Goal: Task Accomplishment & Management: Manage account settings

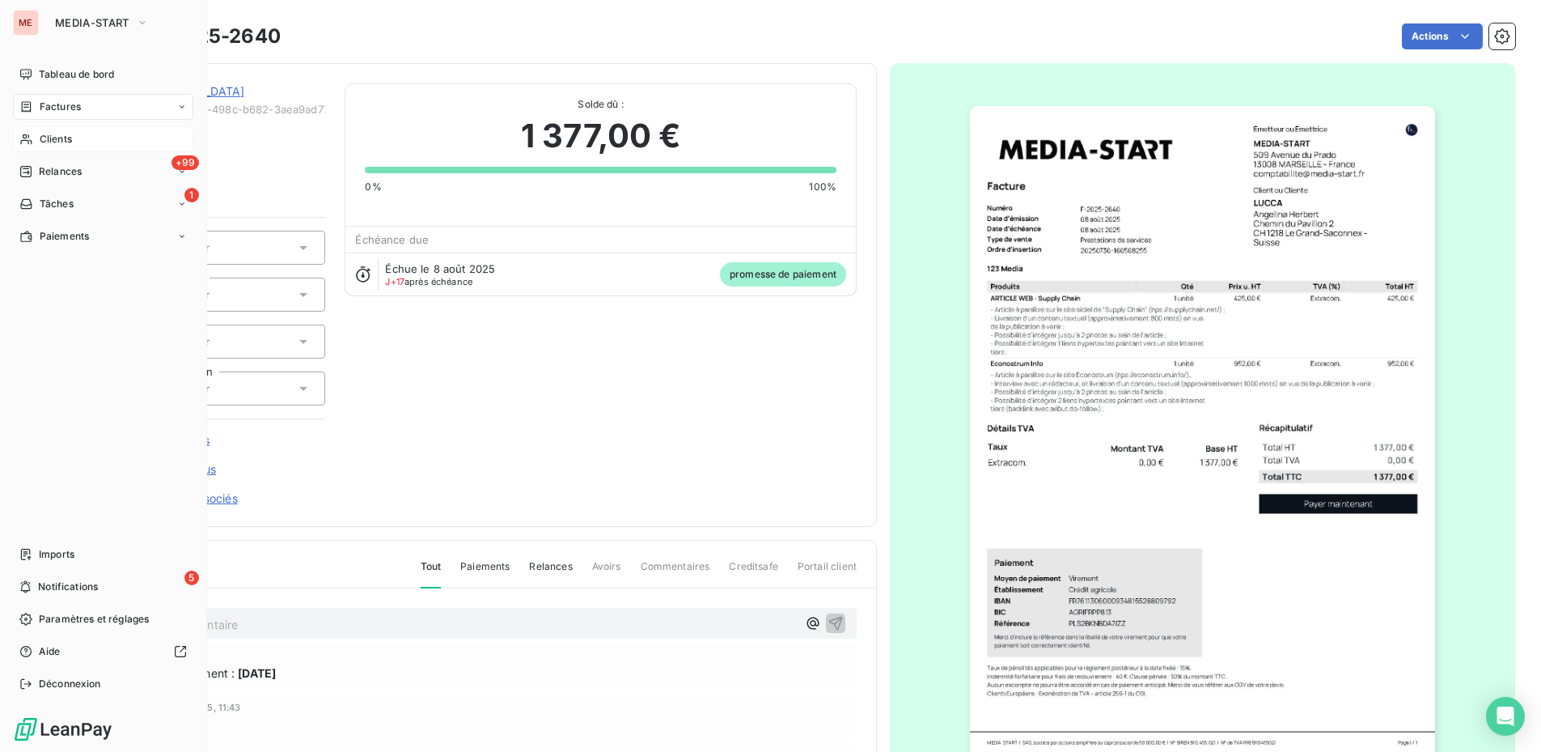
click at [35, 142] on div "Clients" at bounding box center [103, 139] width 180 height 26
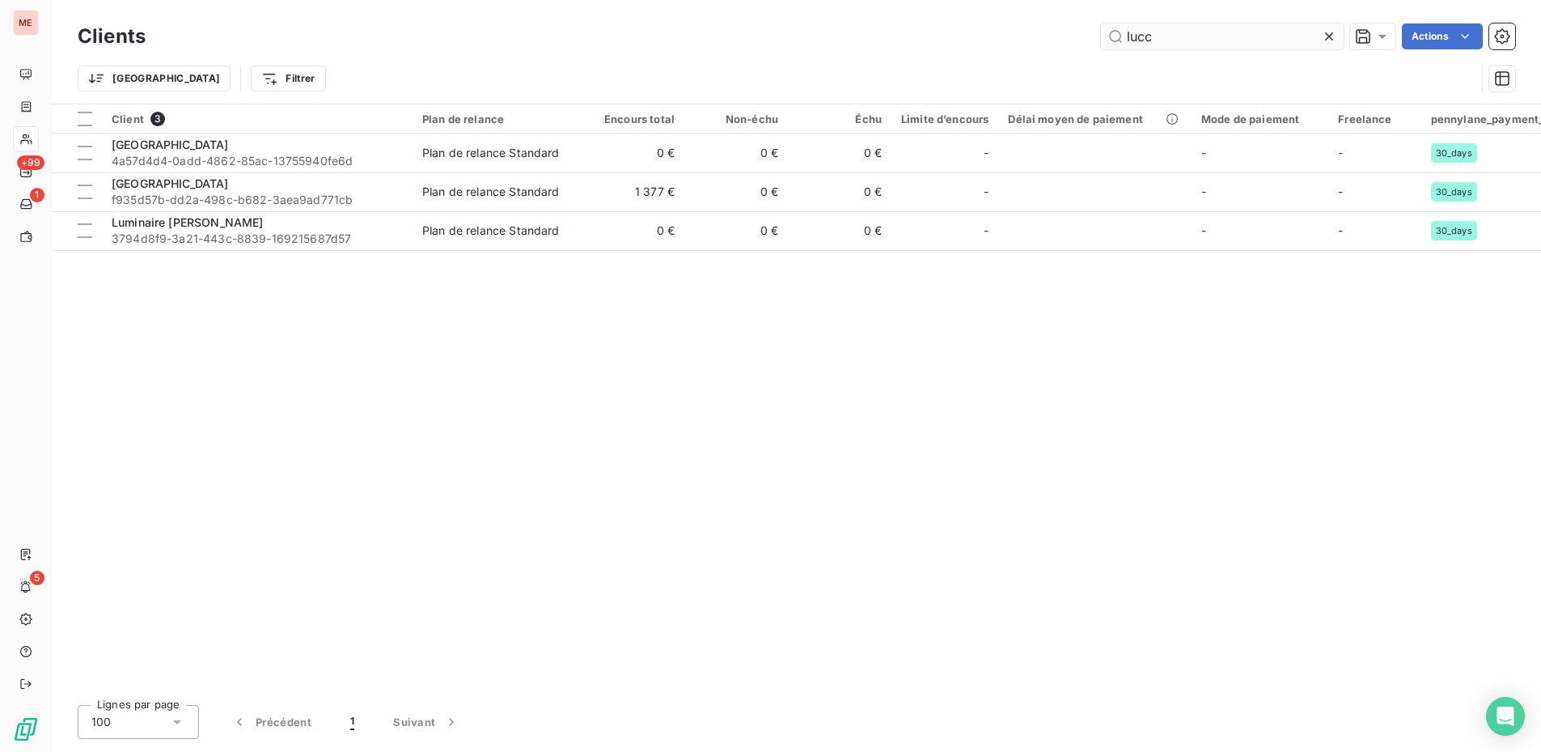
click at [1196, 33] on input "lucc" at bounding box center [1222, 36] width 243 height 26
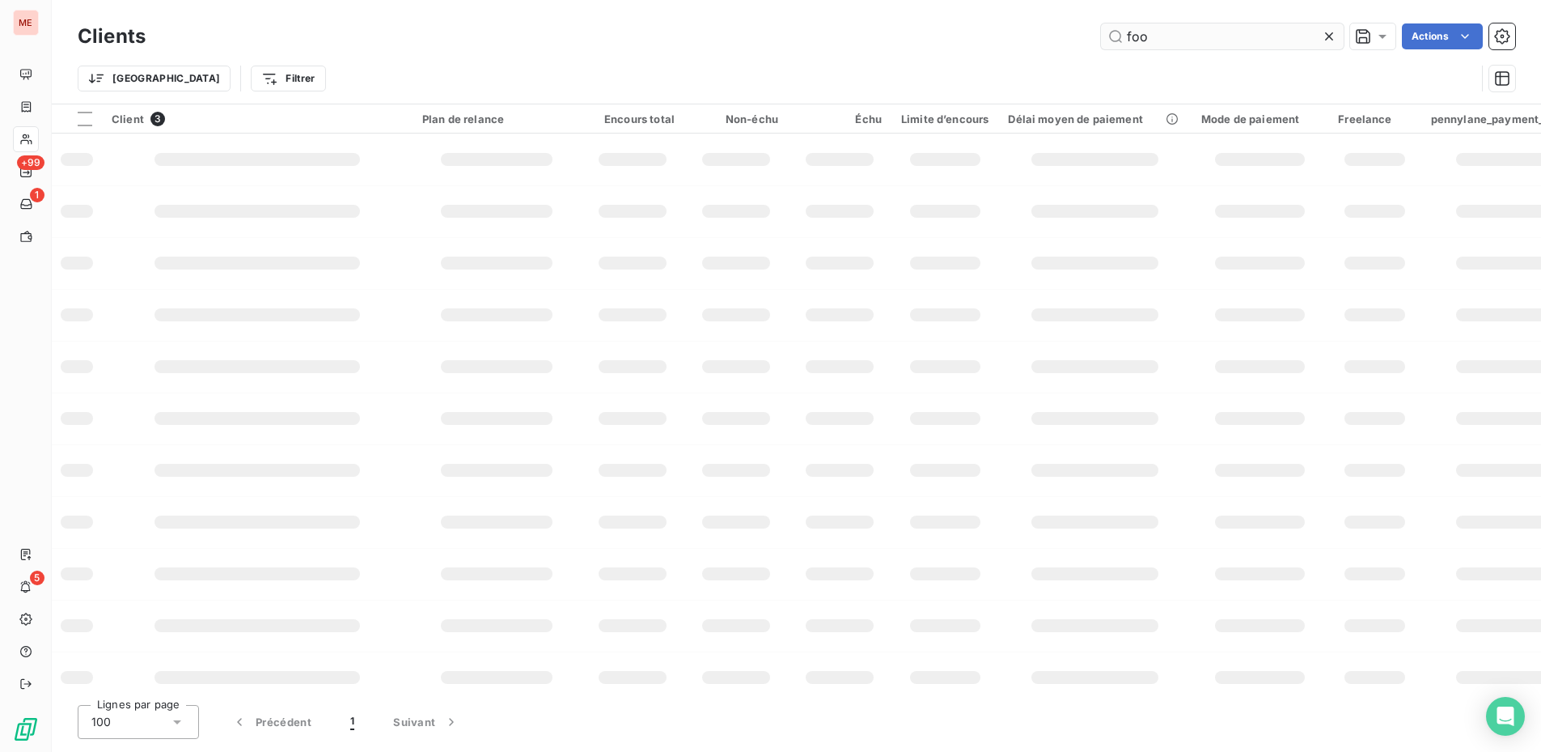
type input "food"
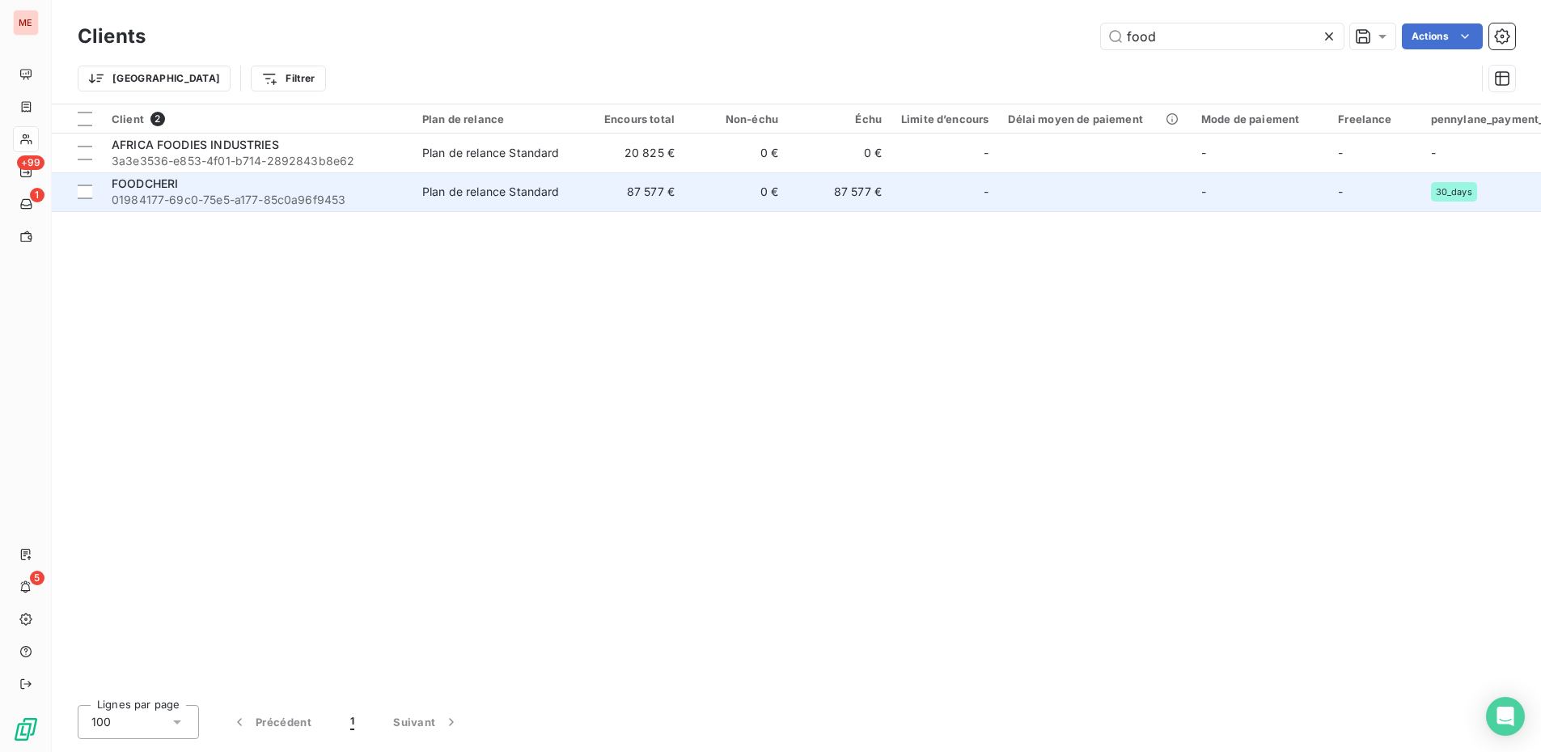
click at [268, 184] on div "FOODCHERI" at bounding box center [257, 184] width 291 height 16
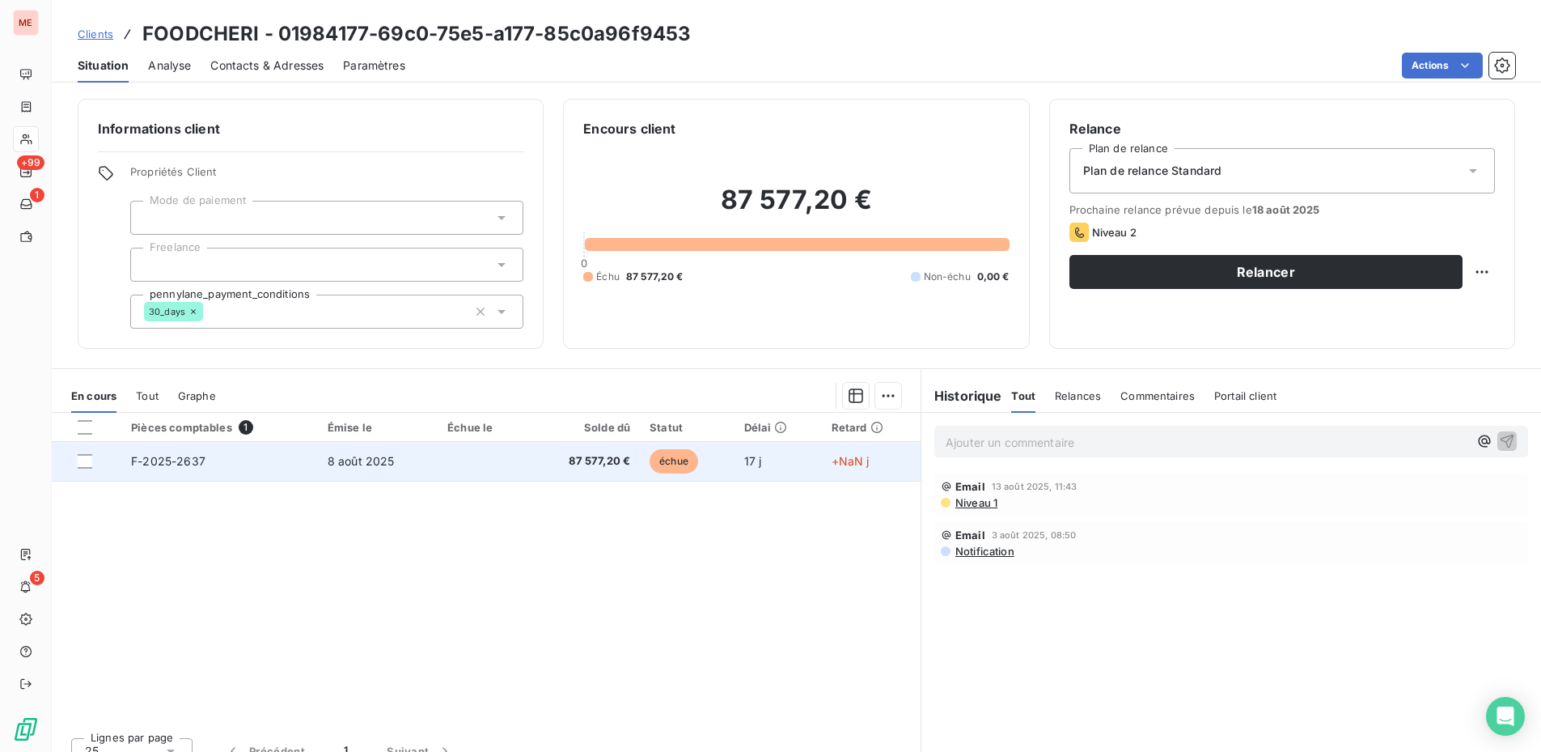
click at [413, 472] on td "8 août 2025" at bounding box center [378, 461] width 120 height 39
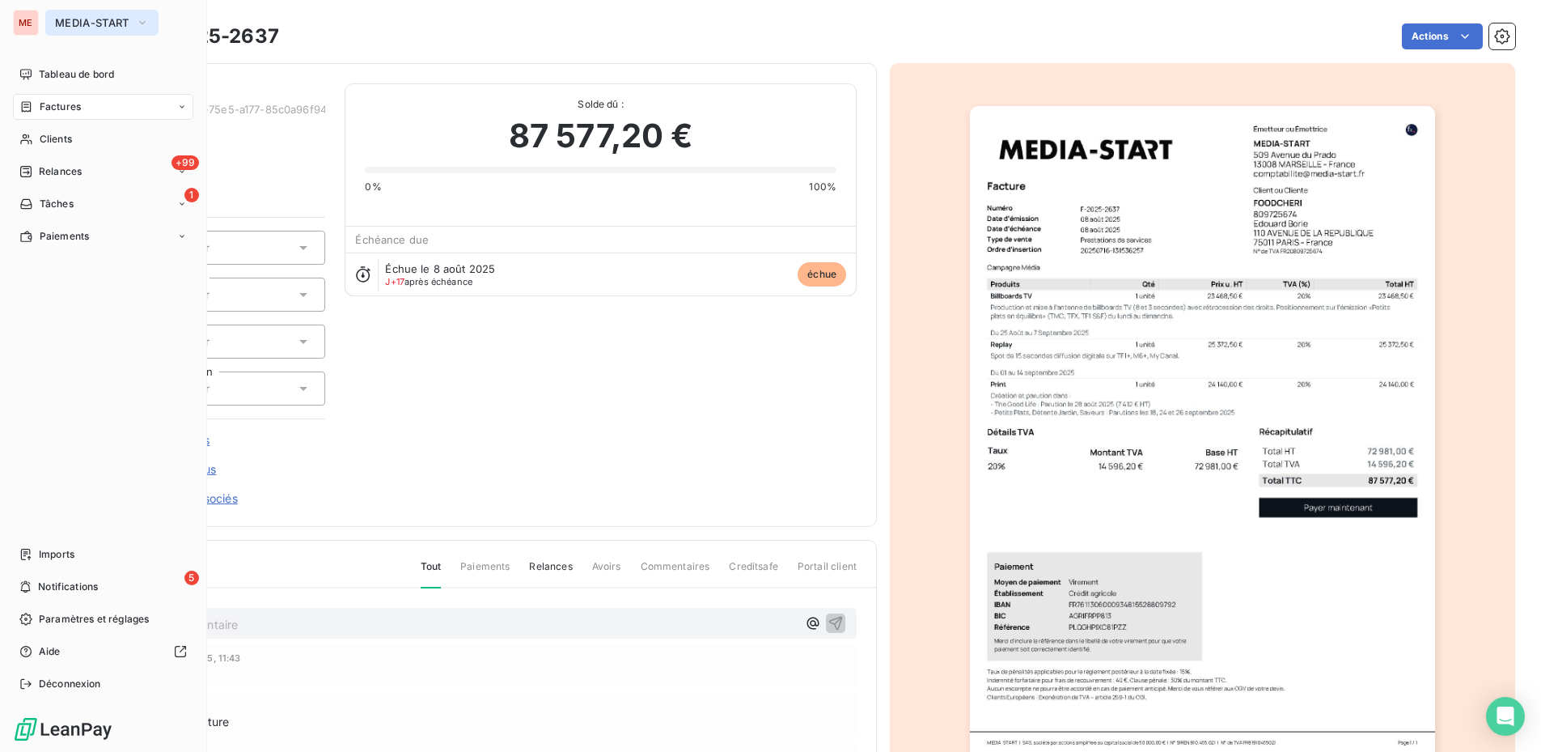
click at [73, 27] on span "MEDIA-START" at bounding box center [92, 22] width 74 height 13
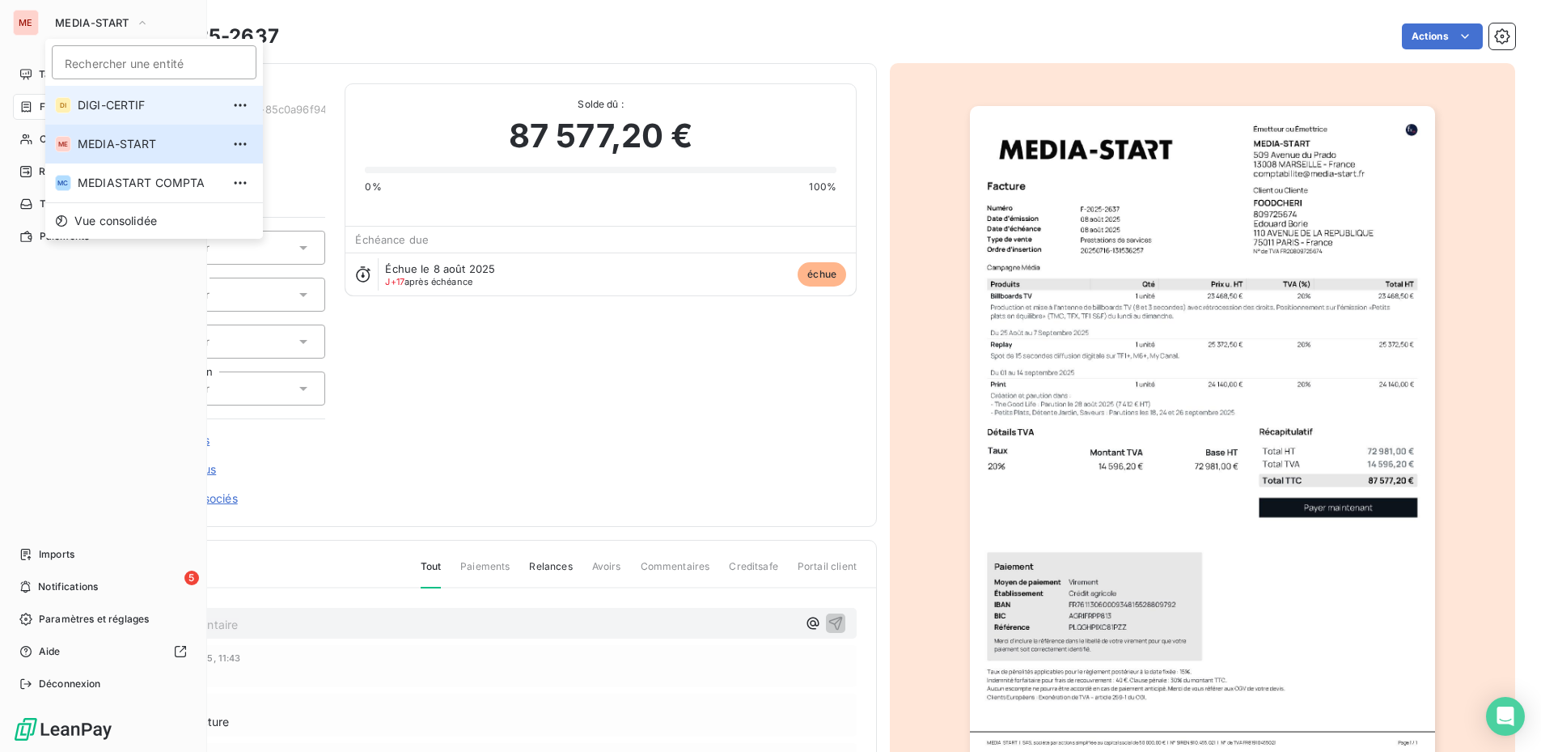
click at [93, 94] on li "DI DIGI-CERTIF" at bounding box center [154, 105] width 218 height 39
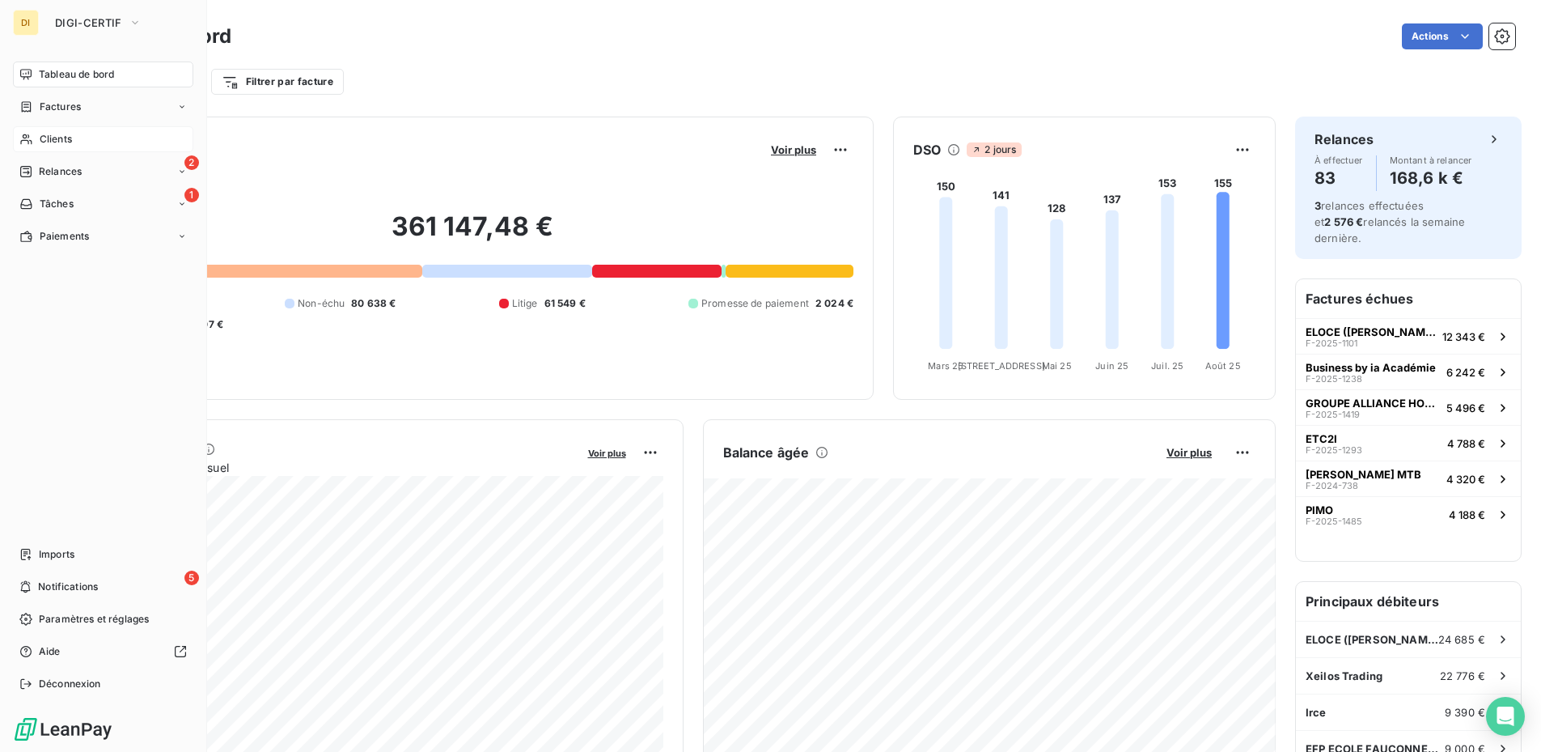
click at [29, 138] on icon at bounding box center [26, 139] width 14 height 13
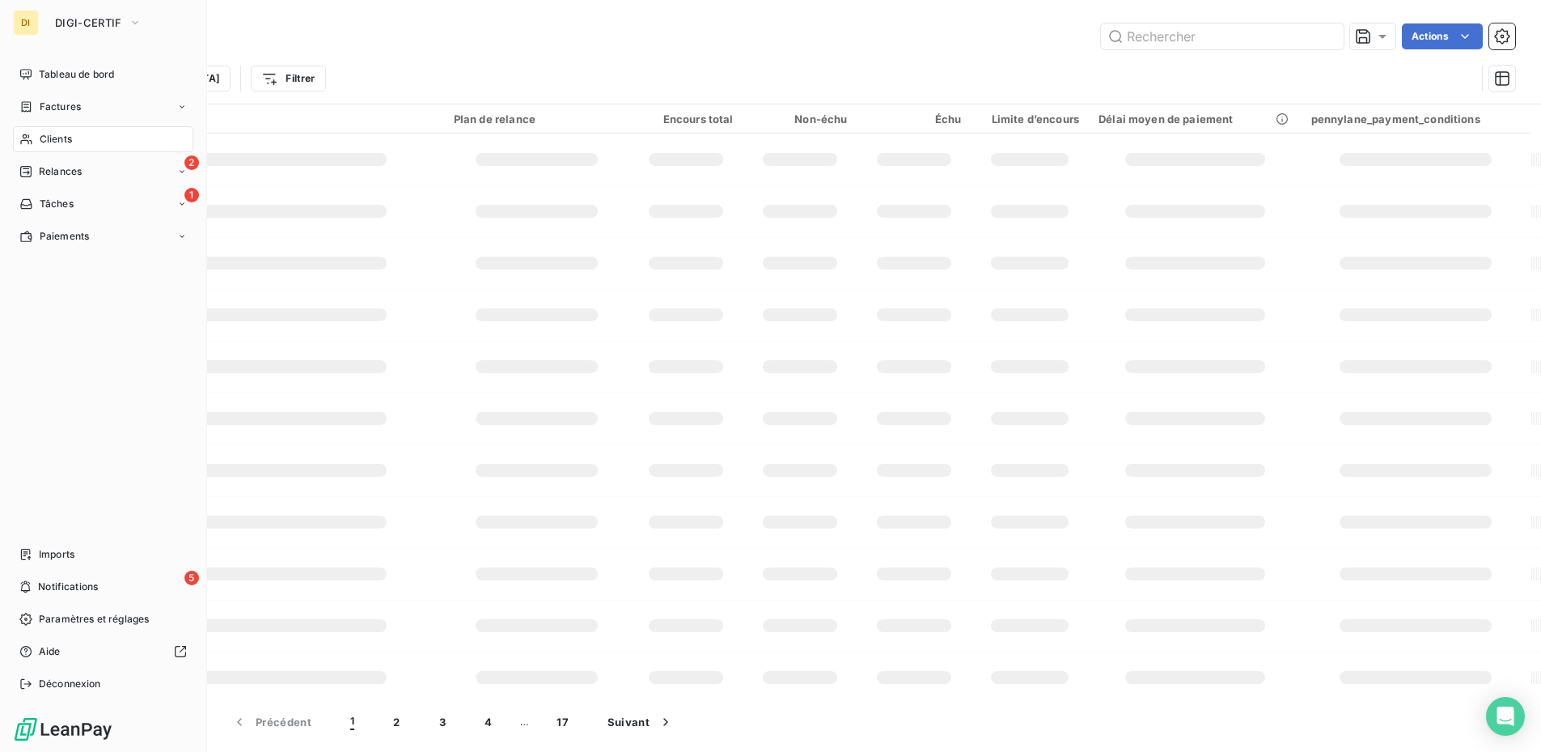
click at [38, 136] on div "Clients" at bounding box center [103, 139] width 180 height 26
click at [25, 137] on icon at bounding box center [26, 139] width 14 height 13
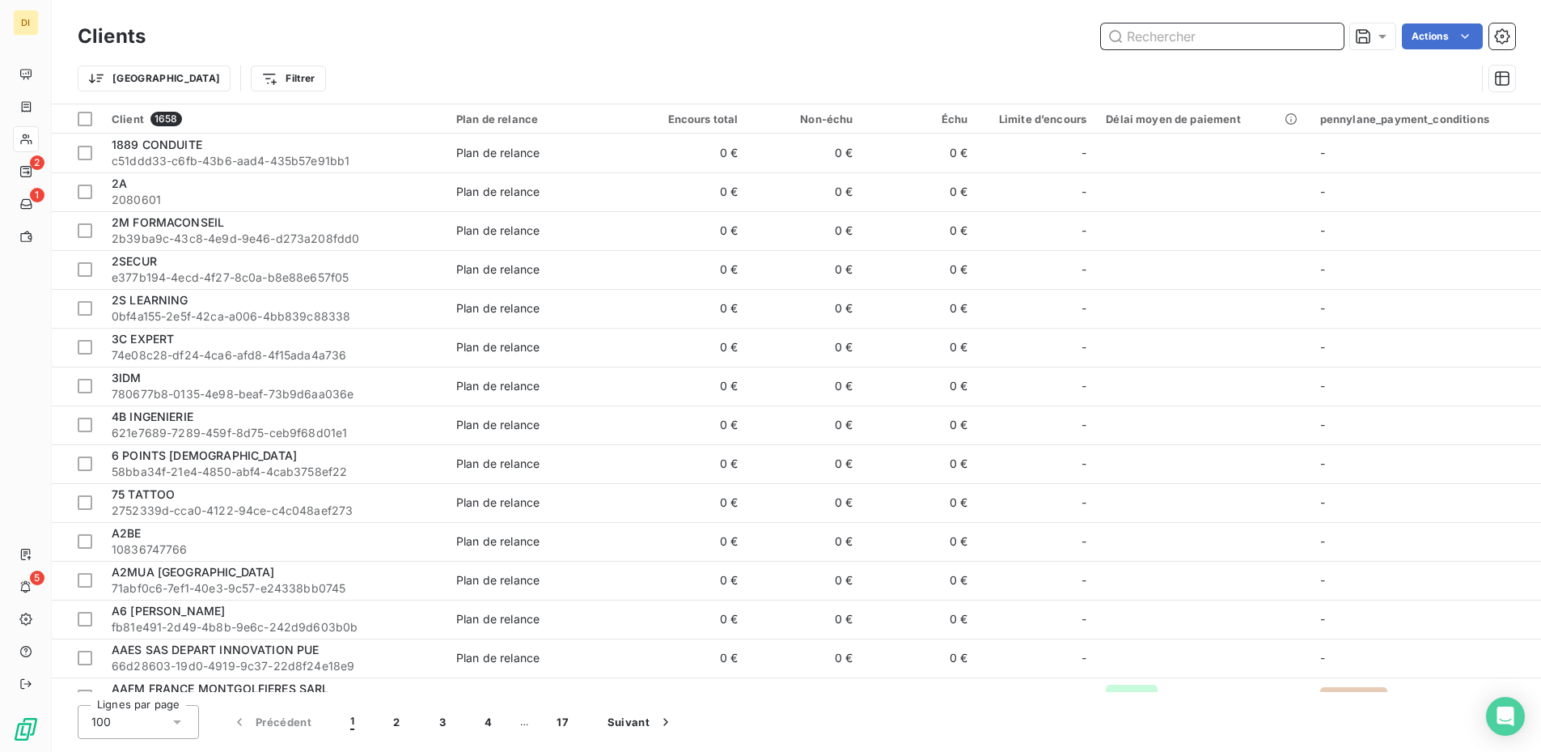
click at [1184, 37] on input "text" at bounding box center [1222, 36] width 243 height 26
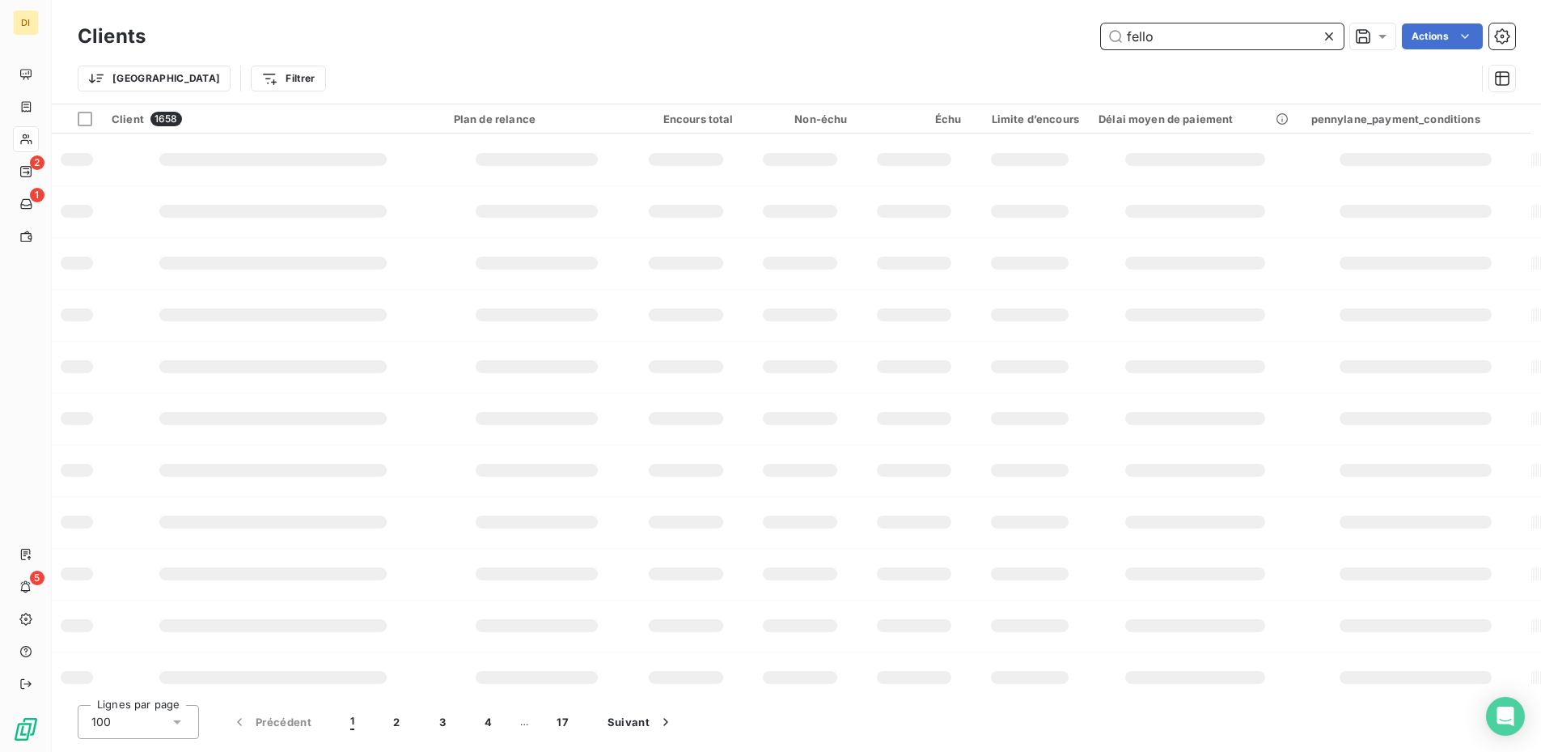
type input "fellow"
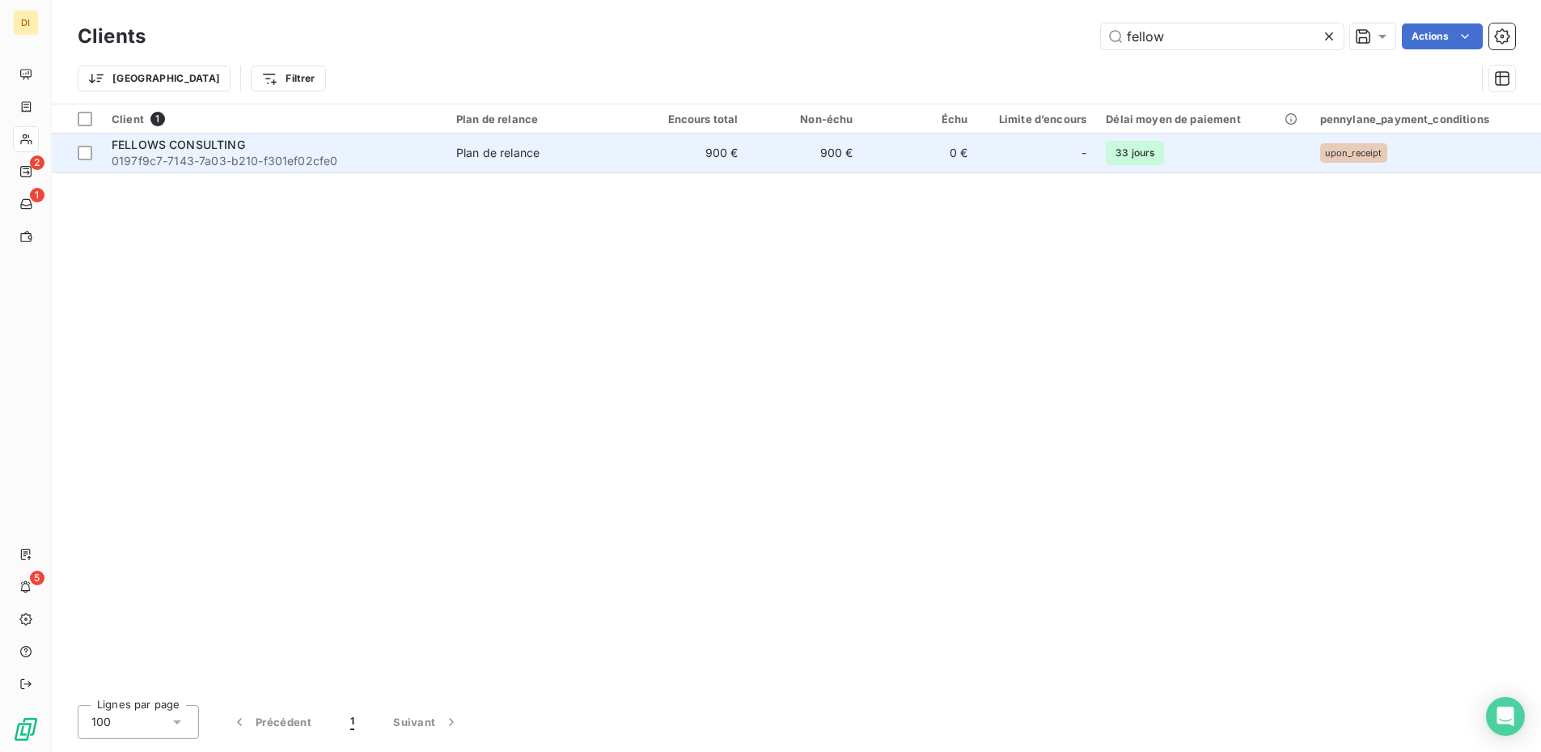
click at [375, 146] on div "FELLOWS CONSULTING" at bounding box center [274, 145] width 325 height 16
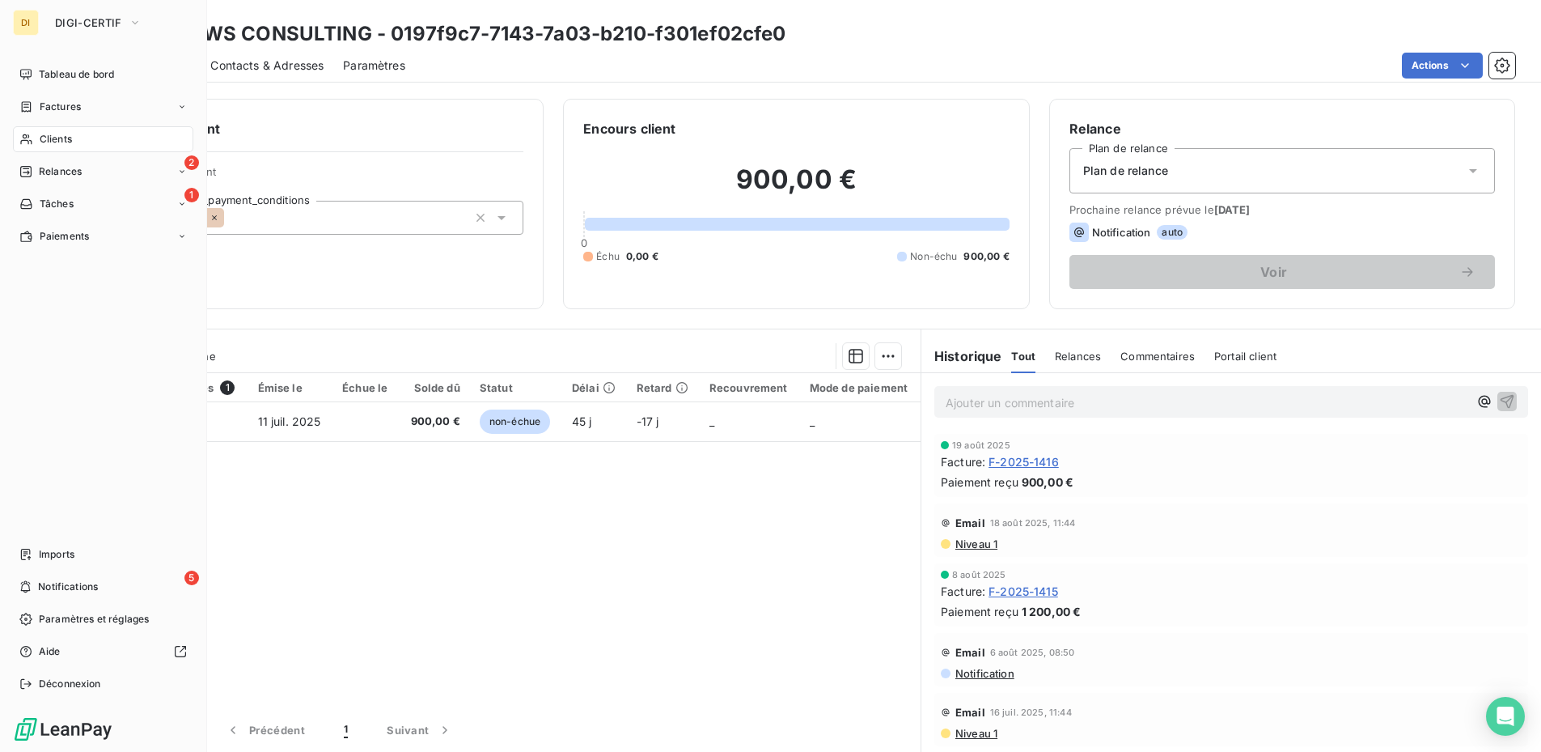
click at [23, 134] on icon at bounding box center [26, 139] width 14 height 13
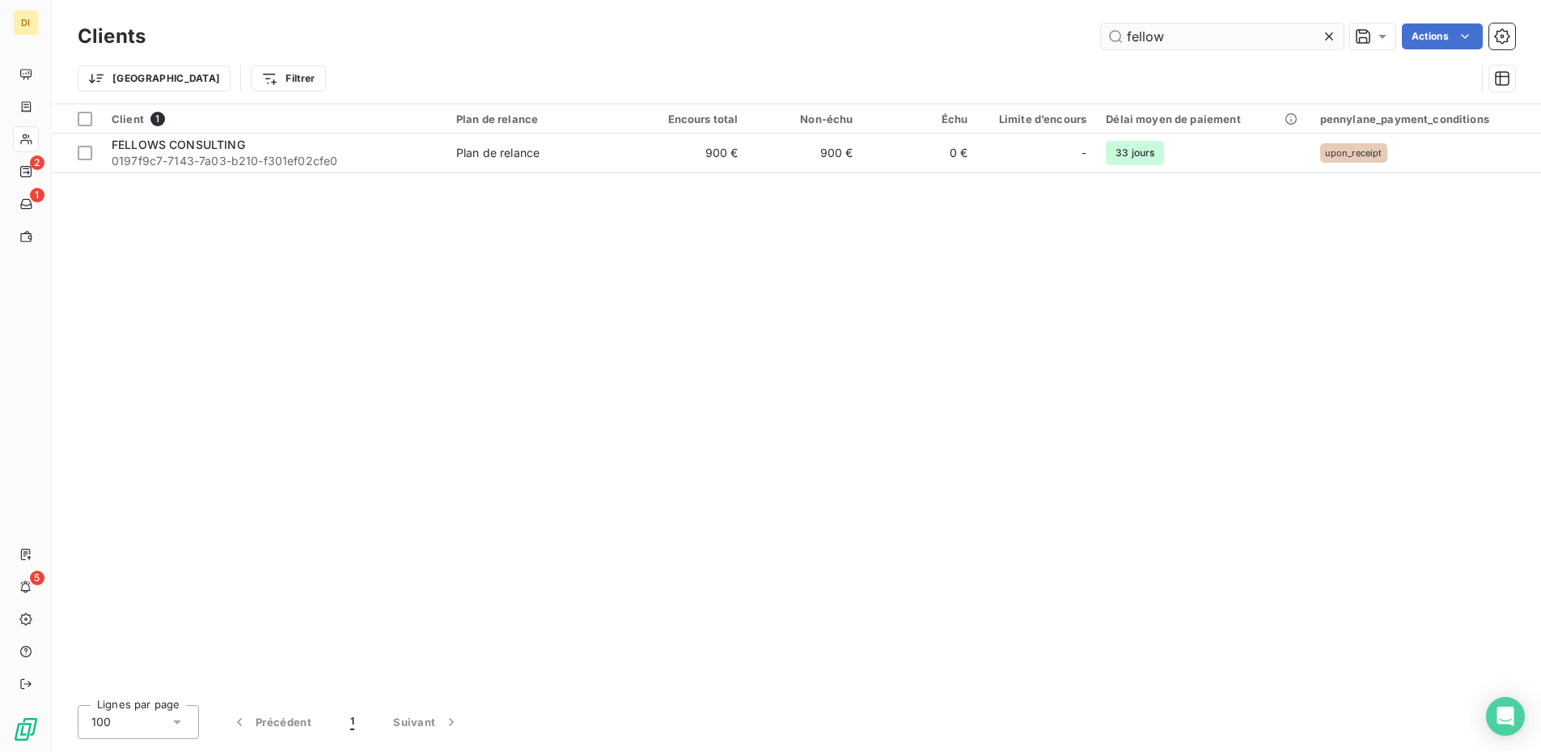
click at [1150, 38] on input "fellow" at bounding box center [1222, 36] width 243 height 26
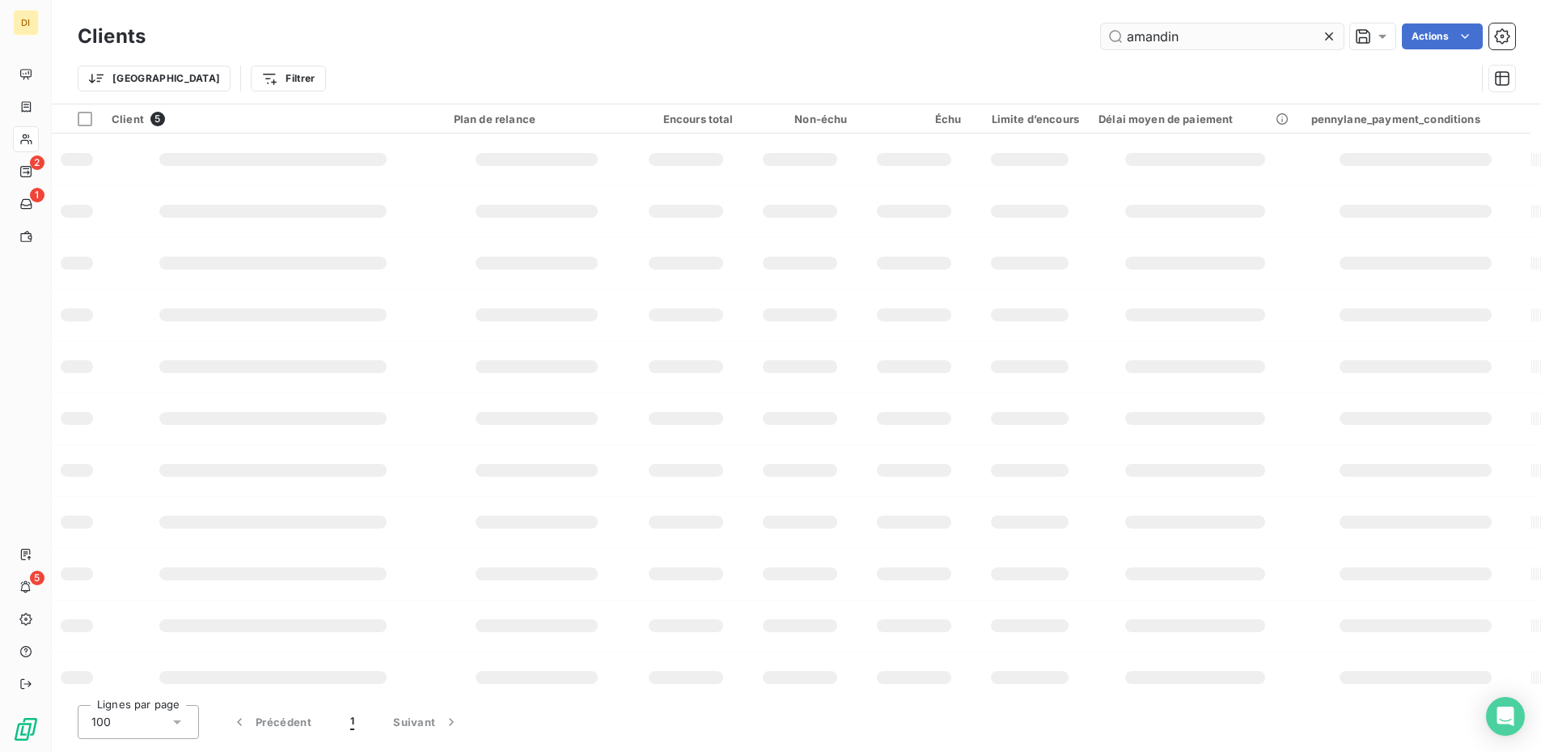
type input "amandine"
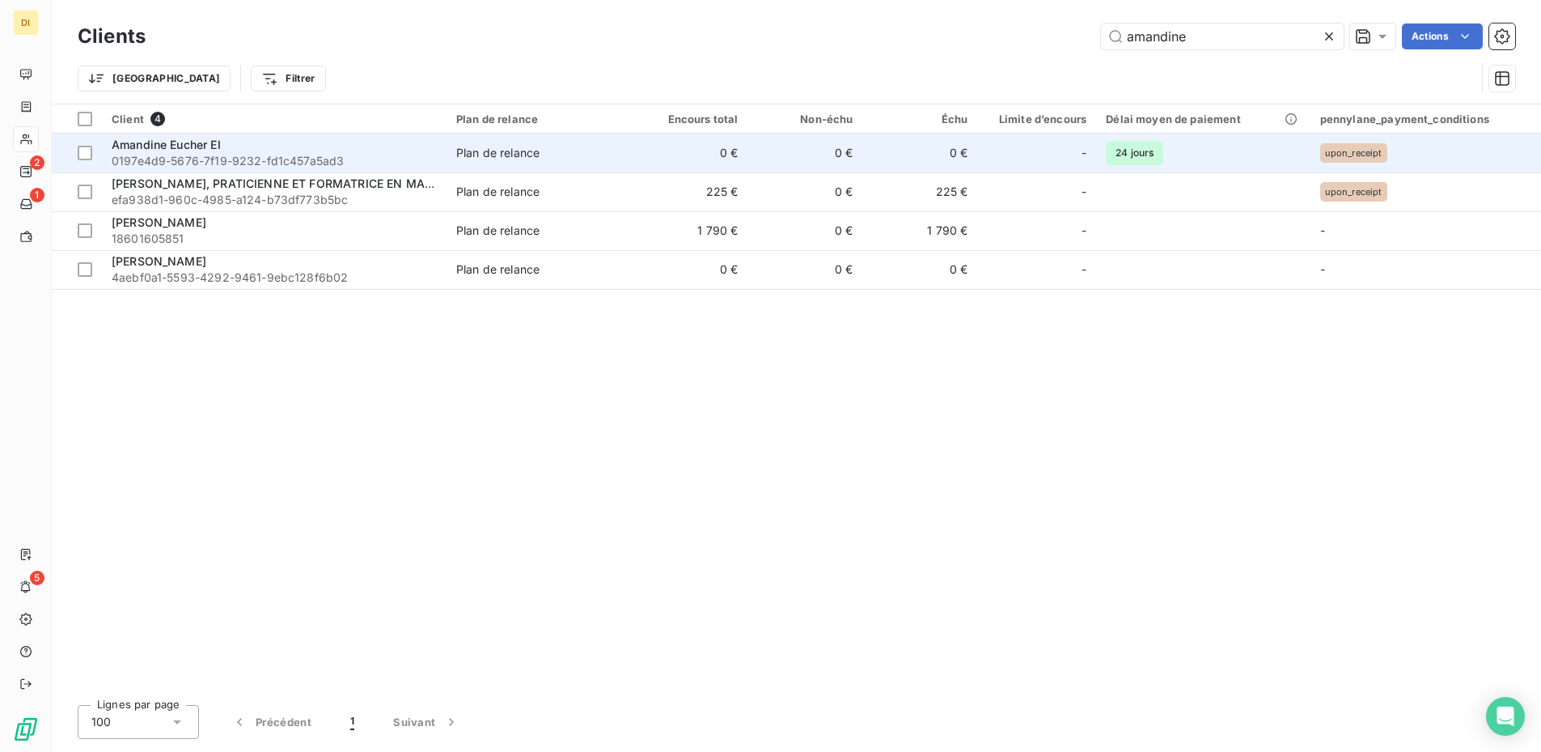
click at [322, 154] on span "0197e4d9-5676-7f19-9232-fd1c457a5ad3" at bounding box center [274, 161] width 325 height 16
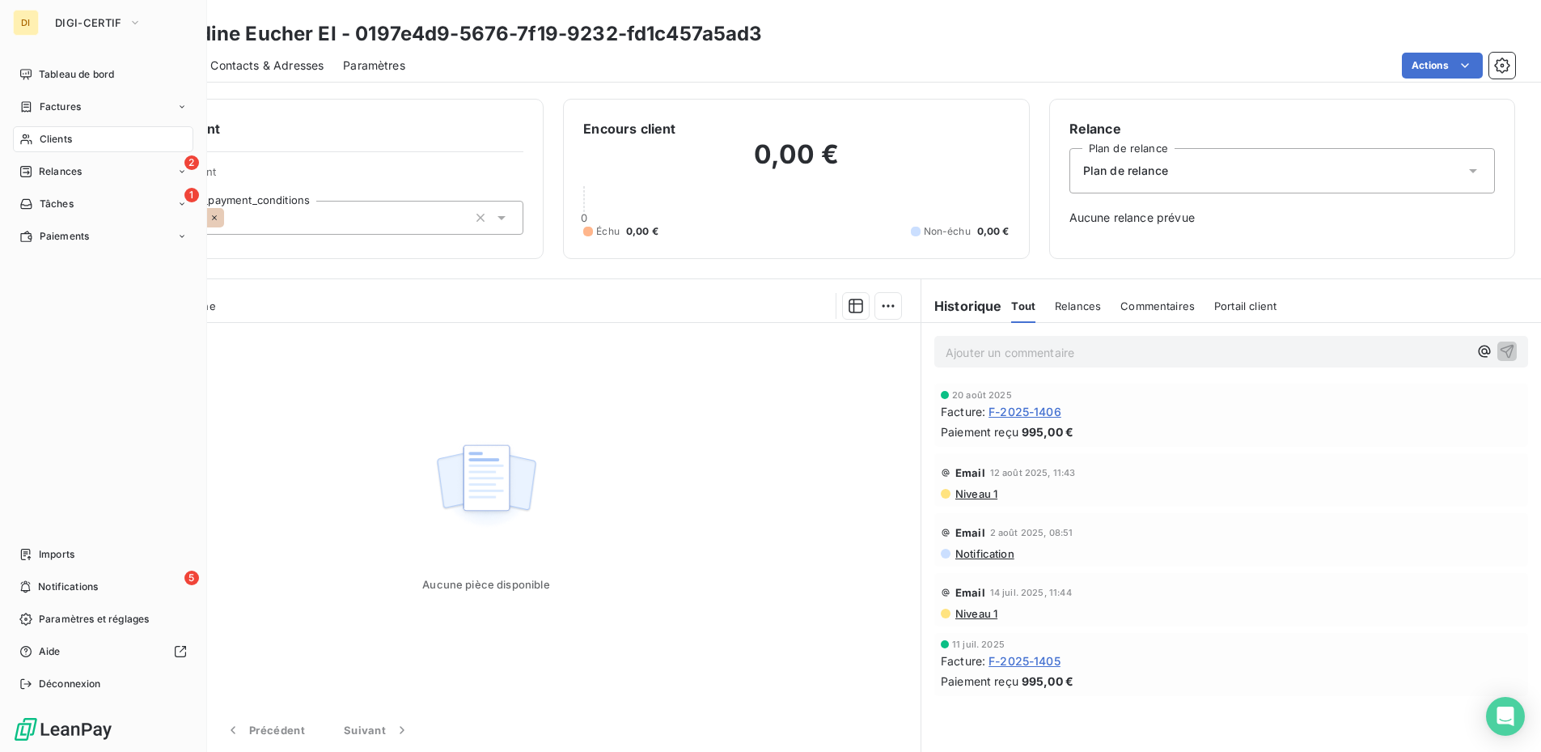
click at [34, 126] on div "Clients" at bounding box center [103, 139] width 180 height 26
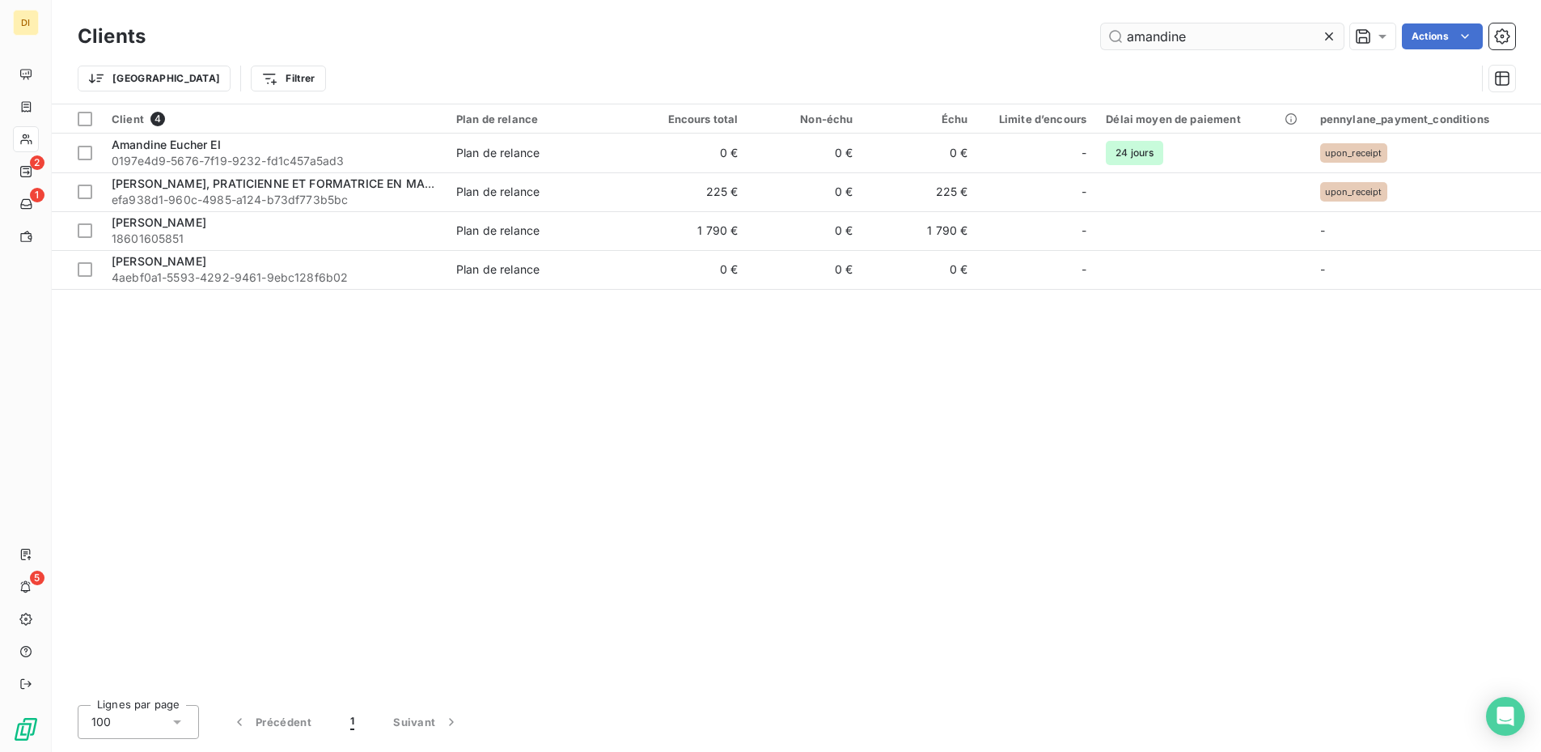
click at [1172, 38] on input "amandine" at bounding box center [1222, 36] width 243 height 26
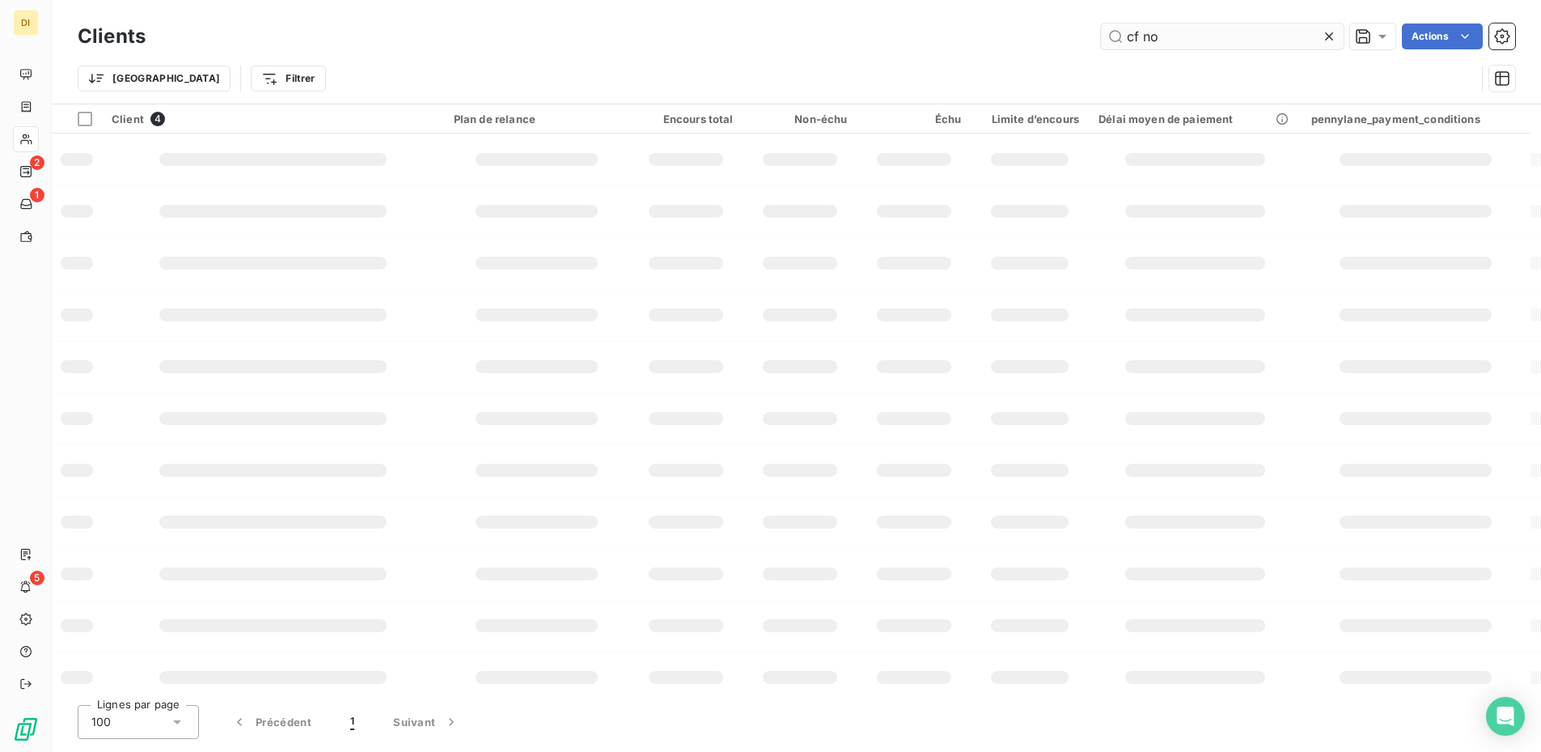
type input "cf nor"
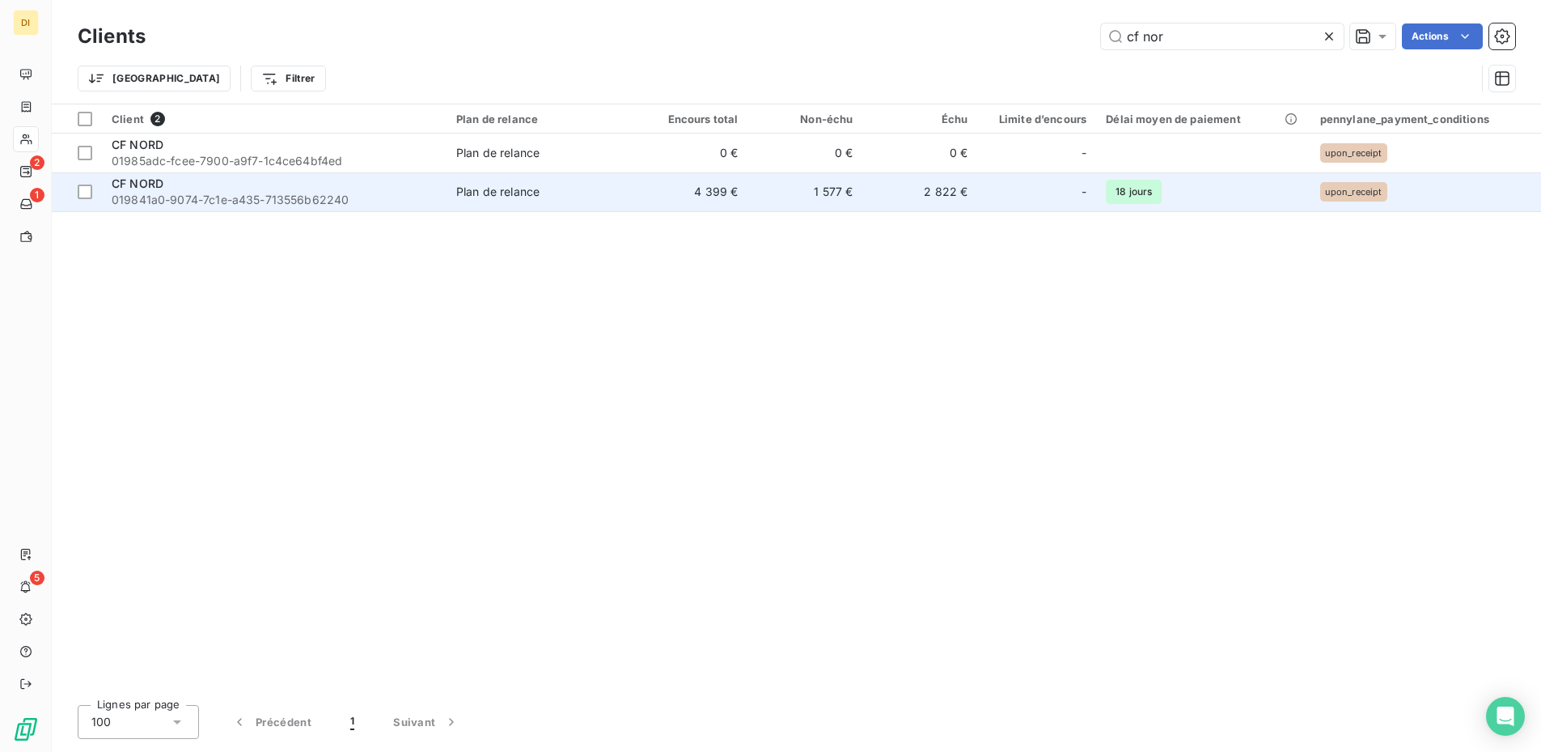
click at [308, 185] on div "CF NORD" at bounding box center [274, 184] width 325 height 16
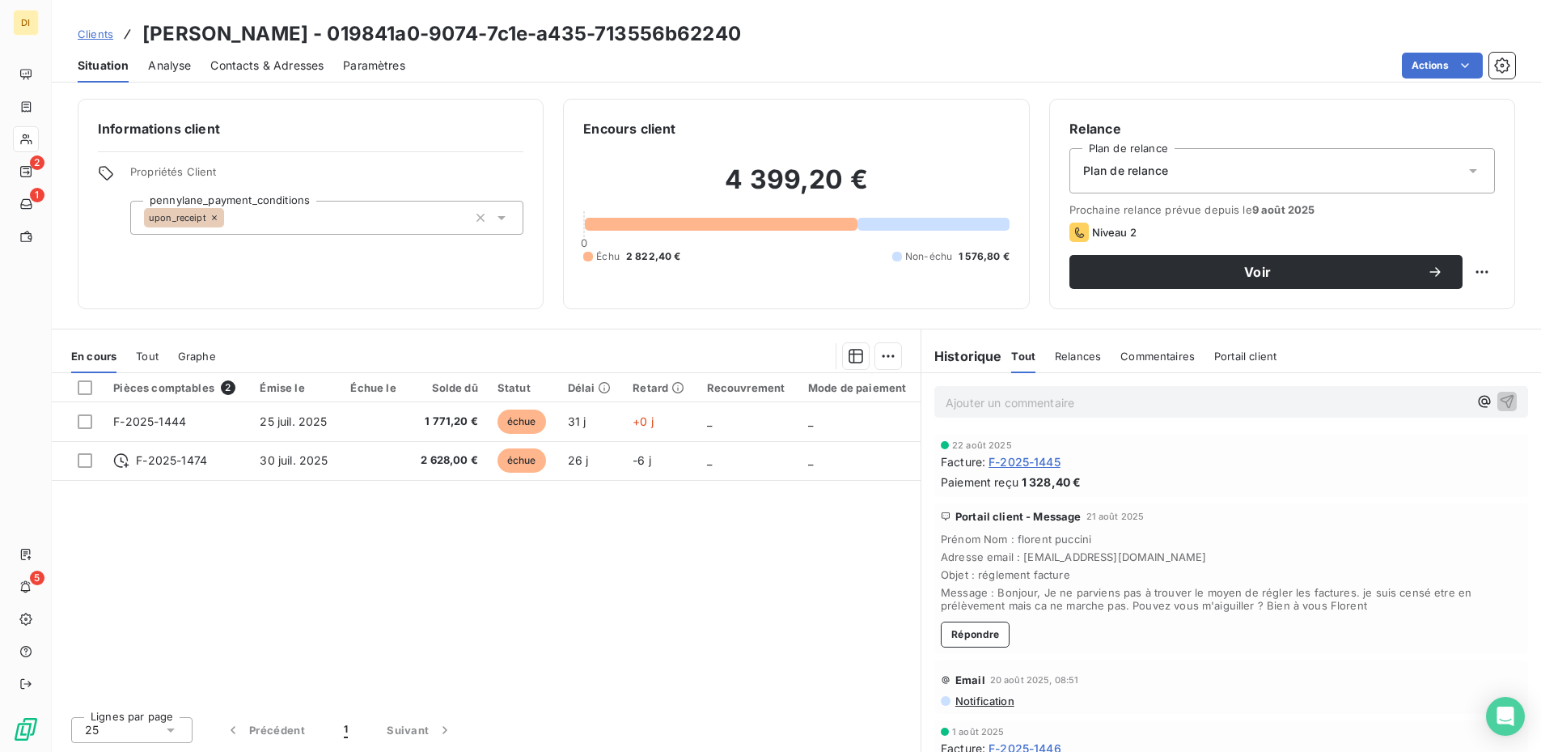
click at [1036, 462] on span "F-2025-1445" at bounding box center [1025, 461] width 72 height 17
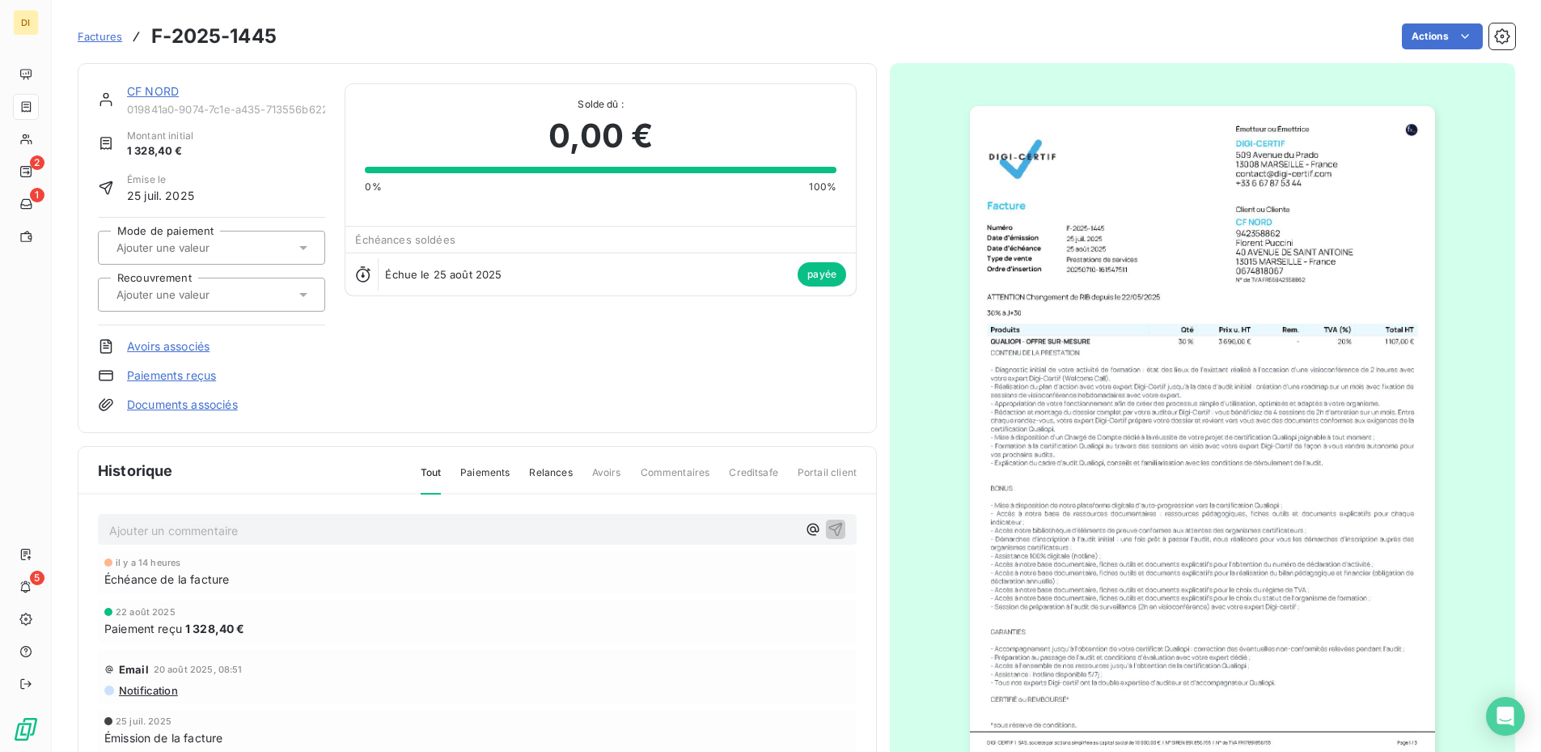
click at [175, 94] on link "CF NORD" at bounding box center [153, 91] width 52 height 14
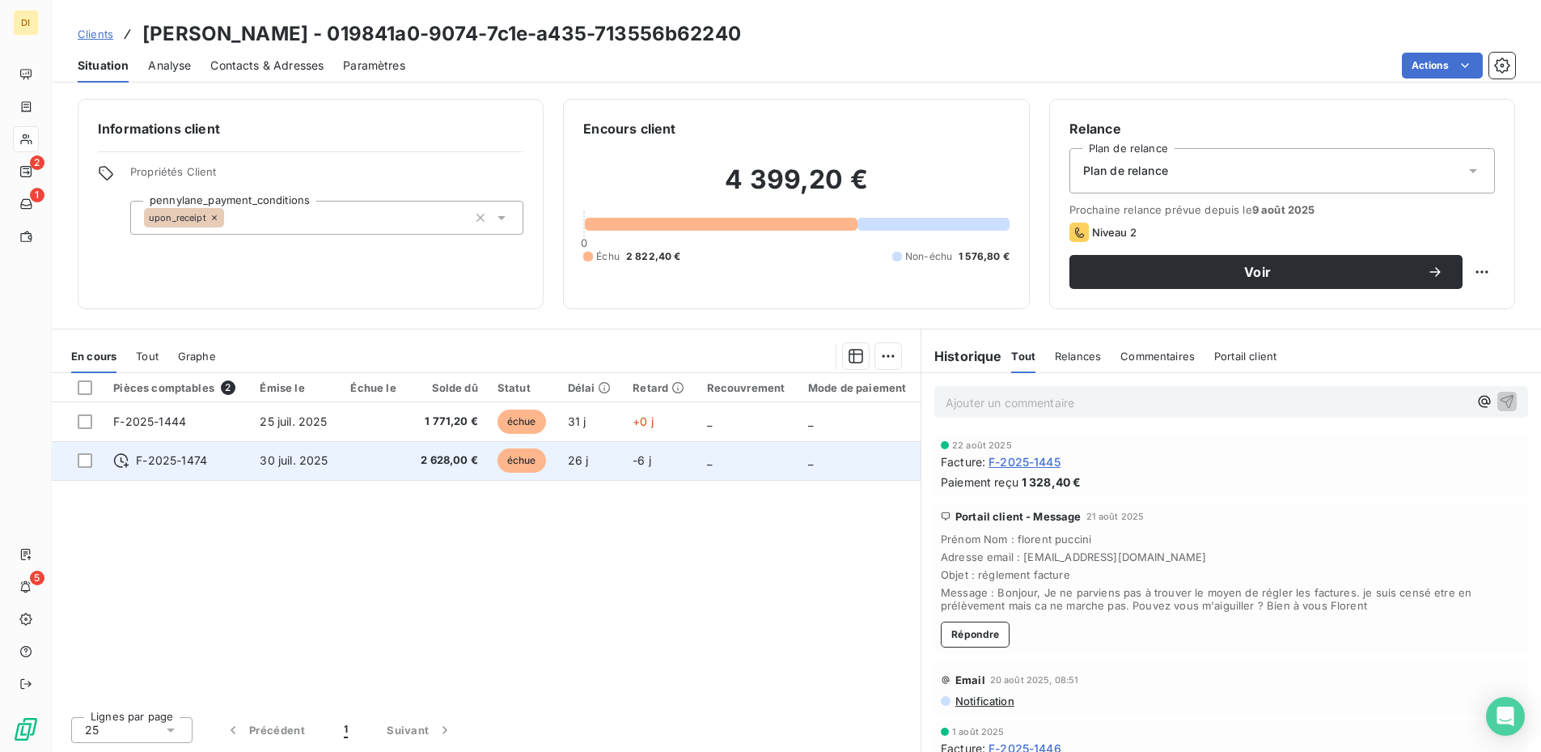
click at [419, 461] on span "2 628,00 €" at bounding box center [448, 460] width 60 height 16
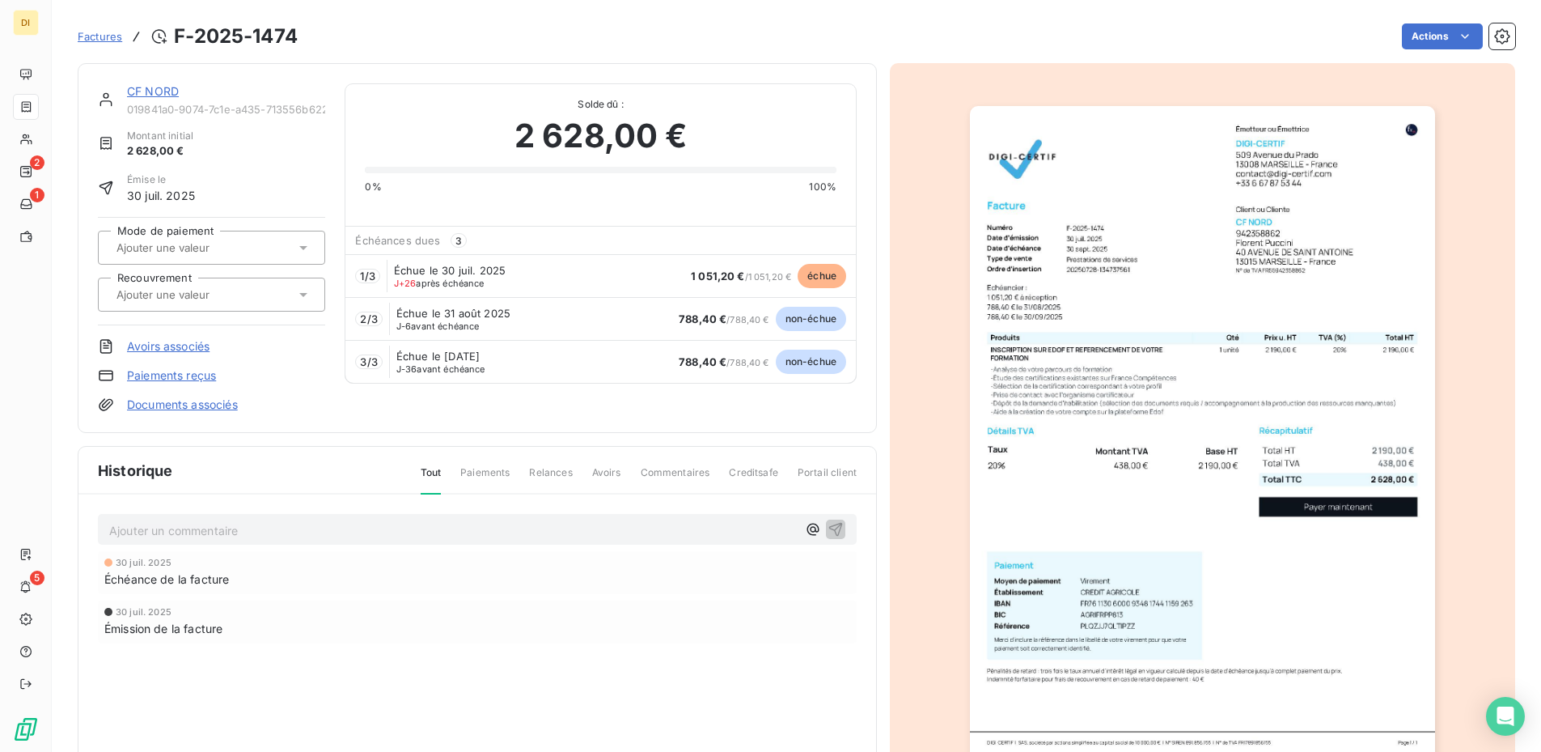
click at [146, 84] on link "CF NORD" at bounding box center [153, 91] width 52 height 14
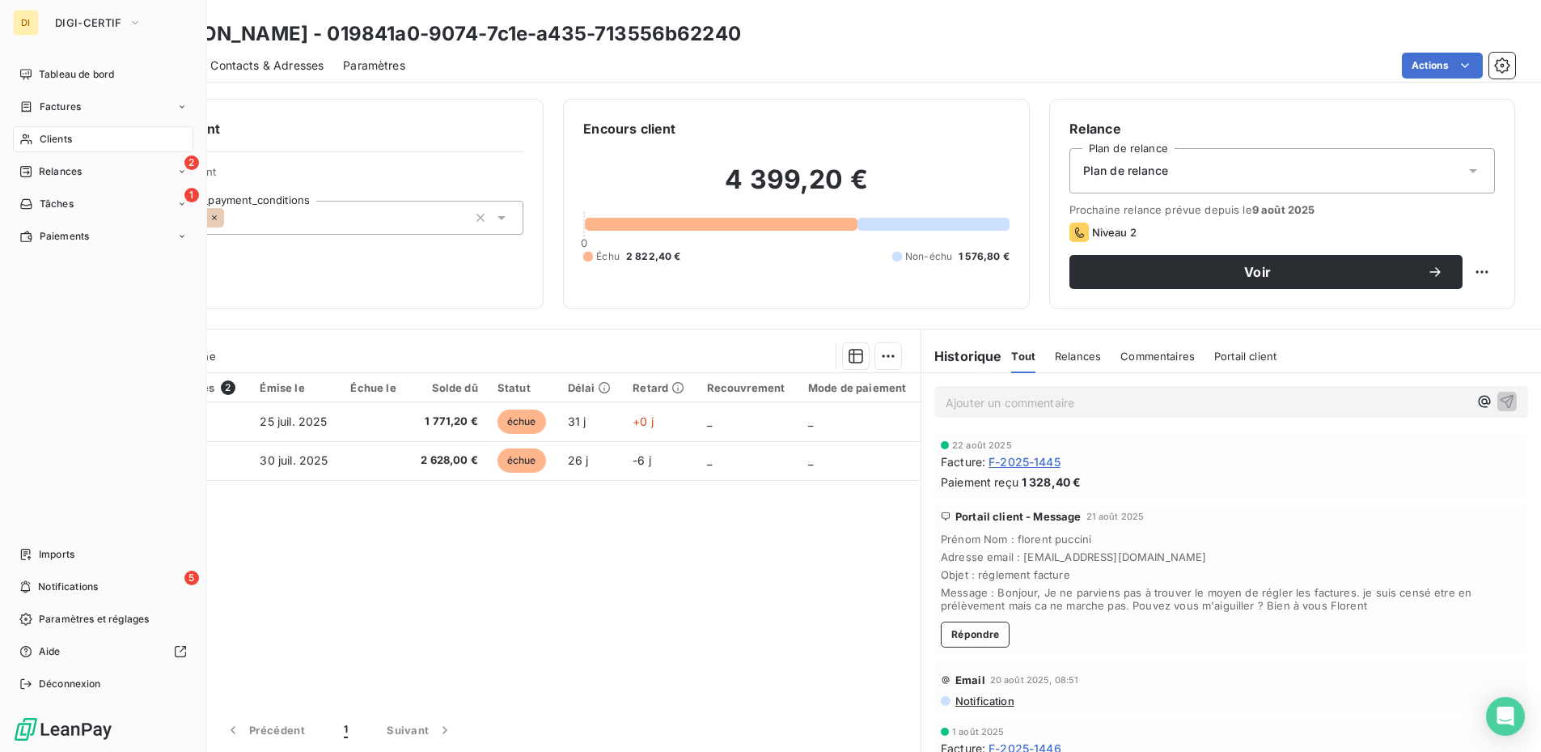
click at [23, 134] on icon at bounding box center [26, 139] width 14 height 13
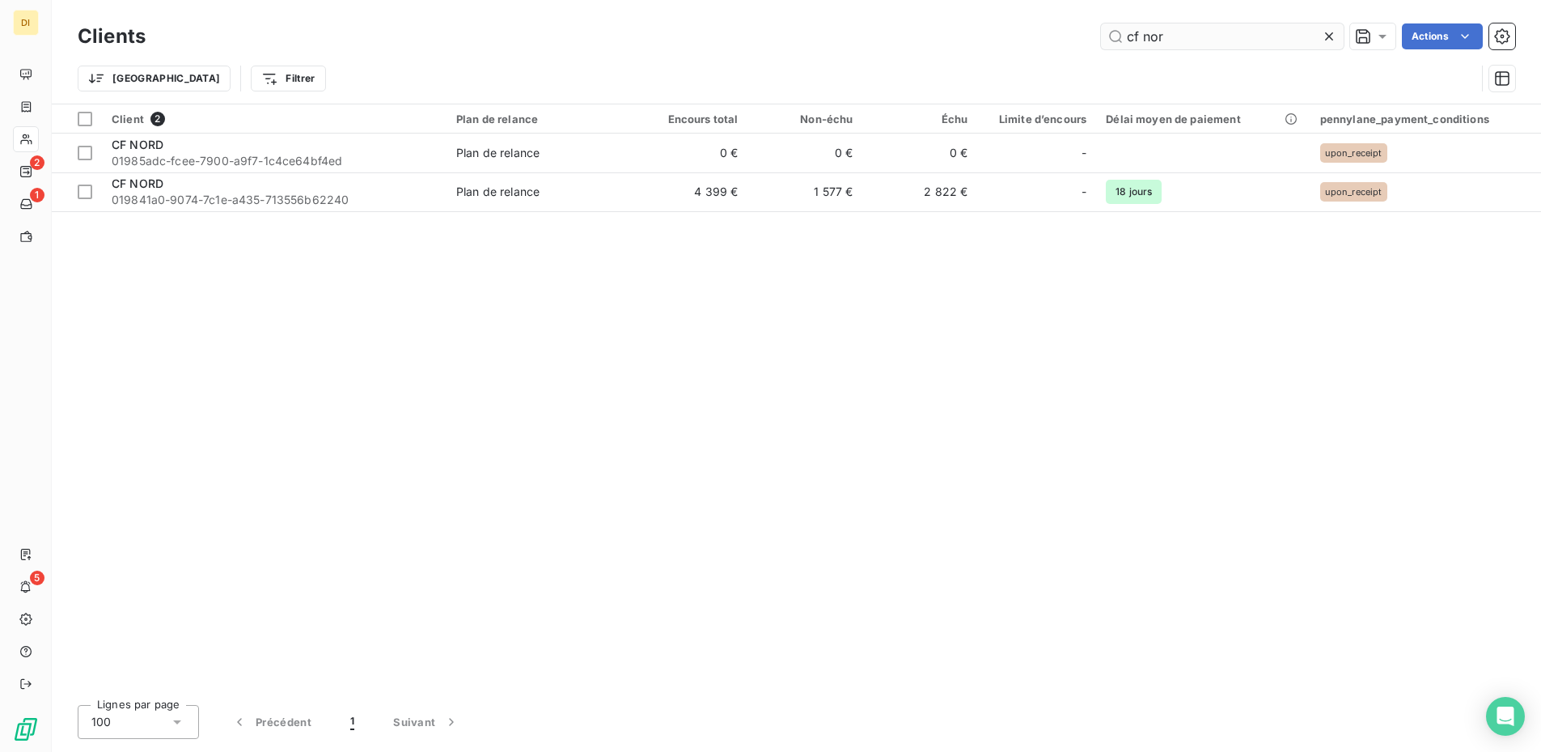
click at [1204, 32] on input "cf nor" at bounding box center [1222, 36] width 243 height 26
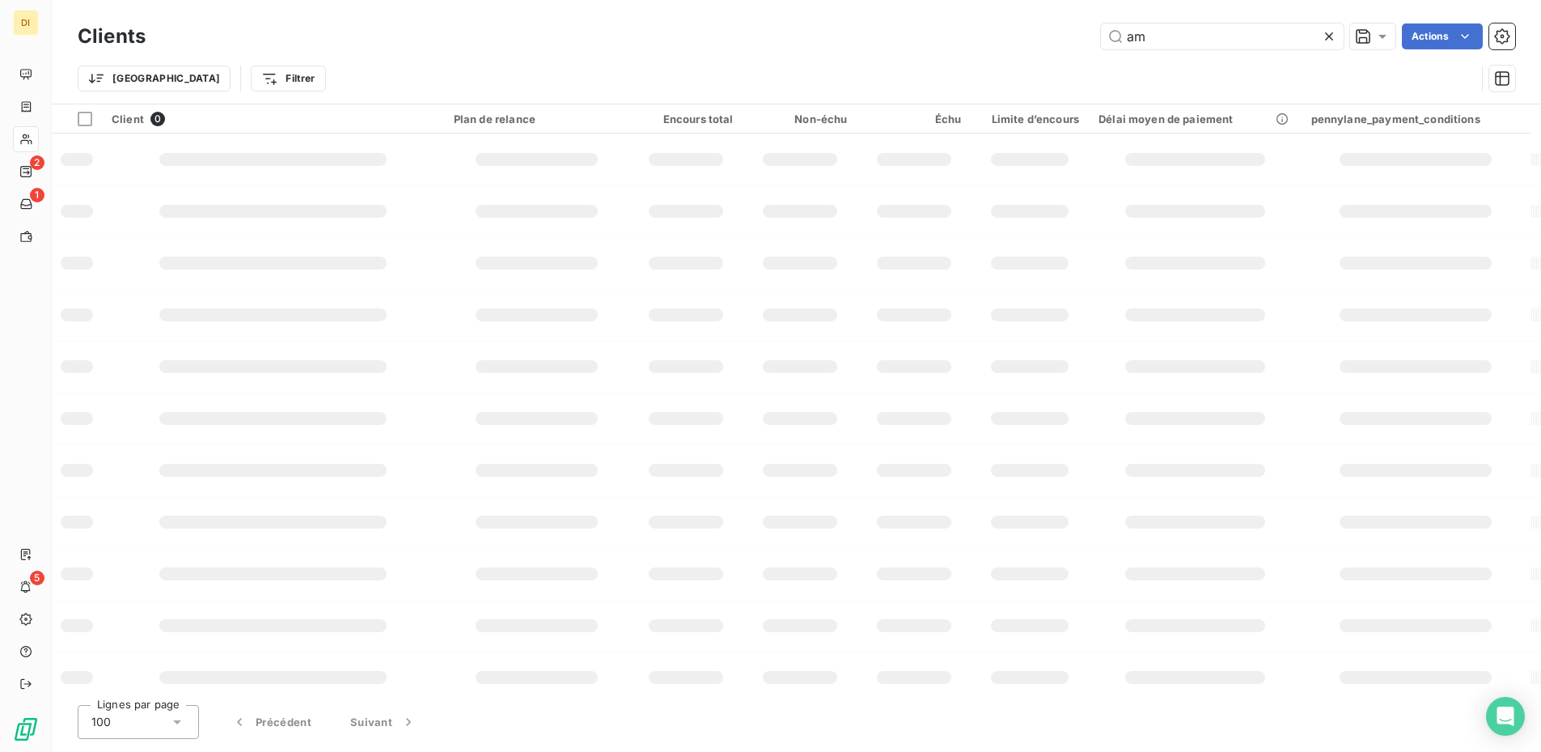
type input "a"
type input "zest"
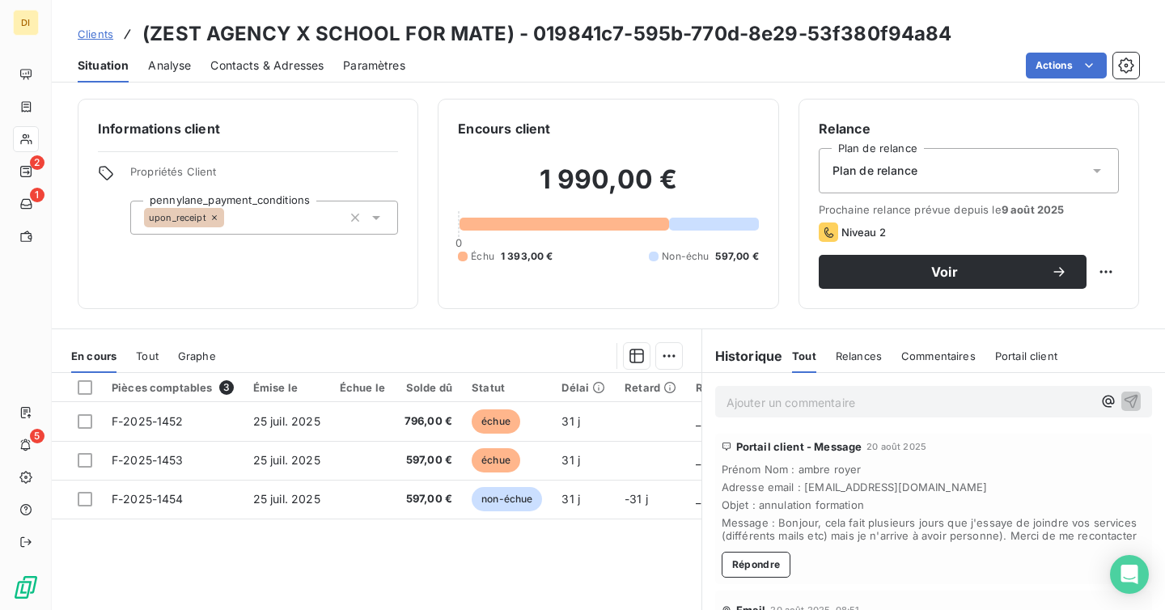
click at [235, 61] on span "Contacts & Adresses" at bounding box center [266, 65] width 113 height 16
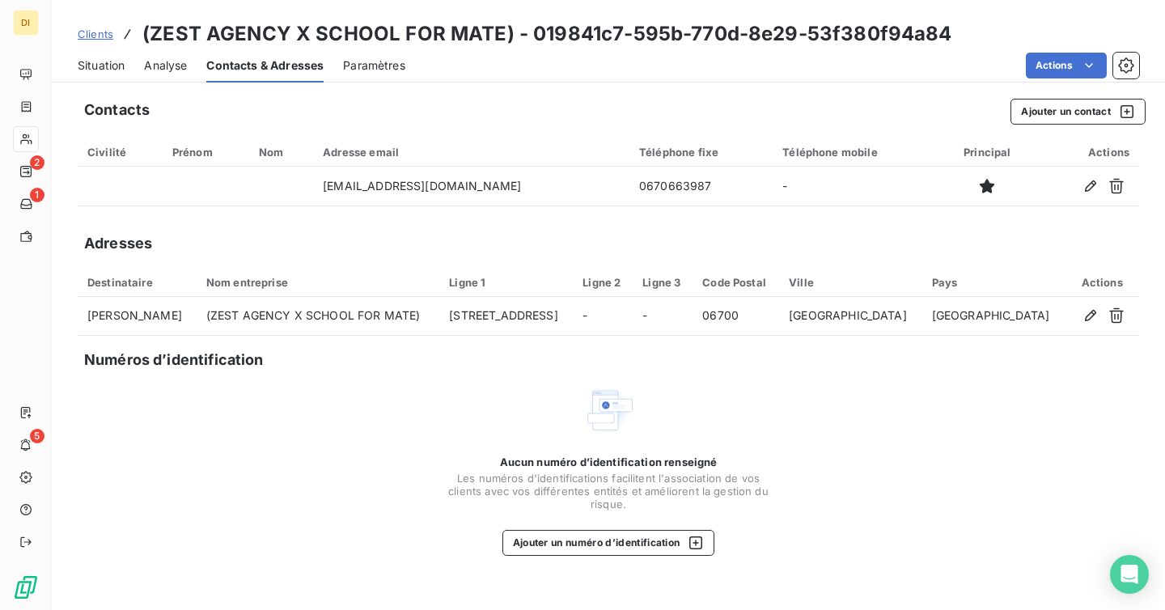
click at [97, 78] on div "Situation" at bounding box center [101, 66] width 47 height 34
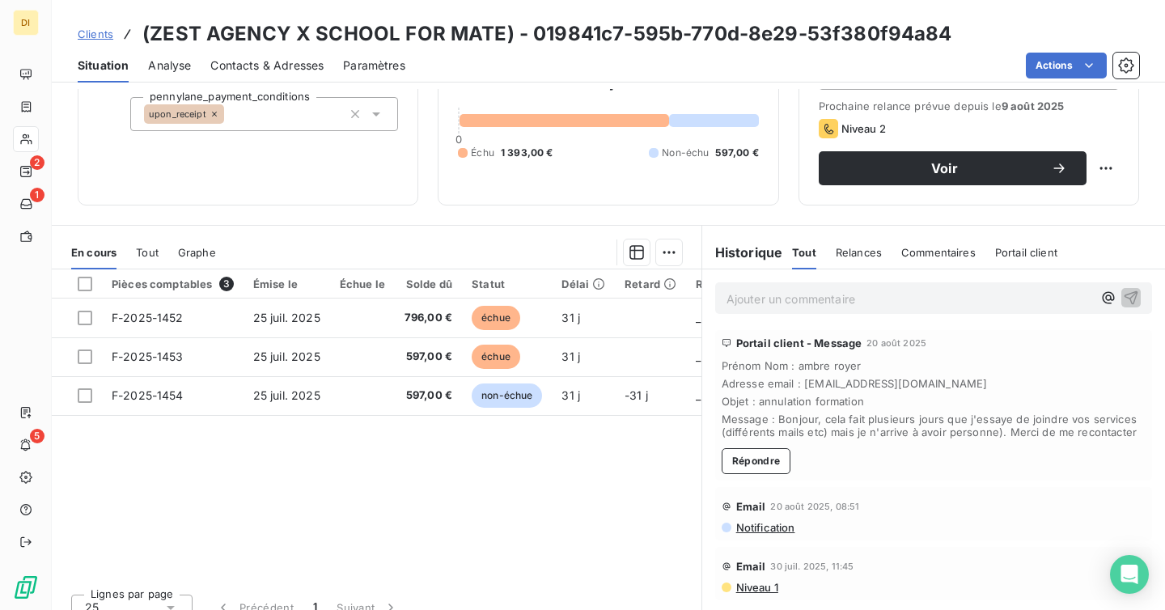
scroll to position [106, 0]
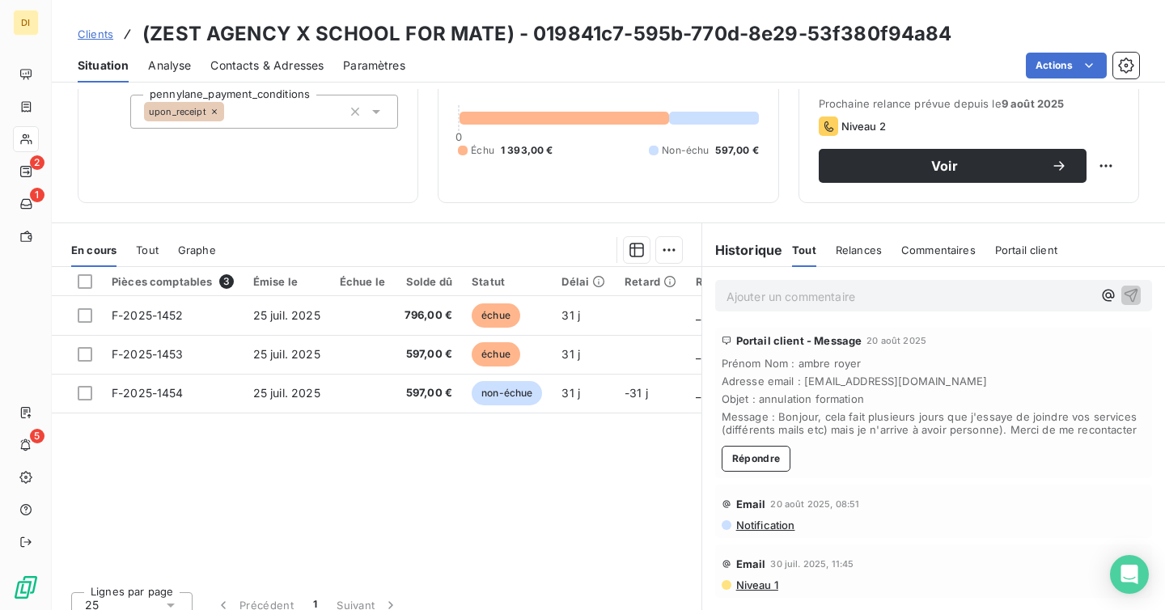
click at [579, 463] on div "Pièces comptables 3 Émise le Échue le Solde dû Statut Délai Retard Recouvrement…" at bounding box center [377, 423] width 650 height 312
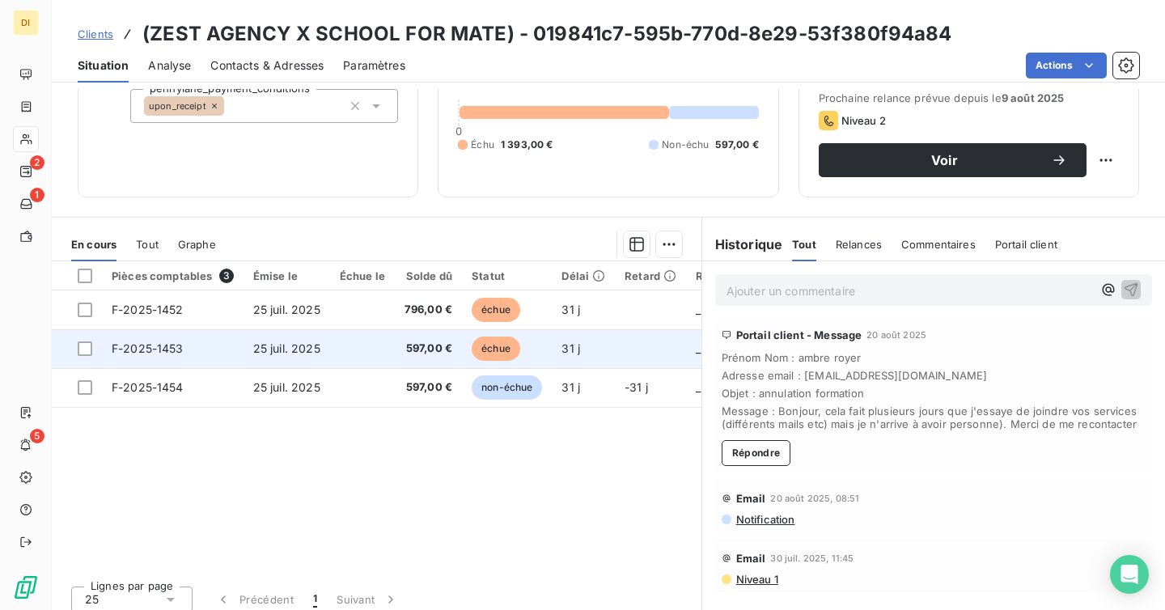
scroll to position [0, 0]
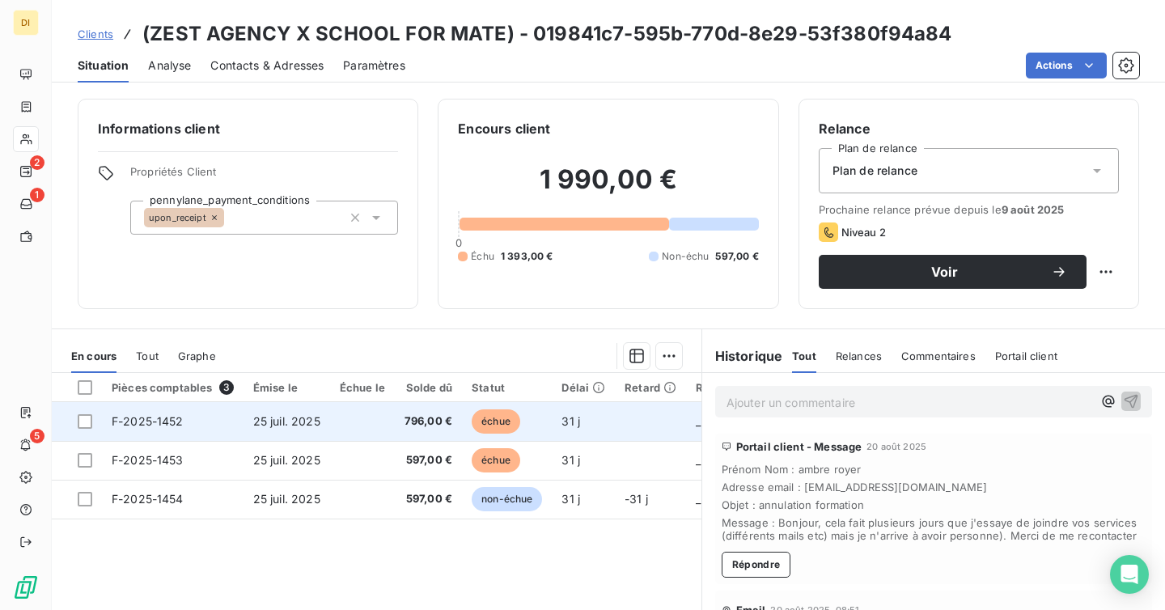
click at [540, 415] on td "échue" at bounding box center [507, 421] width 90 height 39
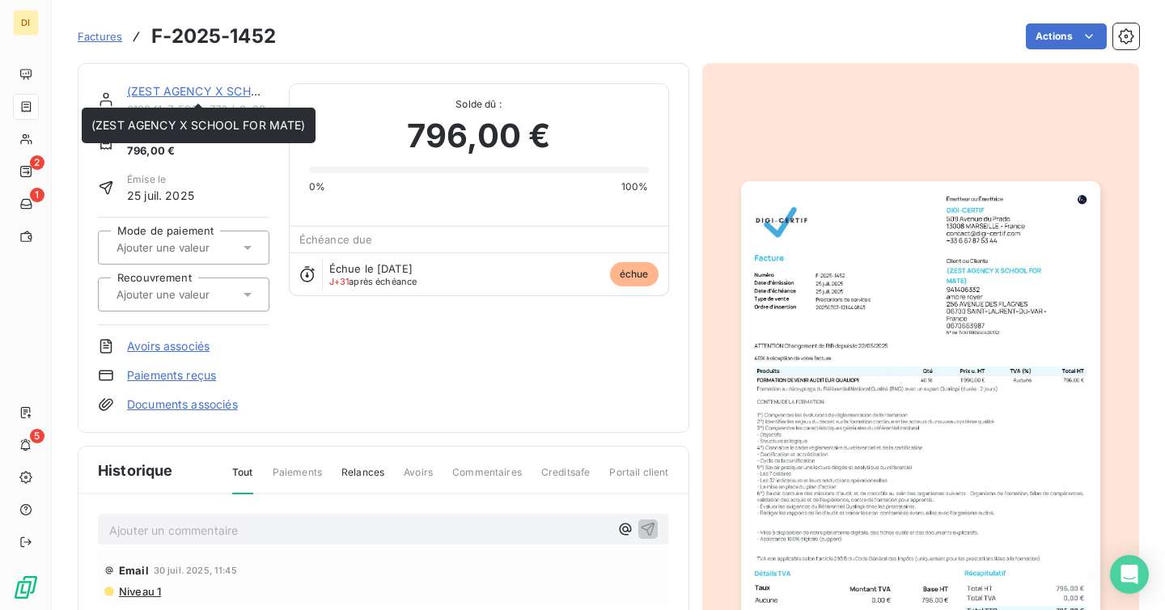
click at [201, 88] on link "(ZEST AGENCY X SCHOOL FOR MATE)" at bounding box center [234, 91] width 214 height 14
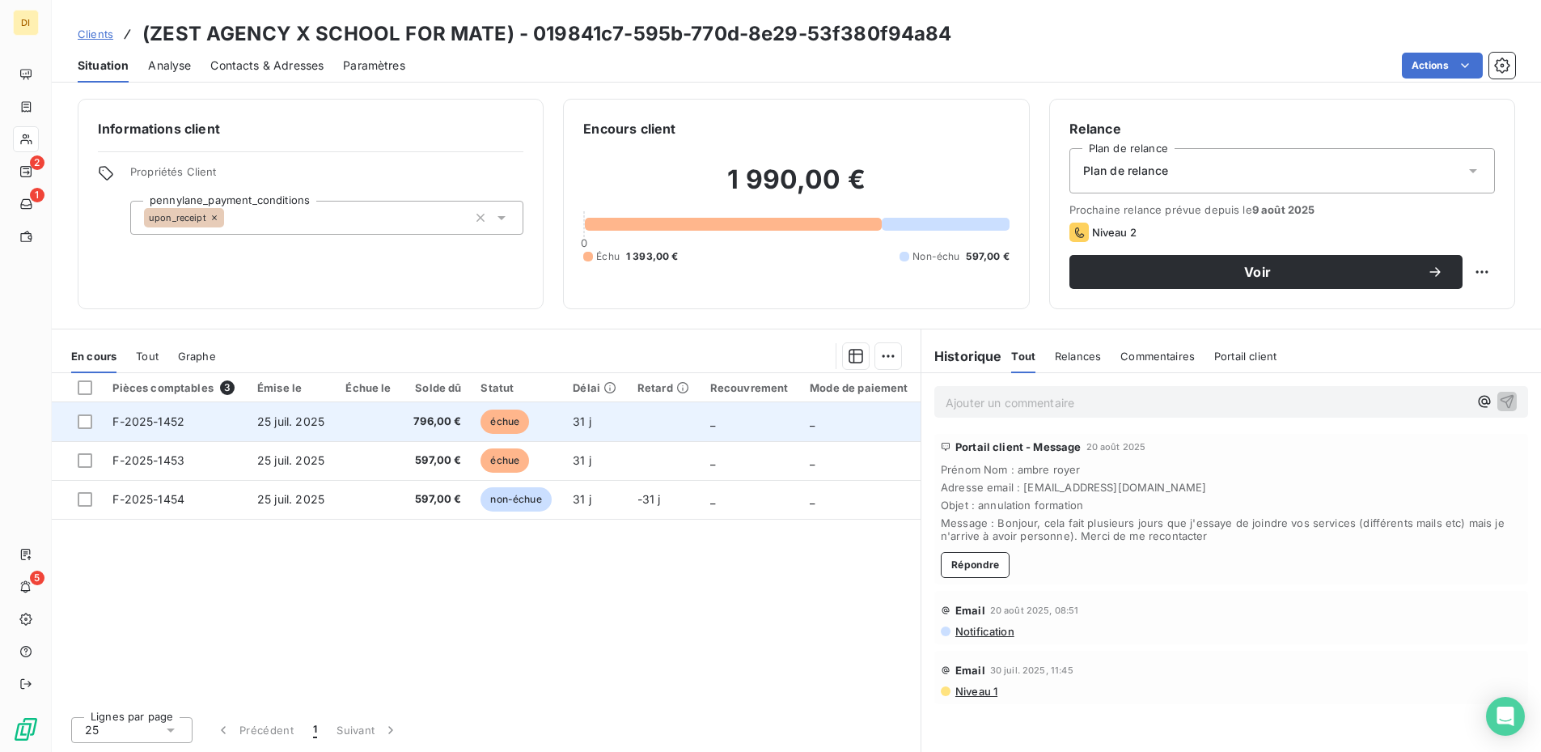
click at [623, 422] on td "31 j" at bounding box center [595, 421] width 64 height 39
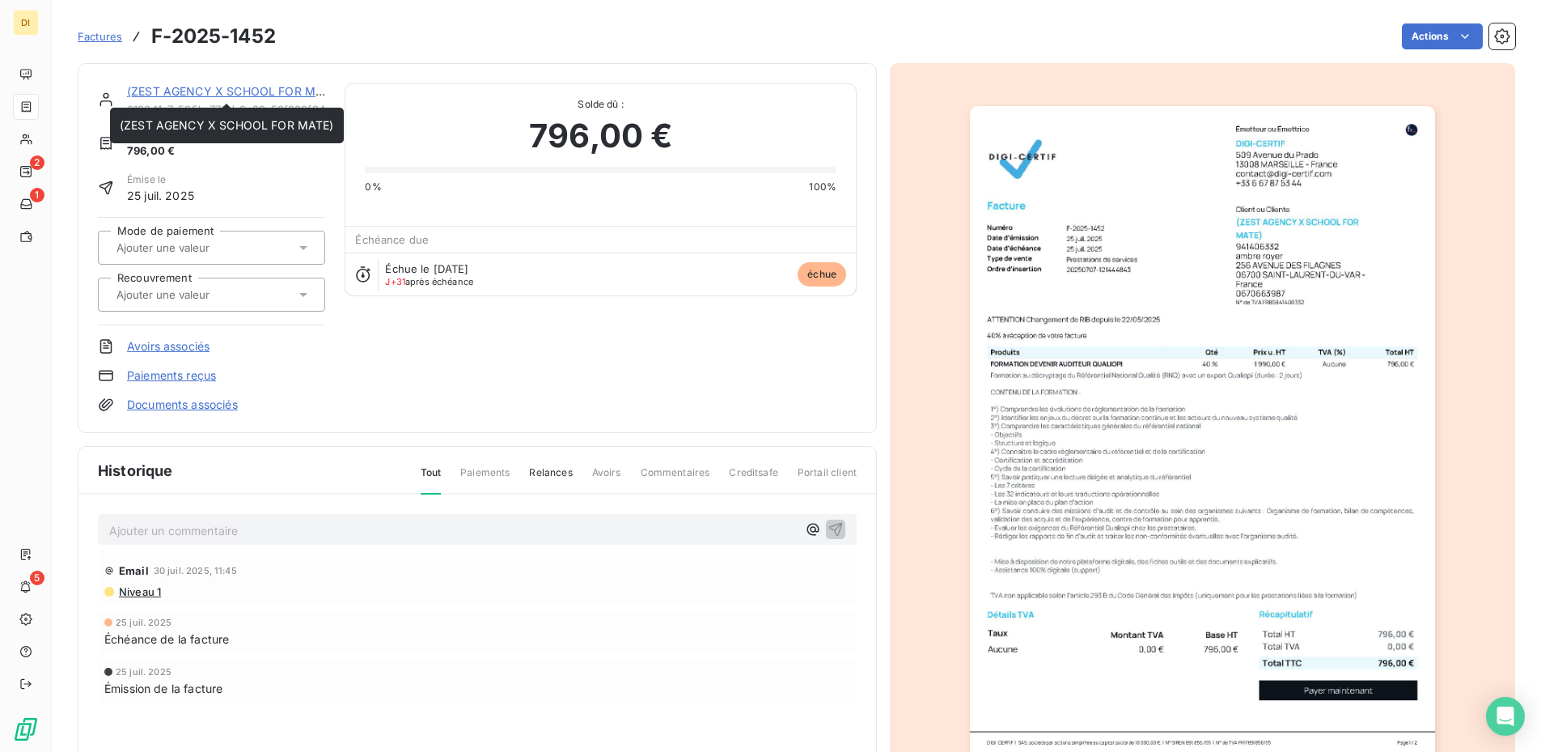
click at [192, 87] on link "(ZEST AGENCY X SCHOOL FOR MATE)" at bounding box center [234, 91] width 214 height 14
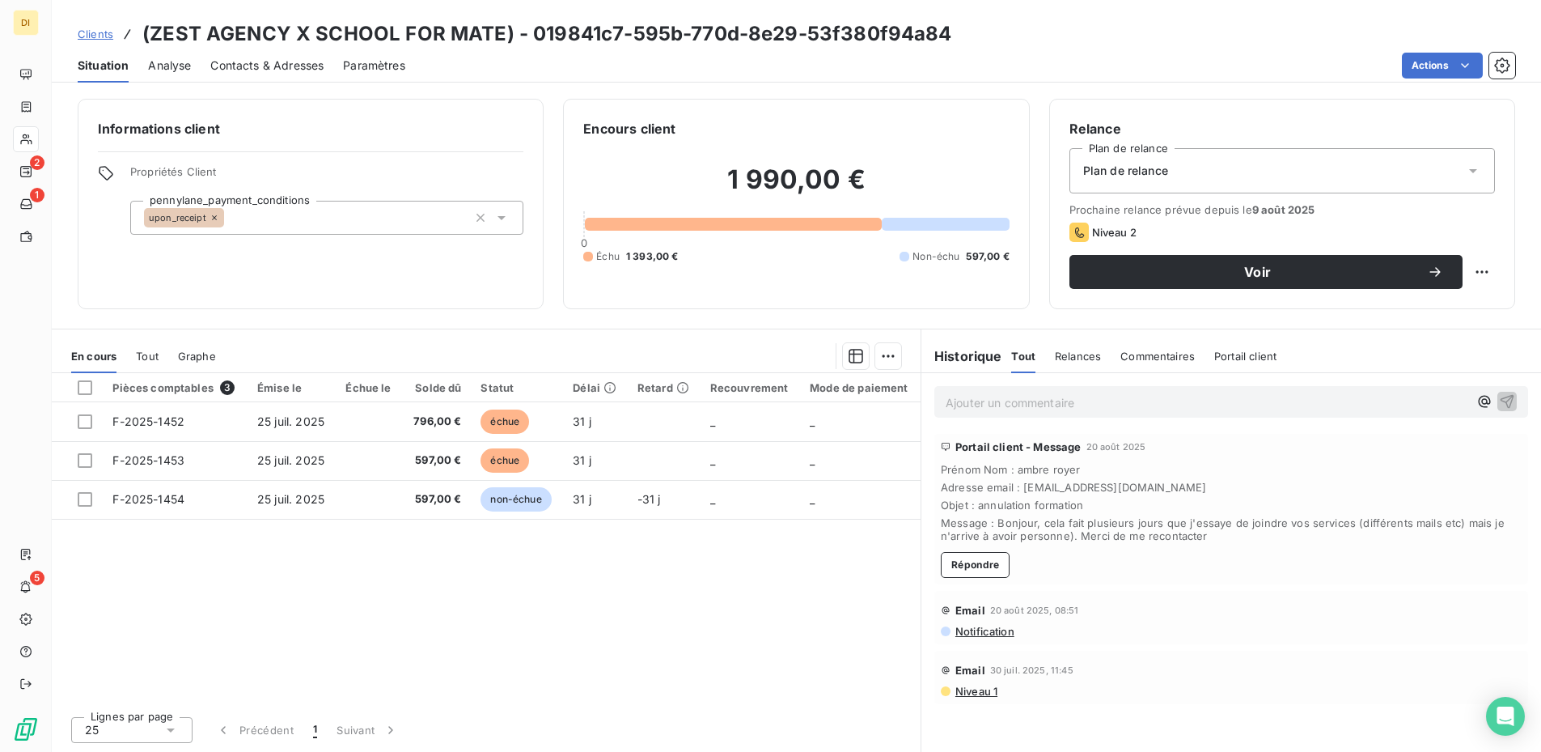
click at [782, 609] on div "Pièces comptables 3 Émise le Échue le Solde dû Statut Délai Retard Recouvrement…" at bounding box center [486, 538] width 869 height 330
click at [248, 69] on span "Contacts & Adresses" at bounding box center [266, 65] width 113 height 16
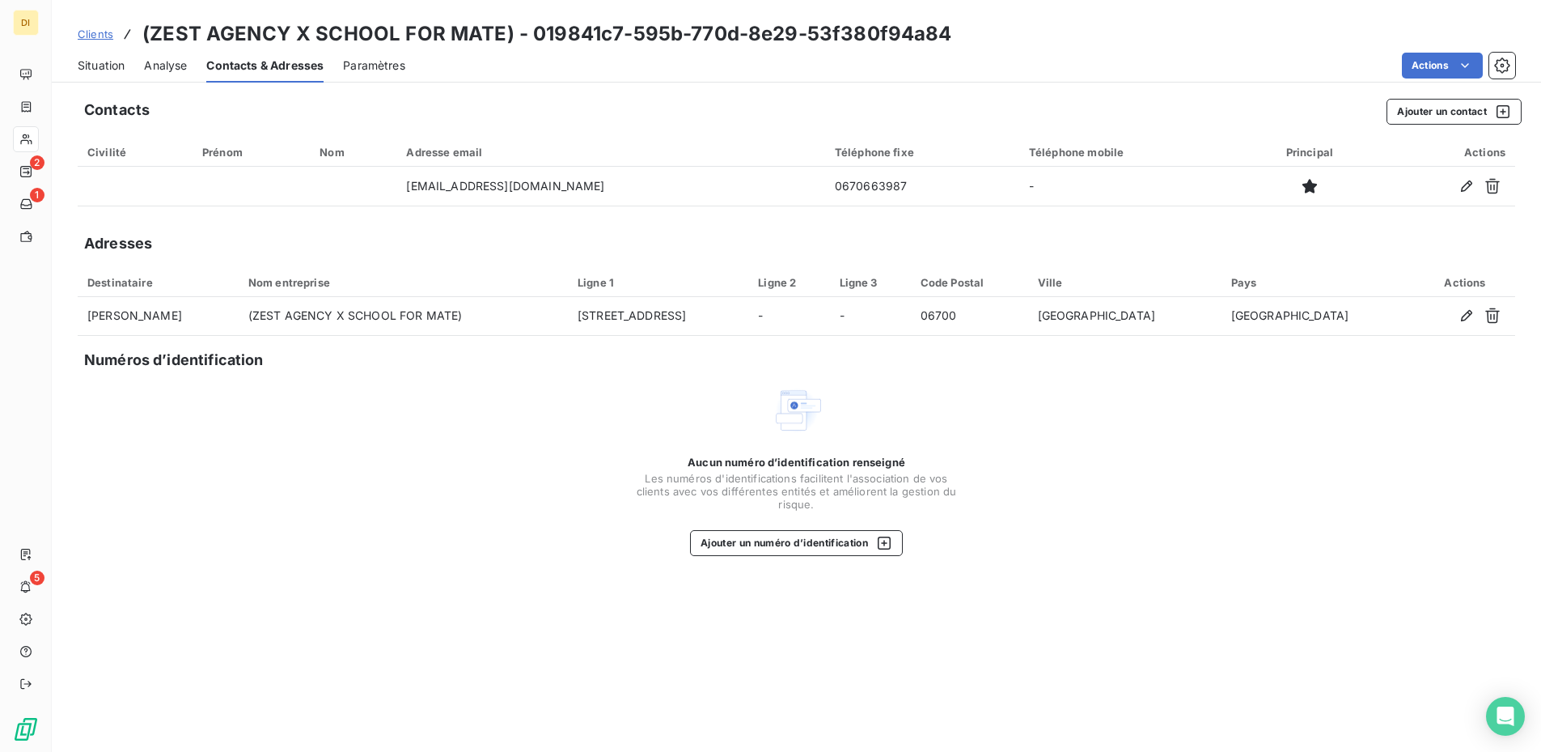
click at [91, 61] on span "Situation" at bounding box center [101, 65] width 47 height 16
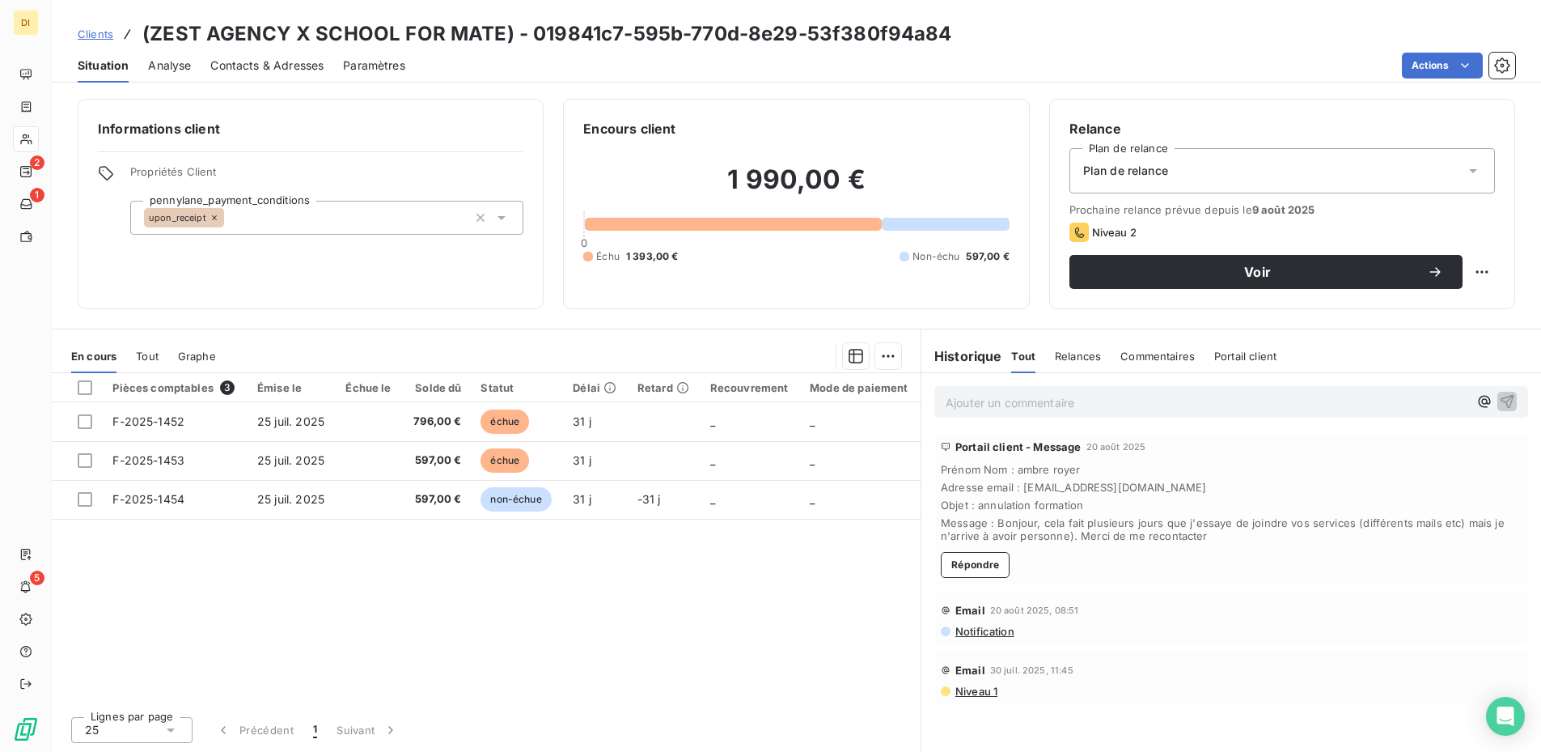
click at [532, 609] on div "Pièces comptables 3 Émise le Échue le Solde dû Statut Délai Retard Recouvrement…" at bounding box center [486, 538] width 869 height 330
click at [1078, 392] on p "Ajouter un commentaire ﻿" at bounding box center [1207, 402] width 523 height 20
click at [1157, 273] on span "Voir" at bounding box center [1258, 271] width 338 height 13
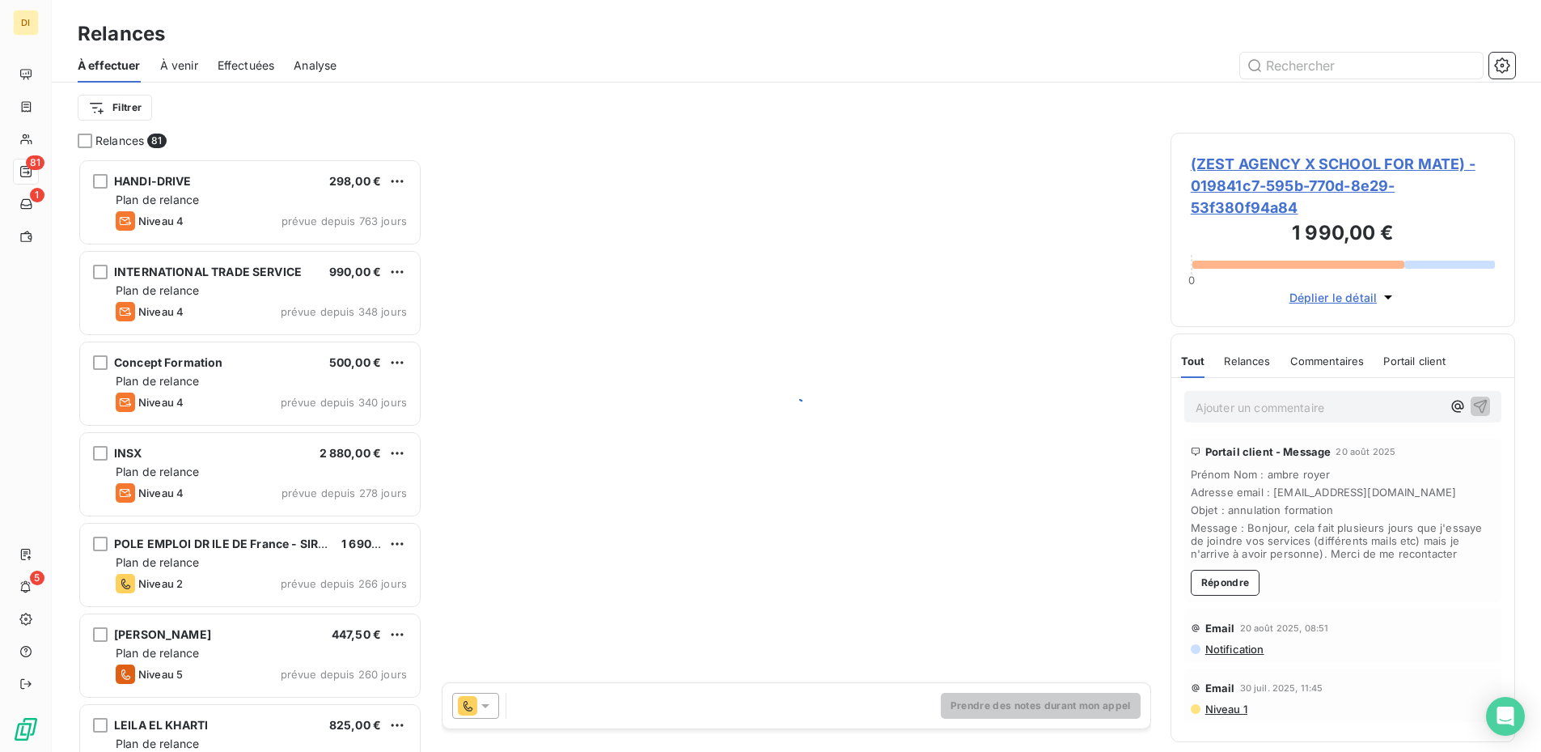
scroll to position [593, 345]
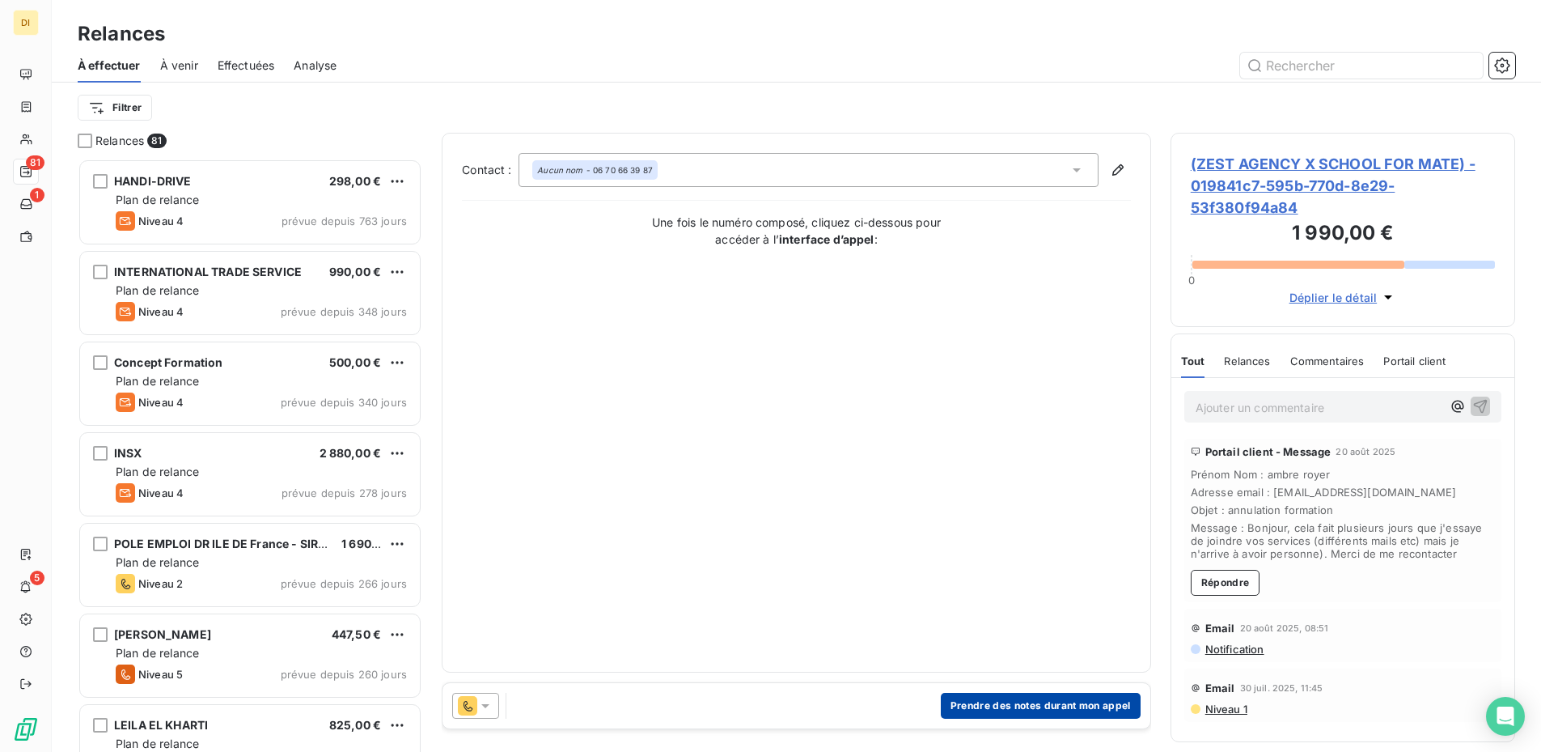
click at [977, 609] on button "Prendre des notes durant mon appel" at bounding box center [1041, 706] width 200 height 26
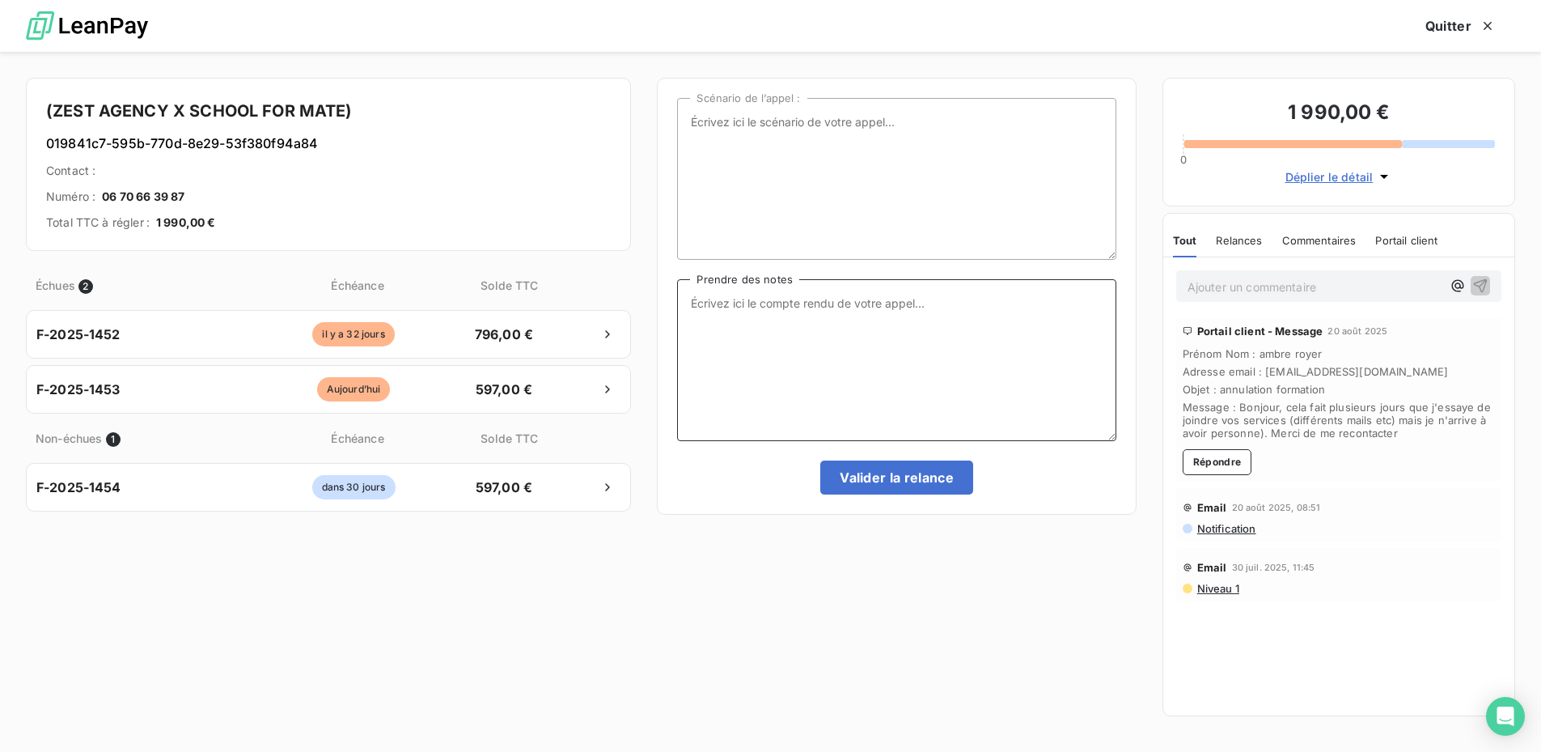
click at [721, 371] on textarea "Prendre des notes" at bounding box center [896, 360] width 439 height 162
type textarea "Doit partir en congés maternité plus tôt que prévu, souhaite donc reporter débu…"
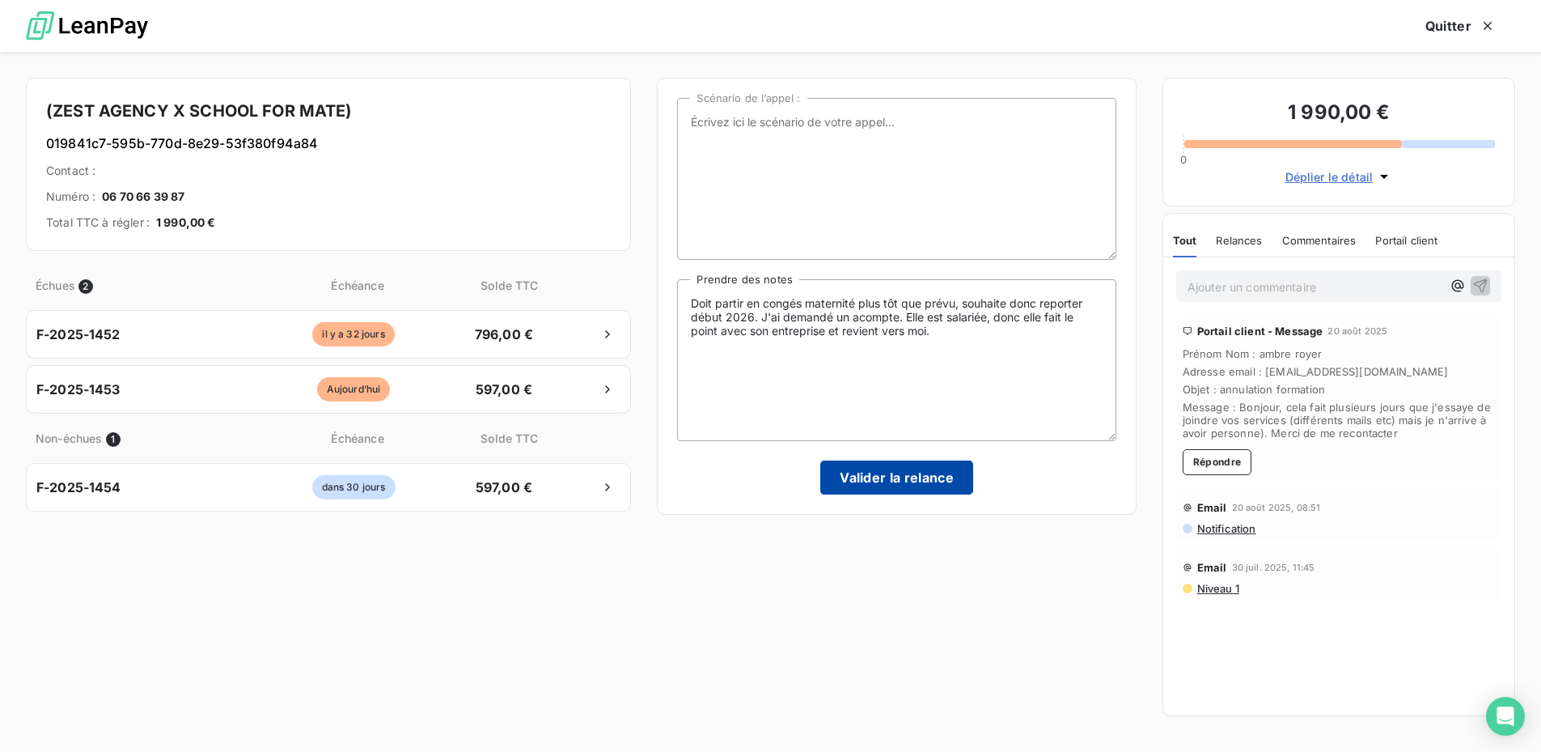
click at [833, 468] on button "Valider la relance" at bounding box center [896, 477] width 153 height 34
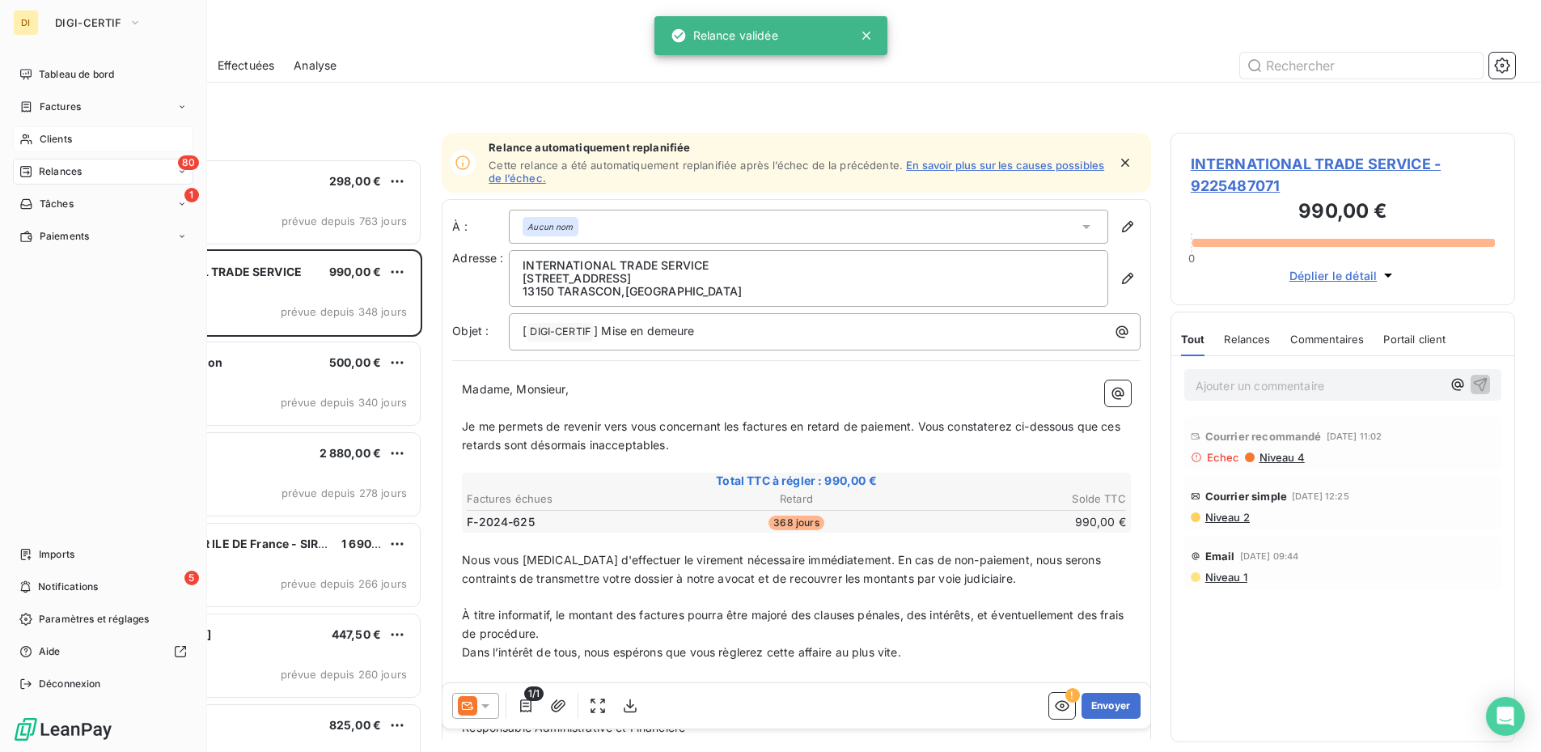
click at [25, 140] on icon at bounding box center [25, 139] width 11 height 11
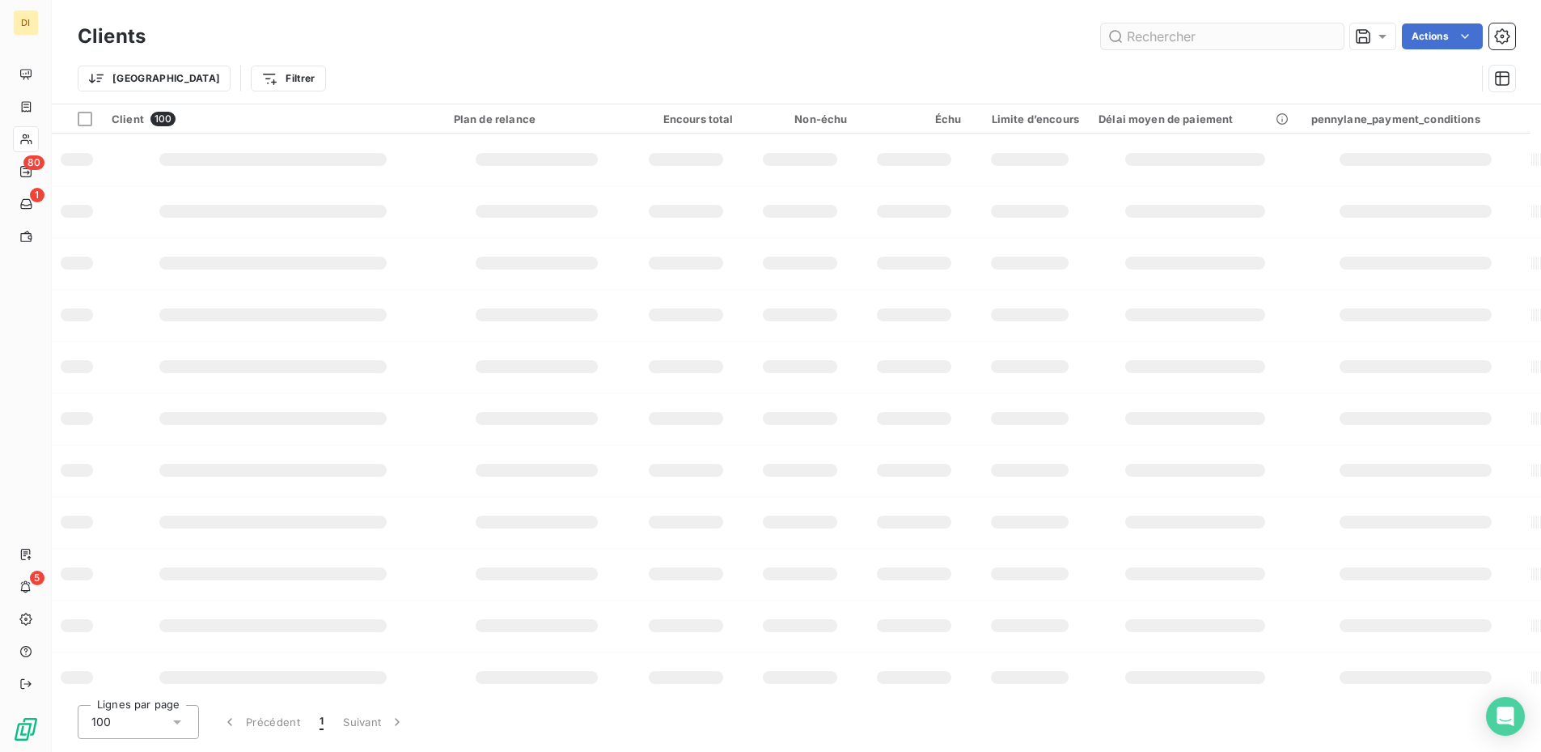
click at [1164, 40] on input "text" at bounding box center [1222, 36] width 243 height 26
click at [1164, 42] on input "text" at bounding box center [1222, 36] width 243 height 26
type input "olikit"
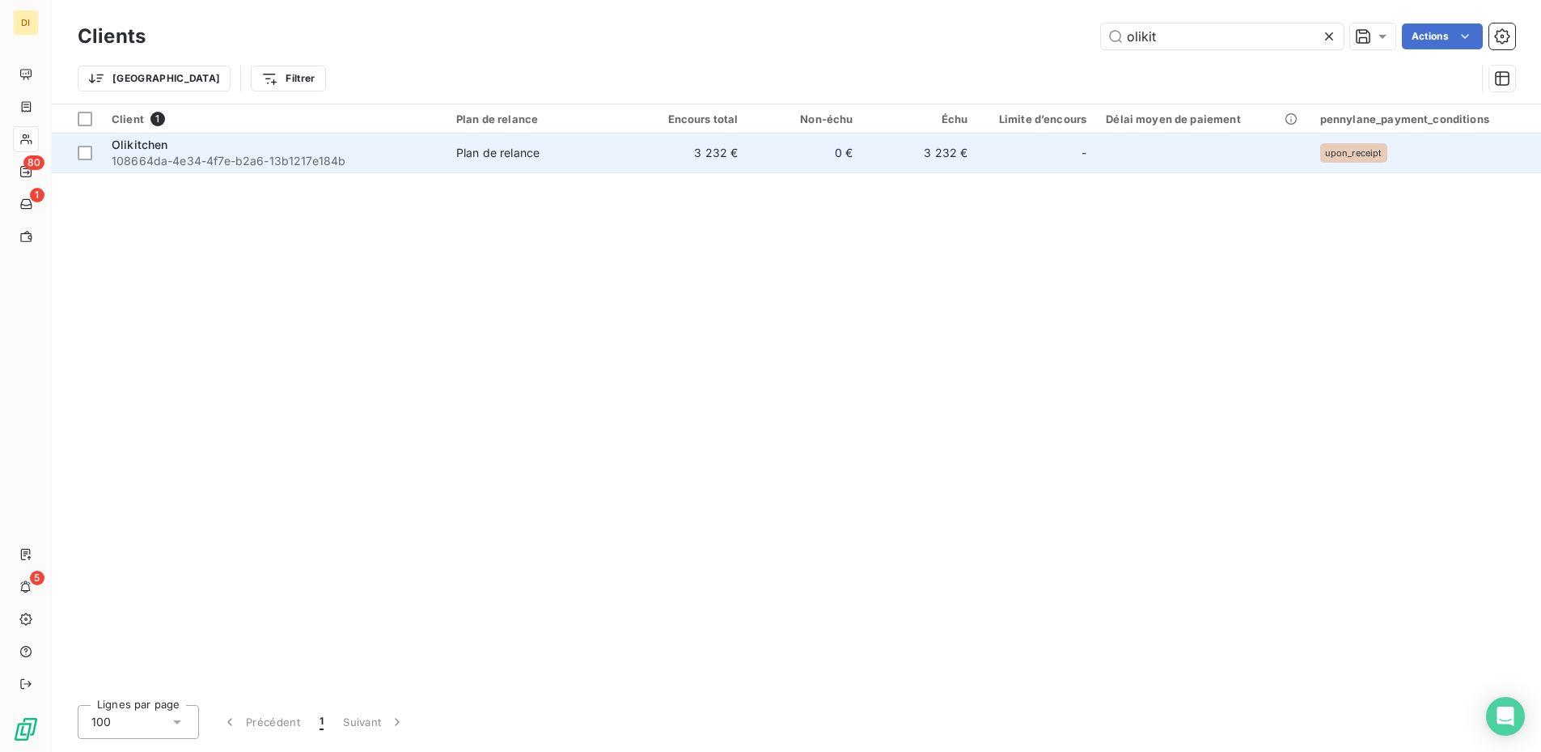
click at [456, 146] on td "Plan de relance" at bounding box center [540, 153] width 187 height 39
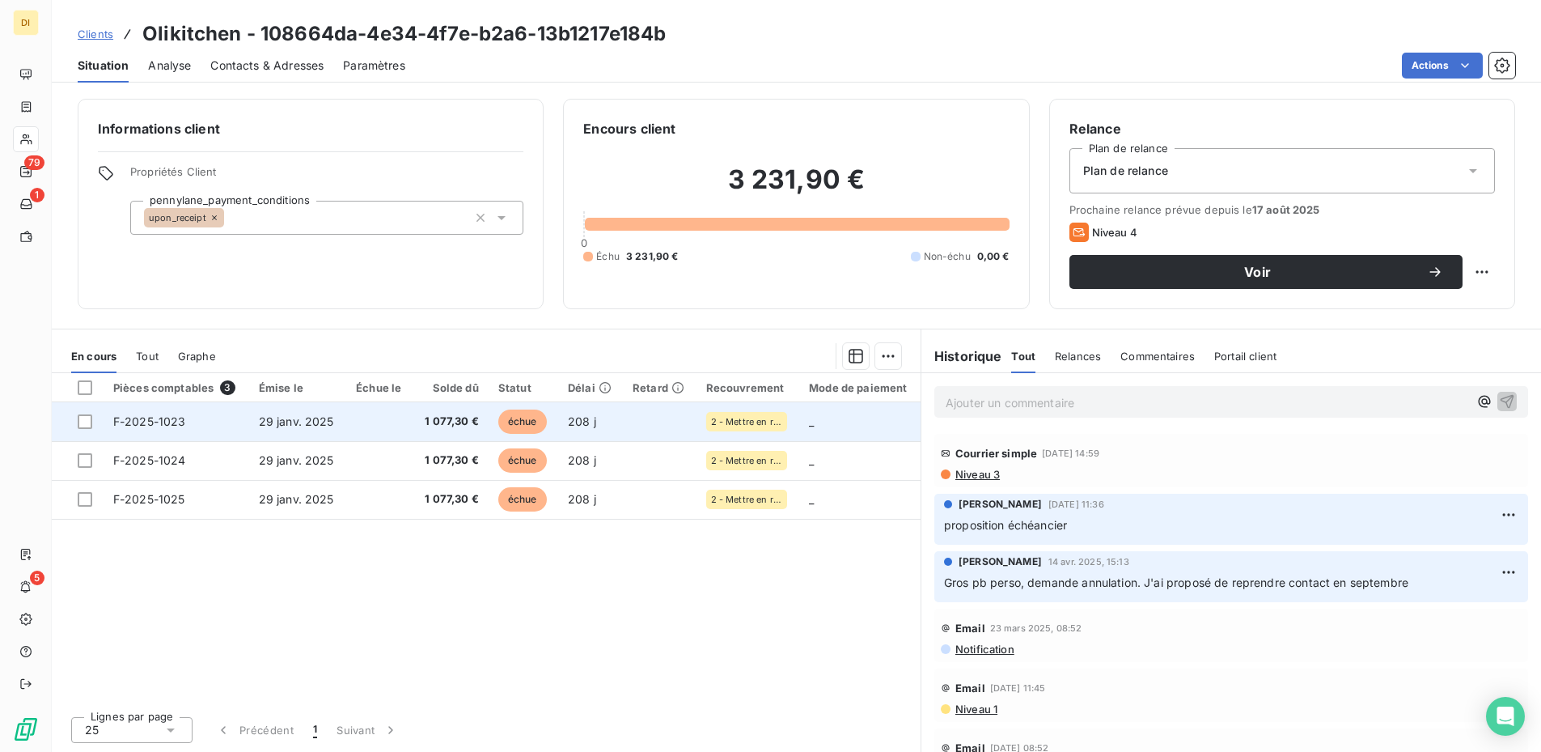
click at [476, 429] on span "1 077,30 €" at bounding box center [451, 421] width 56 height 16
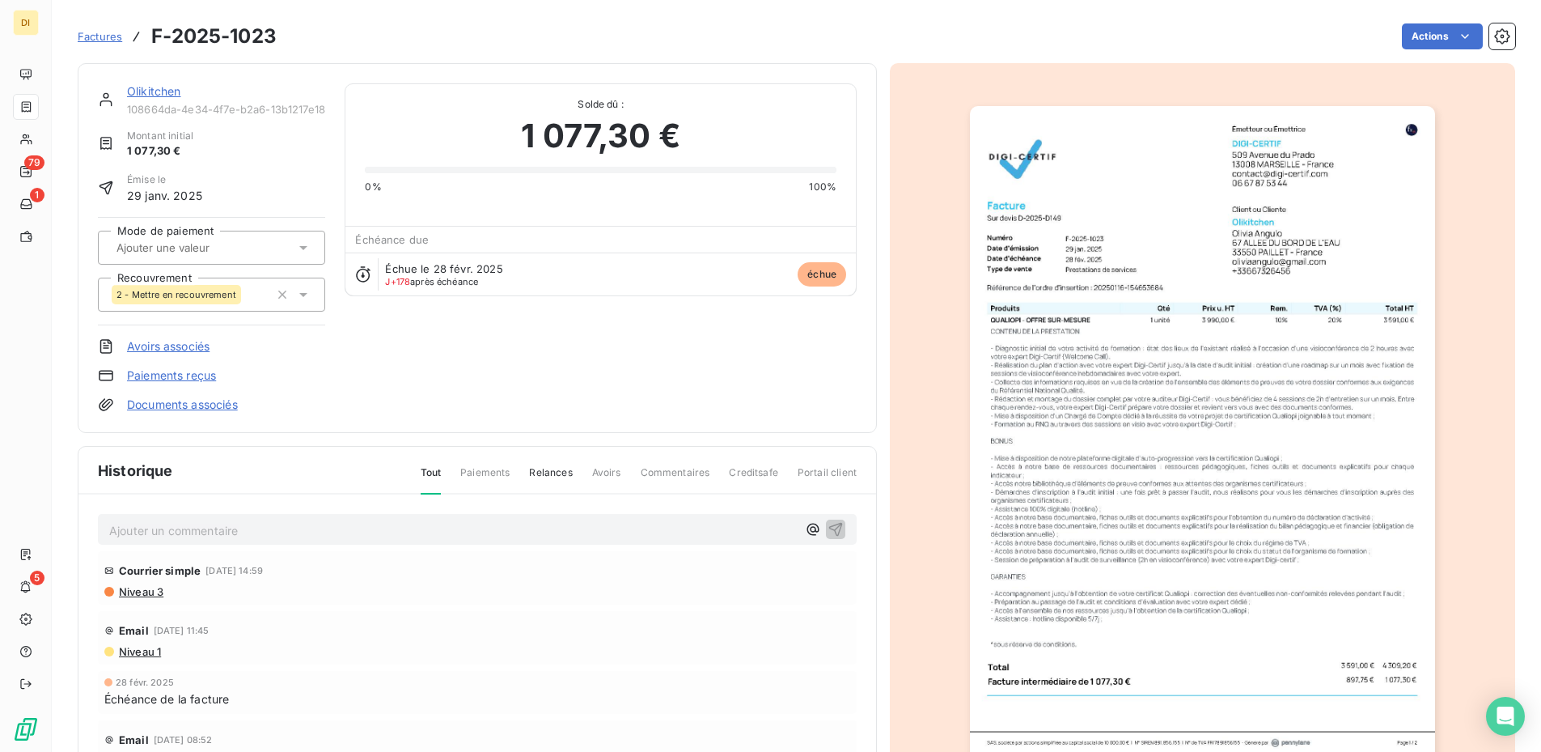
click at [305, 293] on icon at bounding box center [303, 295] width 8 height 4
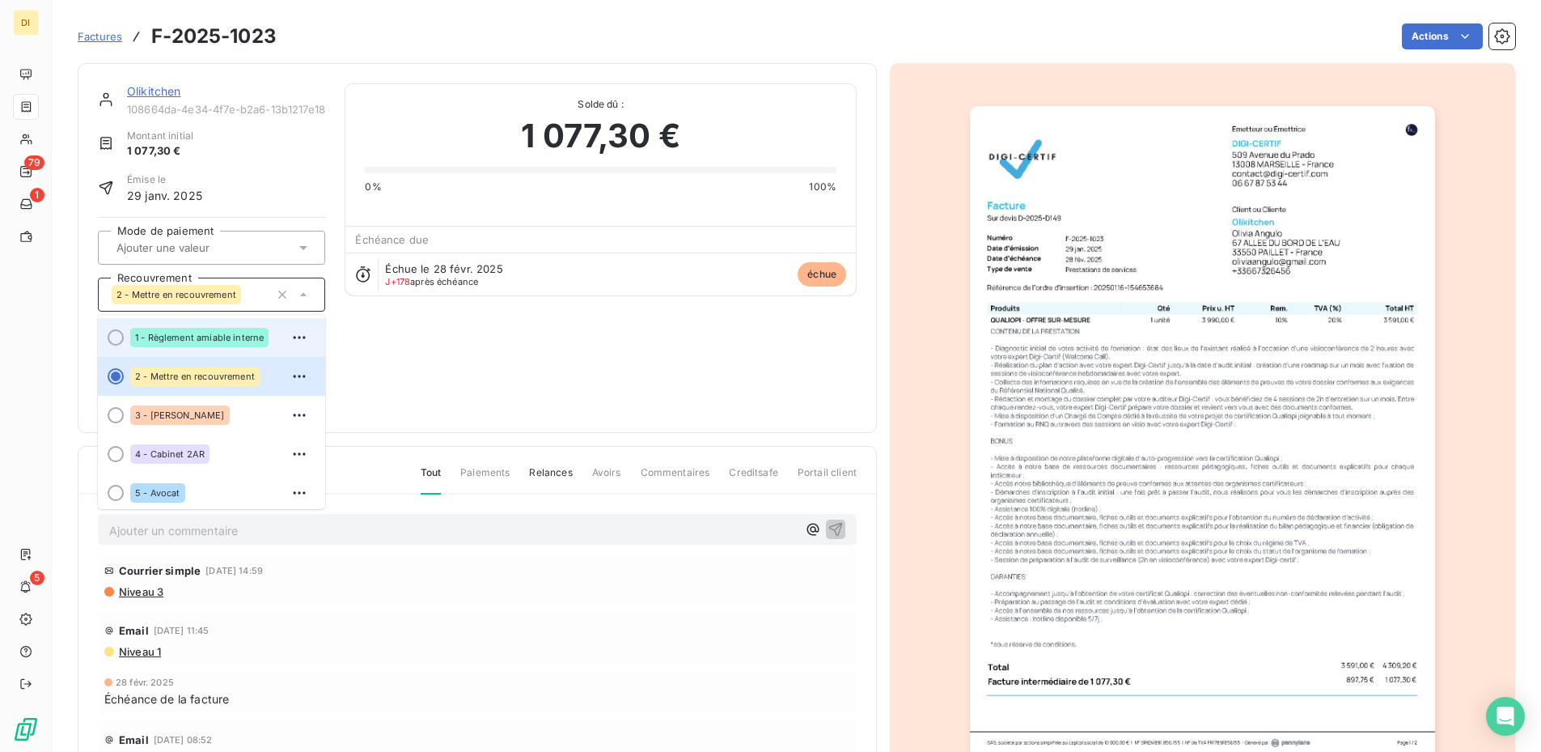
click at [209, 345] on div "1 - Règlement amiable interne" at bounding box center [199, 337] width 138 height 19
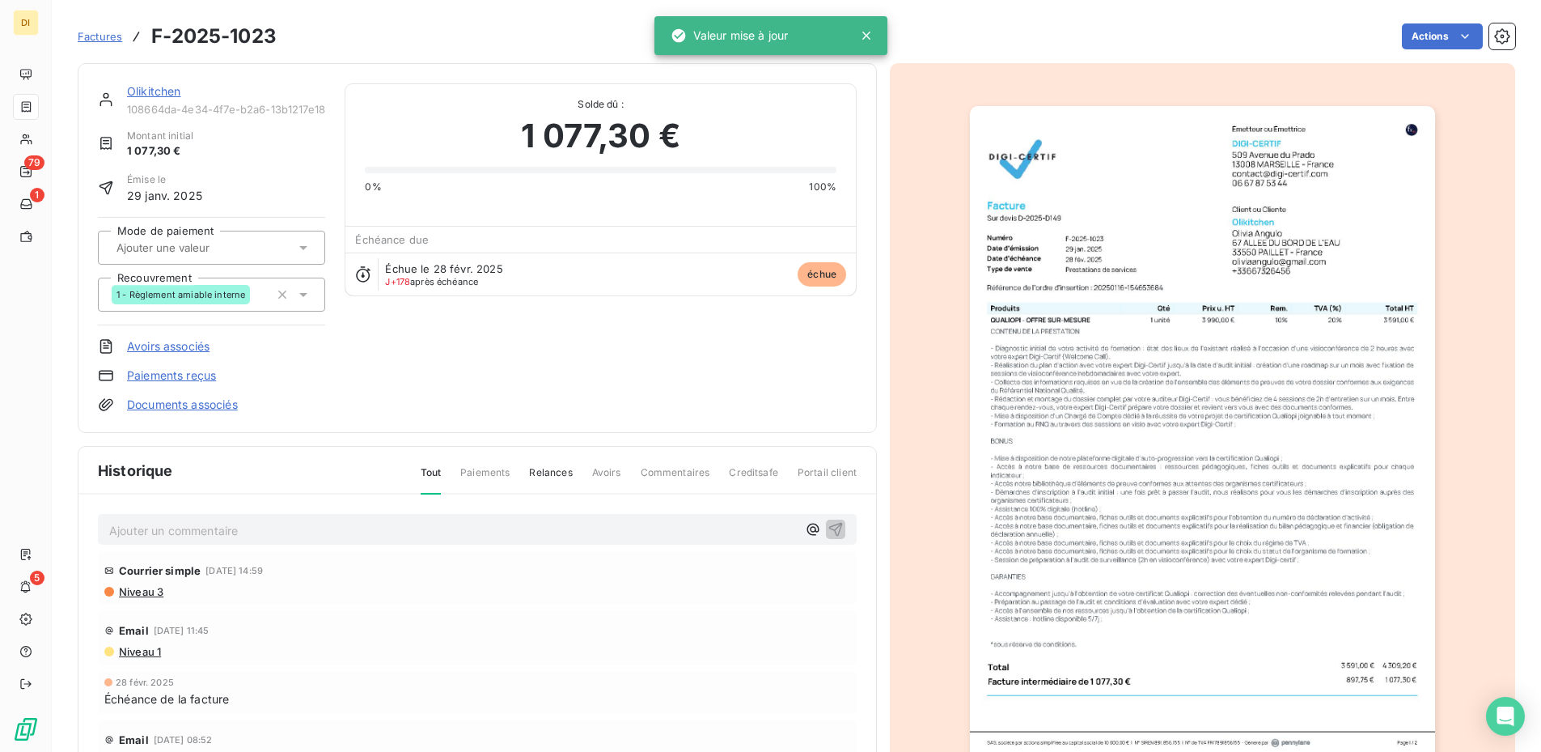
click at [157, 98] on div "Olikitchen" at bounding box center [226, 91] width 198 height 16
click at [159, 91] on link "Olikitchen" at bounding box center [154, 91] width 54 height 14
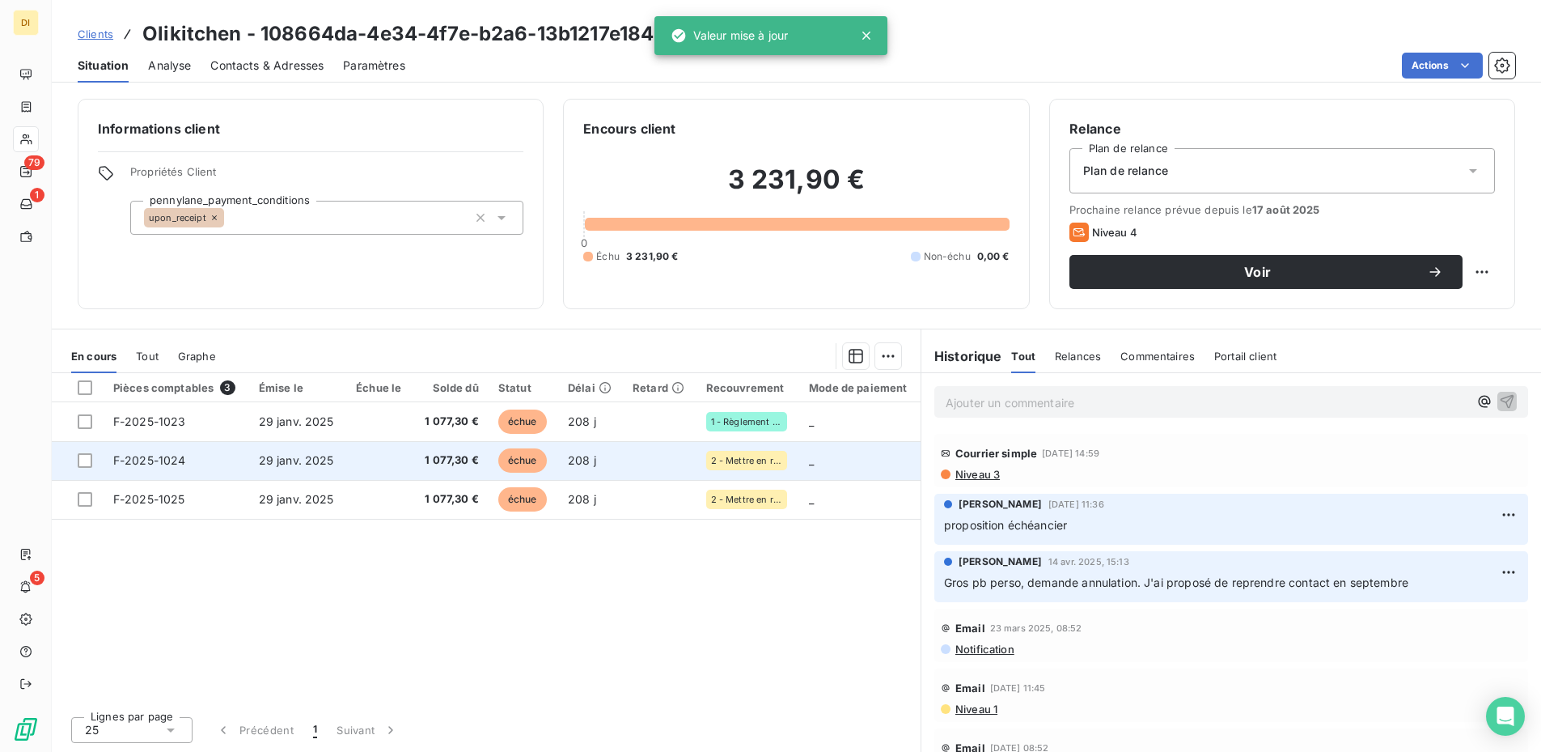
click at [322, 461] on span "29 janv. 2025" at bounding box center [296, 460] width 75 height 14
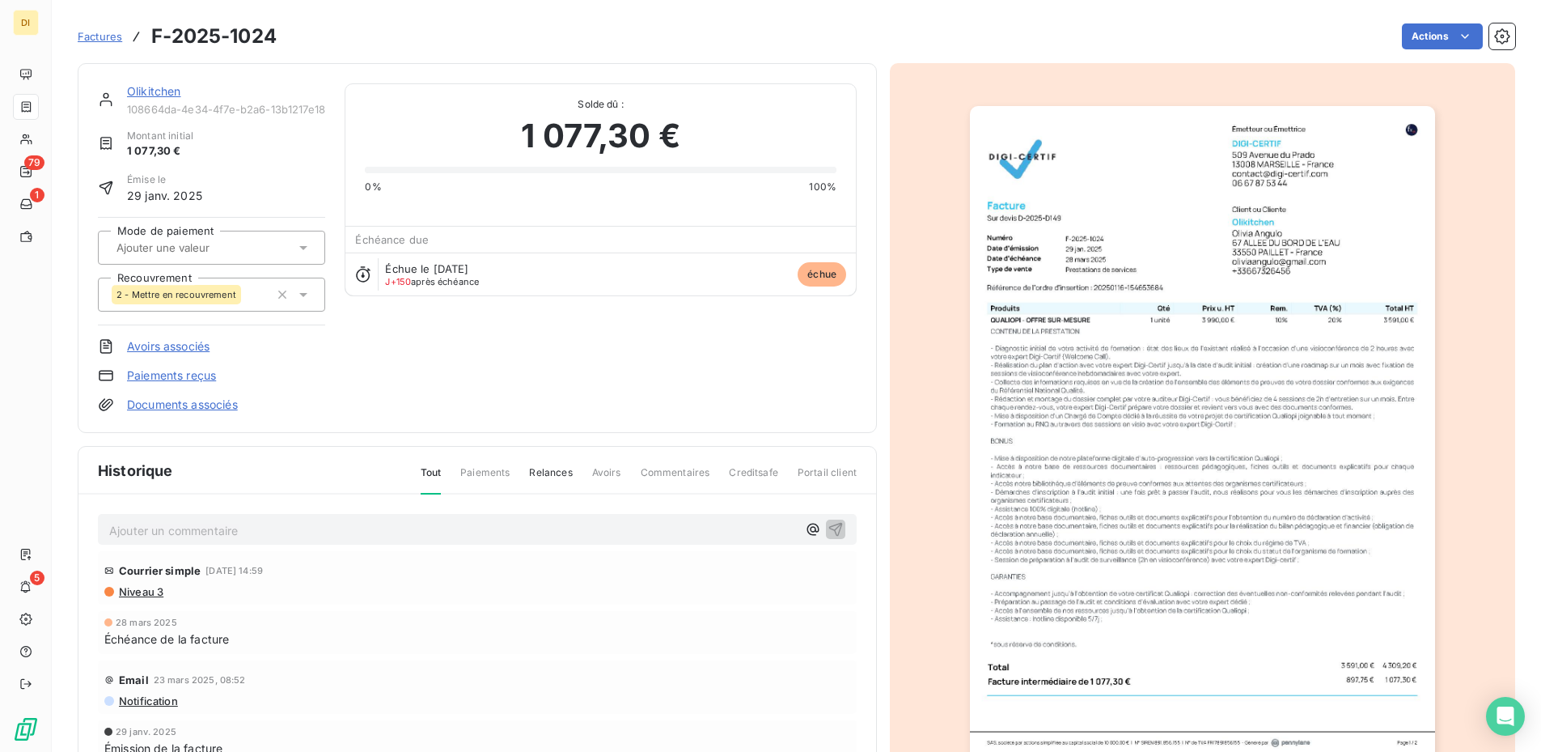
click at [244, 302] on div "2 - Mettre en recouvrement" at bounding box center [191, 295] width 158 height 26
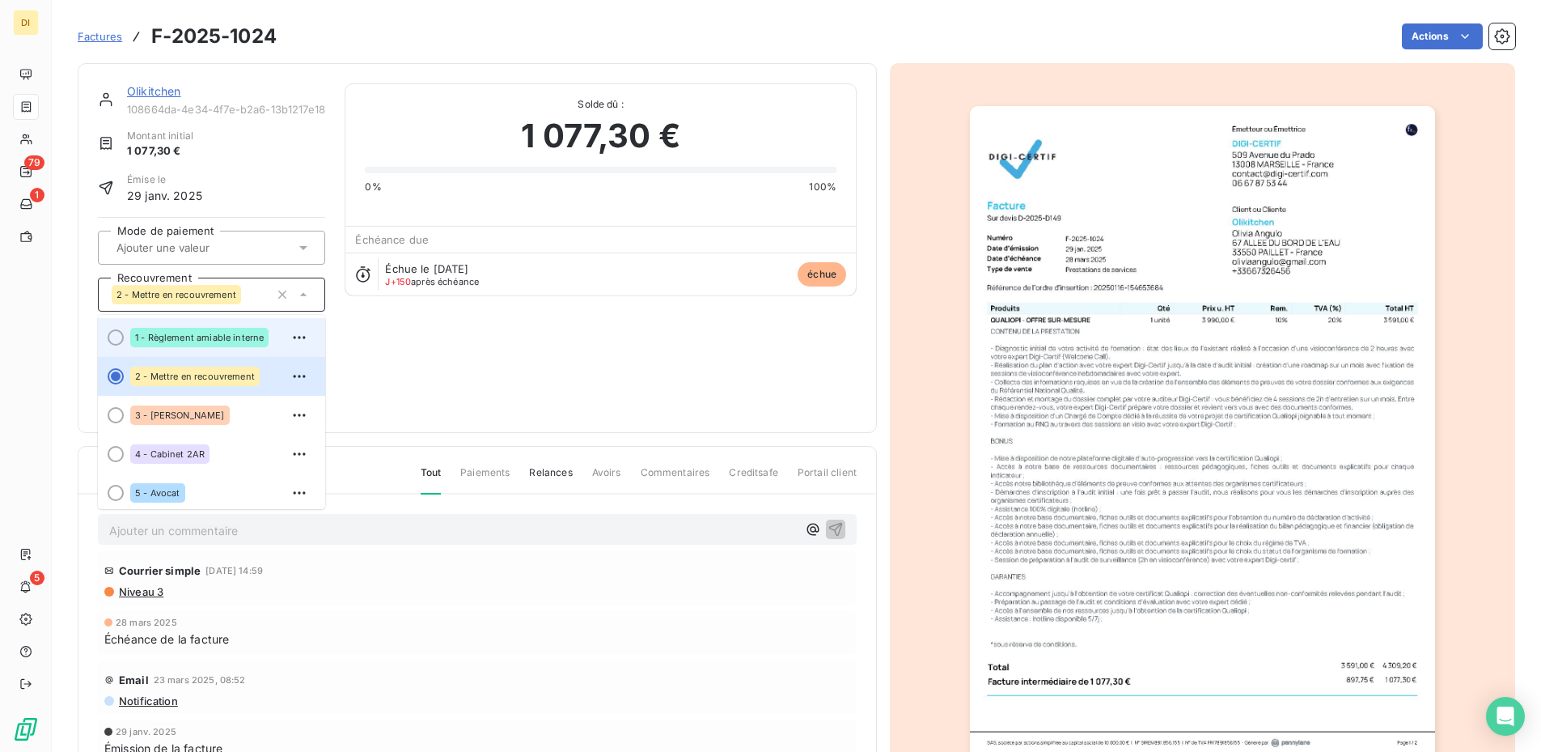
click at [224, 344] on div "1 - Règlement amiable interne" at bounding box center [199, 337] width 138 height 19
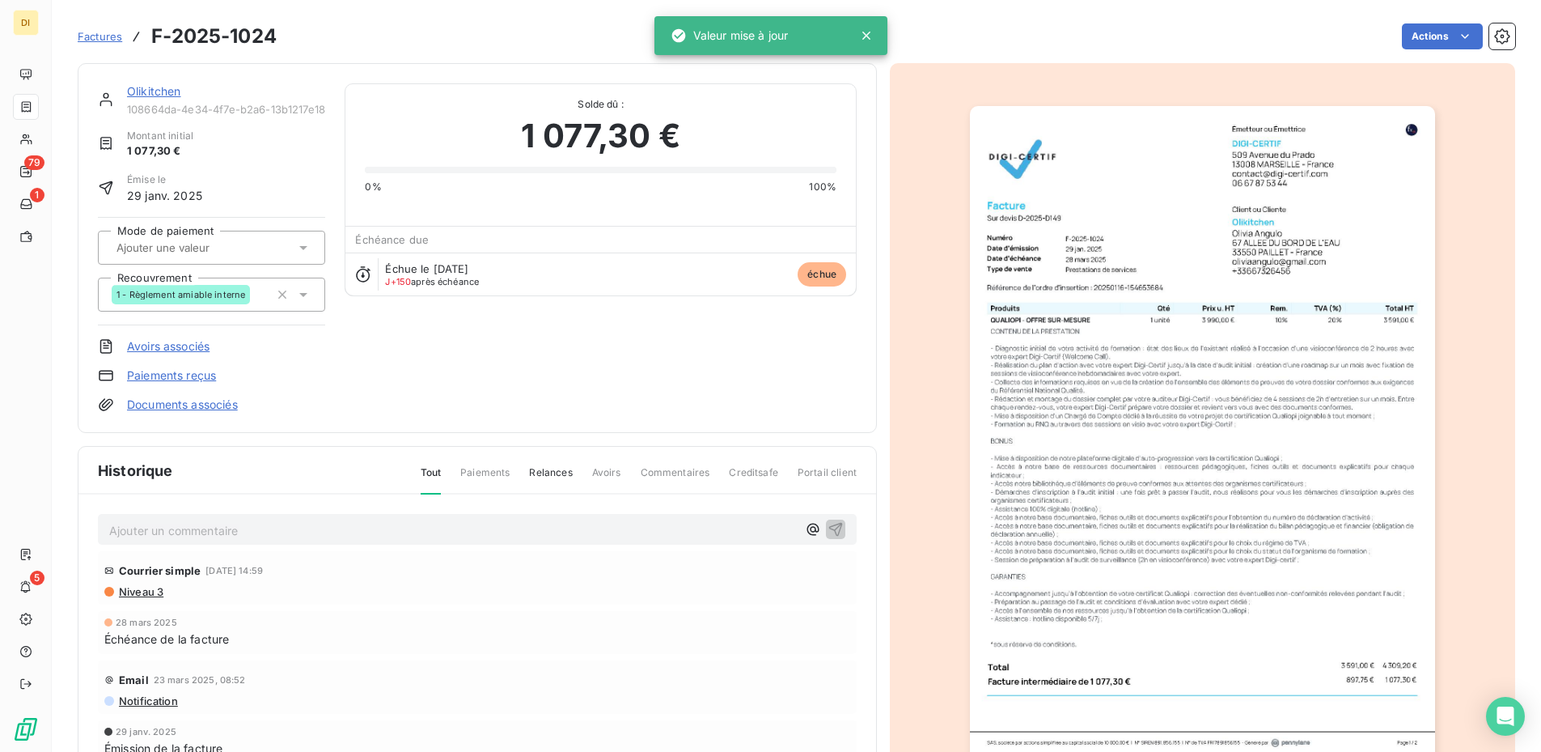
click at [157, 91] on link "Olikitchen" at bounding box center [154, 91] width 54 height 14
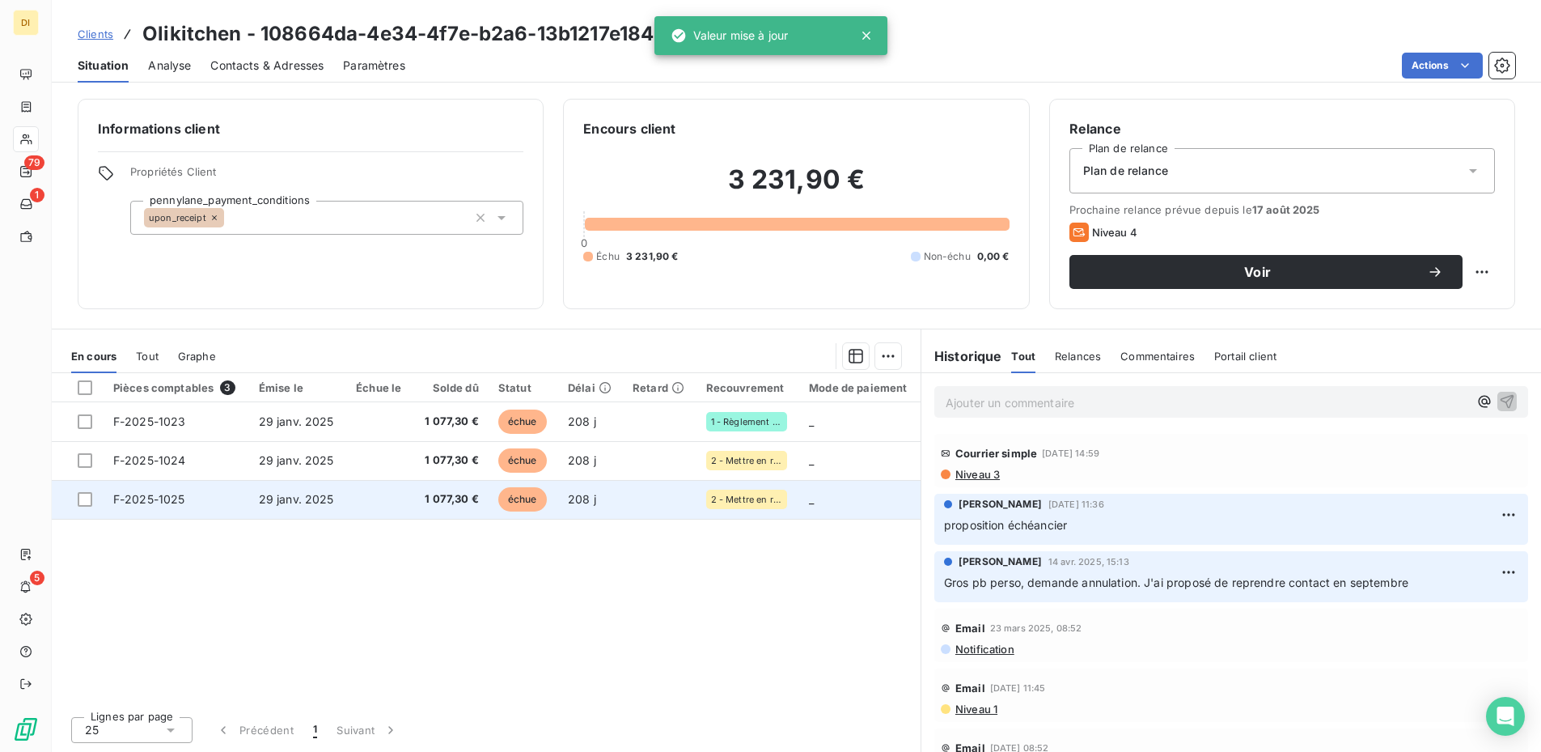
click at [310, 497] on span "29 janv. 2025" at bounding box center [296, 499] width 75 height 14
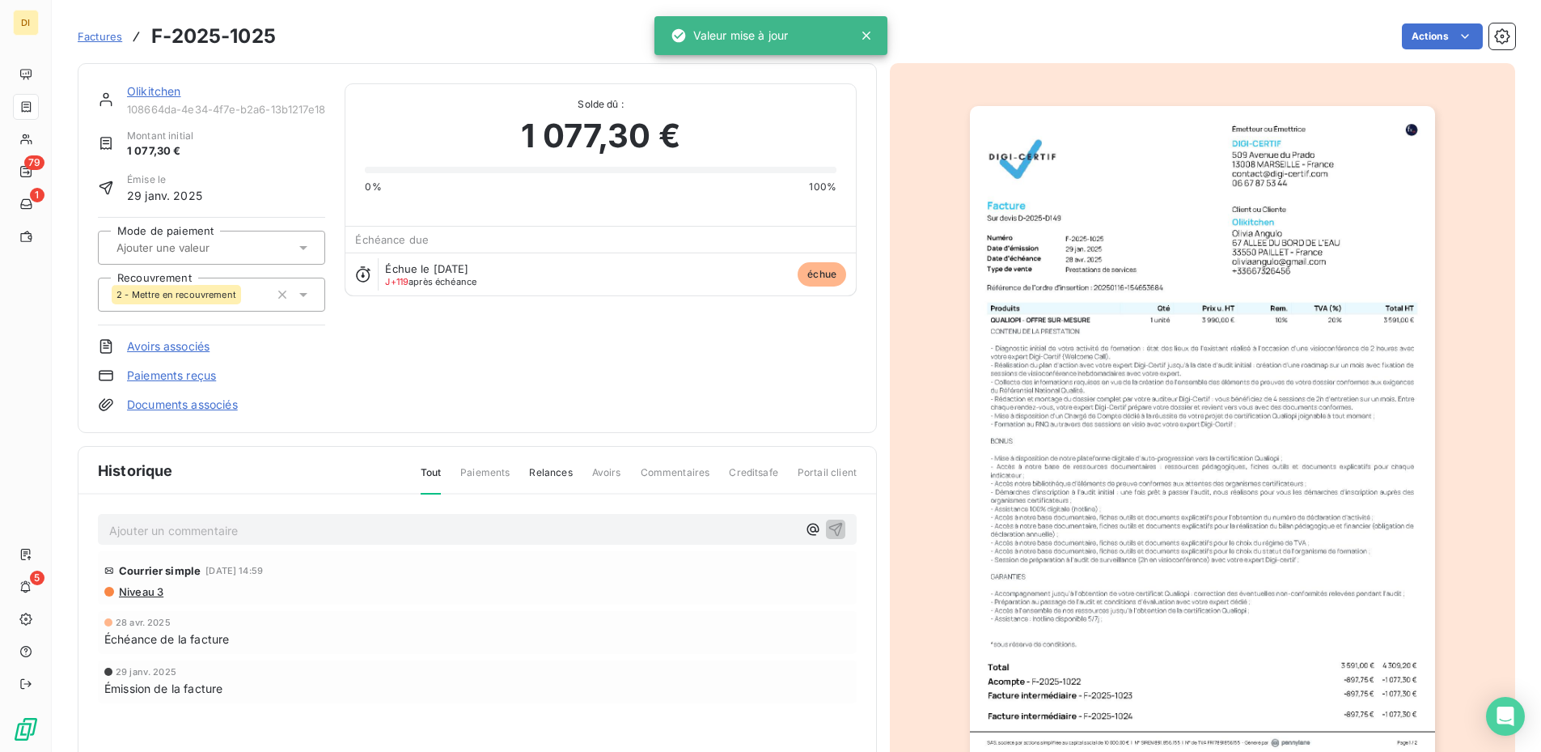
click at [235, 307] on div "2 - Mettre en recouvrement" at bounding box center [211, 295] width 227 height 34
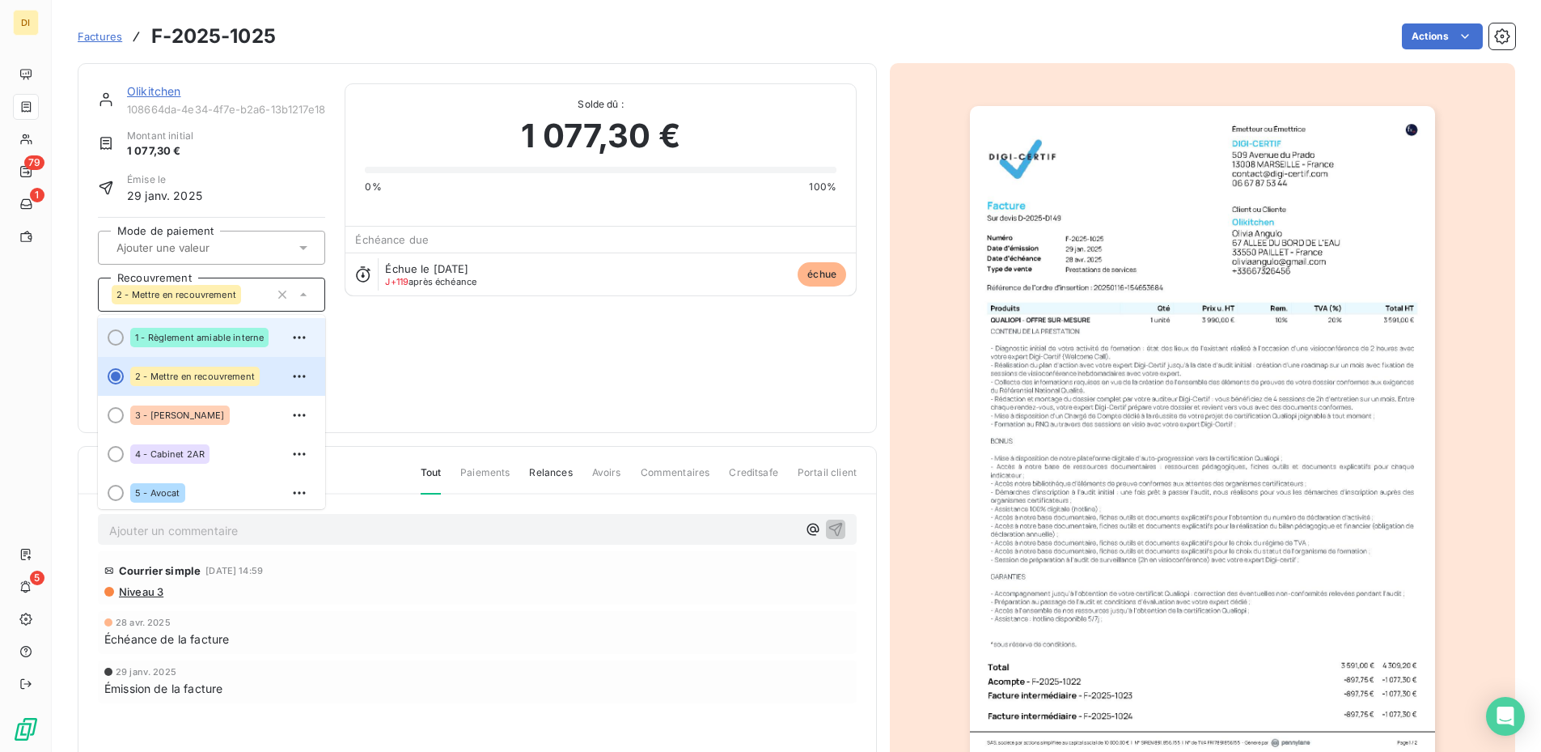
click at [224, 338] on span "1 - Règlement amiable interne" at bounding box center [199, 338] width 129 height 10
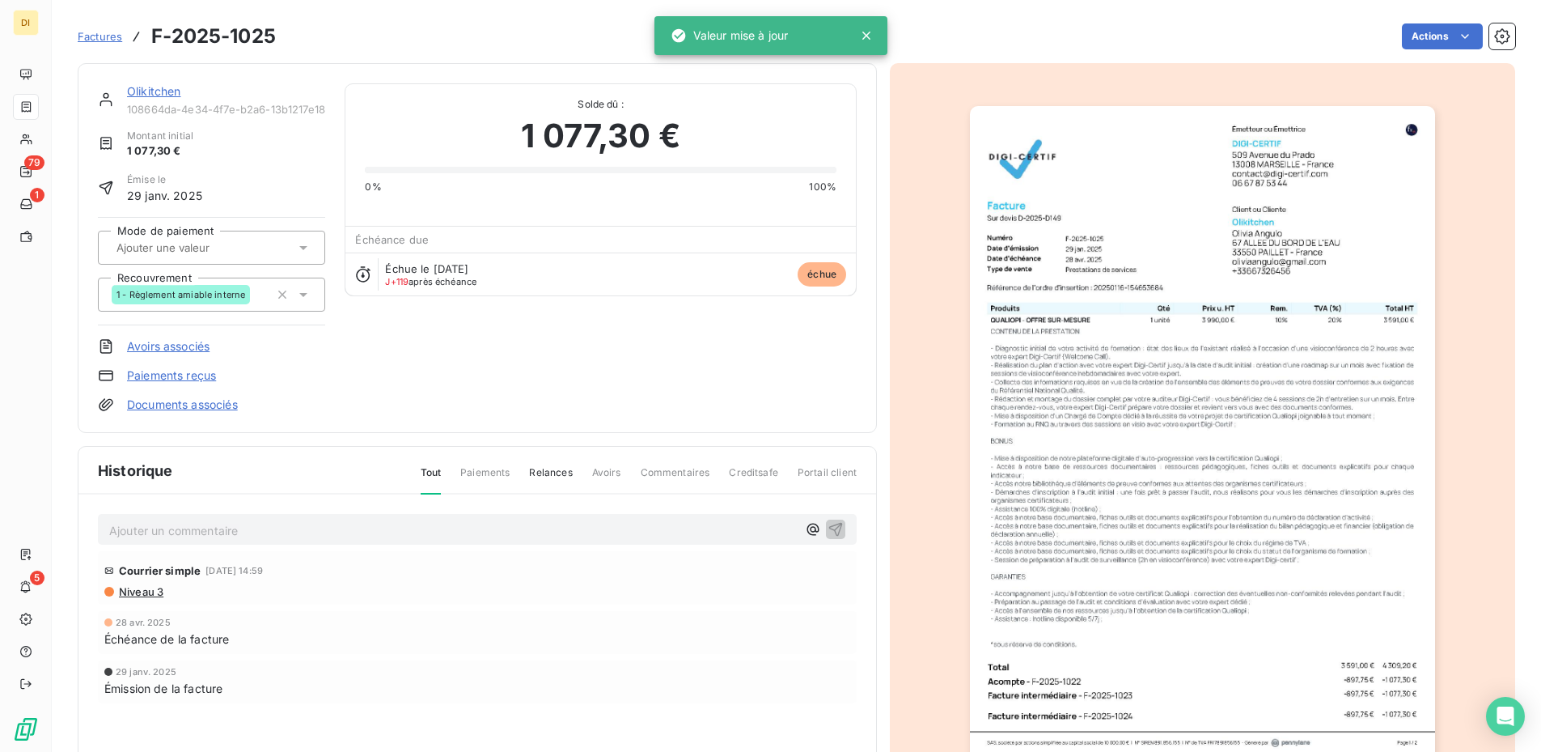
click at [149, 86] on link "Olikitchen" at bounding box center [154, 91] width 54 height 14
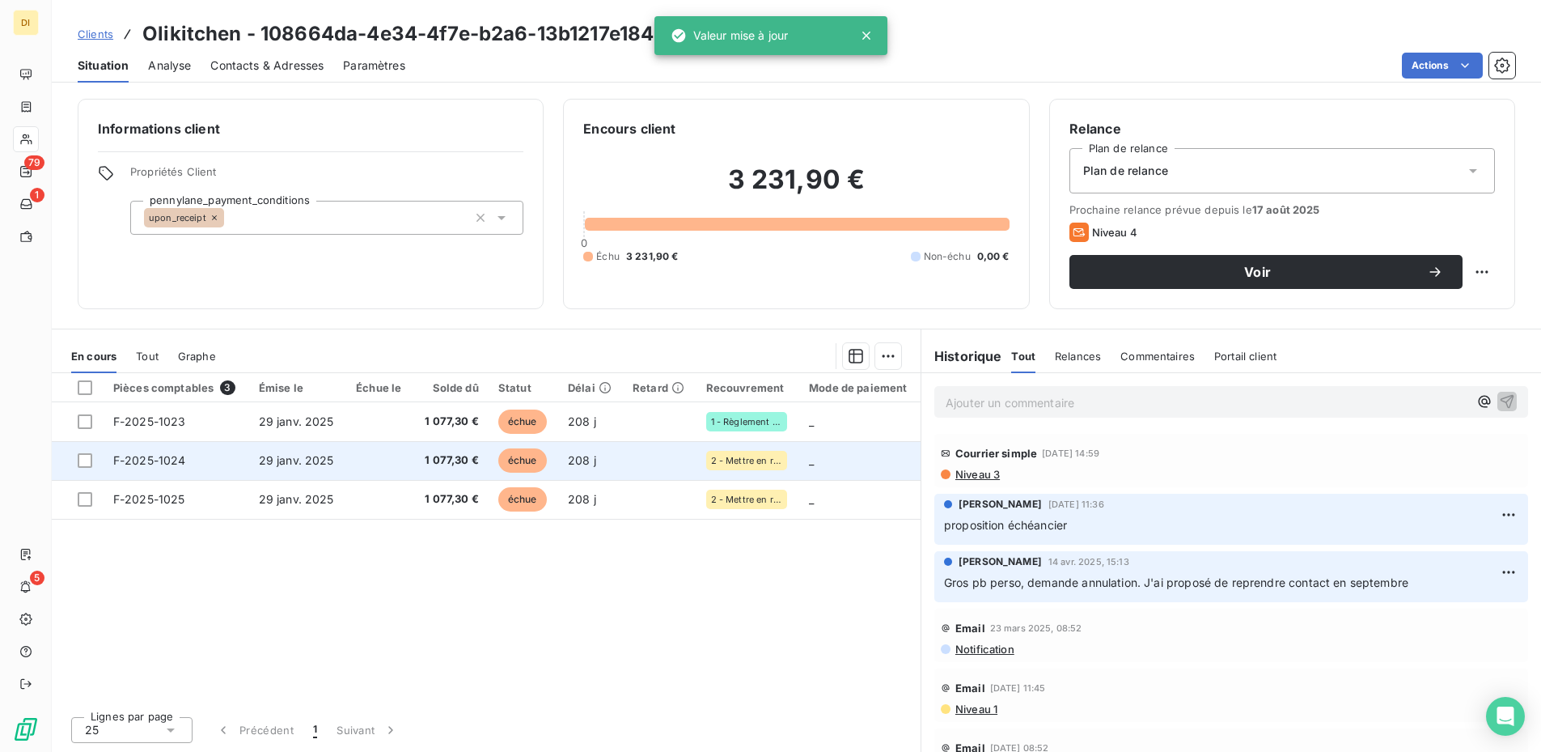
click at [672, 458] on td at bounding box center [659, 460] width 73 height 39
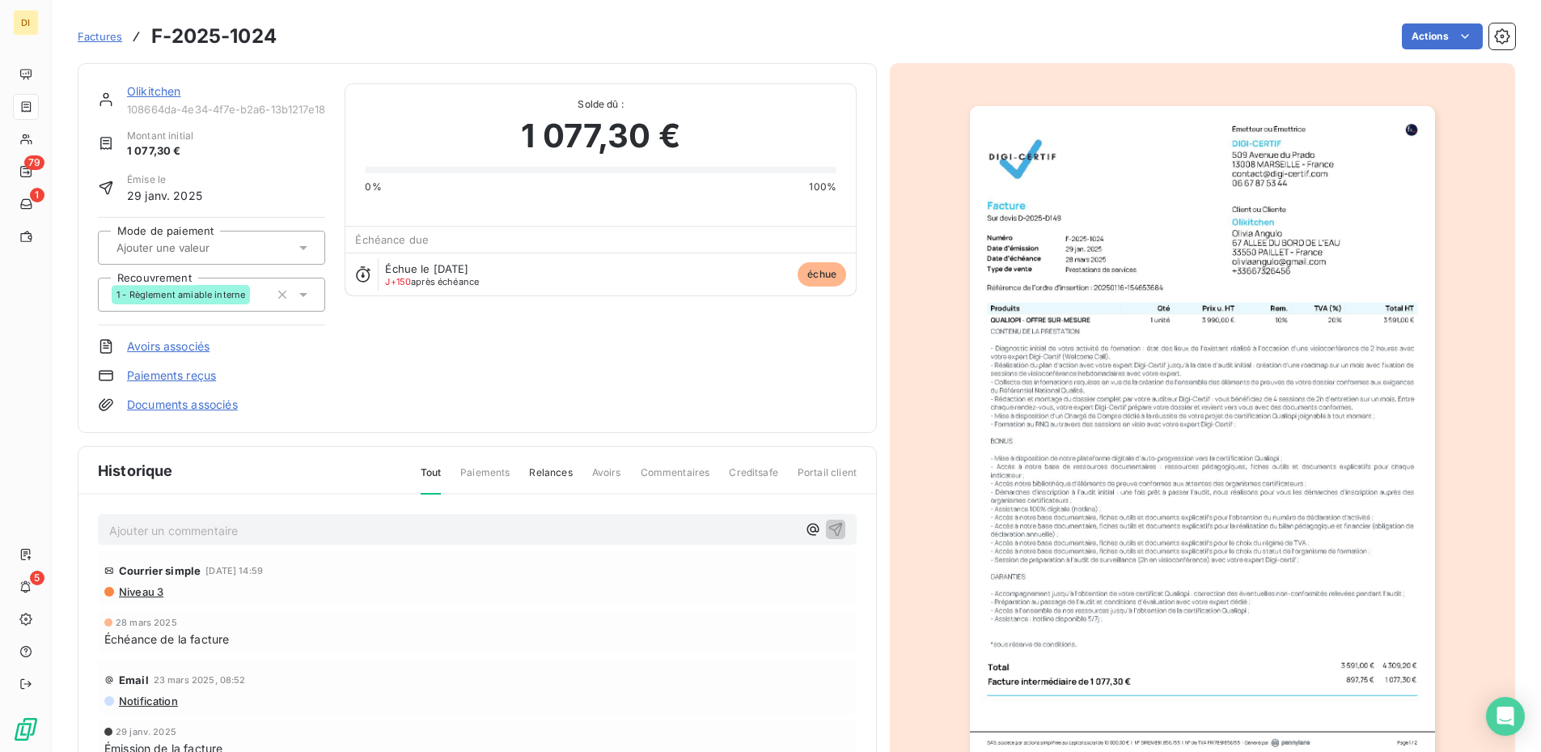
click at [162, 97] on link "Olikitchen" at bounding box center [154, 91] width 54 height 14
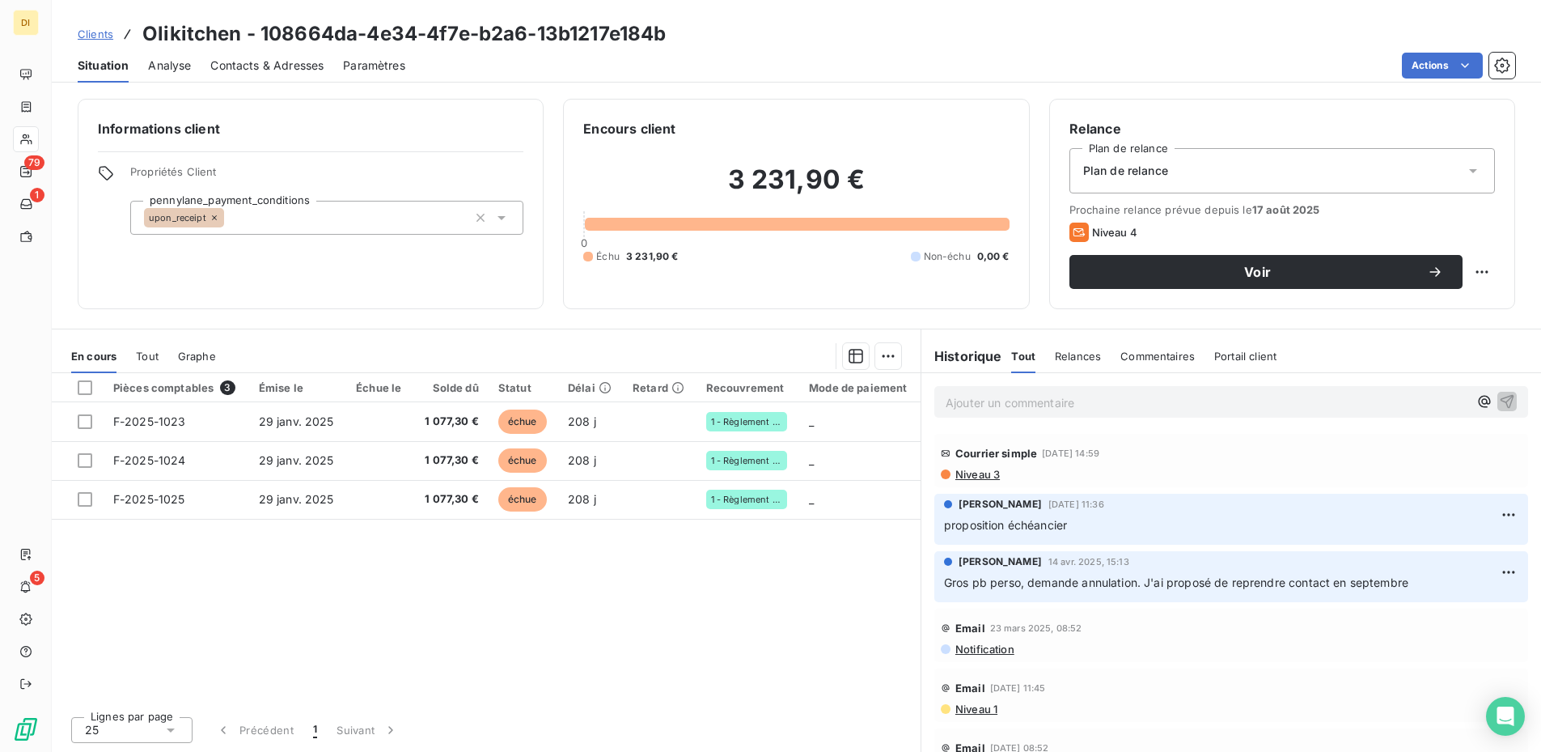
click at [1025, 407] on p "Ajouter un commentaire ﻿" at bounding box center [1207, 402] width 523 height 20
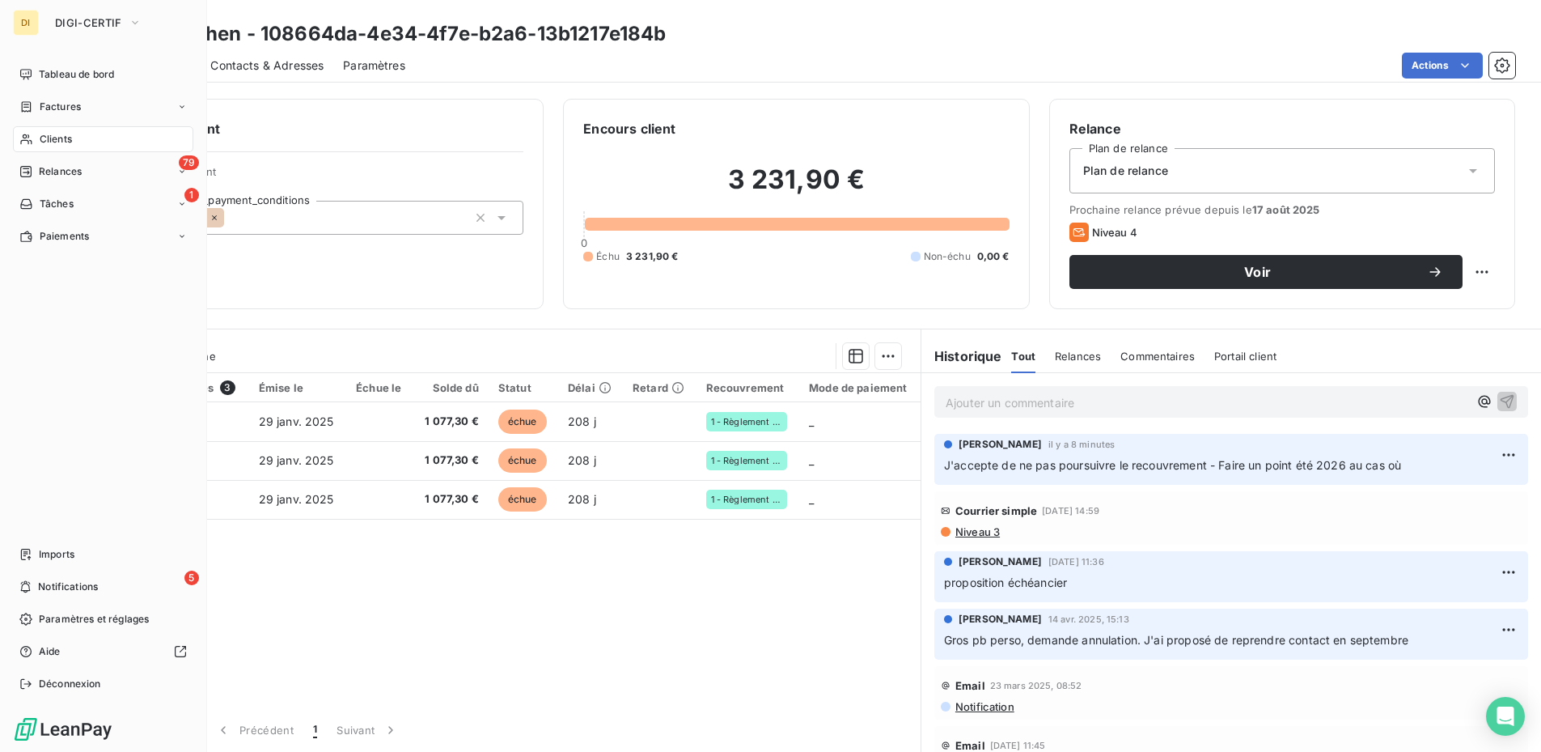
click at [32, 133] on icon at bounding box center [26, 139] width 14 height 13
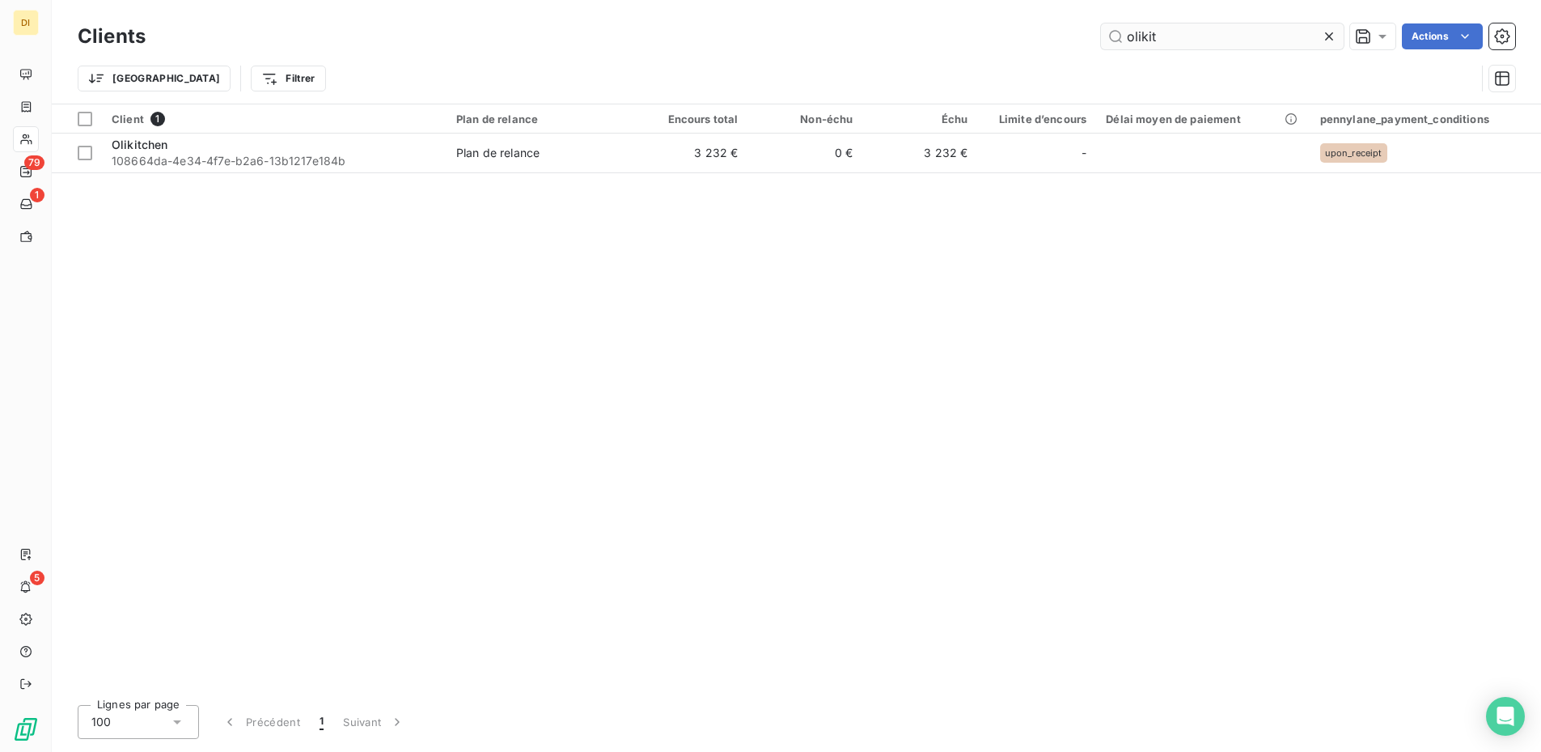
click at [1164, 34] on input "olikit" at bounding box center [1222, 36] width 243 height 26
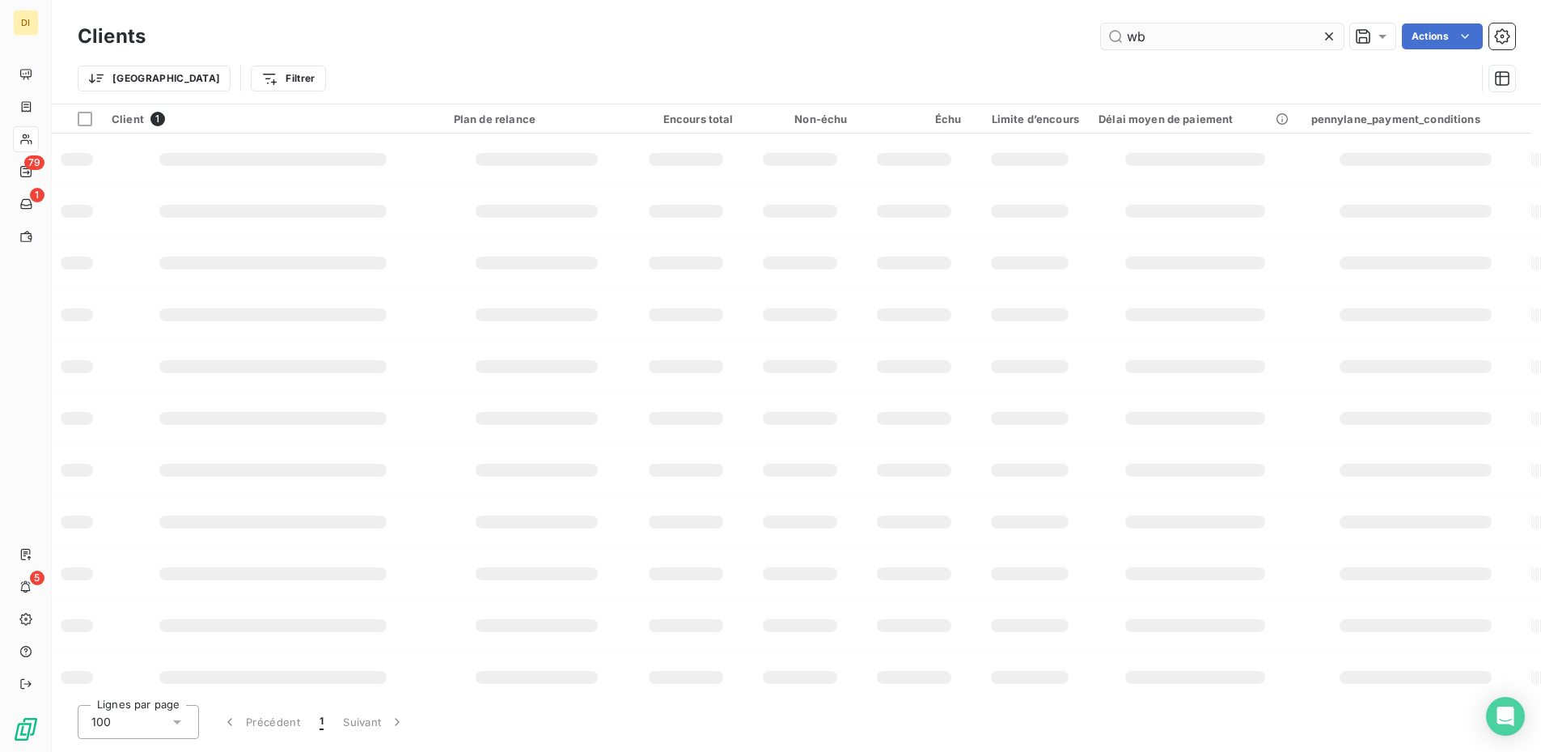
type input "wbc"
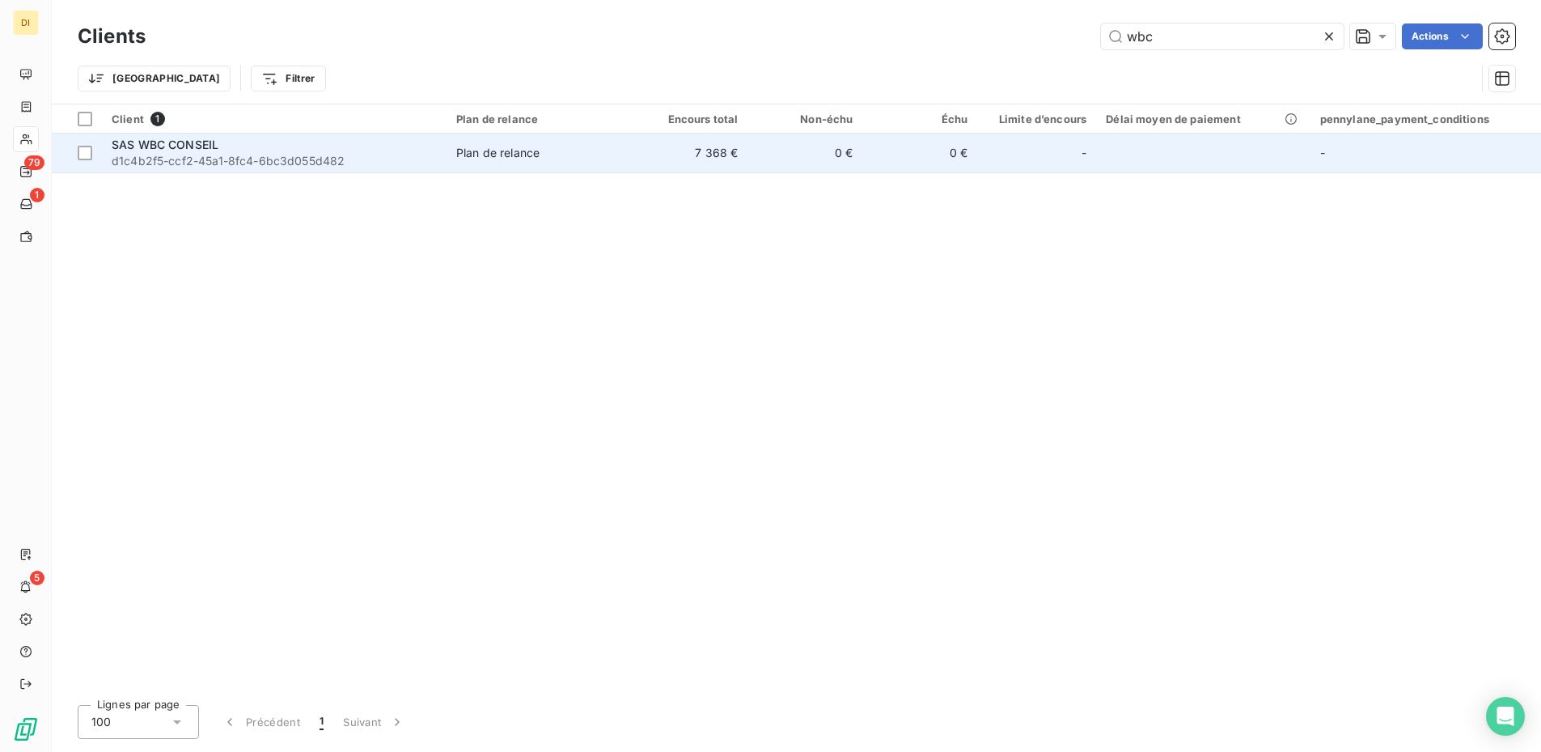
click at [246, 142] on div "SAS WBC CONSEIL" at bounding box center [274, 145] width 325 height 16
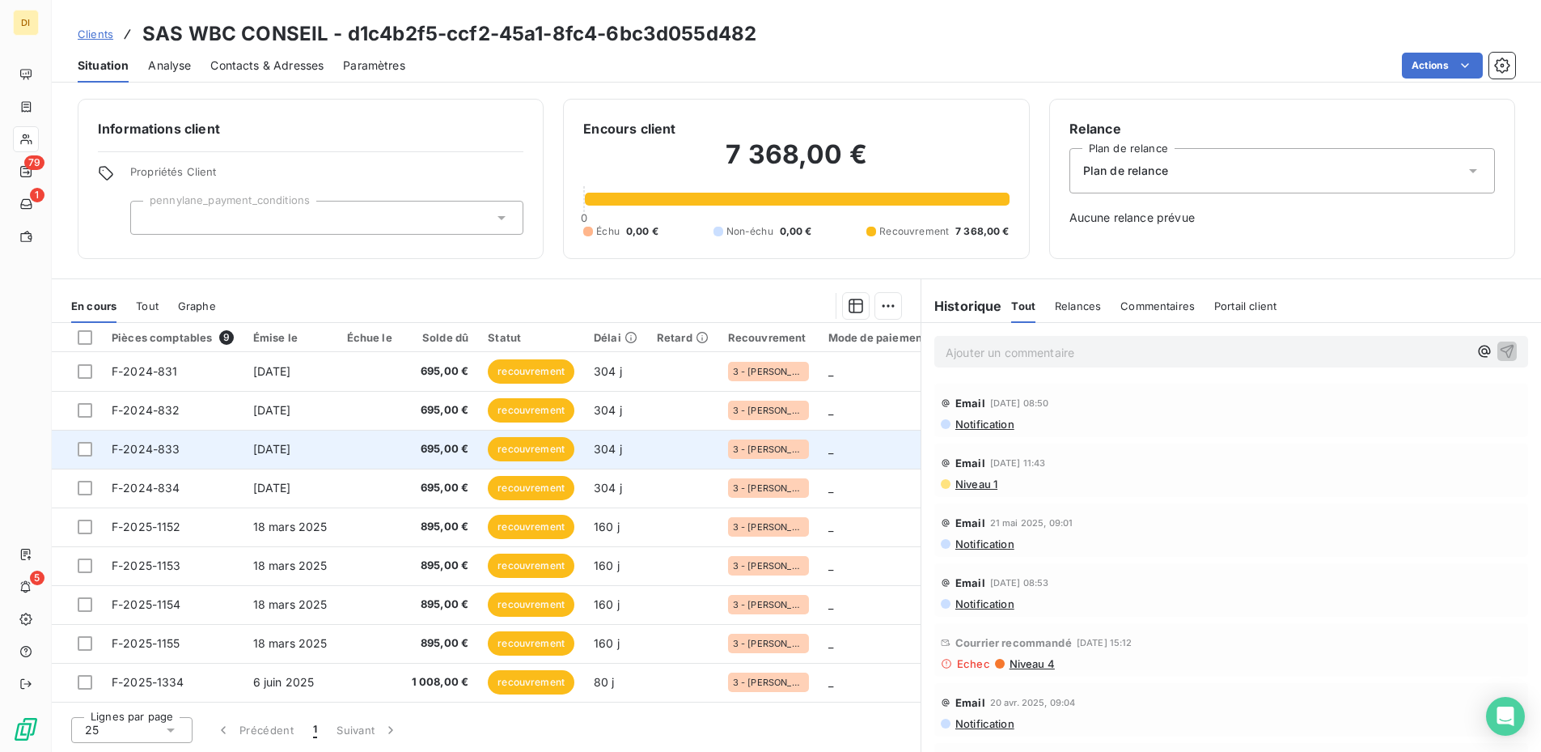
scroll to position [6, 0]
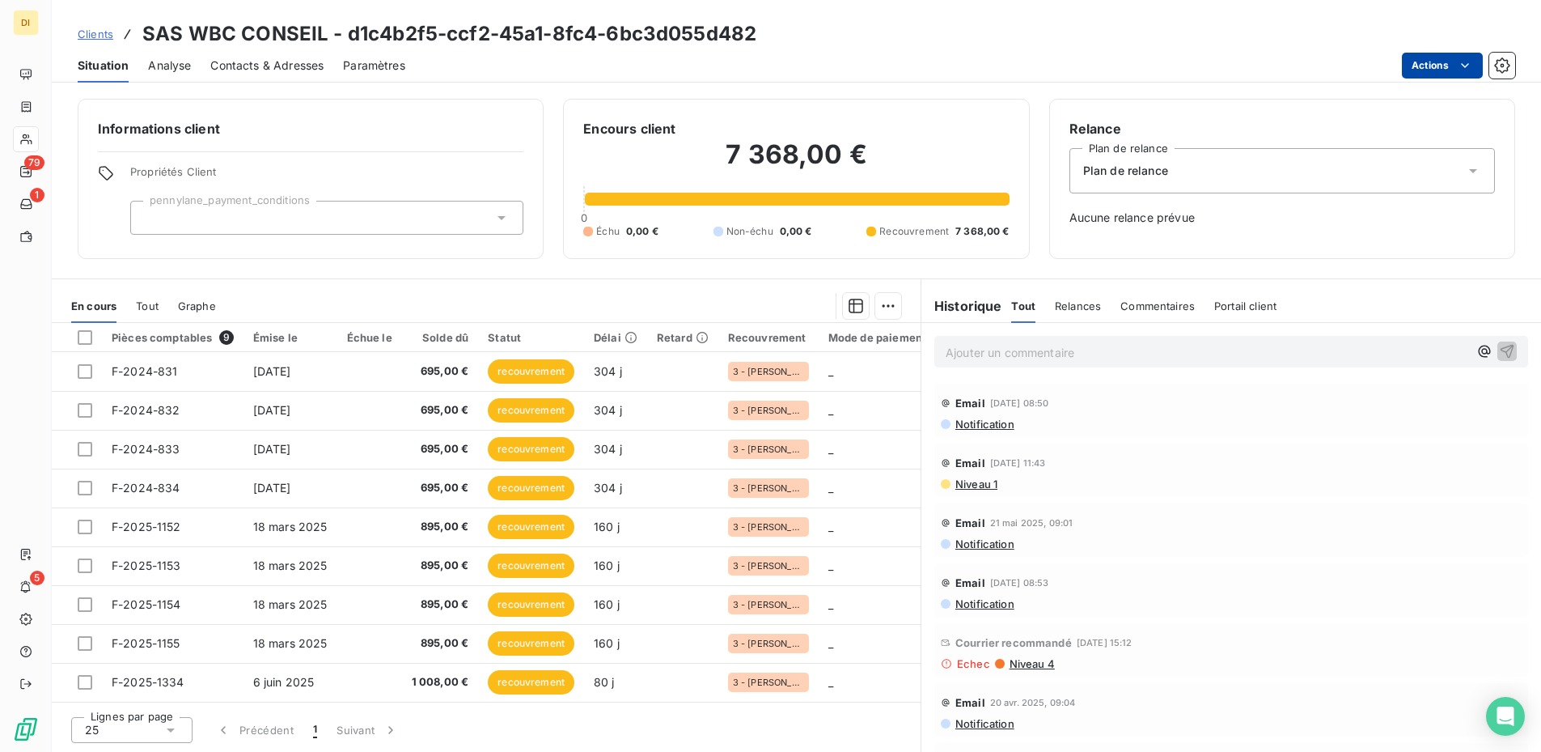
click at [1164, 61] on html "DI 79 1 5 Clients SAS WBC CONSEIL - d1c4b2f5-ccf2-45a1-8fc4-6bc3d055d482 Situat…" at bounding box center [770, 376] width 1541 height 752
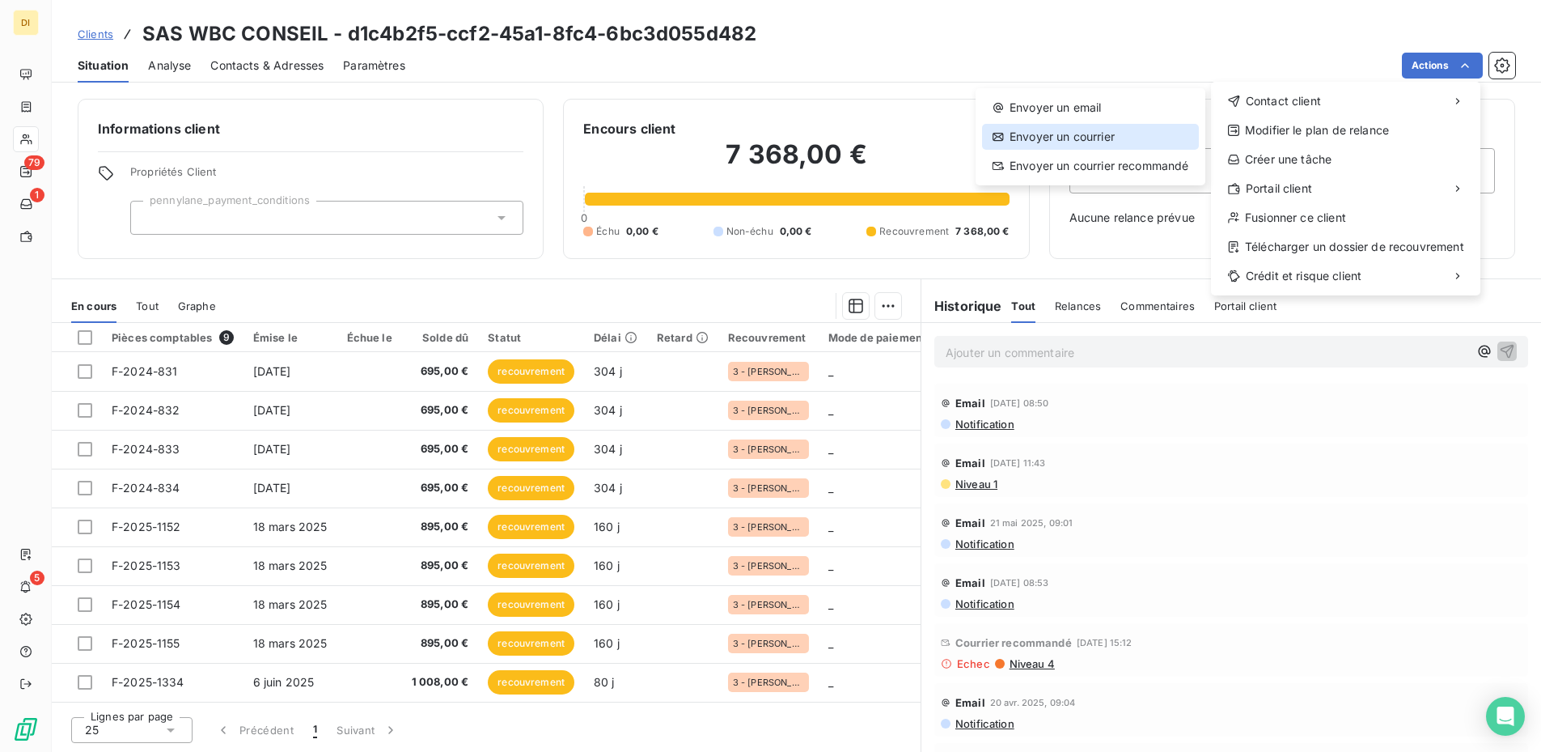
click at [1104, 134] on div "Envoyer un courrier" at bounding box center [1090, 137] width 217 height 26
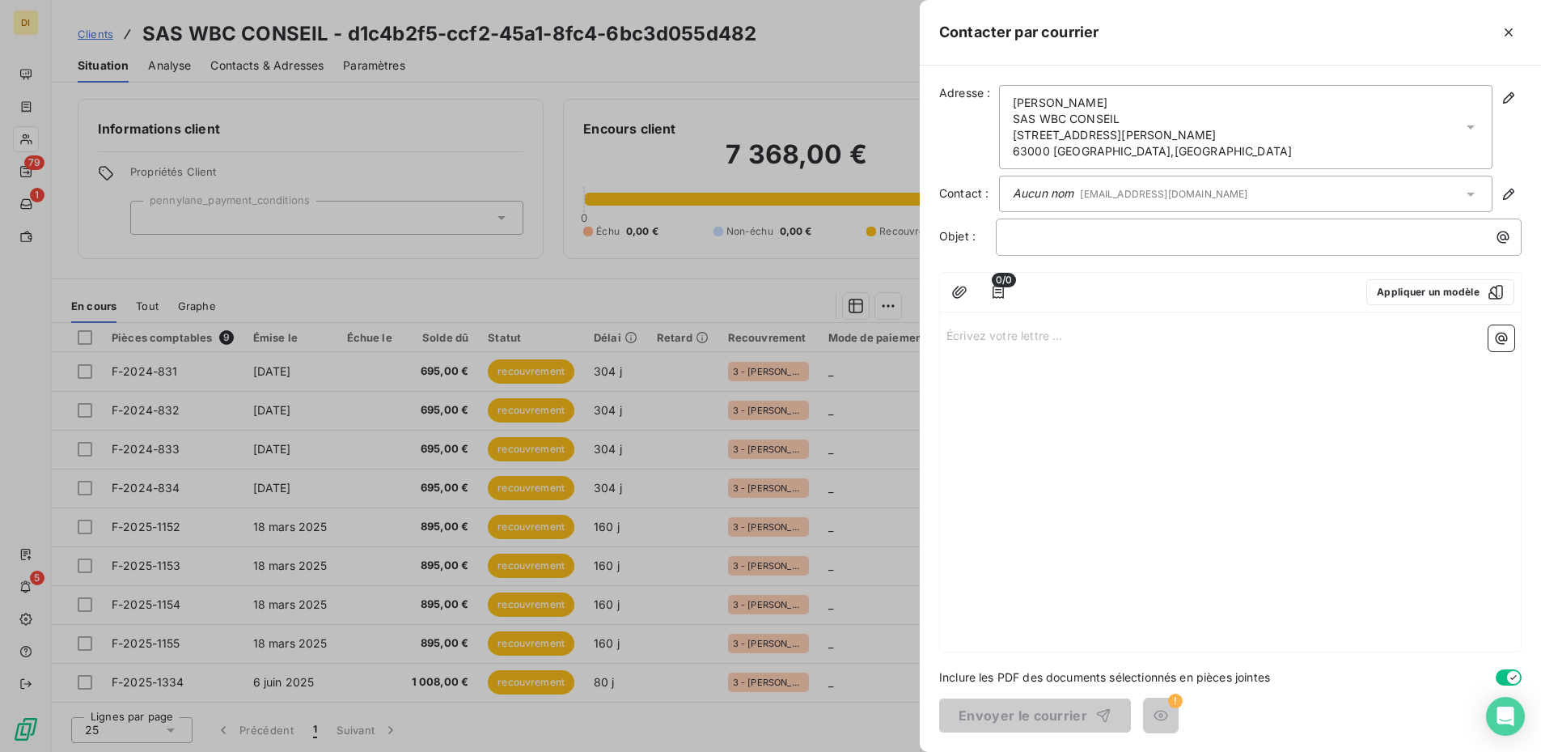
click at [1164, 96] on div "[PERSON_NAME] SAS WBC CONSEIL [STREET_ADDRESS][PERSON_NAME]" at bounding box center [1152, 127] width 279 height 65
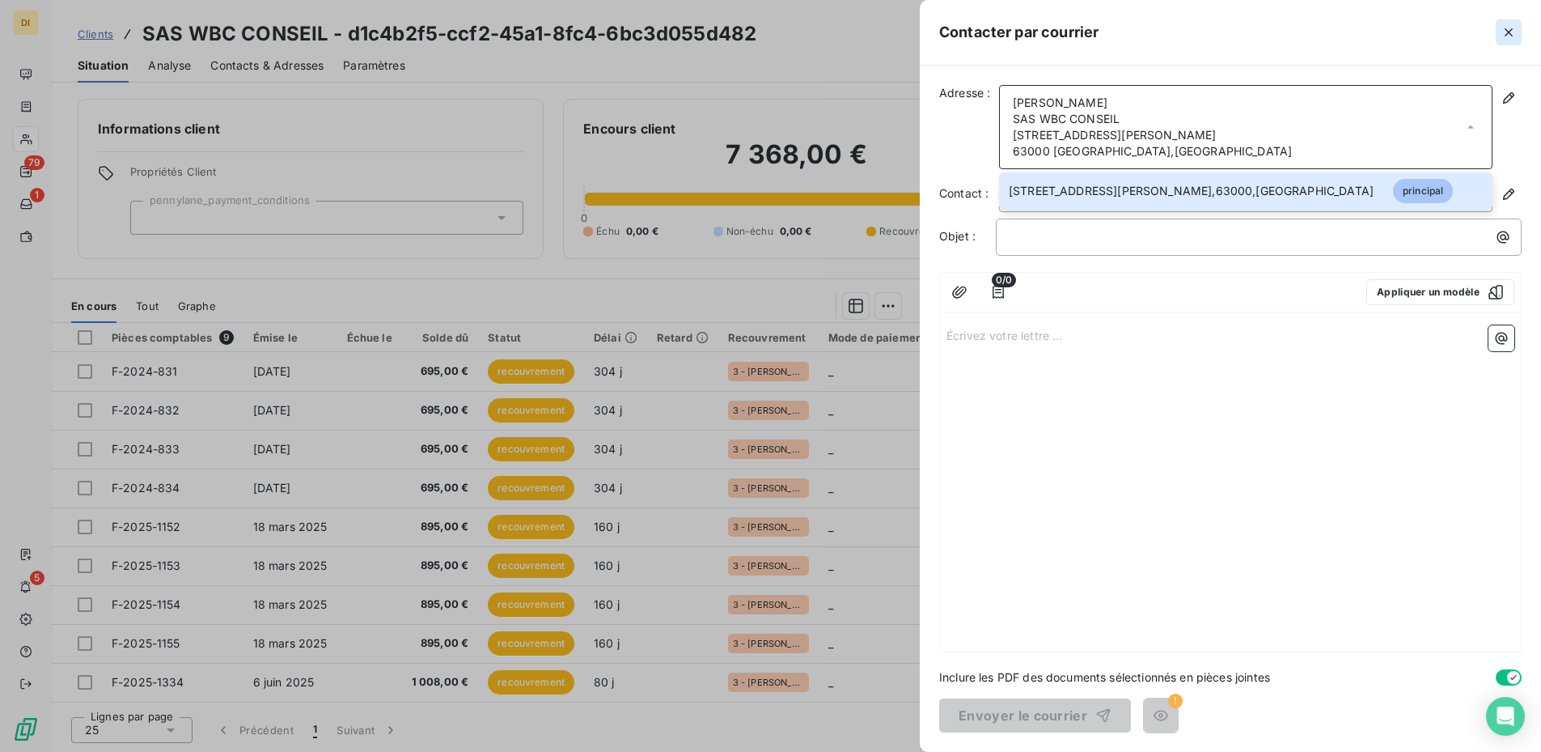
click at [1164, 25] on icon "button" at bounding box center [1509, 32] width 16 height 16
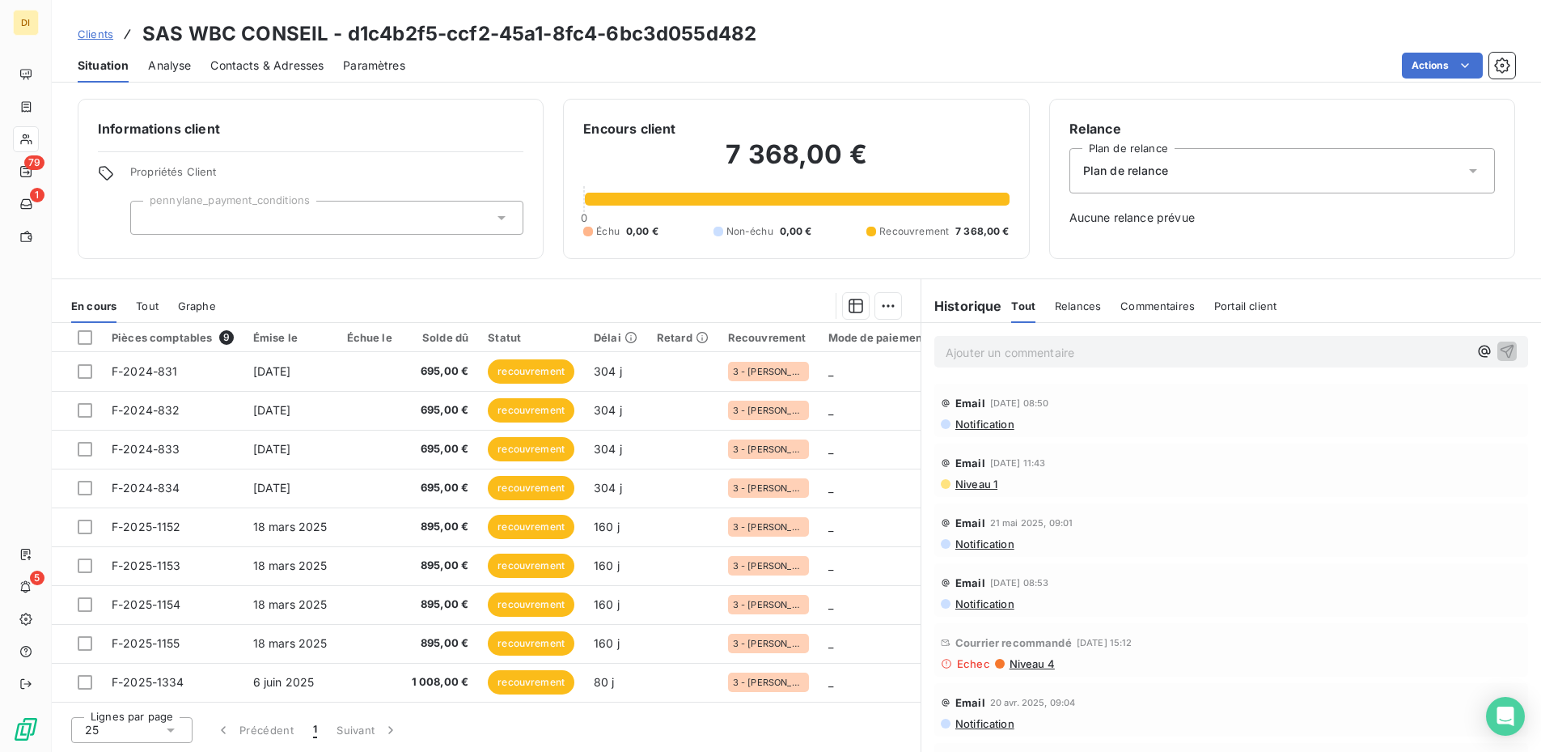
click at [249, 69] on span "Contacts & Adresses" at bounding box center [266, 65] width 113 height 16
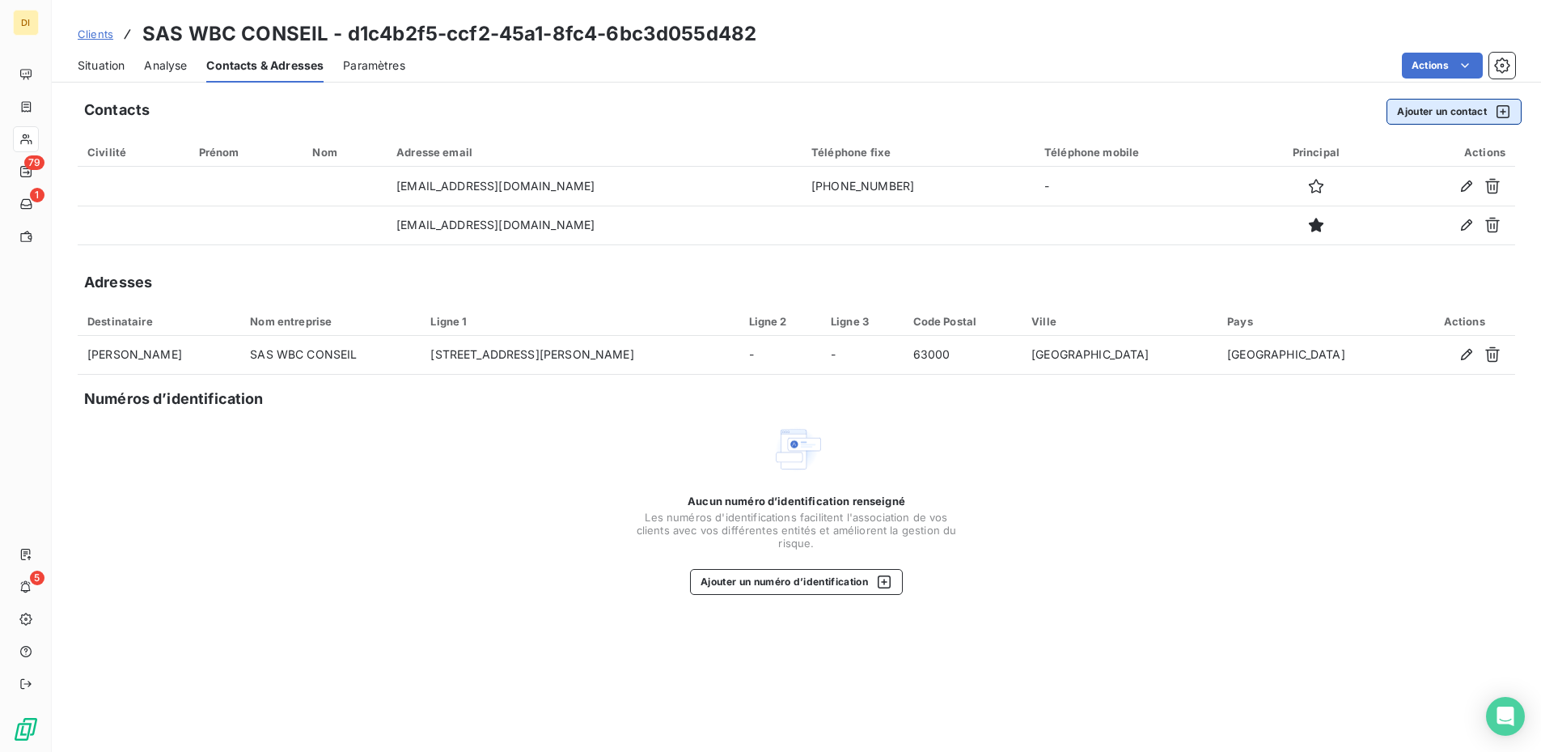
click at [1164, 112] on button "Ajouter un contact" at bounding box center [1454, 112] width 135 height 26
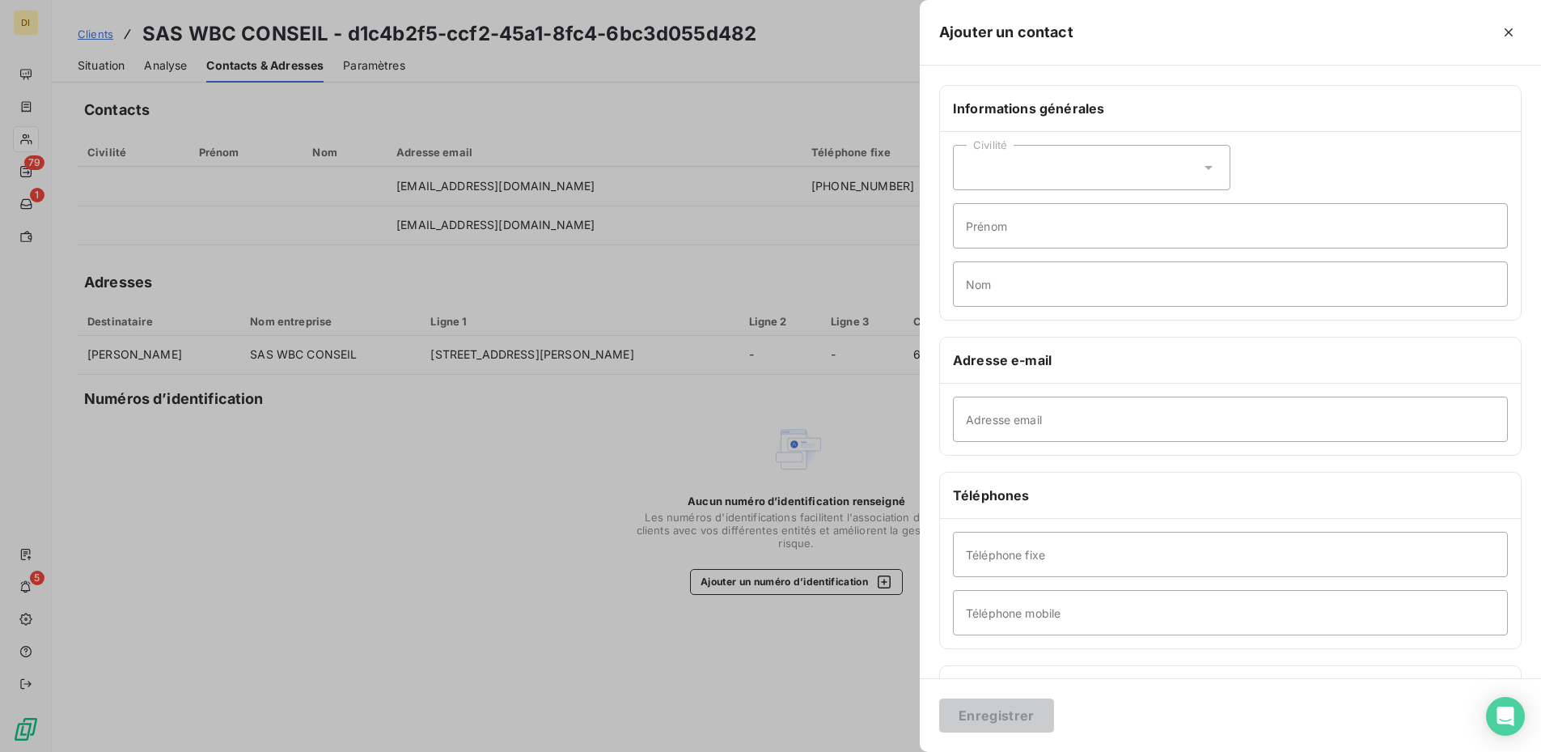
scroll to position [125, 0]
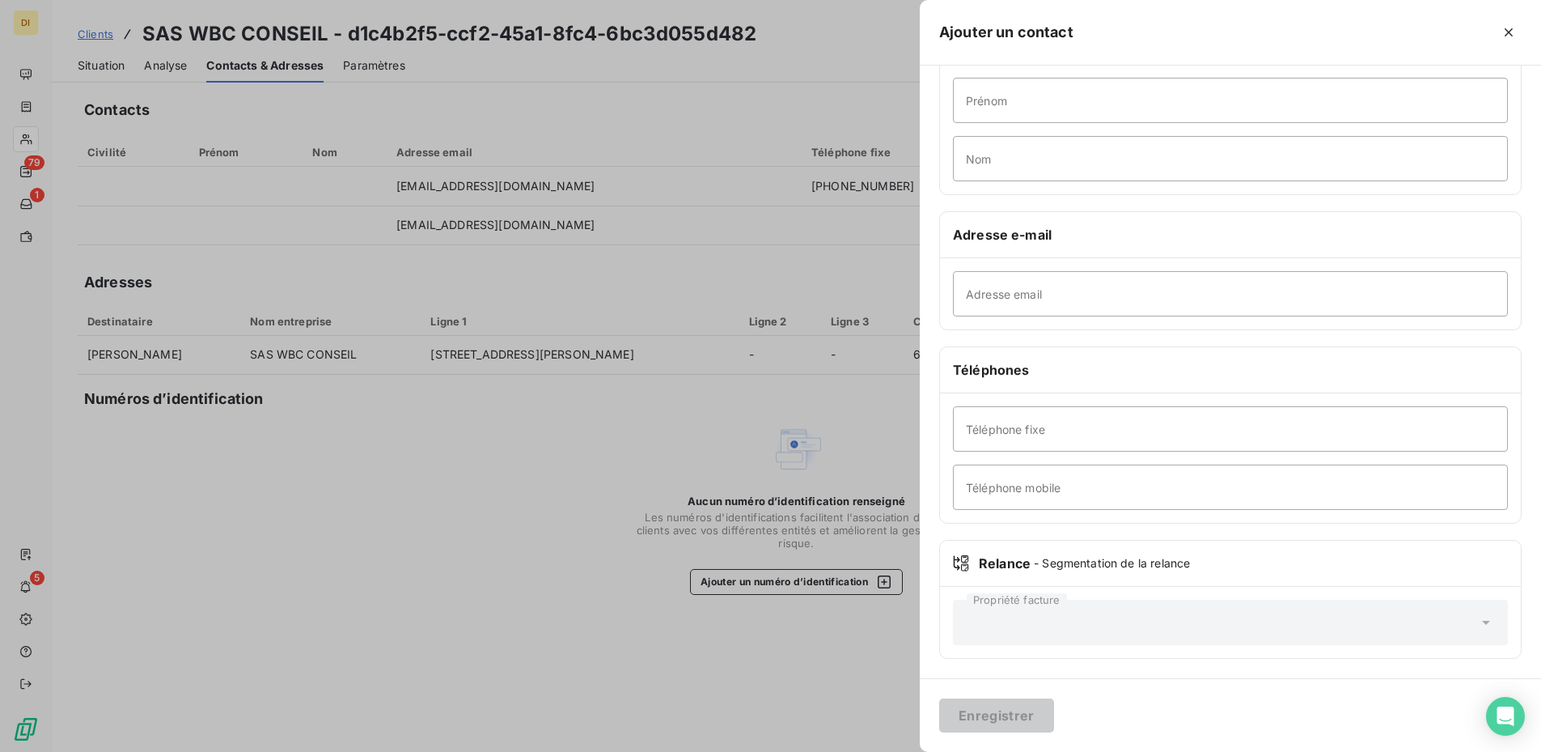
click at [1164, 609] on div "Propriété facture" at bounding box center [1230, 622] width 555 height 45
click at [1118, 609] on div "Propriété facture" at bounding box center [1230, 622] width 555 height 45
click at [963, 558] on icon at bounding box center [961, 563] width 16 height 16
click at [1058, 609] on div "Propriété facture" at bounding box center [1230, 622] width 581 height 71
click at [1032, 609] on div "Propriété facture" at bounding box center [1230, 622] width 555 height 45
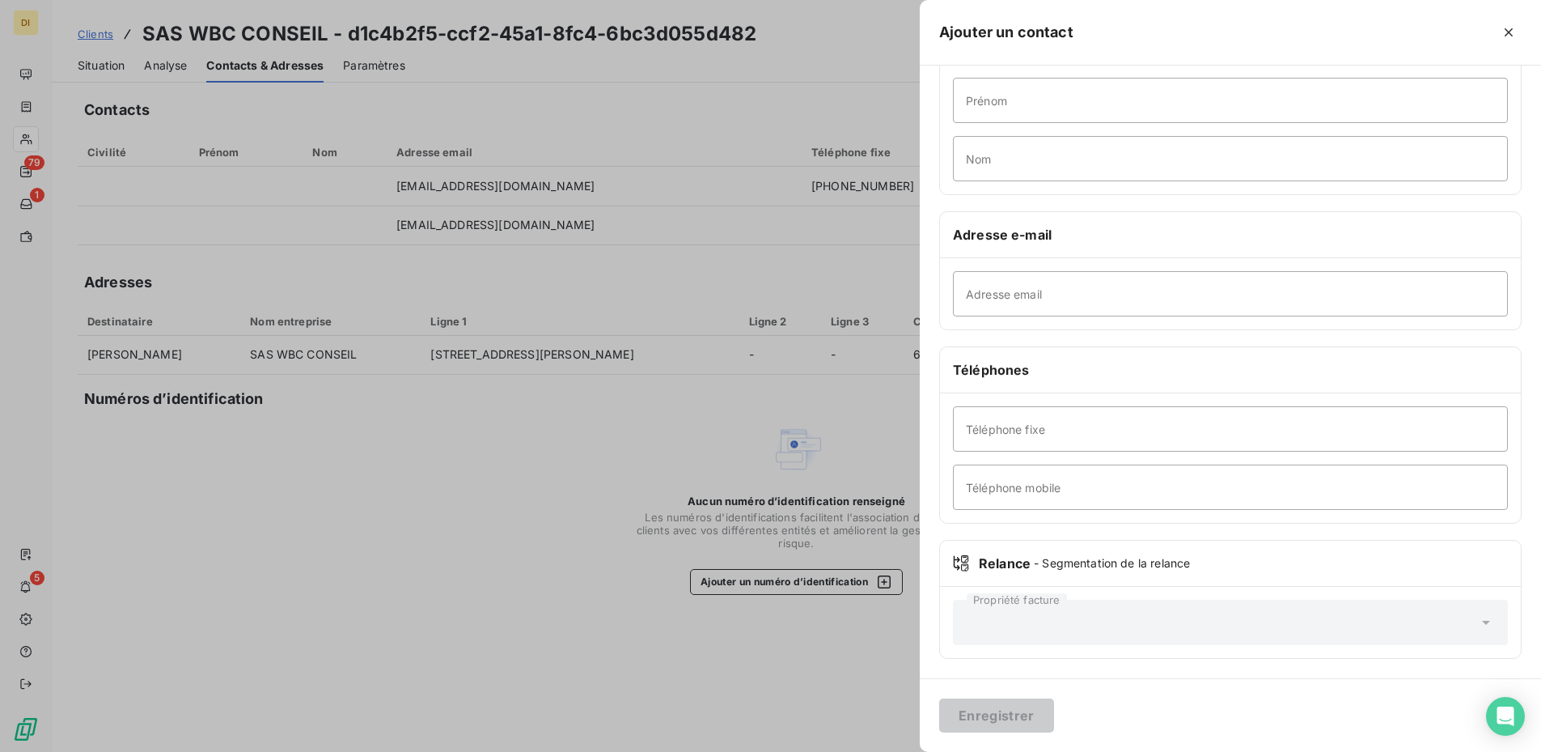
click at [1164, 609] on div "Propriété facture" at bounding box center [1230, 622] width 555 height 45
click at [1164, 609] on icon at bounding box center [1486, 622] width 16 height 16
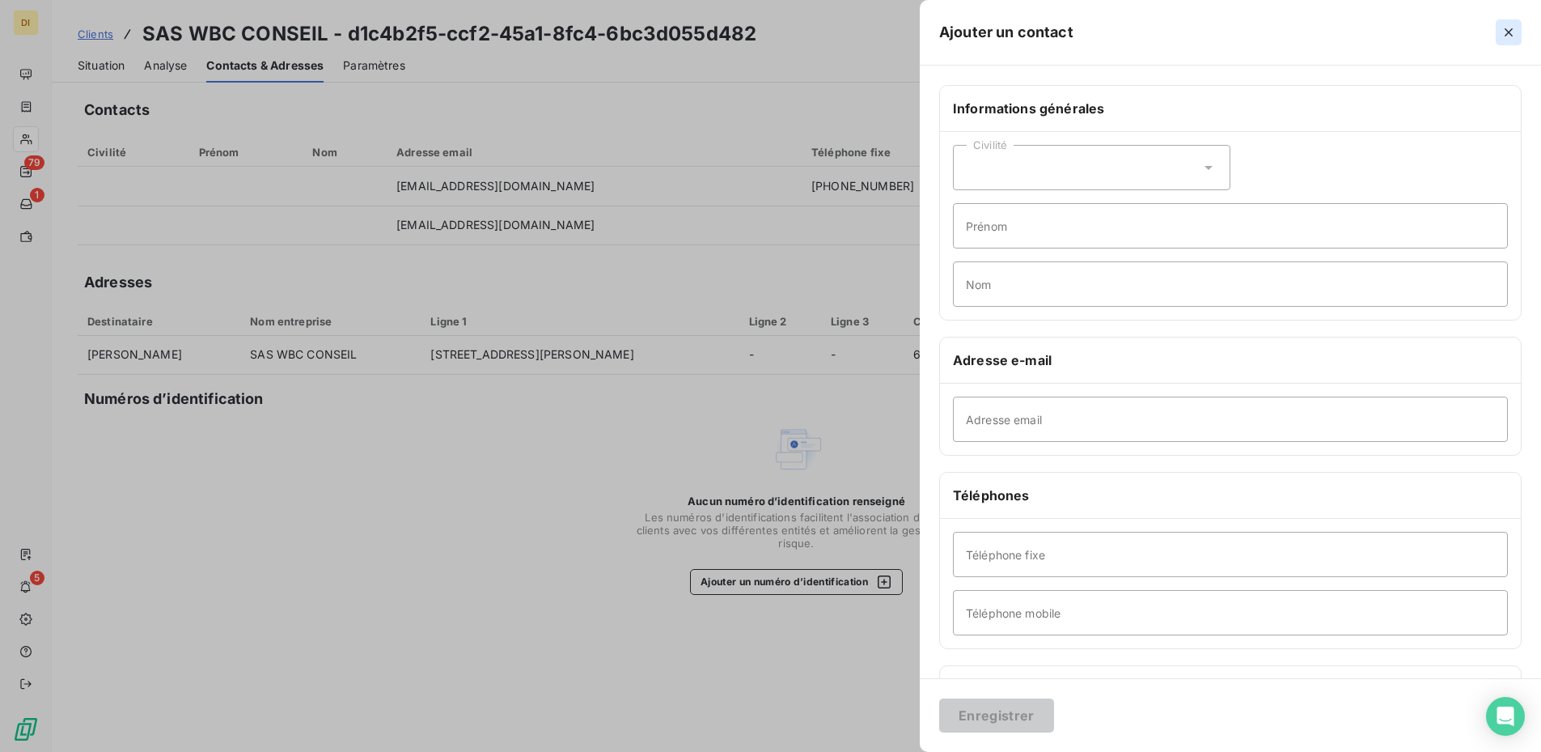
click at [1164, 19] on button "button" at bounding box center [1509, 32] width 26 height 26
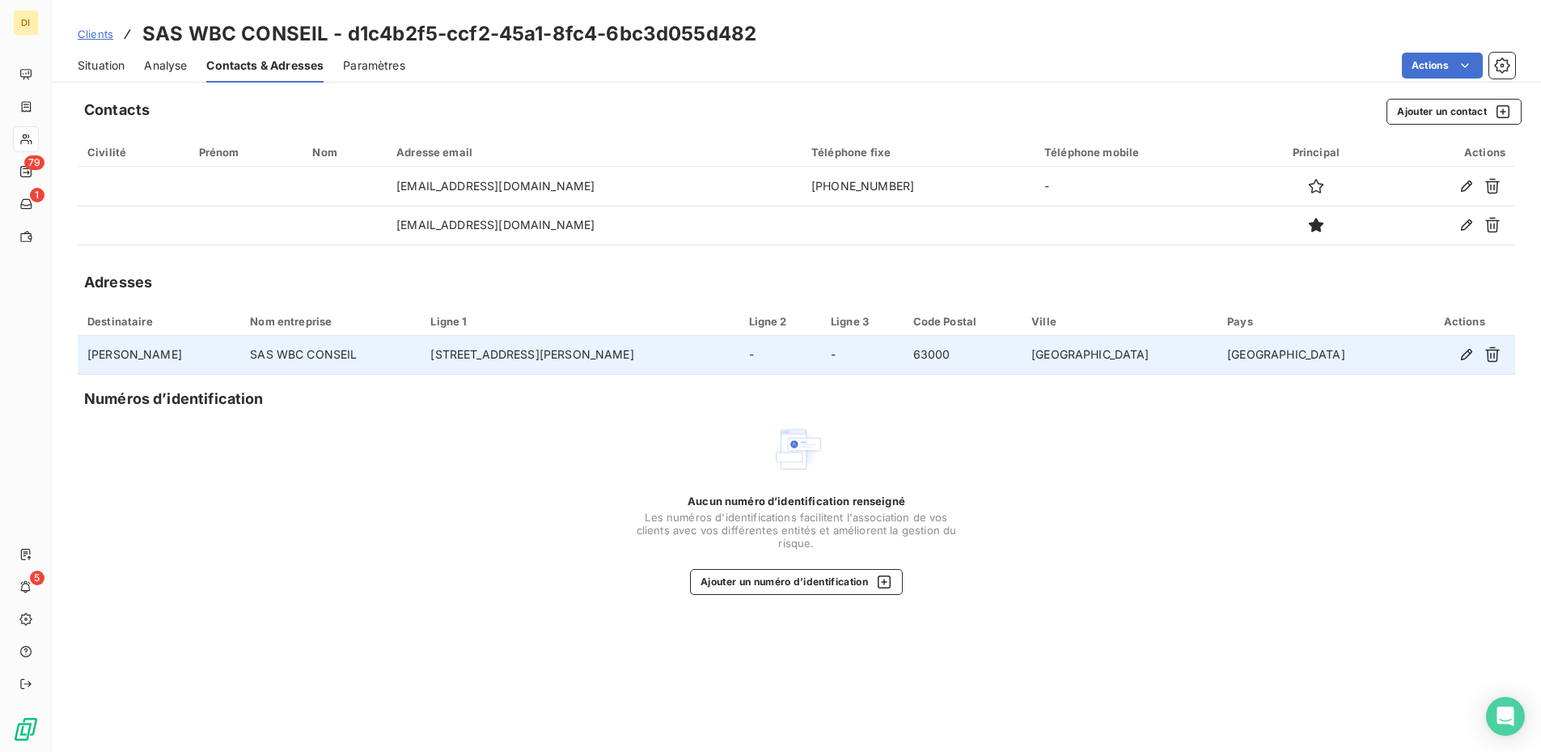
click at [458, 346] on td "[STREET_ADDRESS][PERSON_NAME]" at bounding box center [580, 355] width 318 height 39
click at [506, 352] on td "[STREET_ADDRESS][PERSON_NAME]" at bounding box center [580, 355] width 318 height 39
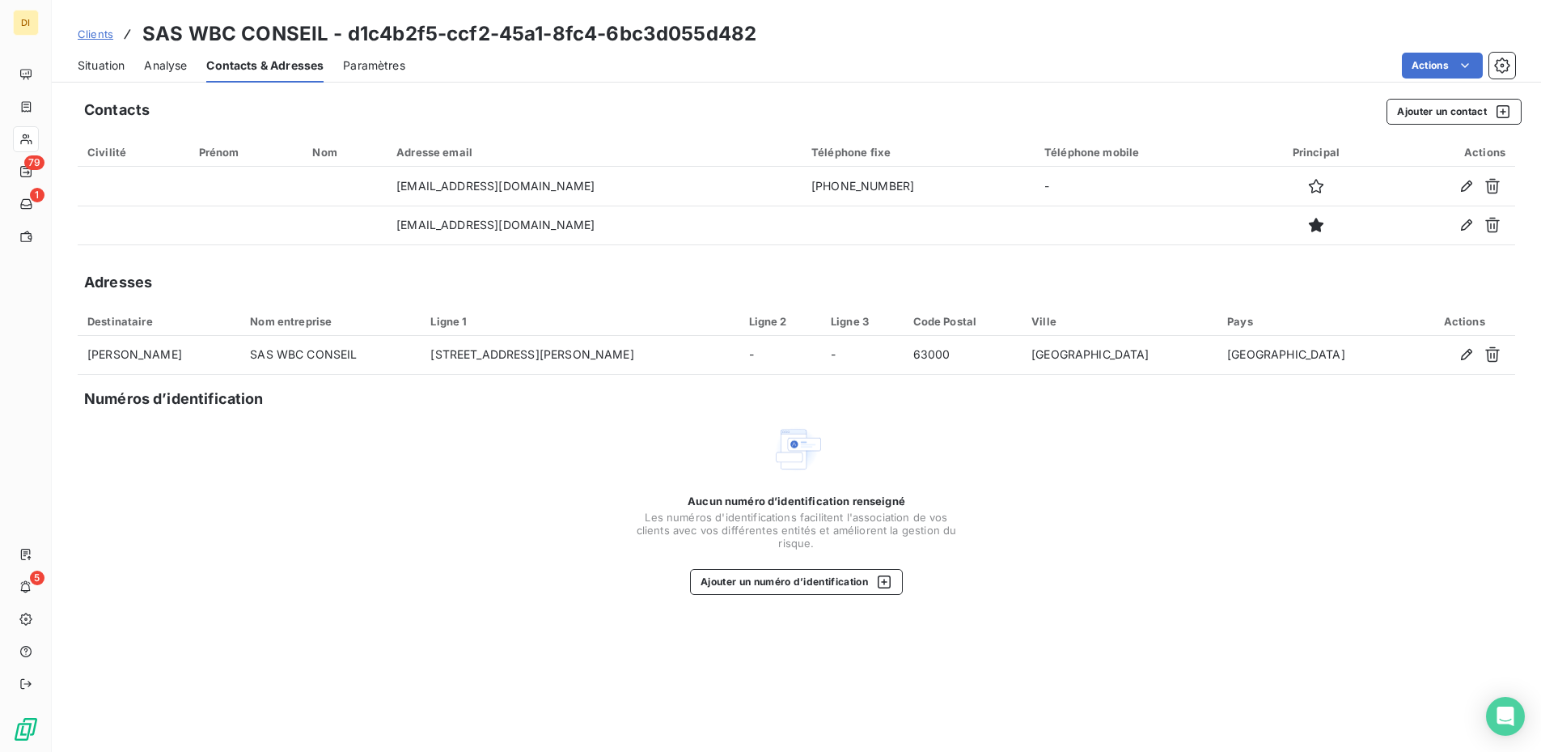
click at [492, 323] on div "Ligne 1" at bounding box center [579, 321] width 299 height 13
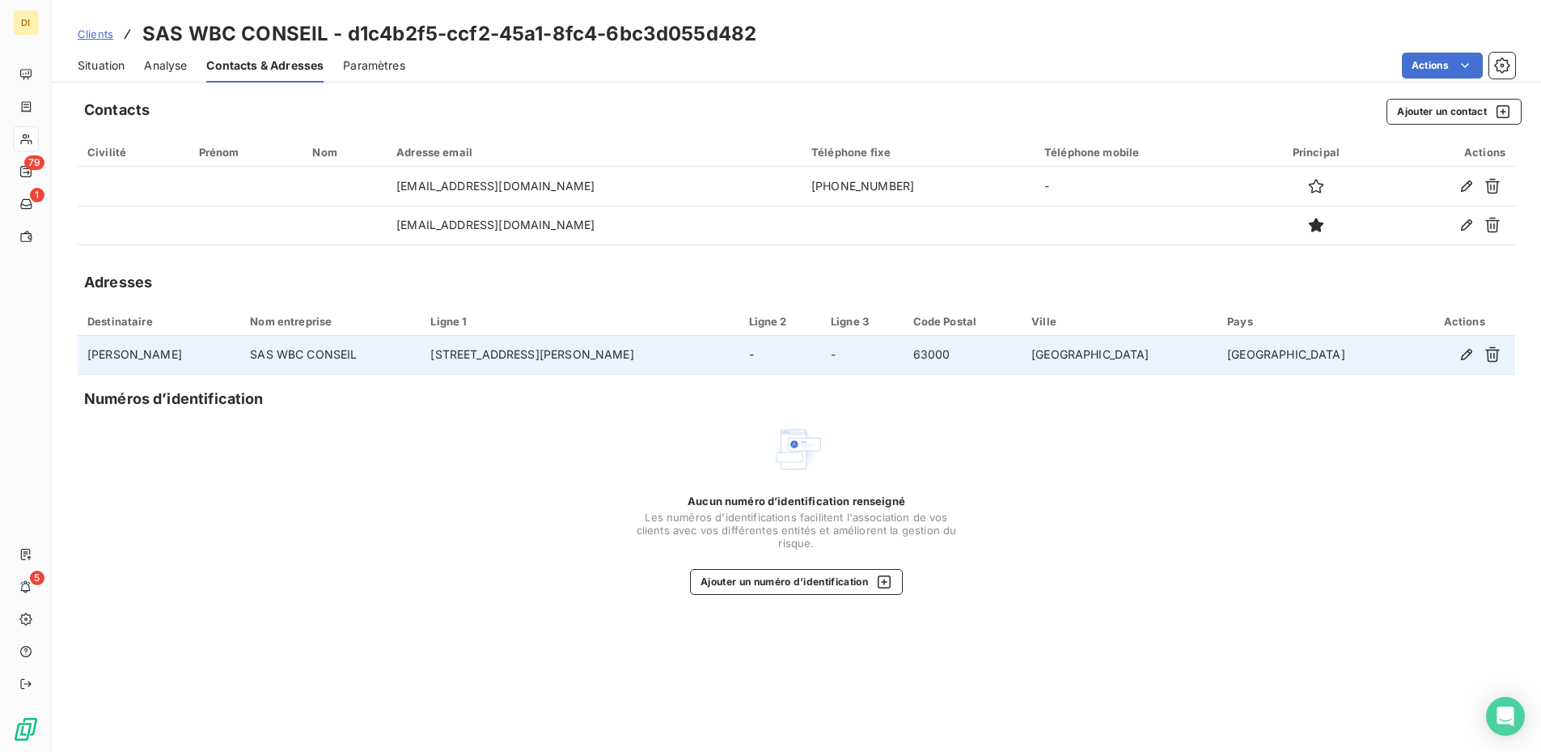
click at [642, 347] on td "[STREET_ADDRESS][PERSON_NAME]" at bounding box center [580, 355] width 318 height 39
click at [761, 354] on td "-" at bounding box center [781, 355] width 82 height 39
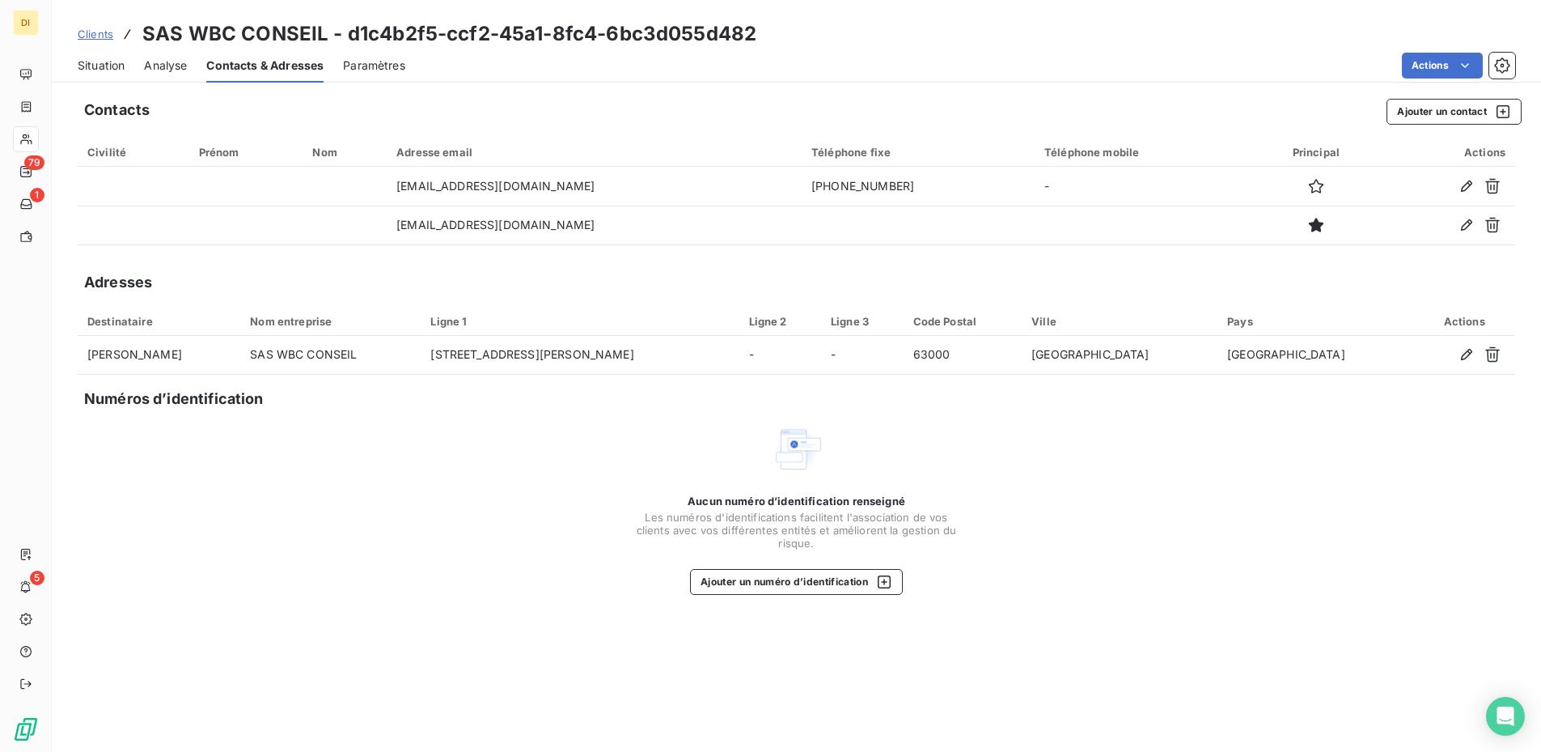
click at [108, 72] on span "Situation" at bounding box center [101, 65] width 47 height 16
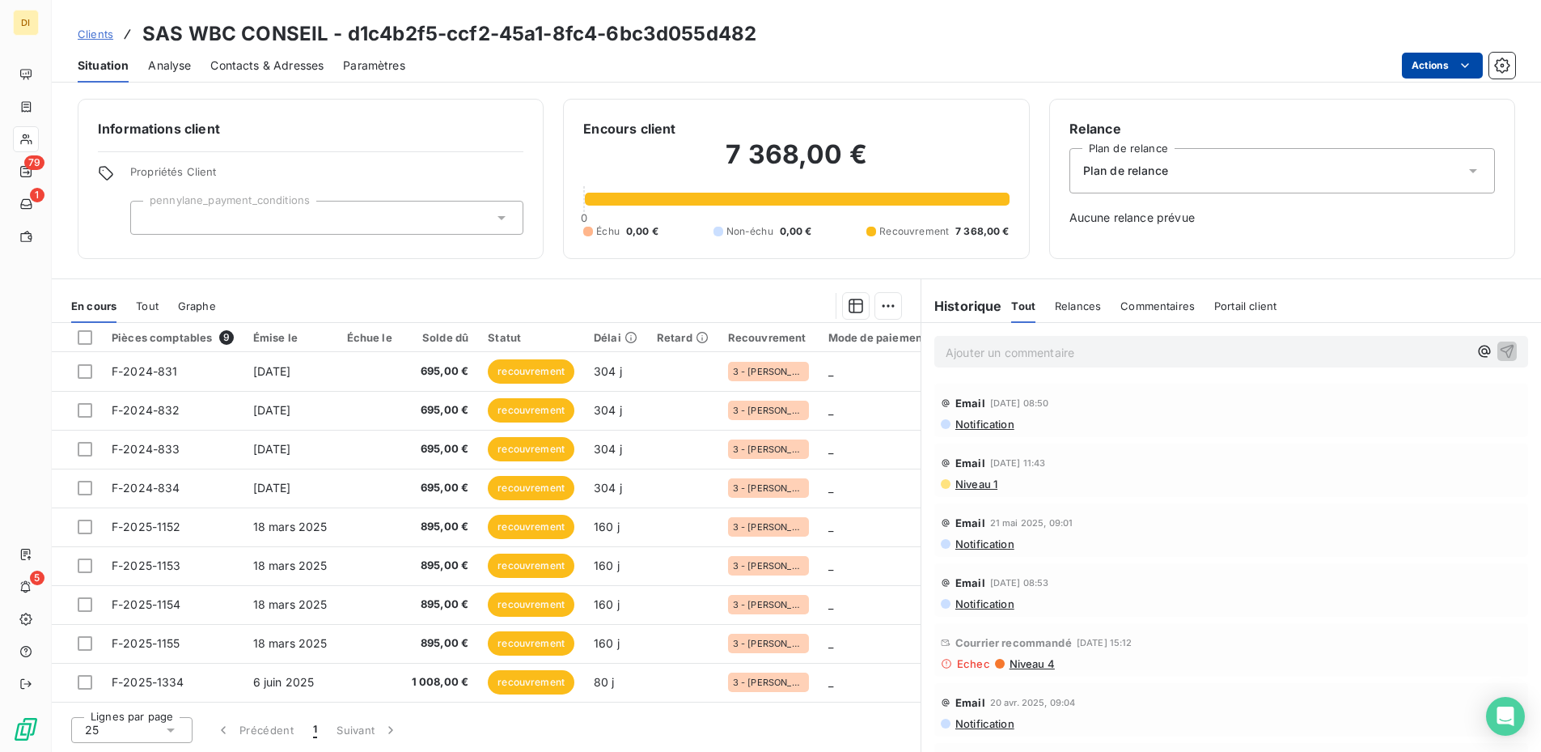
click at [1164, 58] on html "DI 79 1 5 Clients SAS WBC CONSEIL - d1c4b2f5-ccf2-45a1-8fc4-6bc3d055d482 Situat…" at bounding box center [770, 376] width 1541 height 752
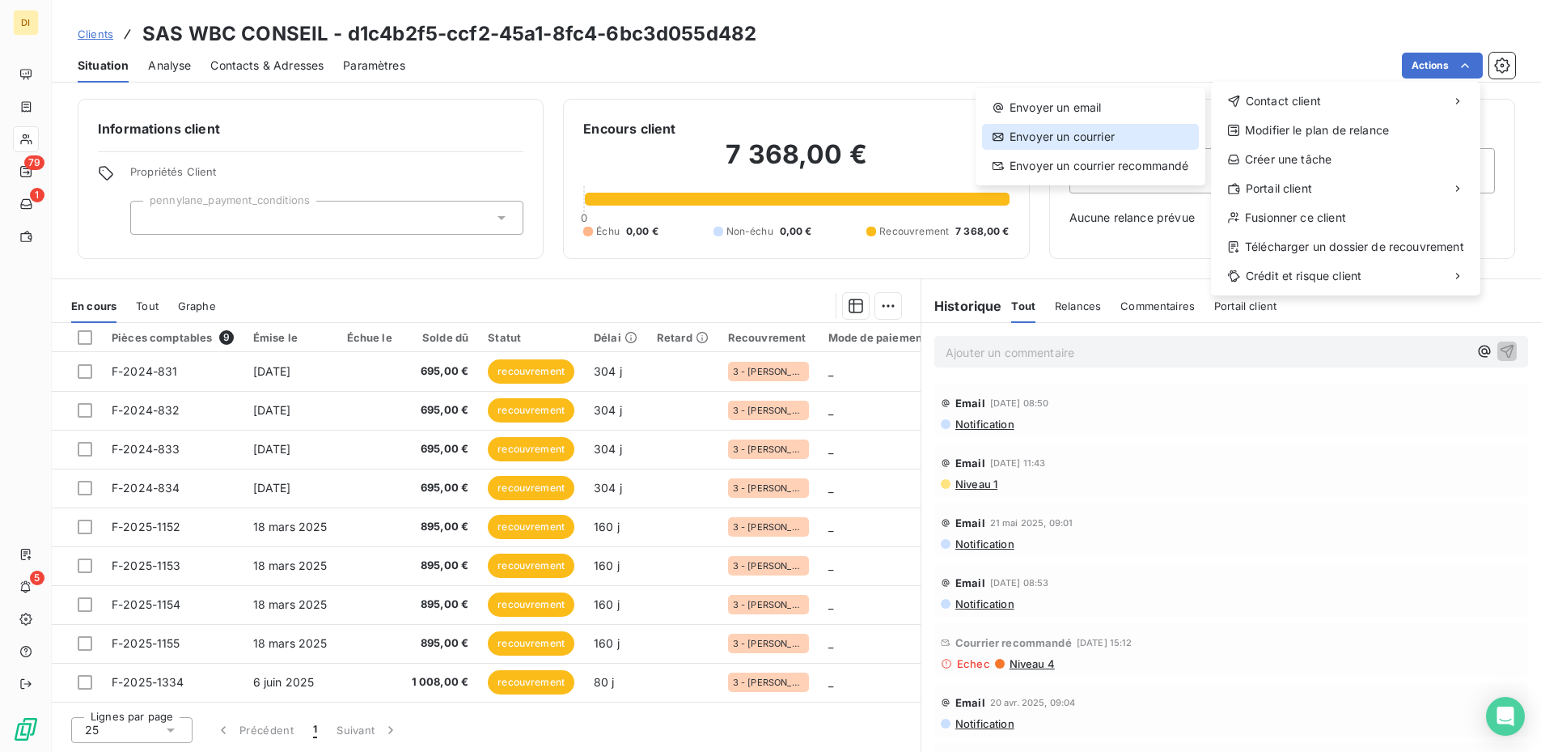
click at [1145, 128] on div "Envoyer un courrier" at bounding box center [1090, 137] width 217 height 26
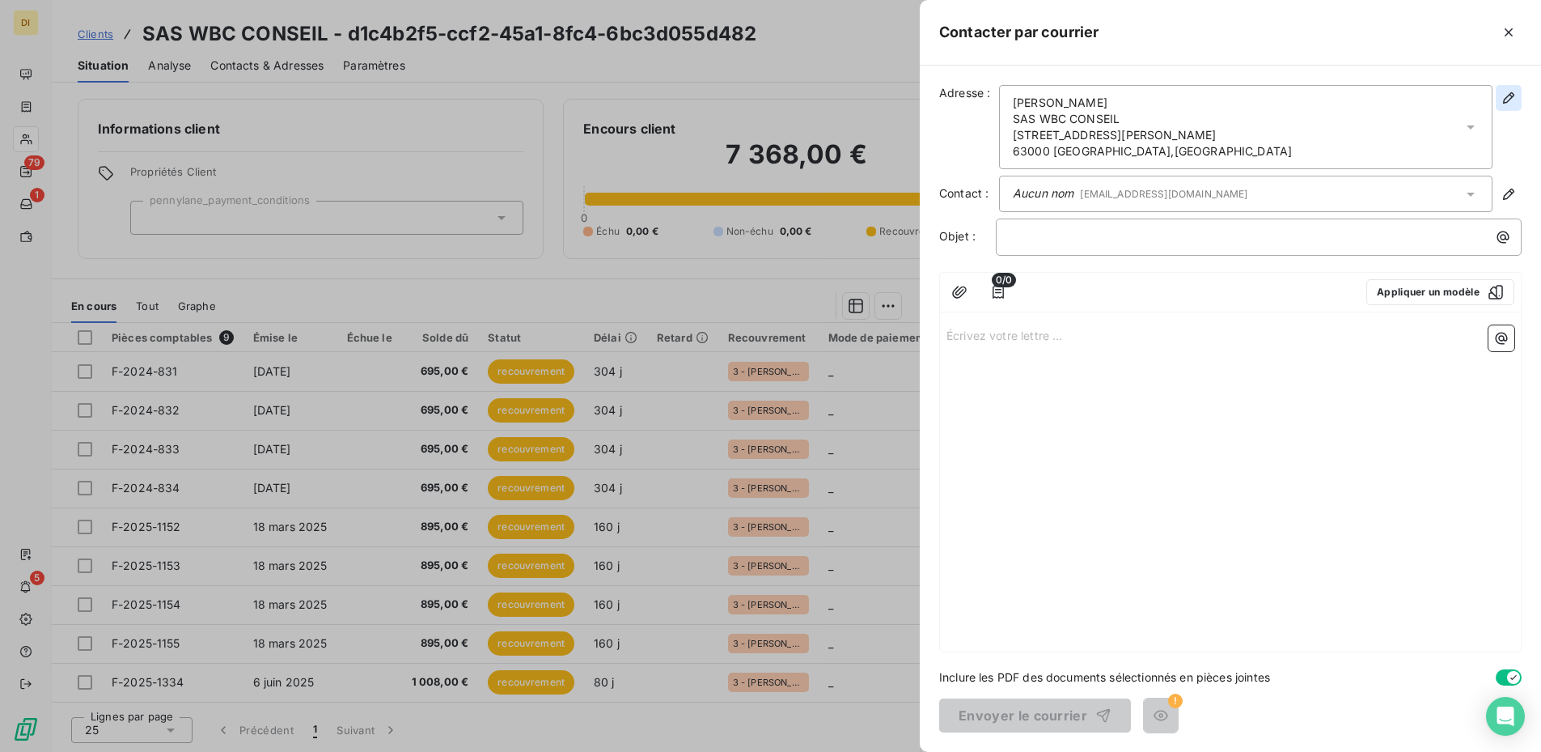
click at [1164, 95] on icon "button" at bounding box center [1509, 98] width 16 height 16
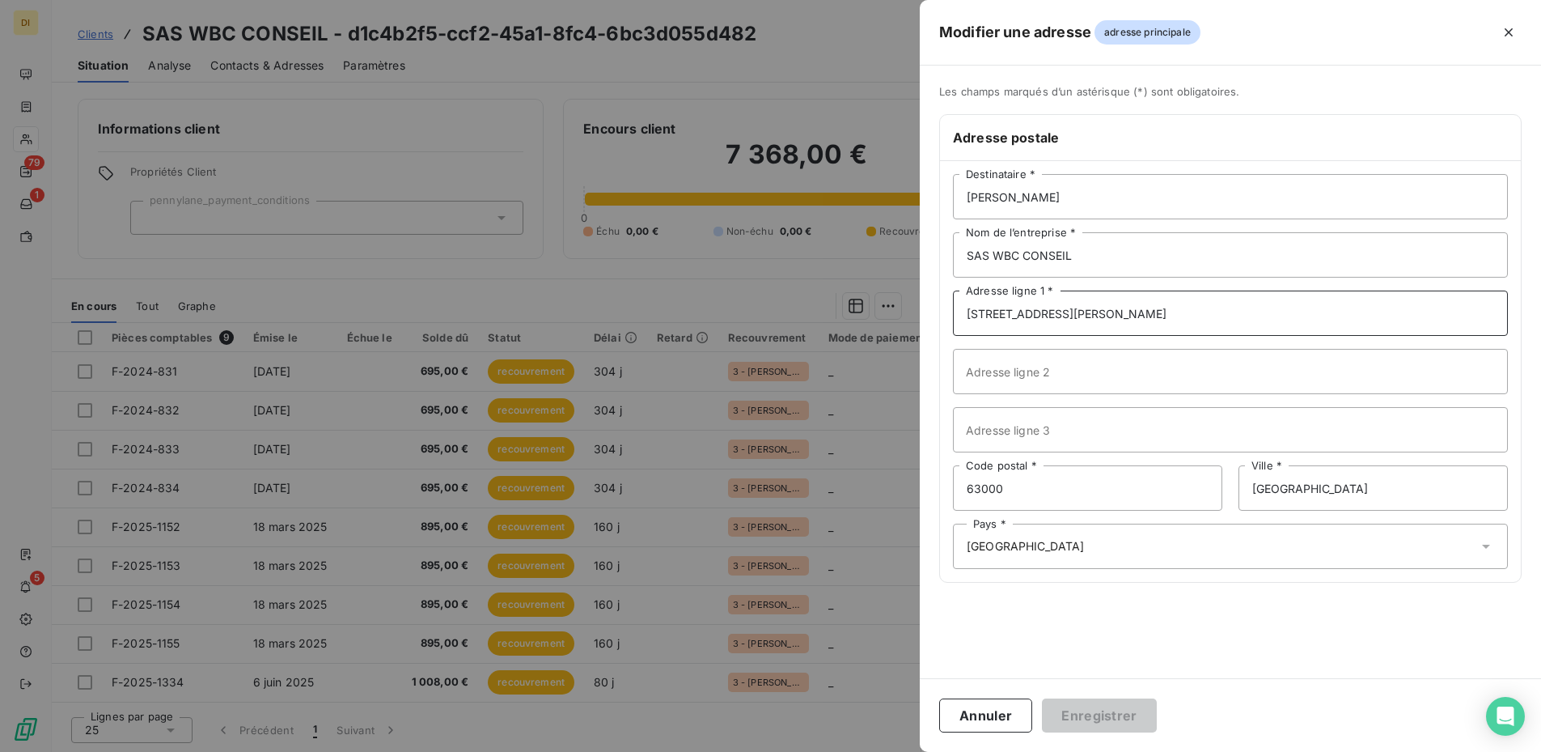
click at [1113, 307] on input "[STREET_ADDRESS][PERSON_NAME]" at bounding box center [1230, 312] width 555 height 45
type input "[STREET_ADDRESS]"
click at [1030, 498] on input "63000" at bounding box center [1087, 487] width 269 height 45
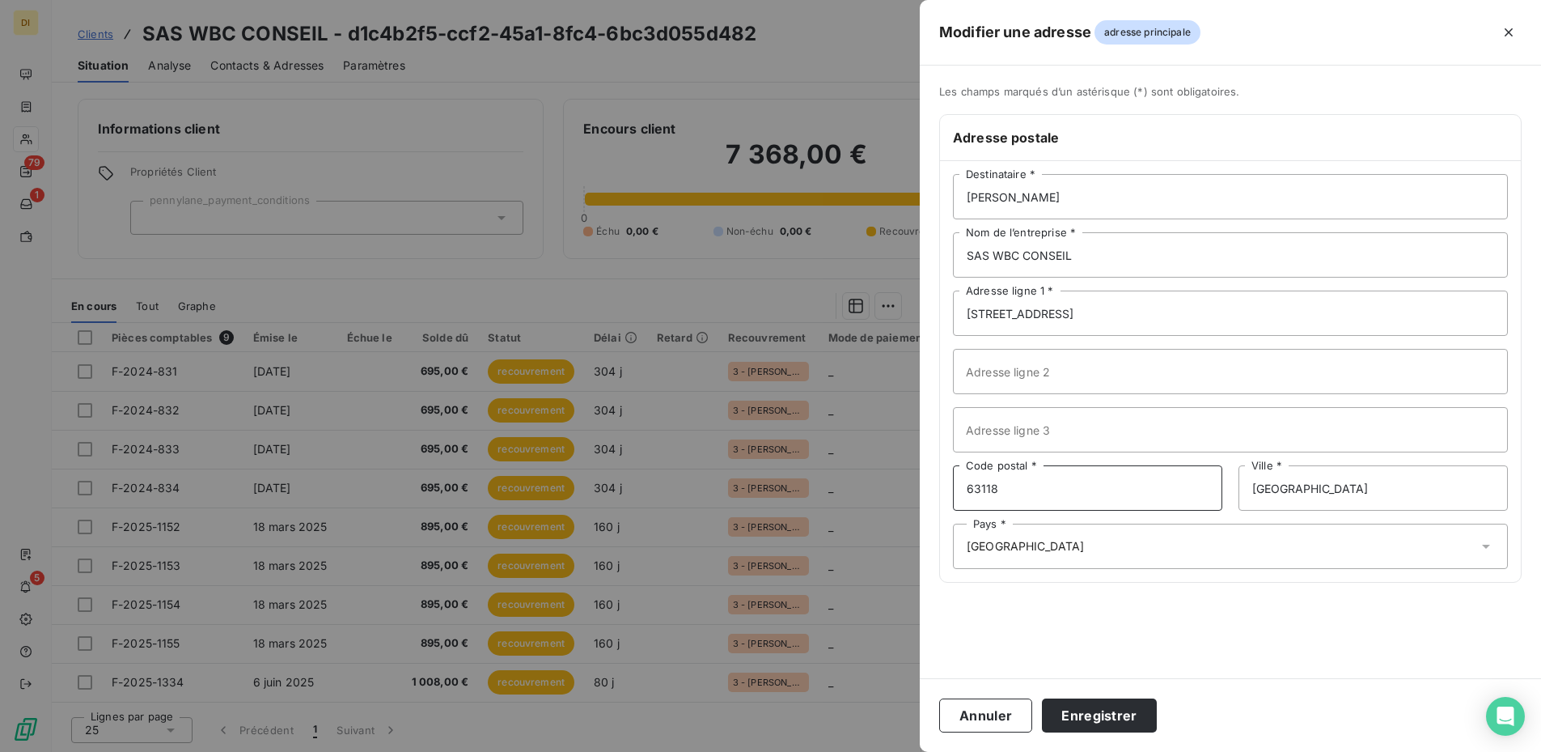
type input "63118"
click at [1164, 494] on input "[GEOGRAPHIC_DATA]" at bounding box center [1373, 487] width 269 height 45
type input "CEBAZAT"
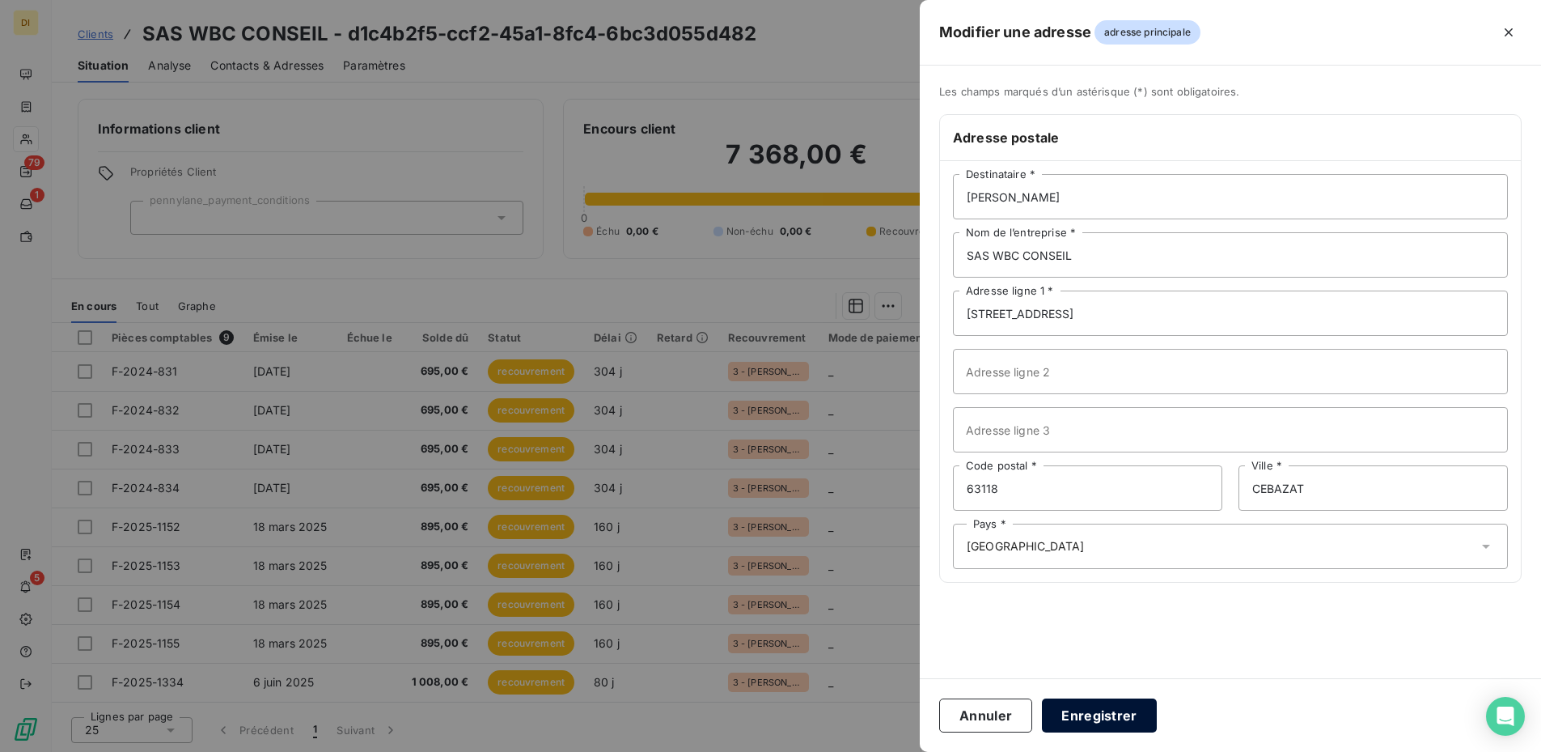
click at [1106, 609] on button "Enregistrer" at bounding box center [1099, 715] width 115 height 34
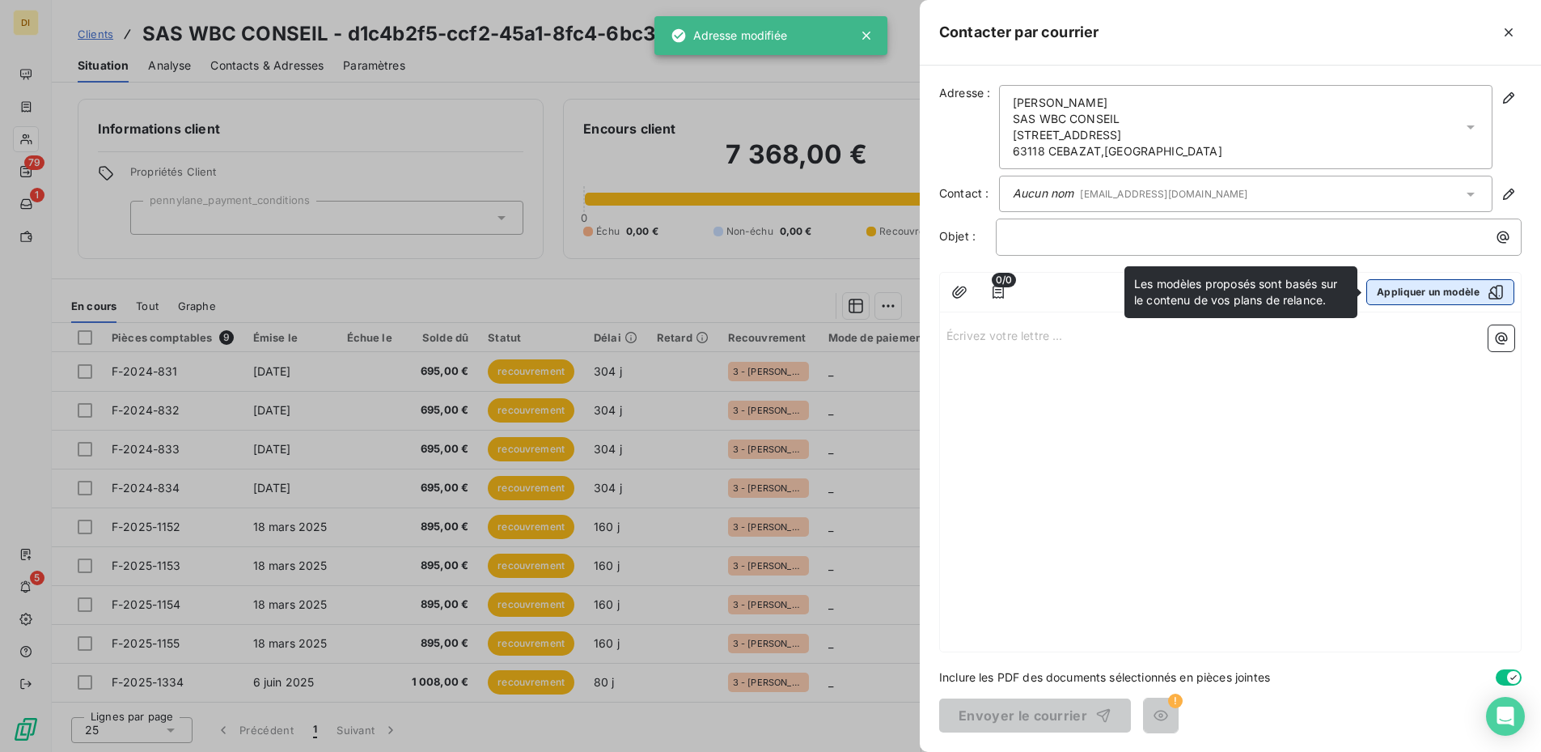
click at [1164, 290] on icon "button" at bounding box center [1496, 292] width 16 height 16
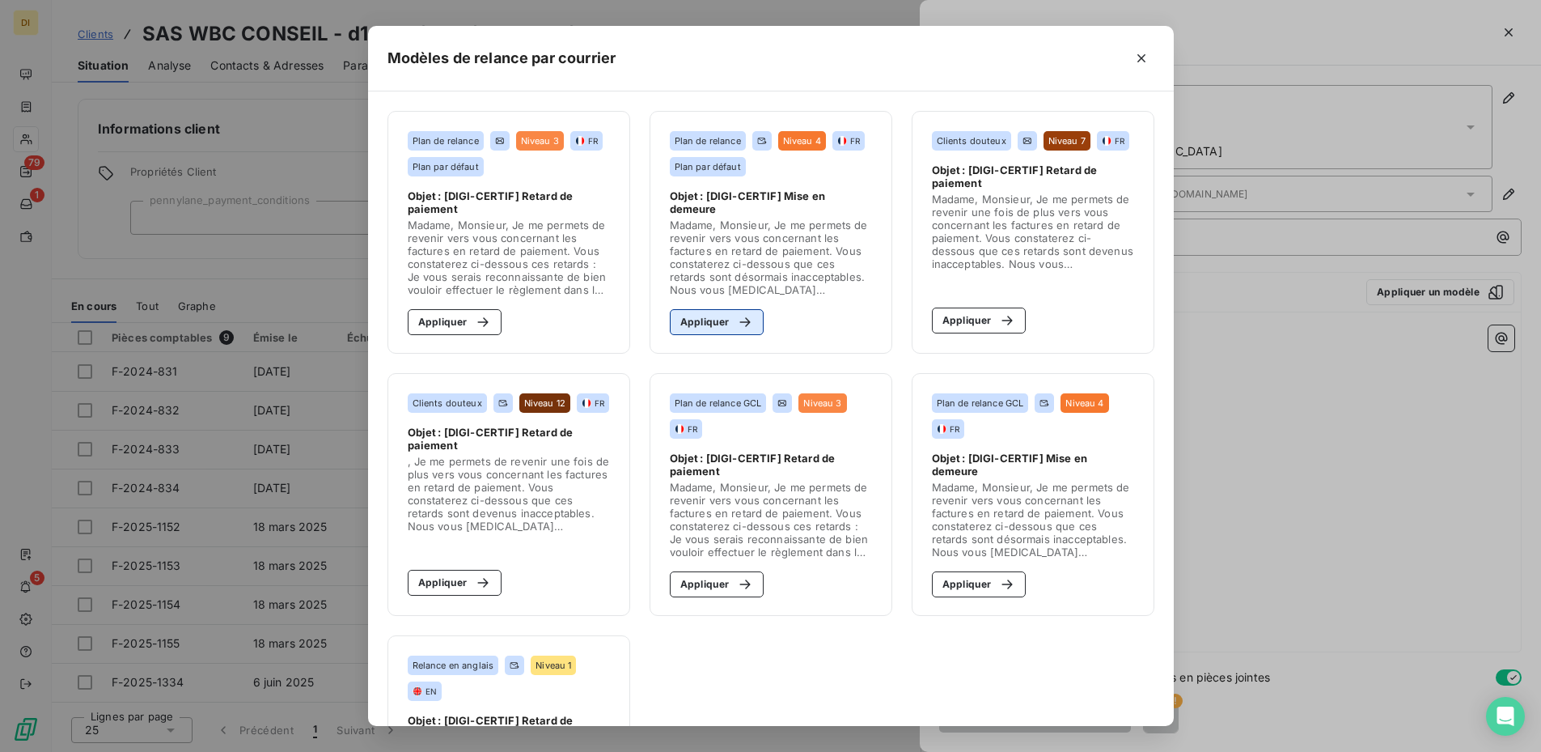
click at [692, 320] on button "Appliquer" at bounding box center [717, 322] width 95 height 26
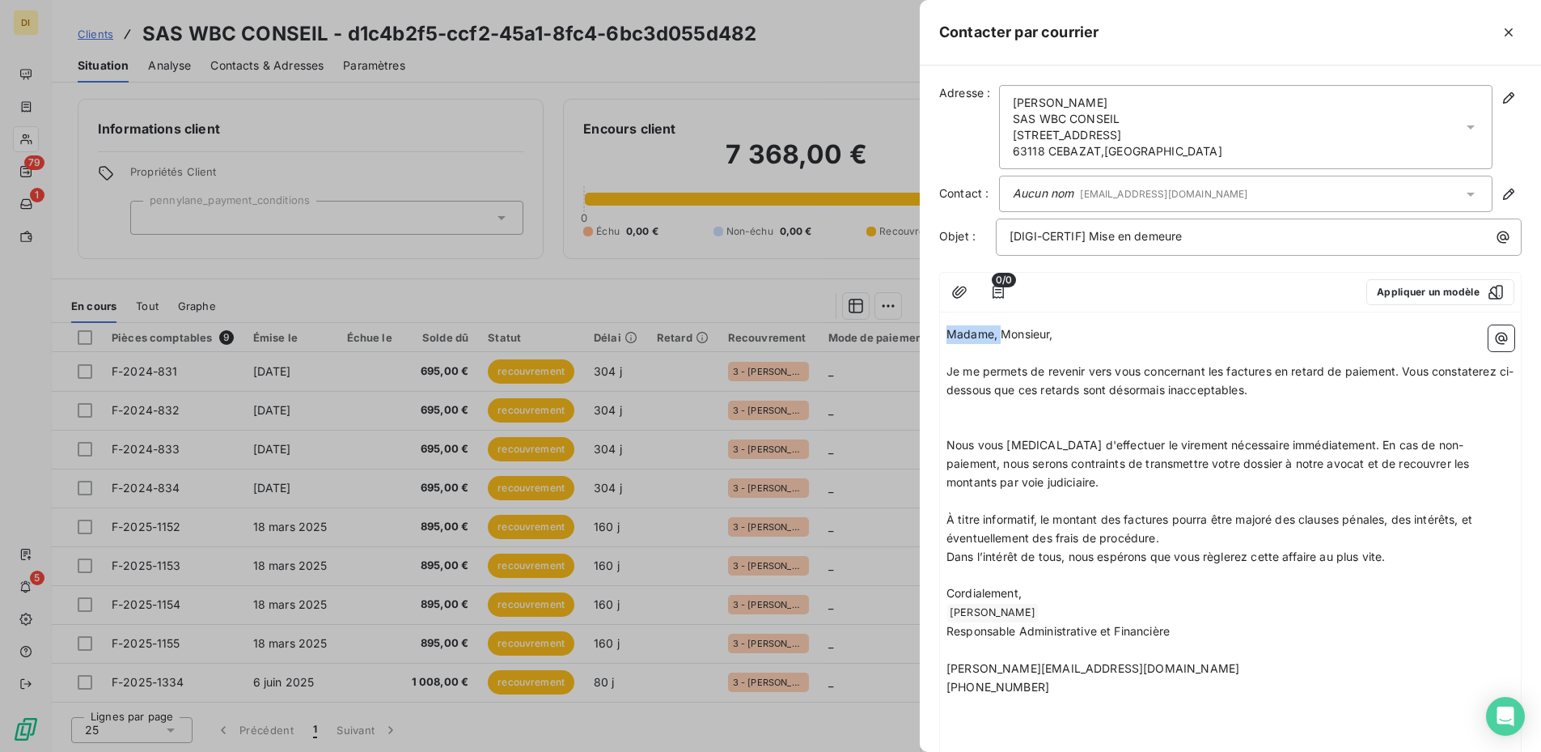
drag, startPoint x: 1000, startPoint y: 337, endPoint x: 913, endPoint y: 336, distance: 87.4
click at [913, 609] on div "Contacter par courrier Adresse : [PERSON_NAME] SAS WBC CONSEIL [STREET_ADDRESS]…" at bounding box center [770, 752] width 1541 height 0
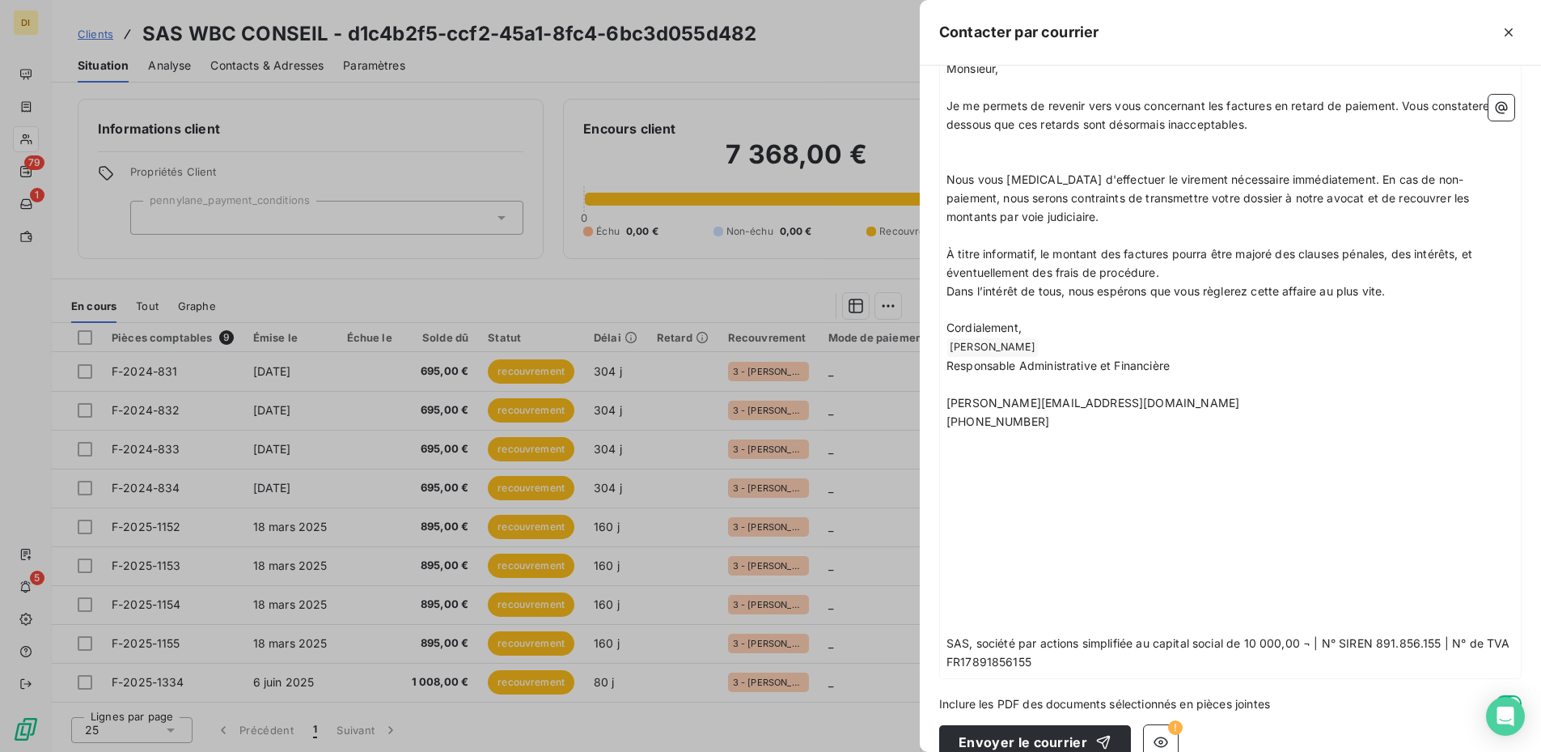
scroll to position [292, 0]
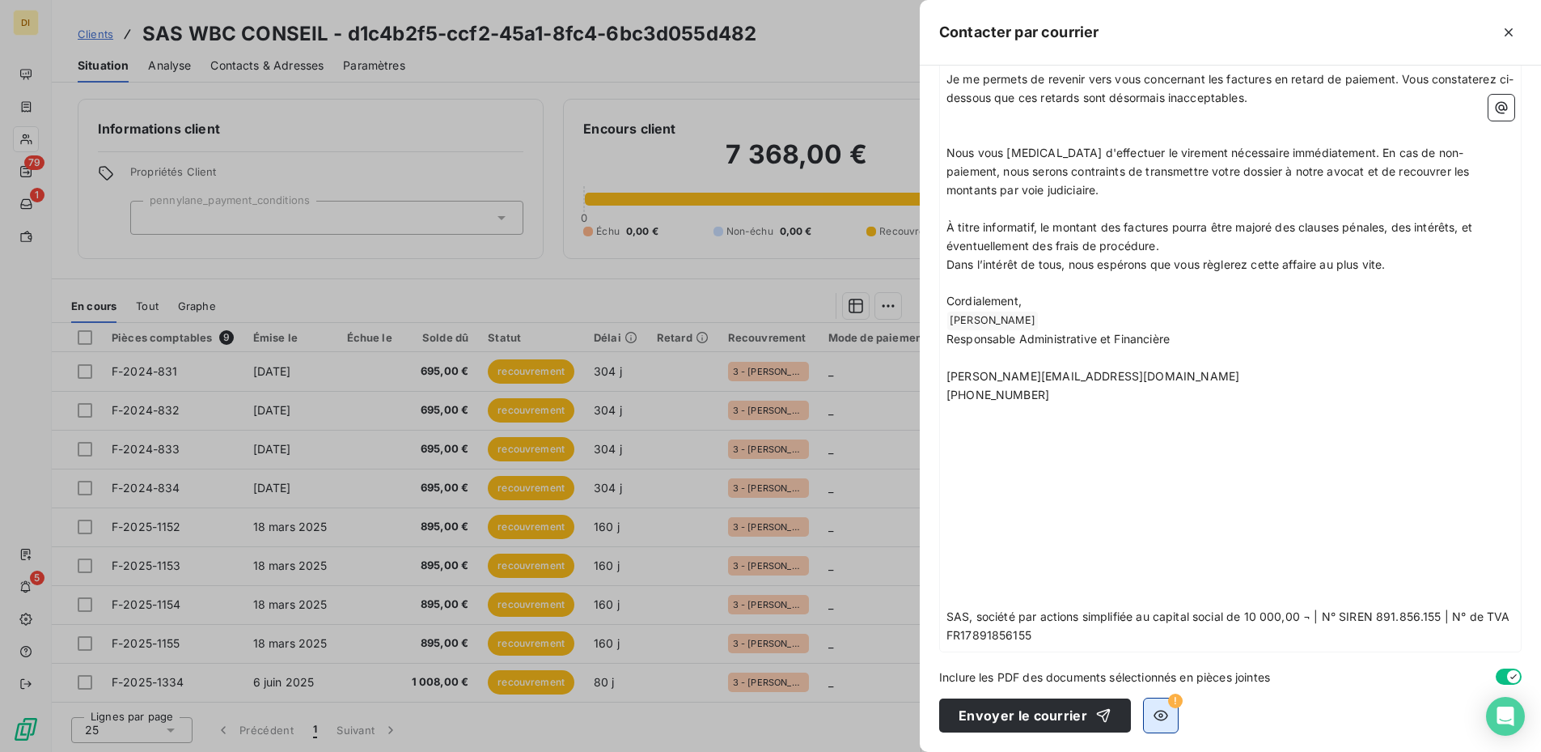
click at [1161, 609] on icon "button" at bounding box center [1161, 715] width 16 height 16
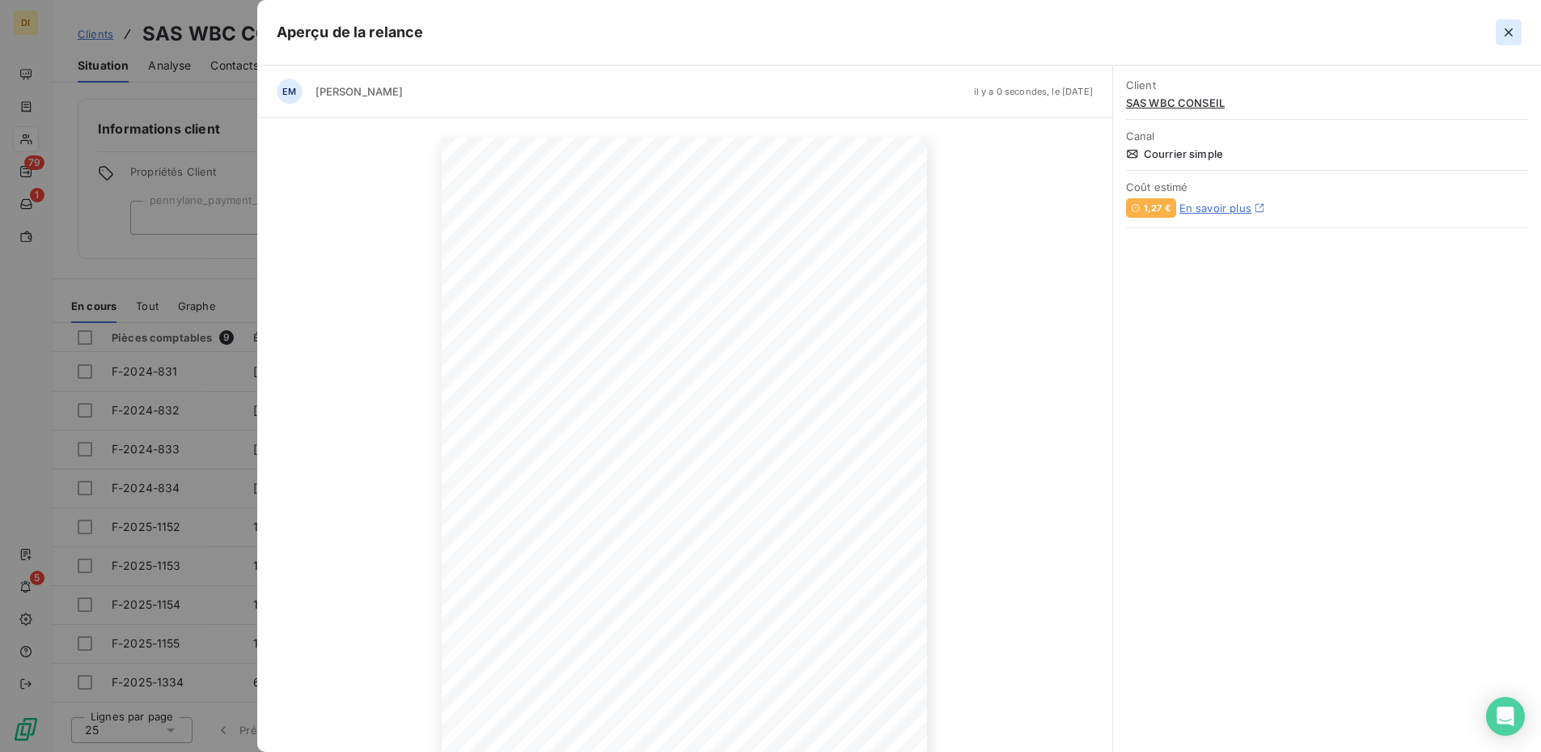
click at [1164, 28] on icon "button" at bounding box center [1509, 32] width 16 height 16
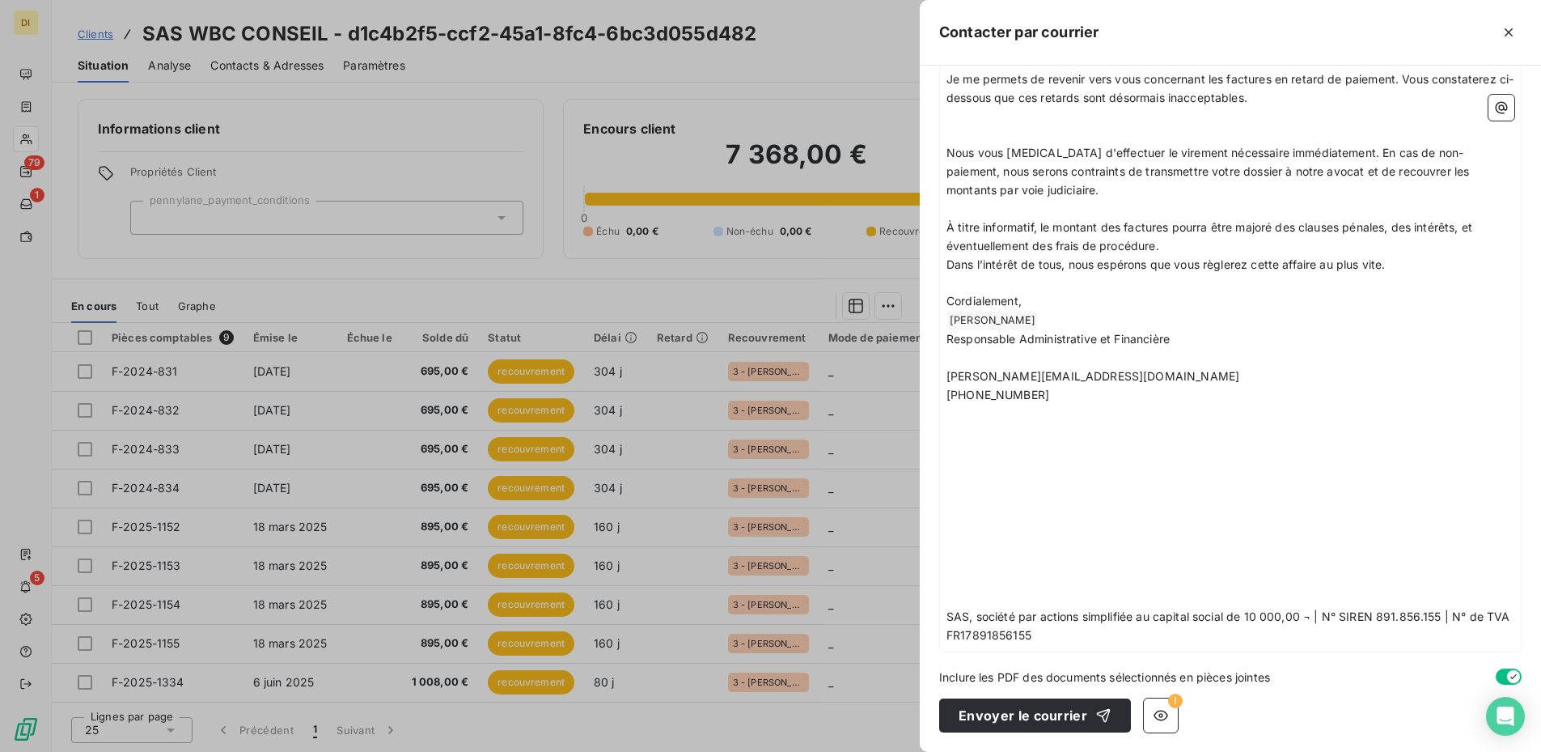
scroll to position [0, 0]
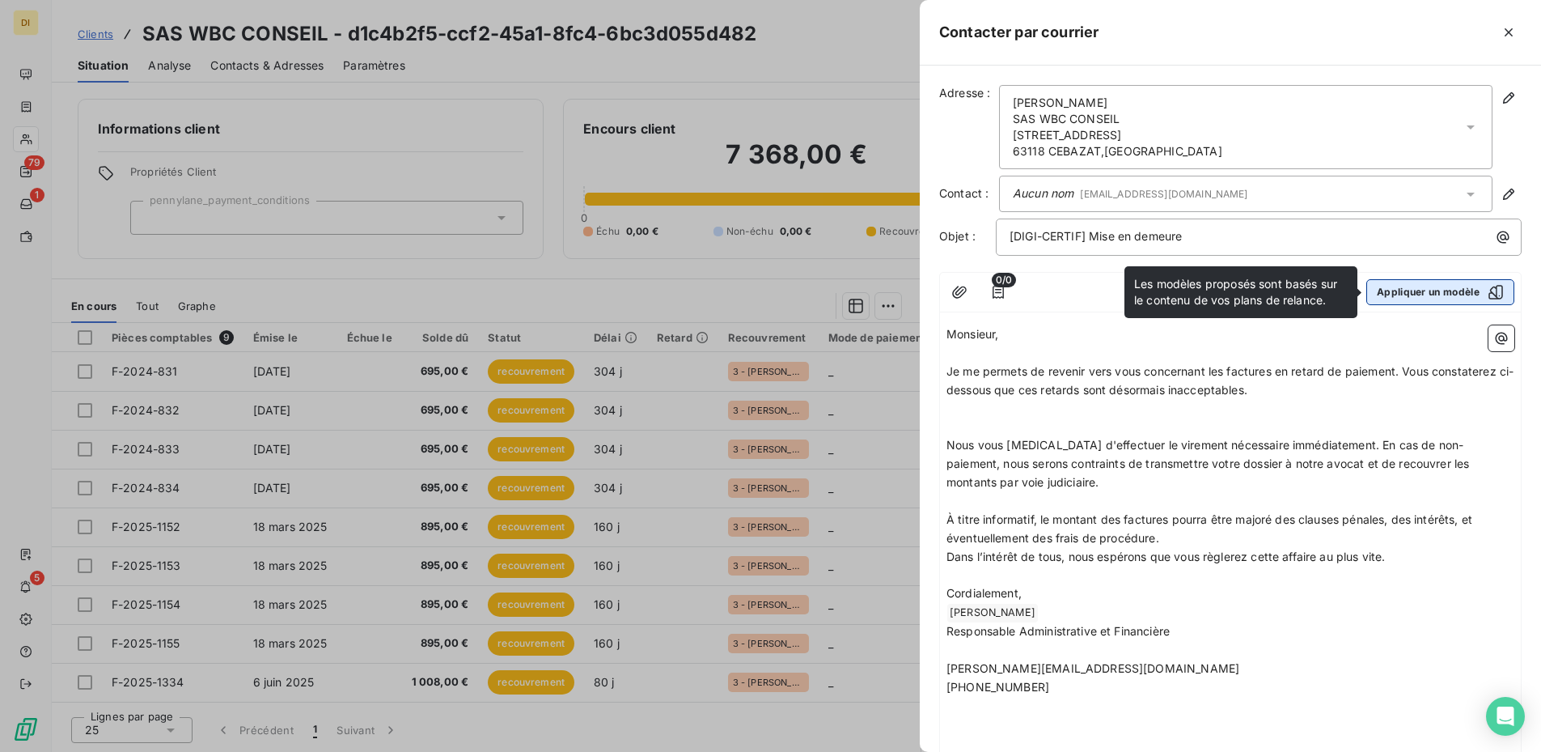
click at [1164, 293] on icon "button" at bounding box center [1496, 292] width 16 height 16
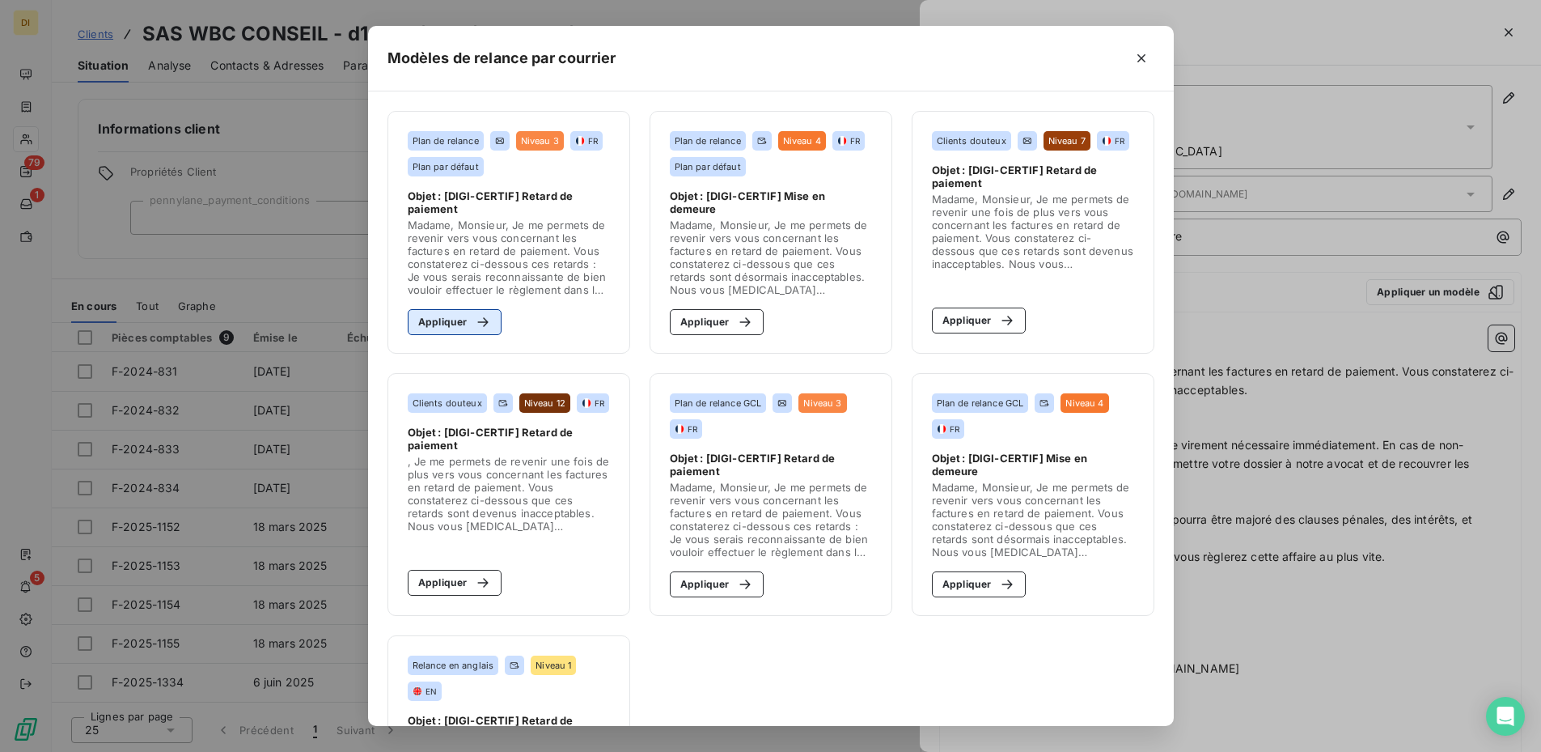
click at [473, 319] on div "button" at bounding box center [479, 322] width 24 height 16
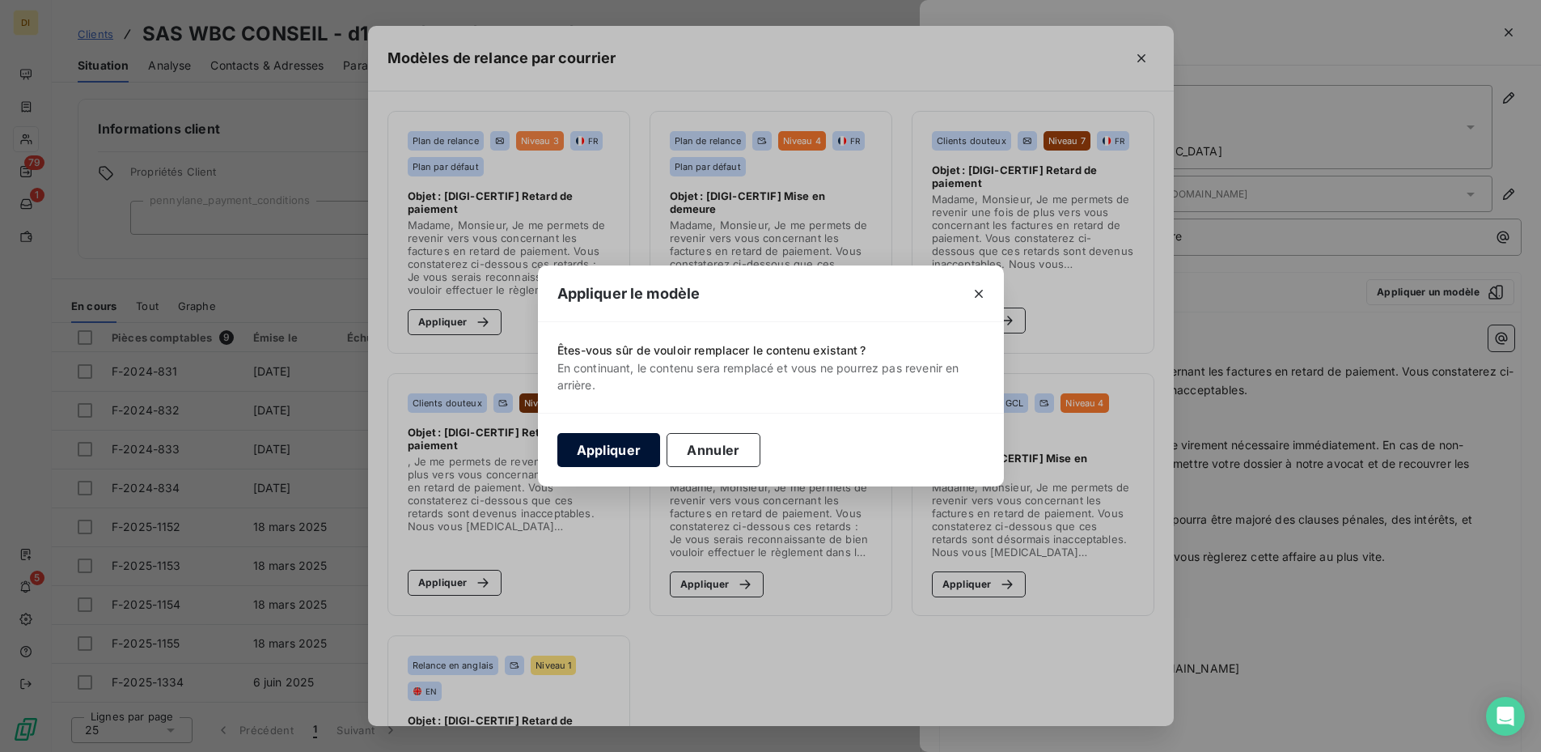
click at [613, 453] on button "Appliquer" at bounding box center [609, 450] width 104 height 34
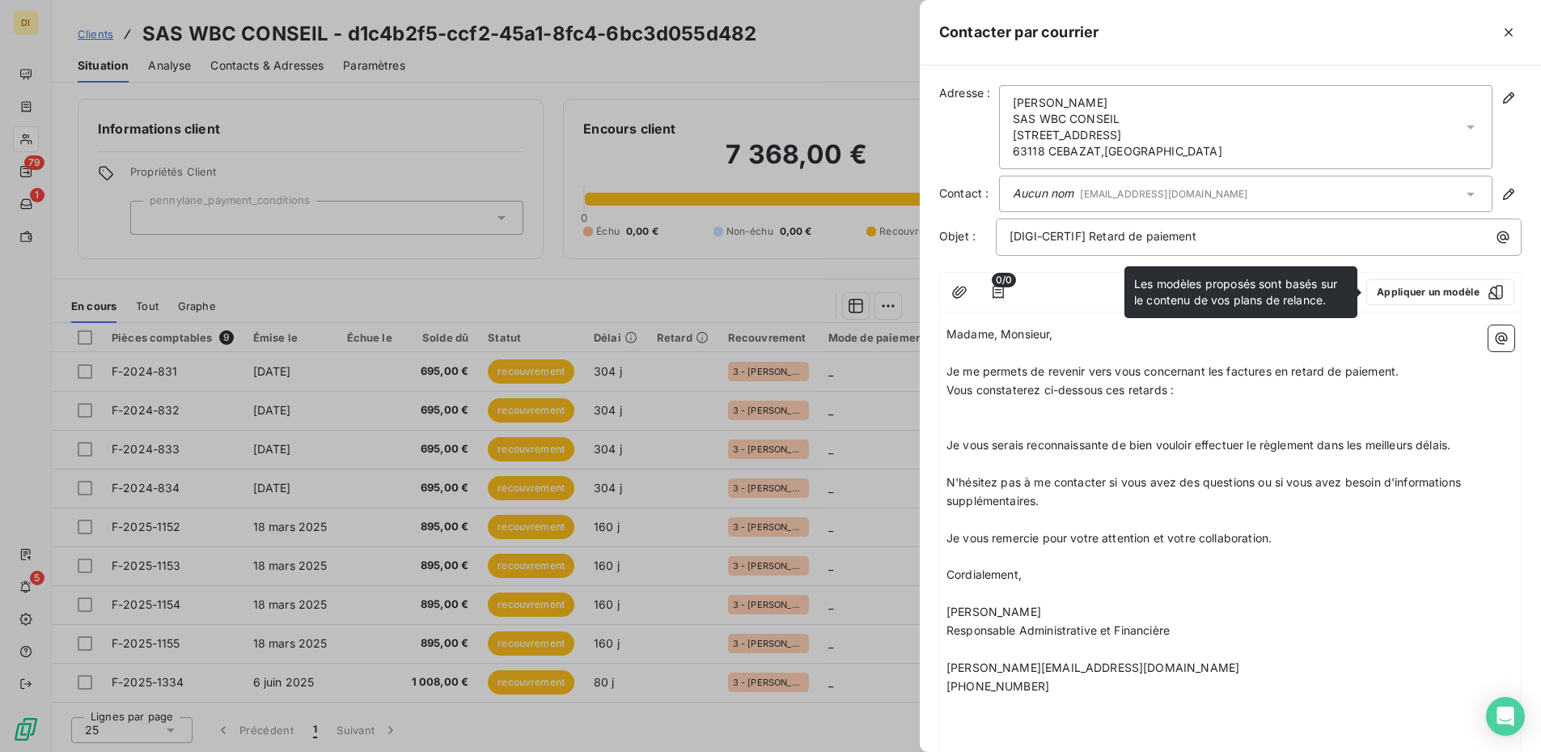
click at [1011, 404] on p "﻿" at bounding box center [1231, 409] width 568 height 19
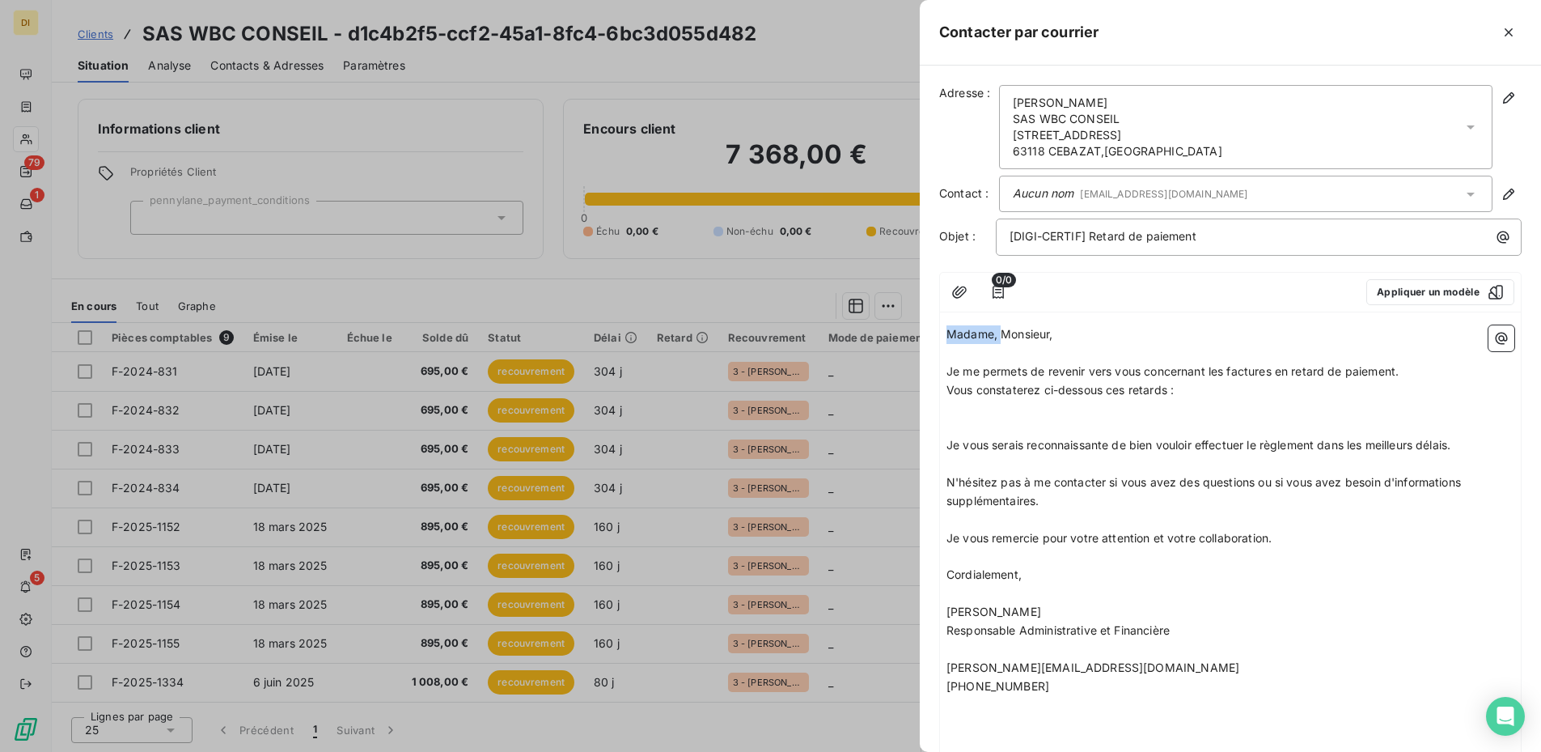
drag, startPoint x: 1002, startPoint y: 340, endPoint x: 937, endPoint y: 328, distance: 66.5
click at [937, 334] on div "Adresse : [PERSON_NAME] SAS WBC CONSEIL [STREET_ADDRESS] Contact : Aucun nom [E…" at bounding box center [1230, 409] width 621 height 686
drag, startPoint x: 1183, startPoint y: 412, endPoint x: 928, endPoint y: 388, distance: 255.9
click at [928, 388] on div "Adresse : [PERSON_NAME] SAS WBC CONSEIL [STREET_ADDRESS] Contact : Aucun nom [E…" at bounding box center [1230, 409] width 621 height 686
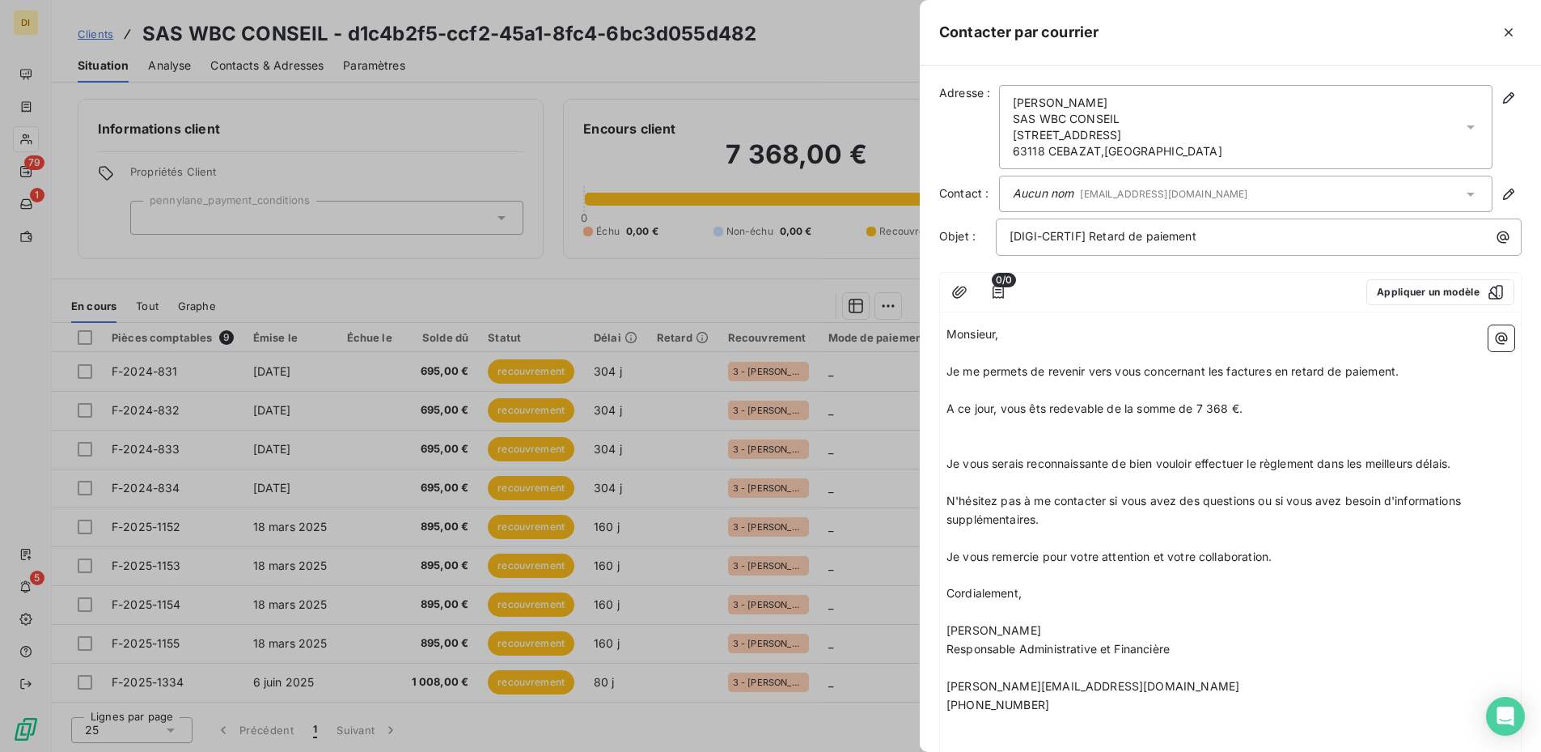
click at [1014, 441] on p "﻿" at bounding box center [1231, 445] width 568 height 19
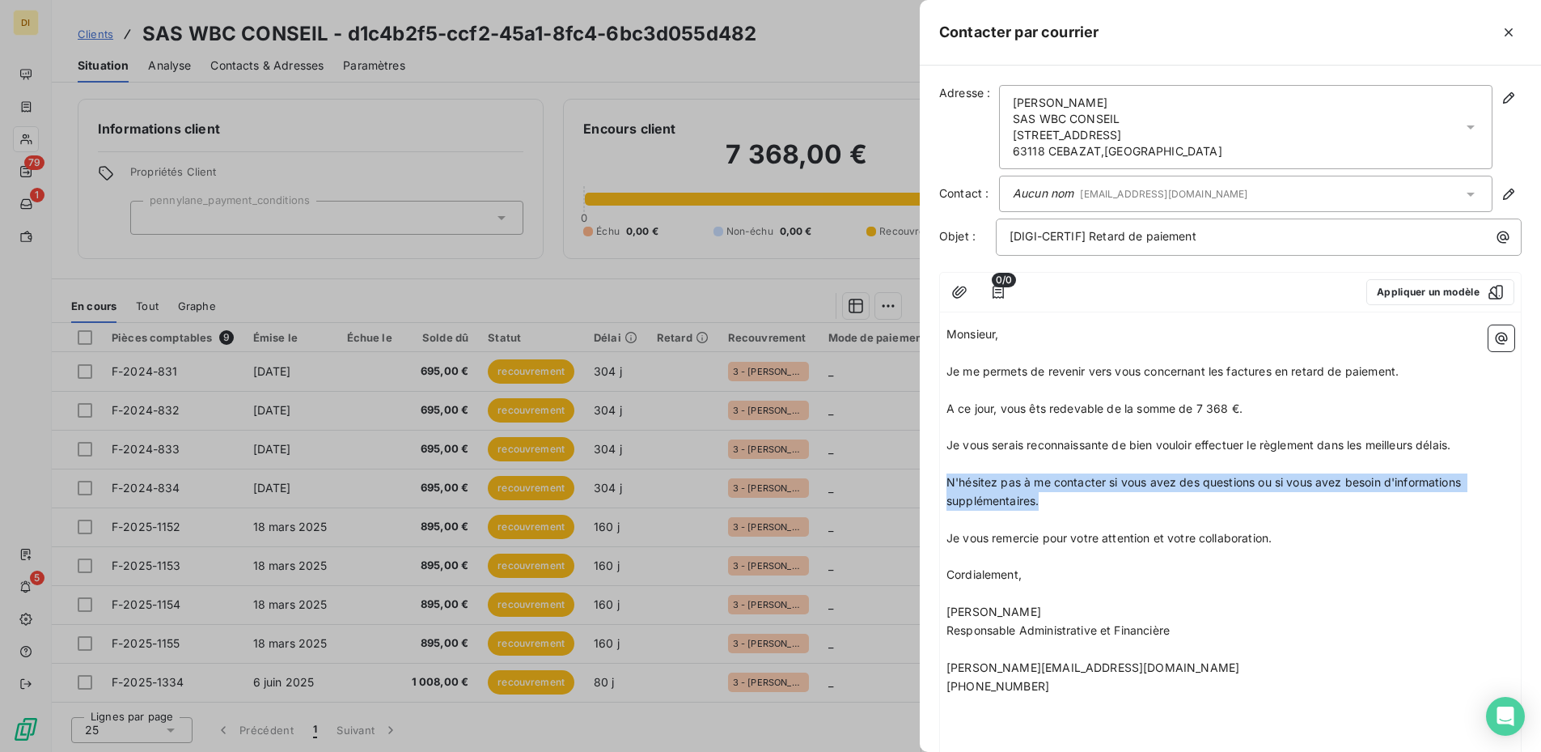
drag, startPoint x: 1061, startPoint y: 502, endPoint x: 947, endPoint y: 484, distance: 115.5
click at [947, 484] on p "N'hésitez pas à me contacter si vous avez des questions ou si vous avez besoin …" at bounding box center [1231, 491] width 568 height 37
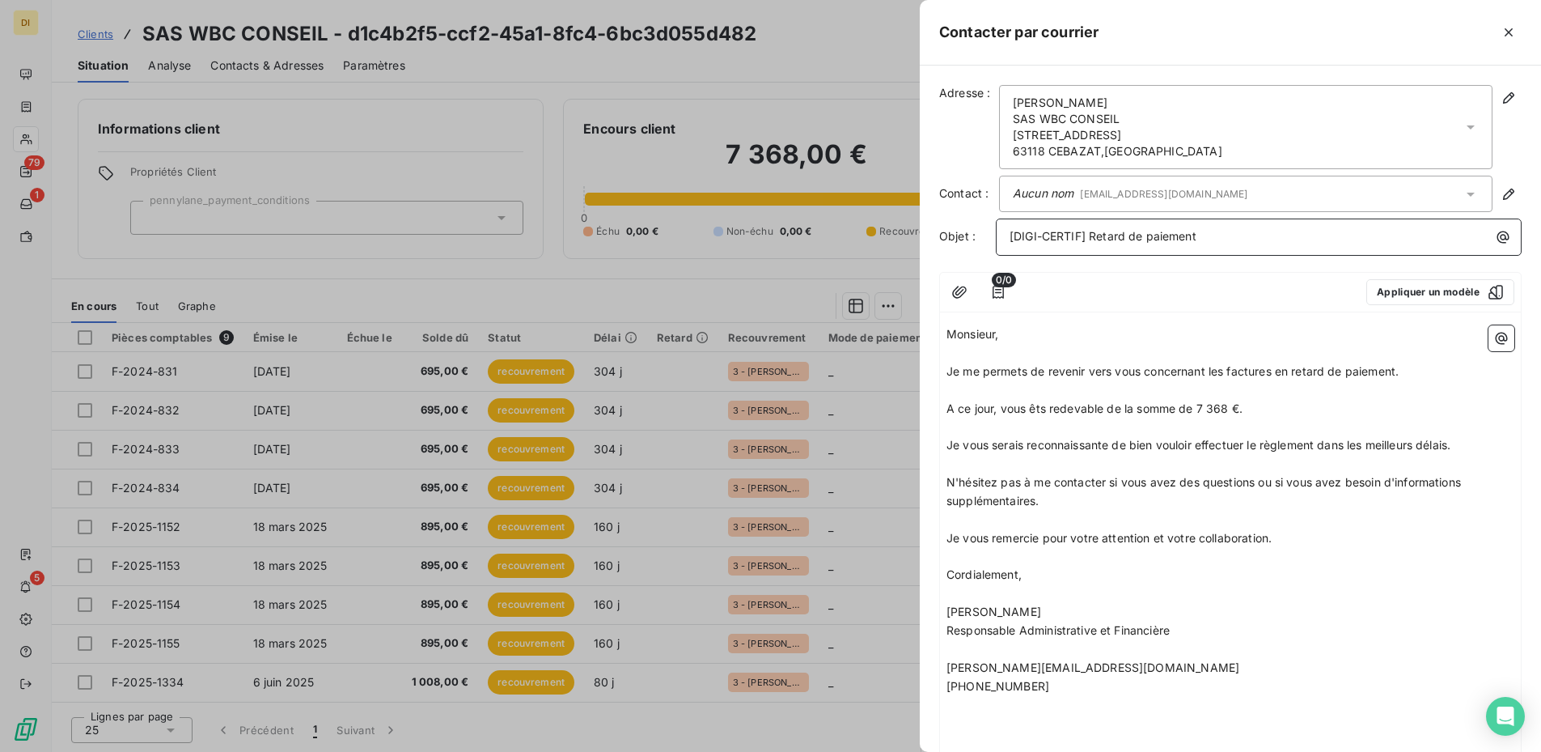
click at [1125, 227] on p "[DIGI-CERTIF] Retard de paiement" at bounding box center [1263, 236] width 506 height 19
drag, startPoint x: 1210, startPoint y: 229, endPoint x: 1096, endPoint y: 229, distance: 114.1
click at [1096, 229] on p "[DIGI-CERTIF] Retard de paiement" at bounding box center [1263, 236] width 506 height 19
click at [1040, 408] on span "A ce jour, vous êts redevable de la somme de 7 368 €." at bounding box center [1095, 408] width 296 height 14
click at [1113, 442] on span "Je vous serais reconnaissante de bien vouloir effectuer le règlement dans les m…" at bounding box center [1199, 445] width 504 height 14
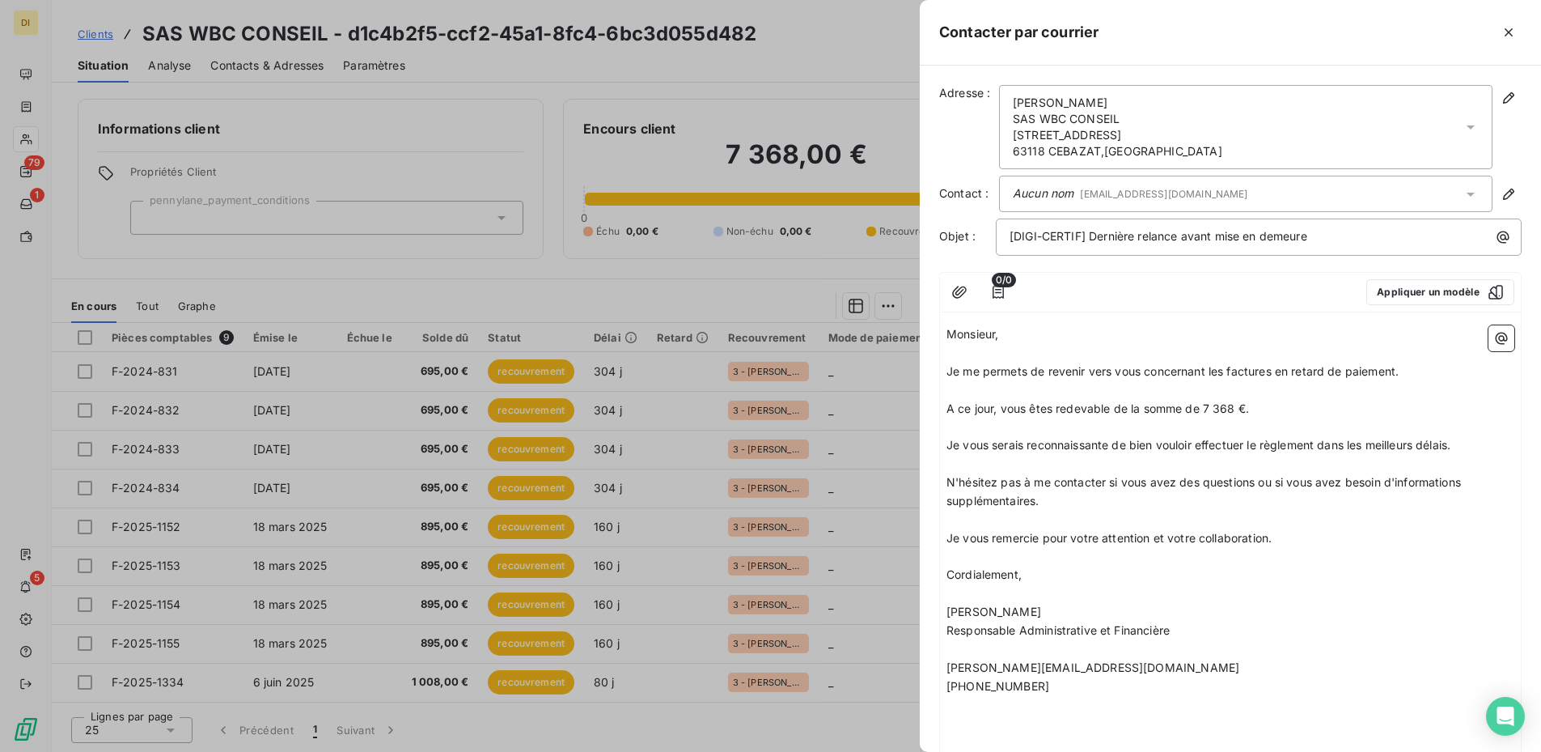
click at [1092, 445] on span "Je vous serais reconnaissante de bien vouloir effectuer le règlement dans les m…" at bounding box center [1199, 445] width 504 height 14
click at [1092, 457] on p "﻿" at bounding box center [1231, 464] width 568 height 19
click at [1155, 532] on span "Je vous remercie pour votre attention et votre collaboration." at bounding box center [1109, 538] width 325 height 14
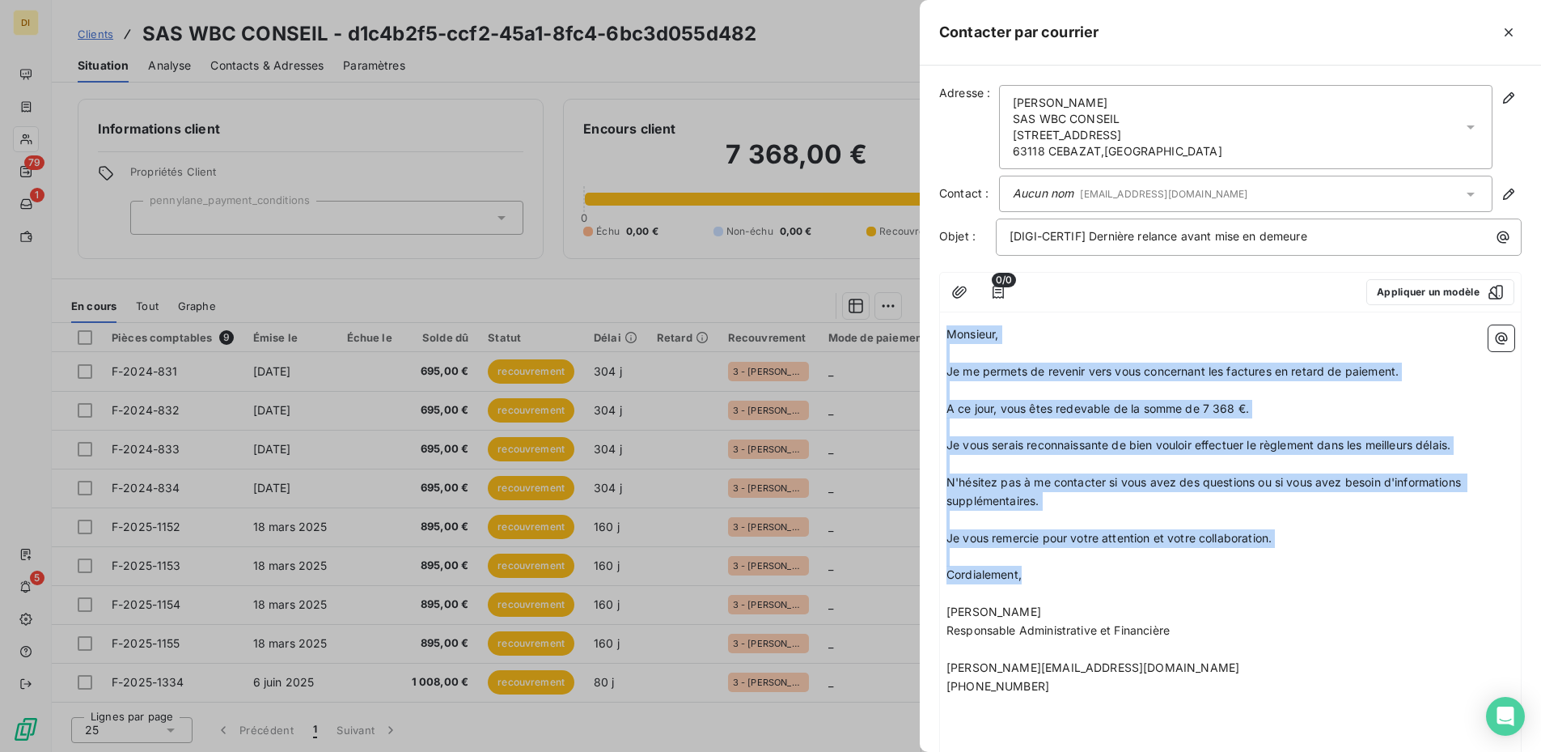
drag, startPoint x: 1046, startPoint y: 579, endPoint x: 924, endPoint y: 331, distance: 276.1
click at [924, 331] on div "Adresse : [PERSON_NAME] SAS WBC CONSEIL [STREET_ADDRESS] Contact : Aucun nom [E…" at bounding box center [1230, 409] width 621 height 686
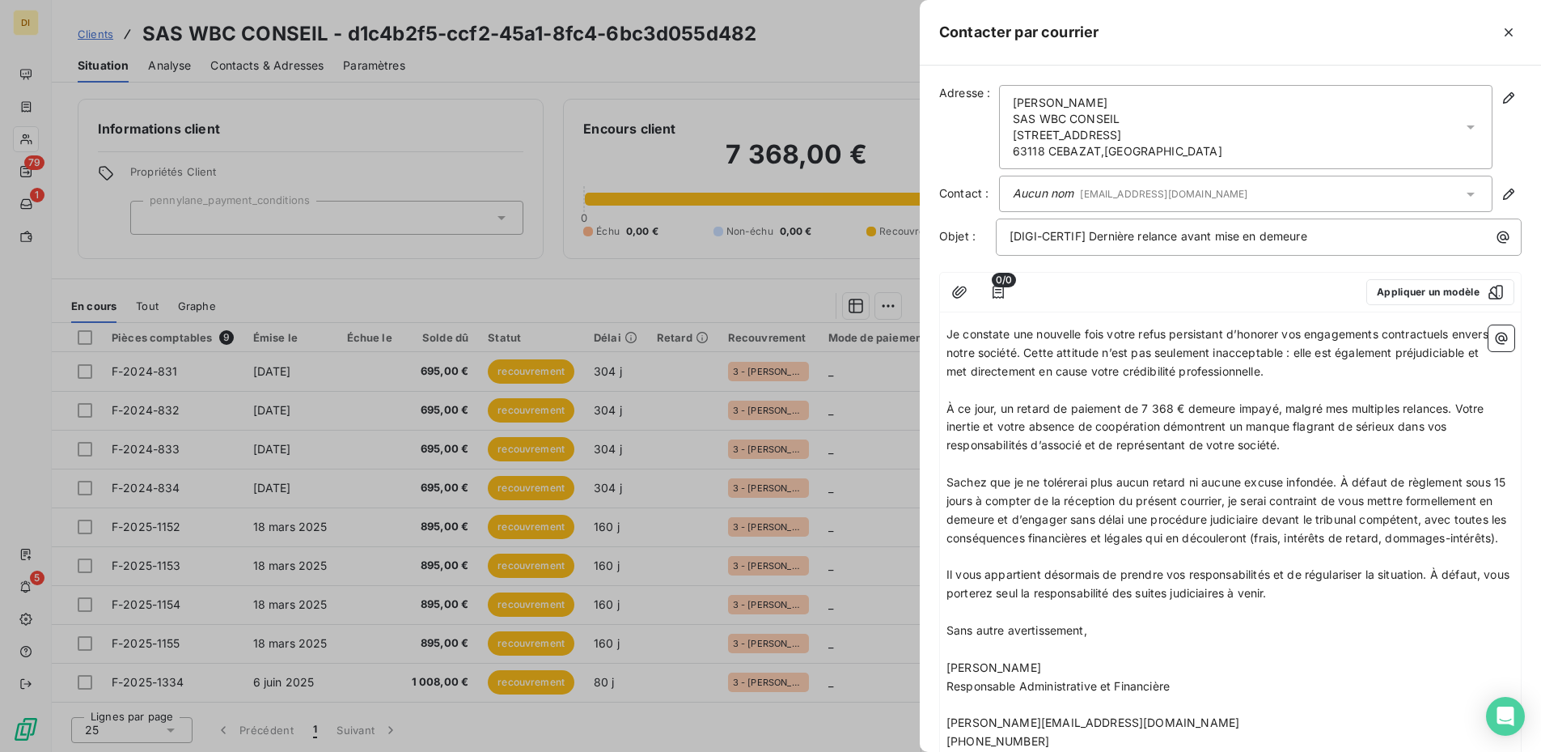
click at [949, 331] on span "Je constate une nouvelle fois votre refus persistant d’honorer vos engagements …" at bounding box center [1219, 352] width 545 height 51
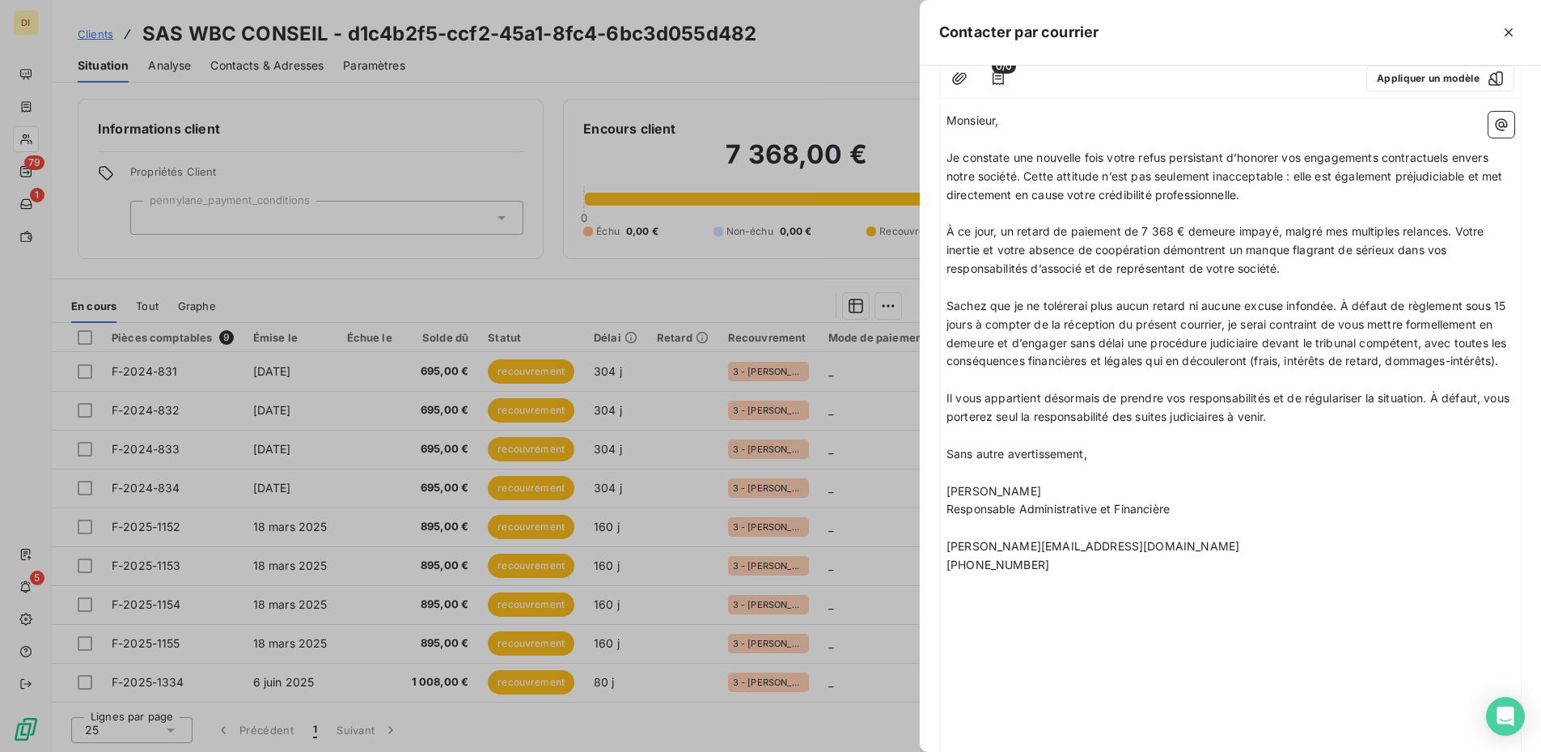
scroll to position [214, 0]
drag, startPoint x: 1303, startPoint y: 426, endPoint x: 1437, endPoint y: 397, distance: 136.5
click at [1164, 397] on div "Monsieur, ﻿ Je constate une nouvelle fois votre refus persistant d’honorer vos …" at bounding box center [1231, 462] width 568 height 703
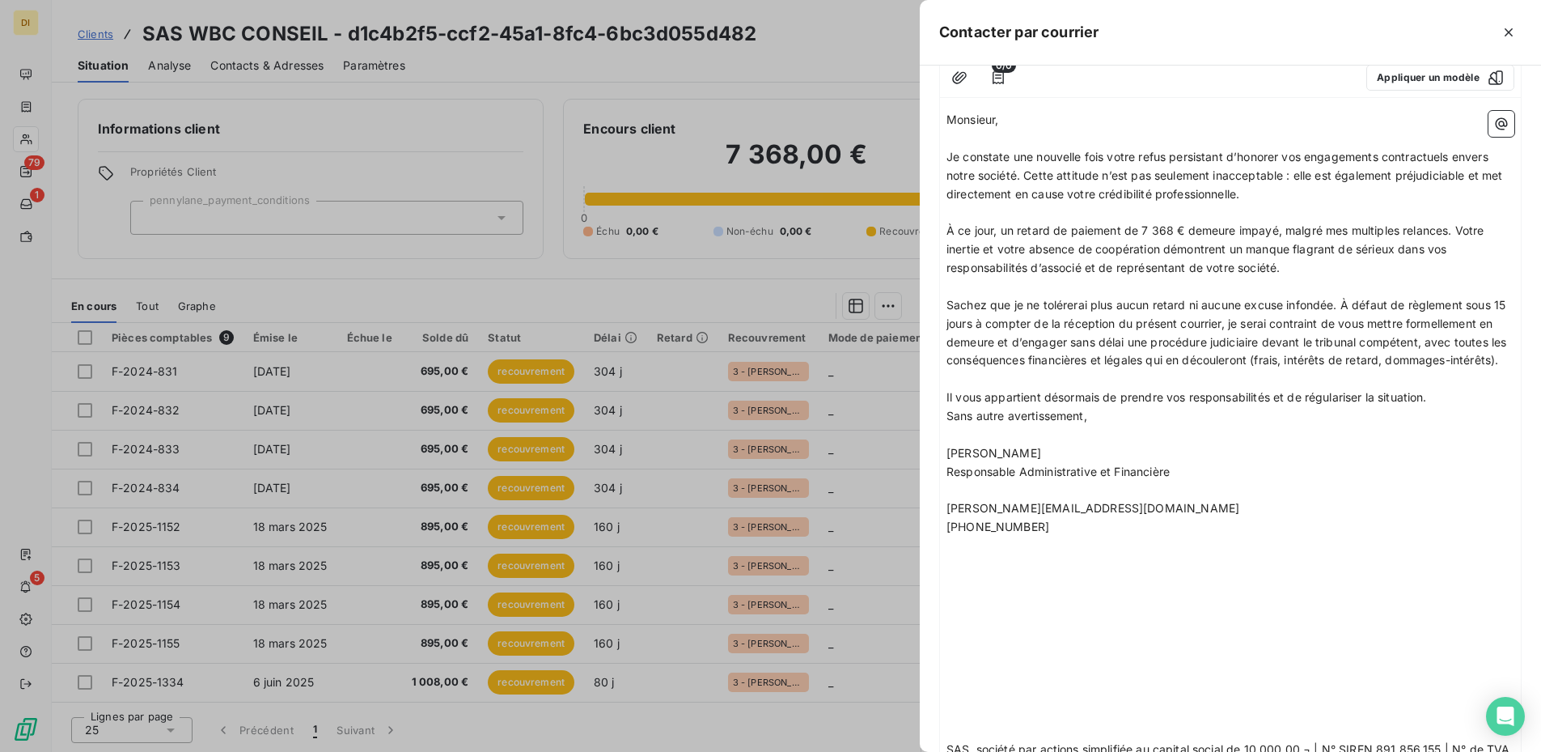
click at [1065, 417] on span "Sans autre avertissement," at bounding box center [1017, 416] width 141 height 14
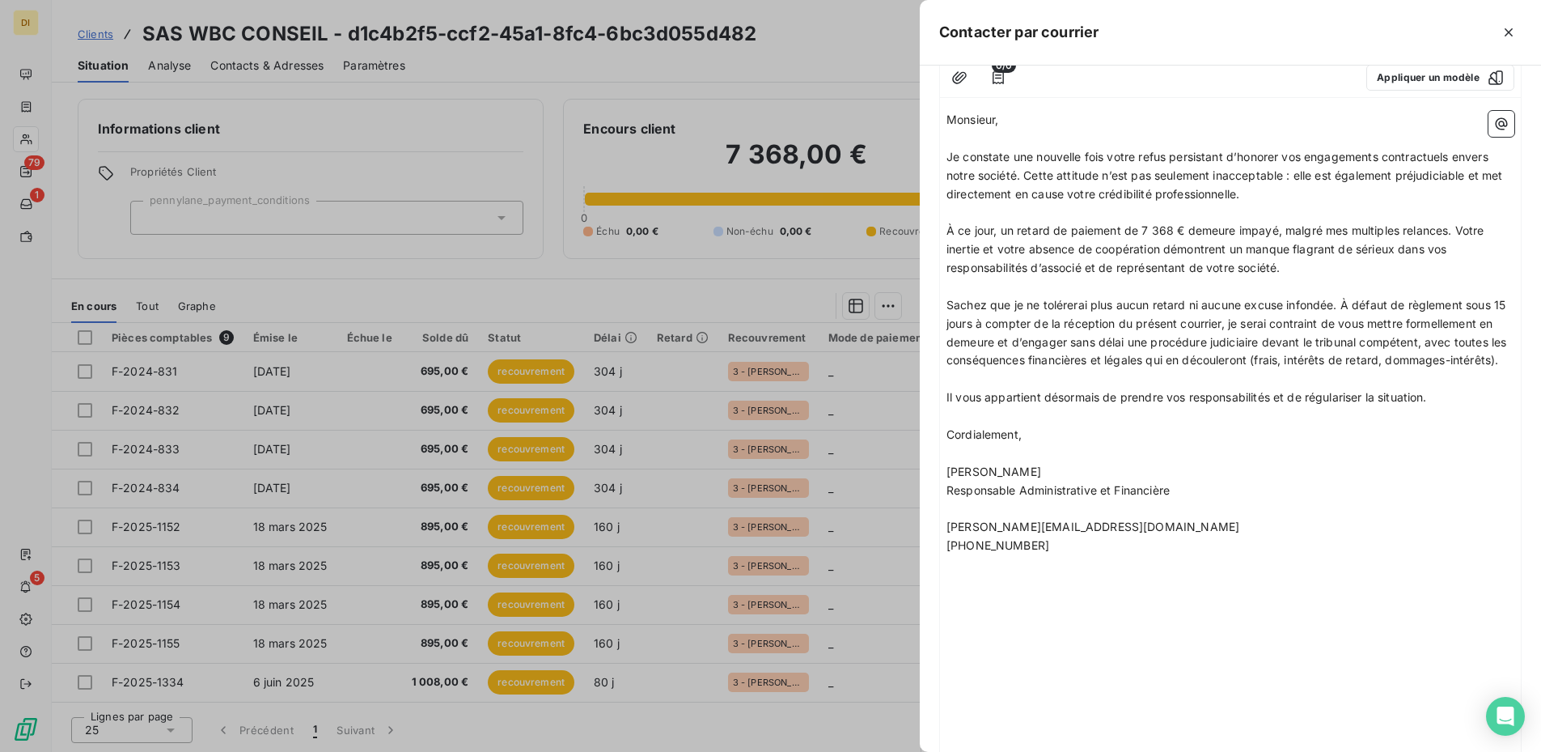
scroll to position [365, 0]
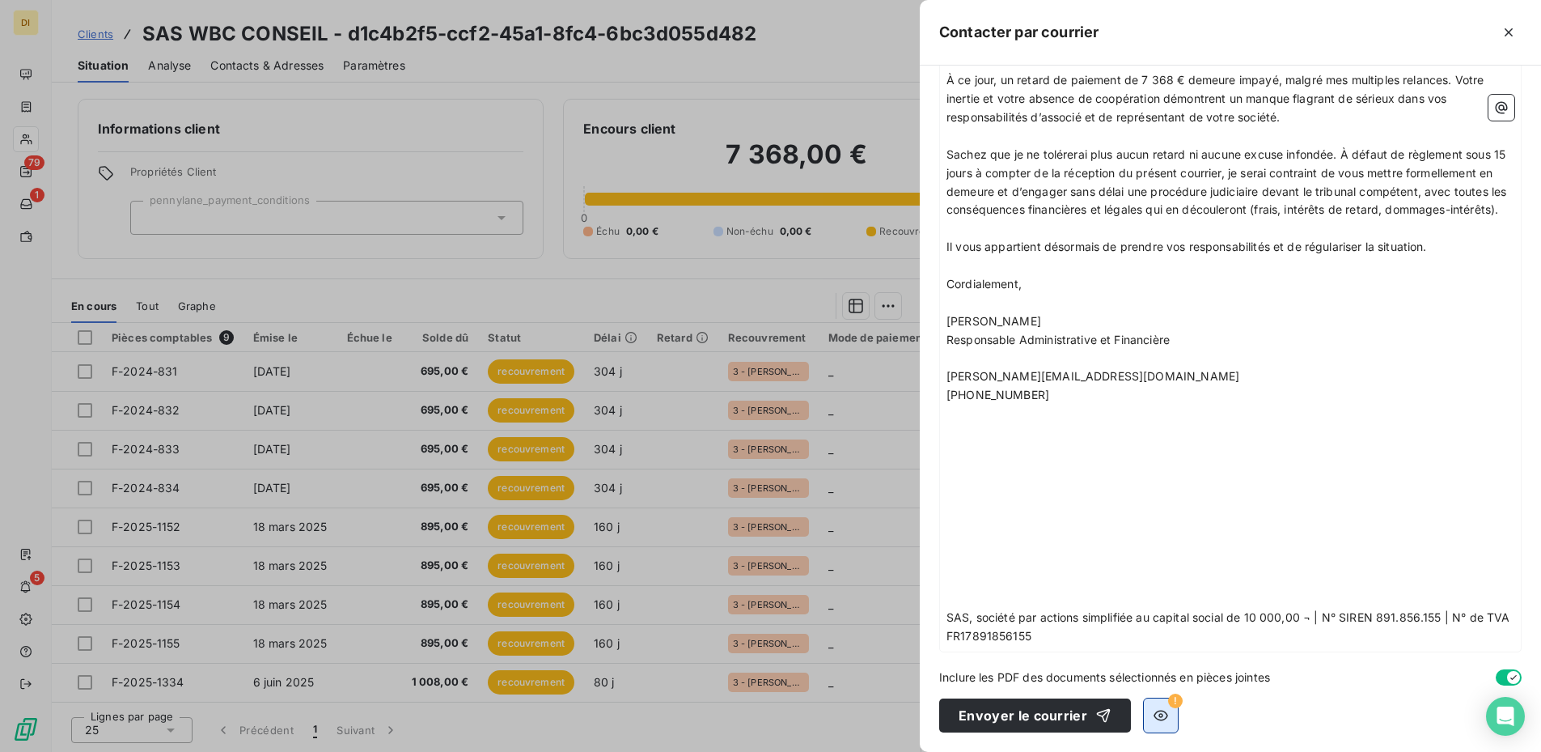
click at [1159, 609] on button "button" at bounding box center [1161, 715] width 34 height 34
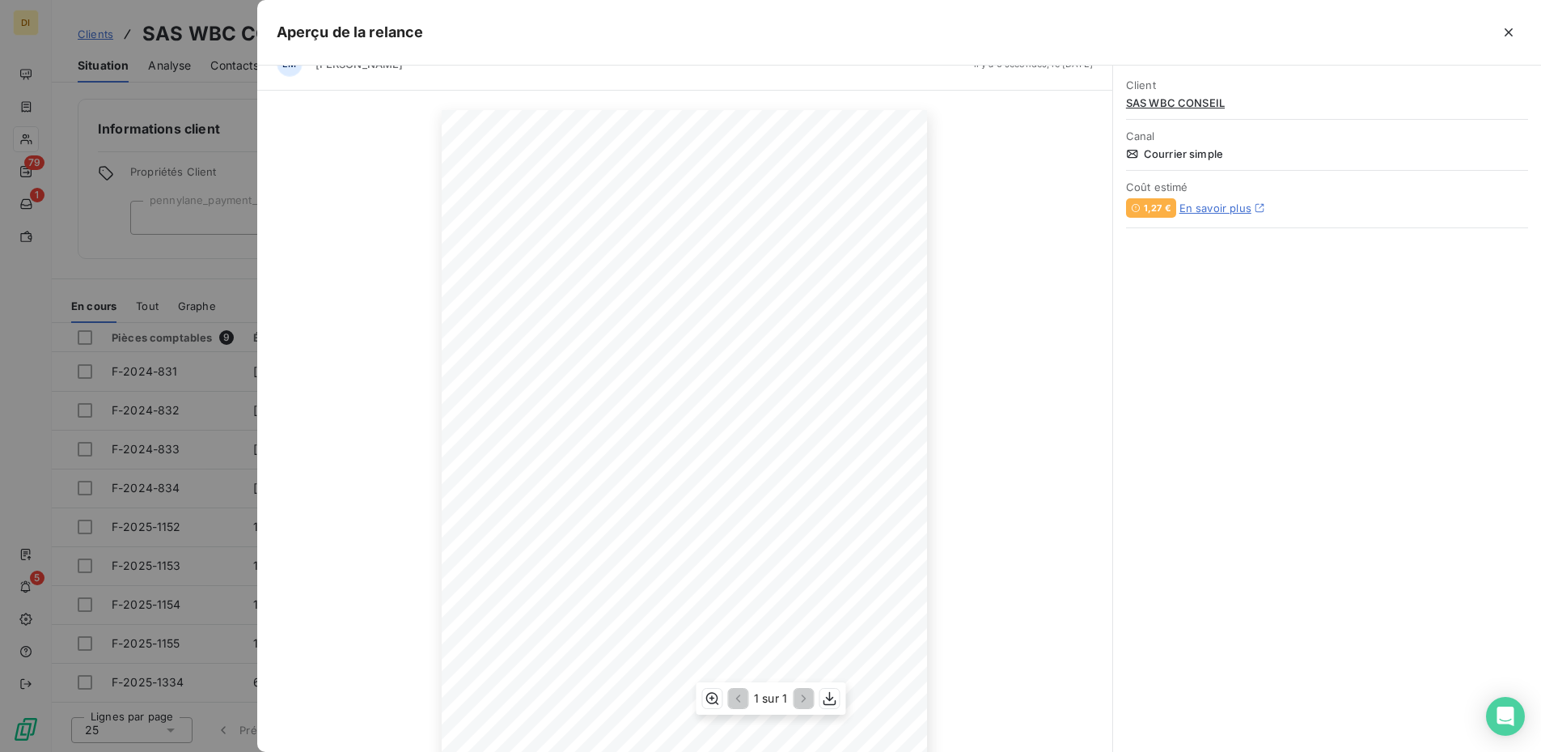
scroll to position [0, 0]
click at [1164, 28] on icon "button" at bounding box center [1509, 32] width 16 height 16
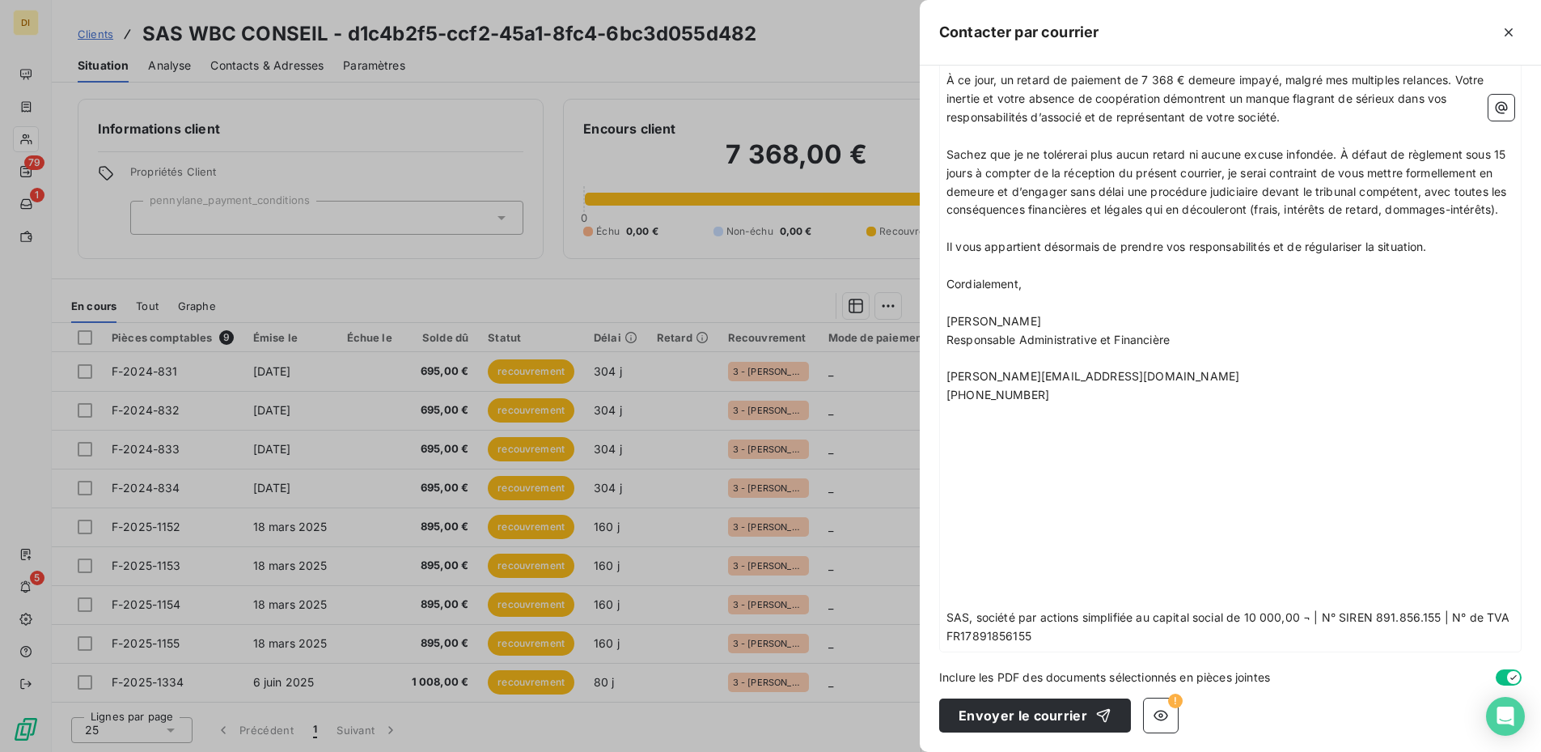
click at [1096, 545] on p "﻿" at bounding box center [1231, 543] width 568 height 19
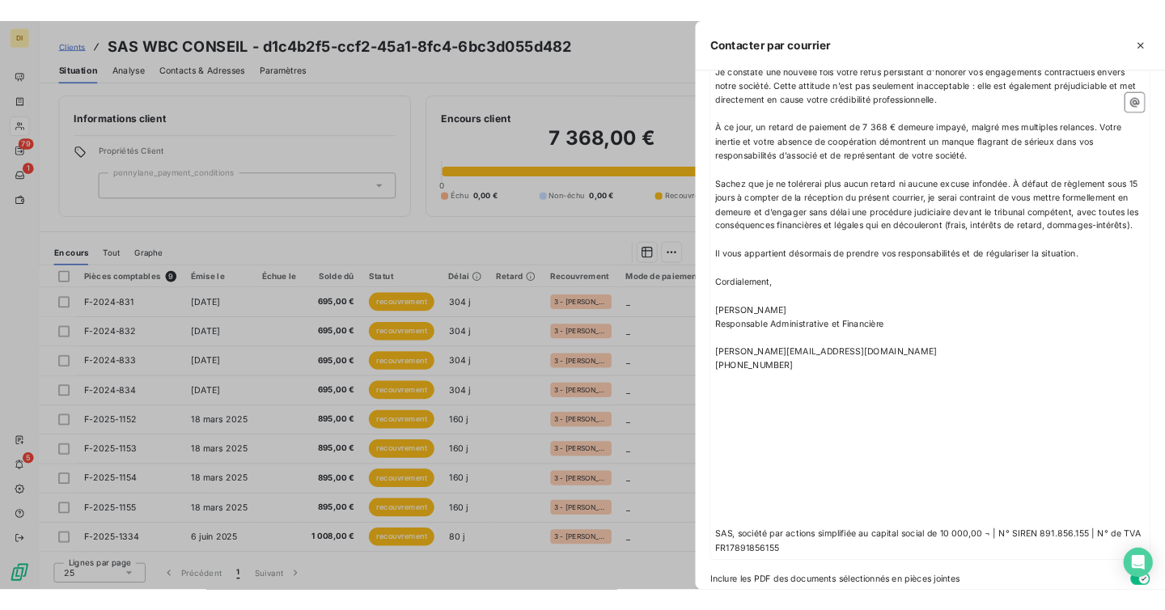
scroll to position [365, 0]
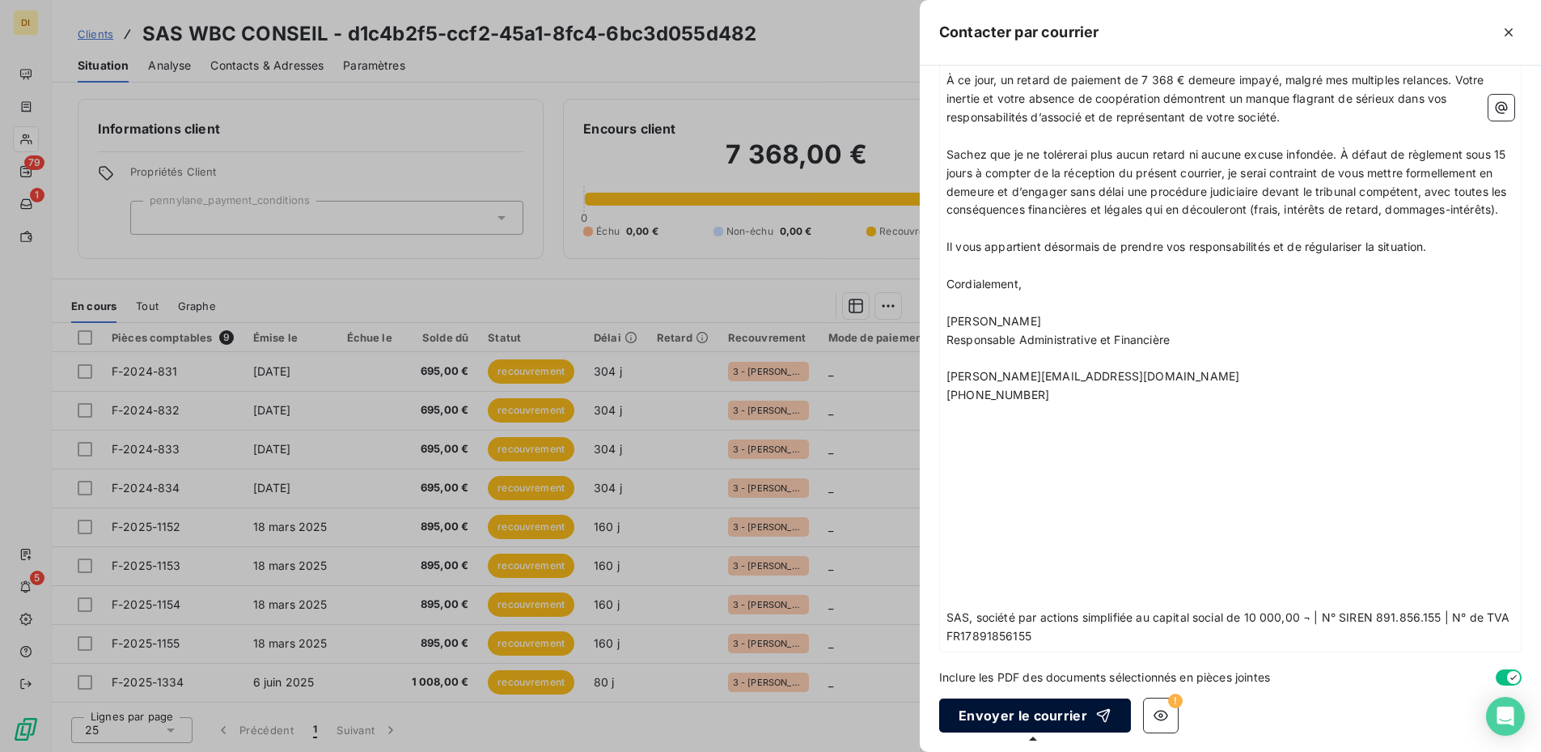
click at [1024, 609] on button "Envoyer le courrier" at bounding box center [1035, 715] width 192 height 34
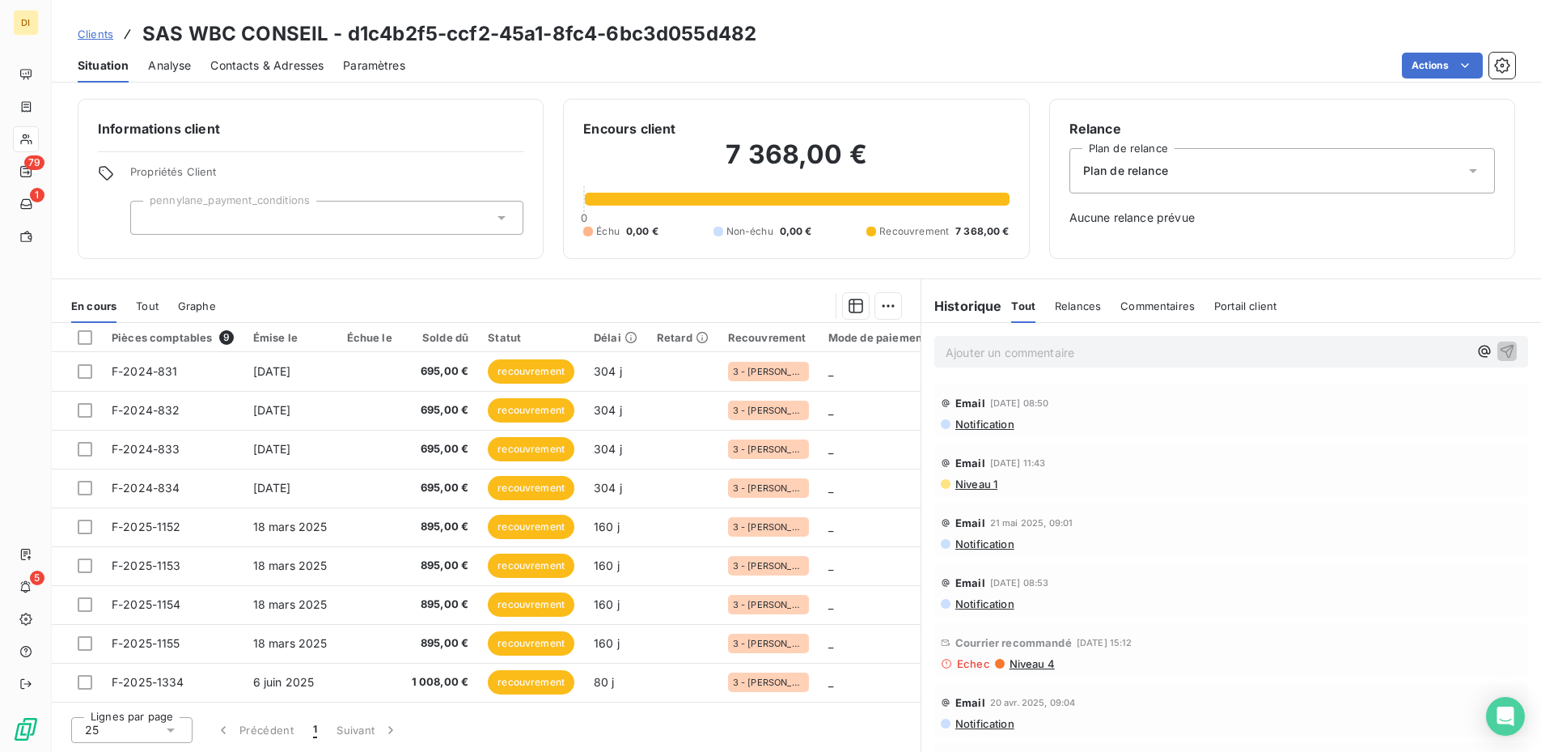
click at [256, 61] on span "Contacts & Adresses" at bounding box center [266, 65] width 113 height 16
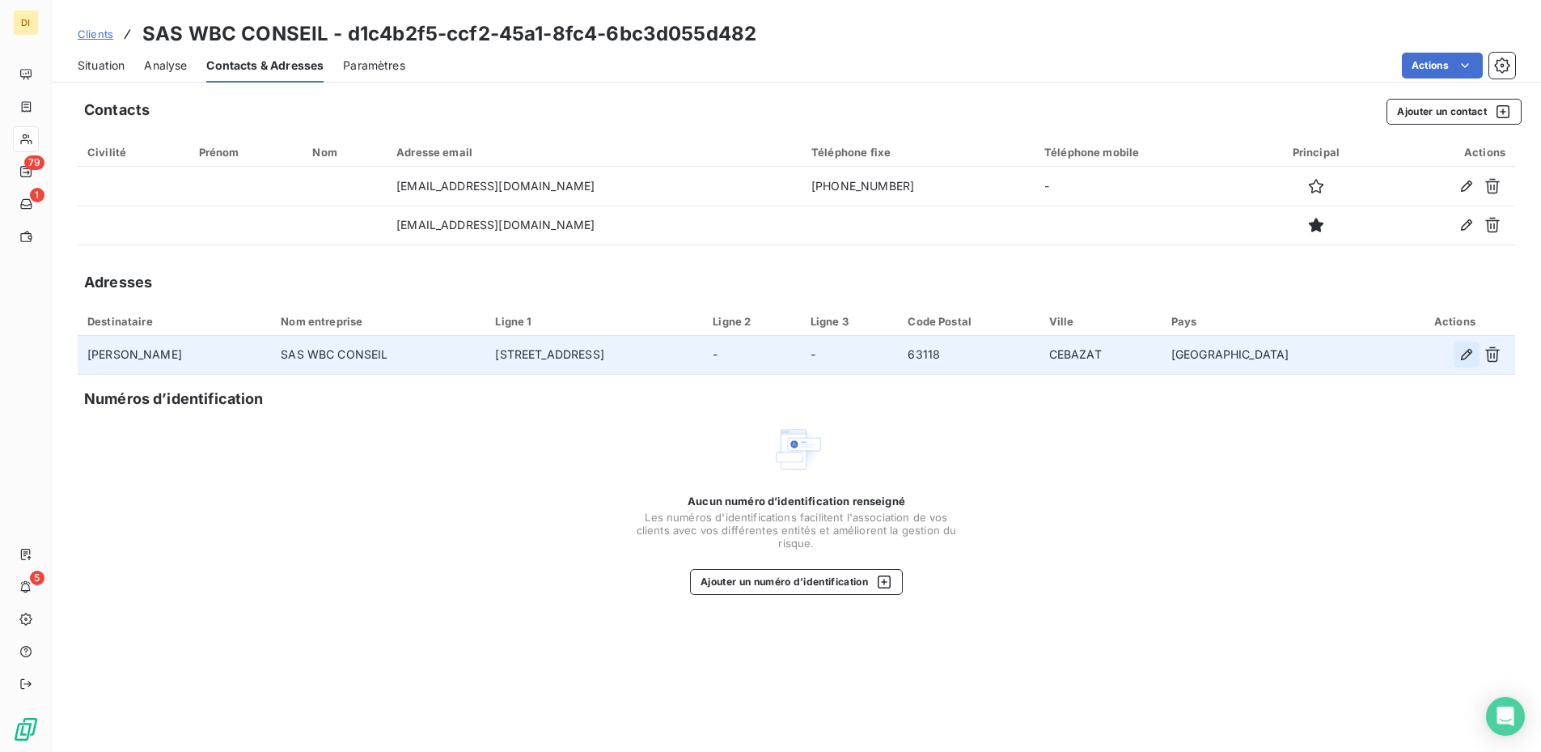
click at [1164, 350] on icon "button" at bounding box center [1467, 354] width 16 height 16
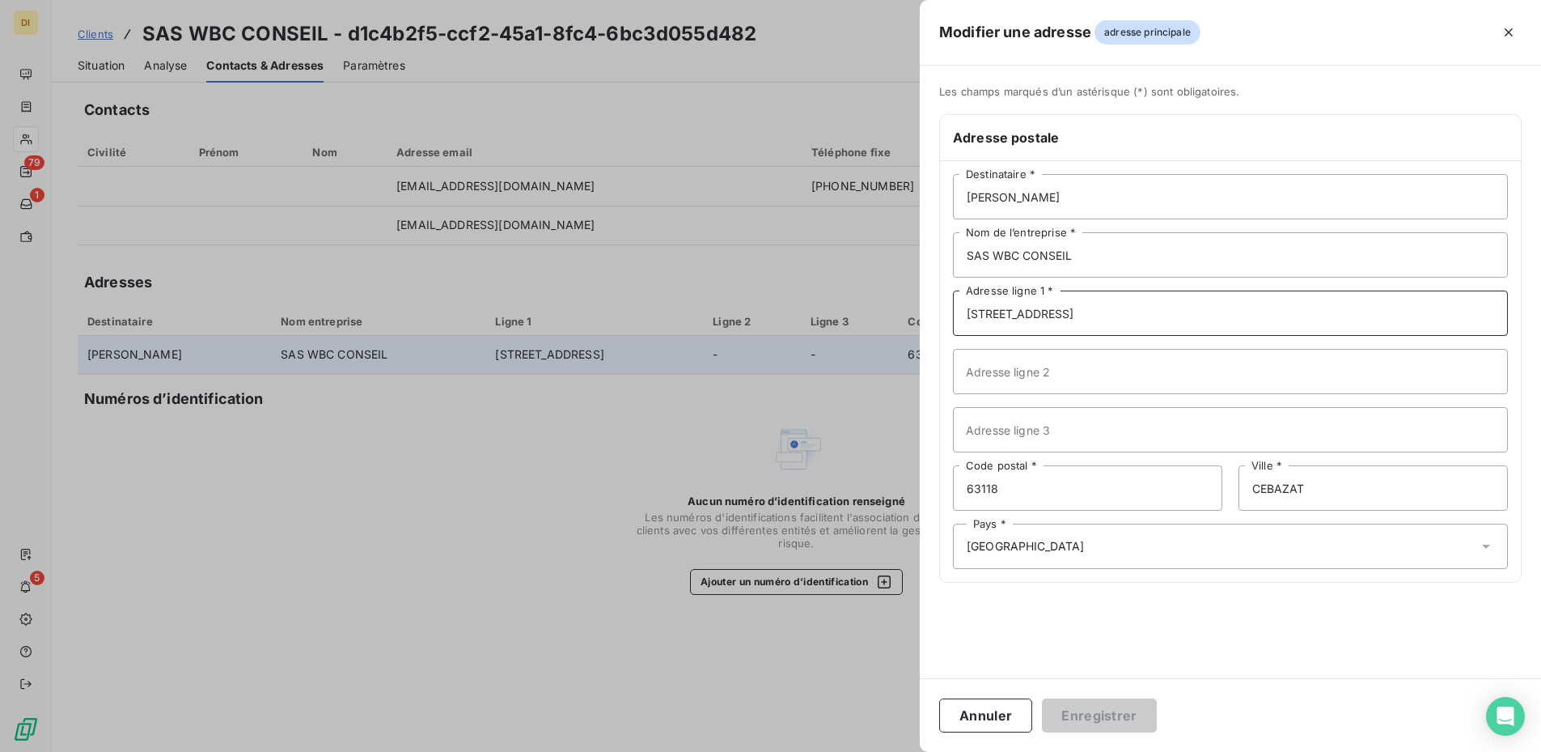
click at [1081, 312] on input "[STREET_ADDRESS]" at bounding box center [1230, 312] width 555 height 45
paste input "[STREET_ADDRESS][PERSON_NAME]"
drag, startPoint x: 1303, startPoint y: 312, endPoint x: 1168, endPoint y: 308, distance: 134.4
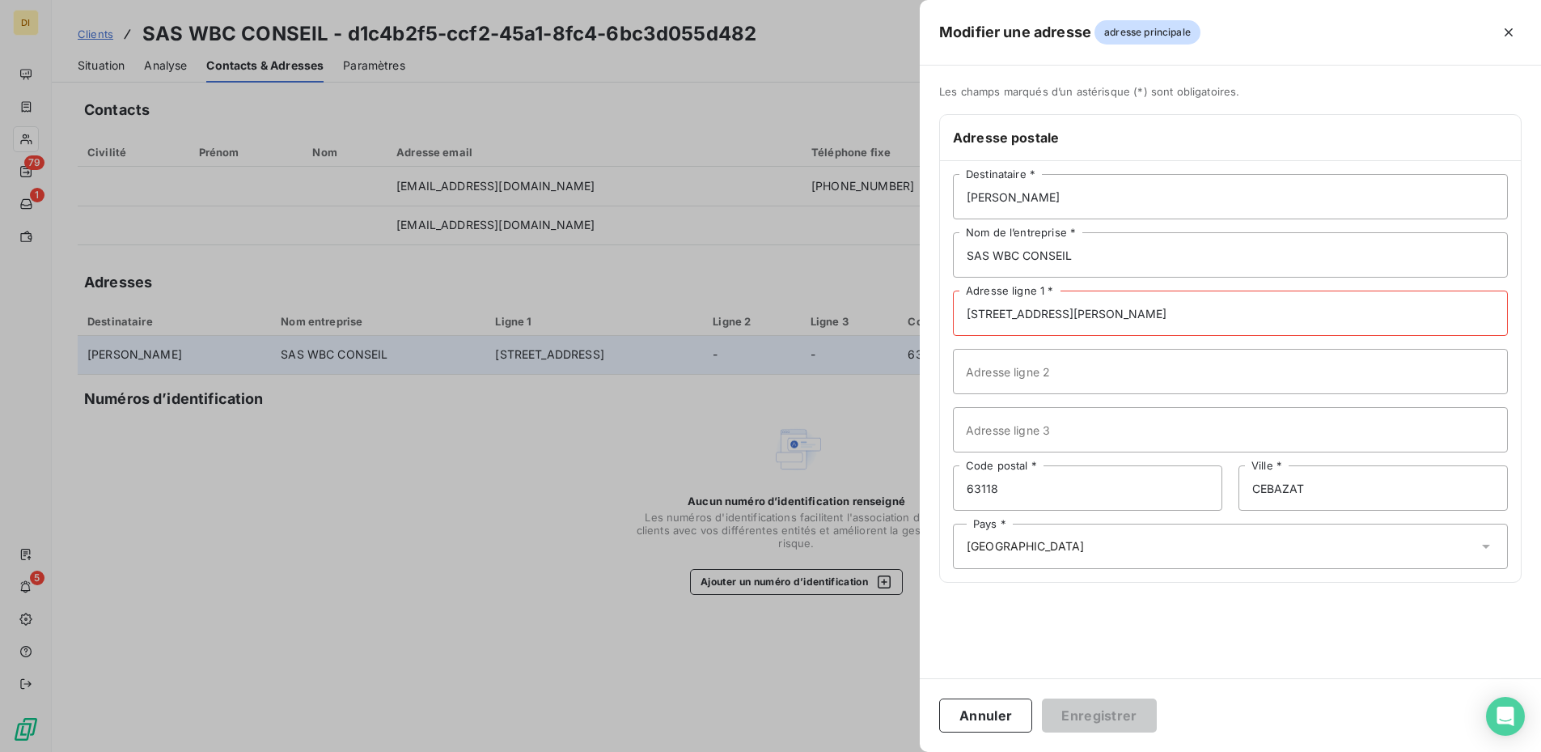
click at [1164, 309] on input "[STREET_ADDRESS][PERSON_NAME]" at bounding box center [1230, 312] width 555 height 45
type input "[STREET_ADDRESS][PERSON_NAME]"
click at [1164, 490] on input "CEBAZAT" at bounding box center [1373, 504] width 269 height 45
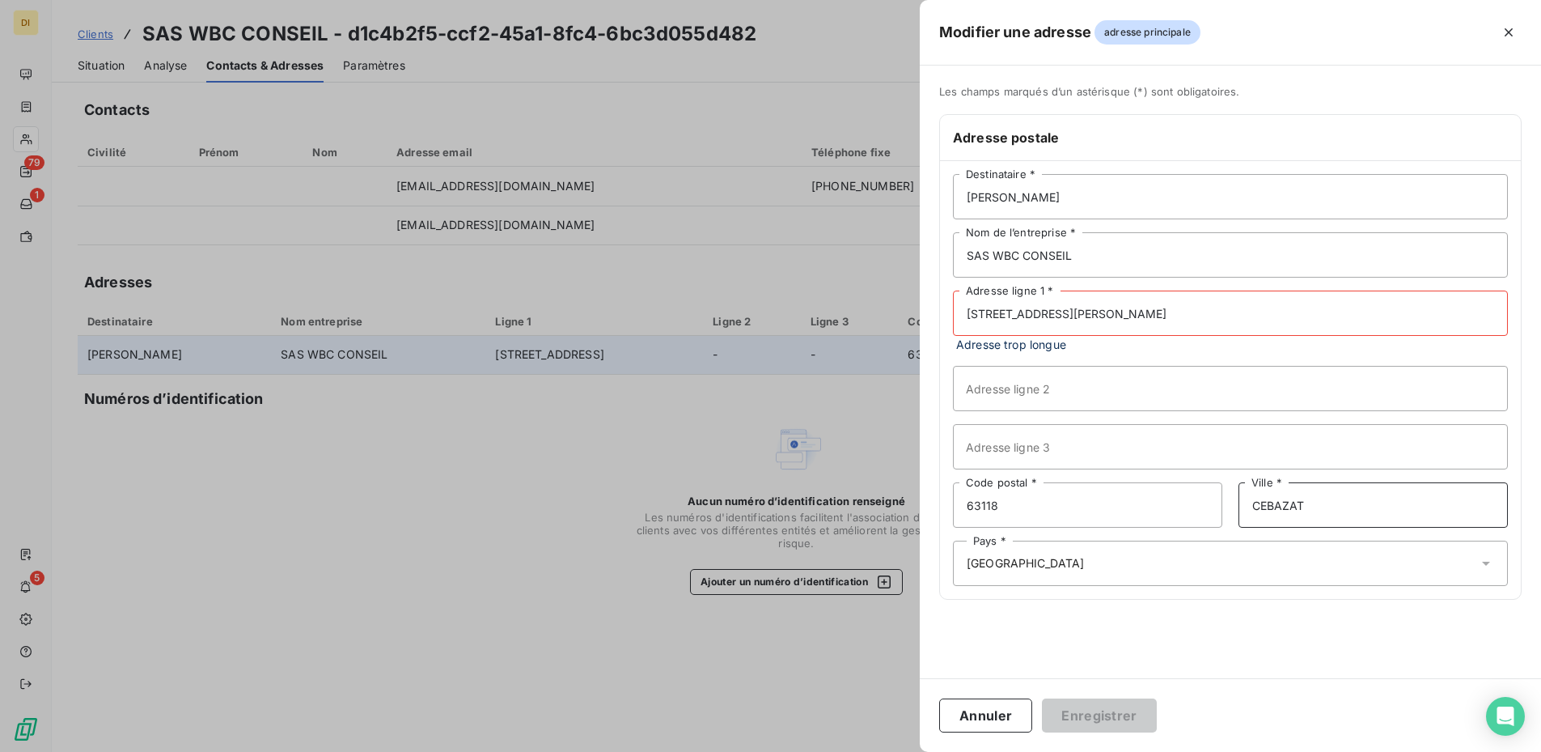
paste input "LERMONT-FERRAND"
type input "[GEOGRAPHIC_DATA]"
click at [1036, 498] on input "63118" at bounding box center [1087, 504] width 269 height 45
type input "63000"
drag, startPoint x: 1299, startPoint y: 313, endPoint x: 1122, endPoint y: 313, distance: 177.2
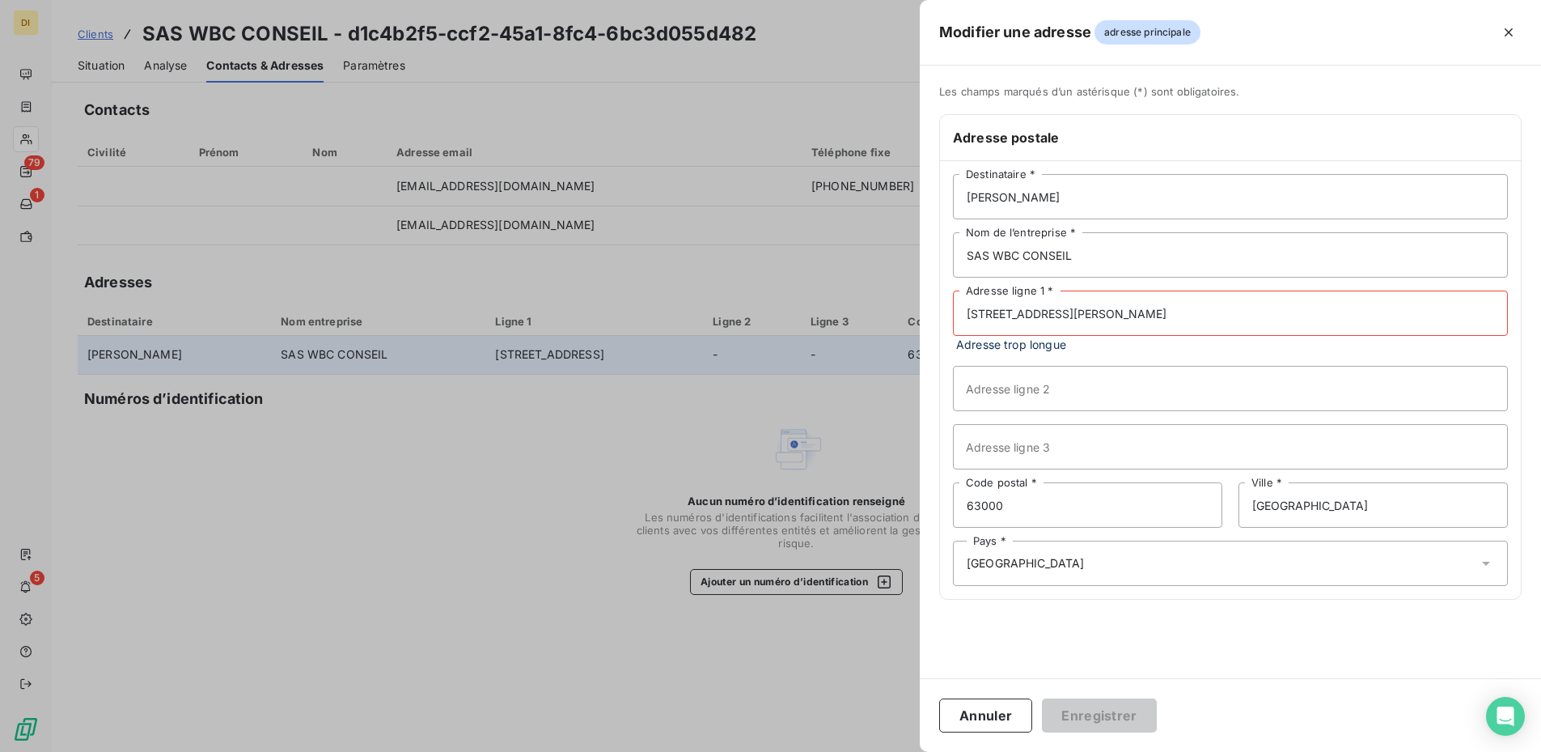
click at [1122, 313] on input "[STREET_ADDRESS][PERSON_NAME]" at bounding box center [1230, 312] width 555 height 45
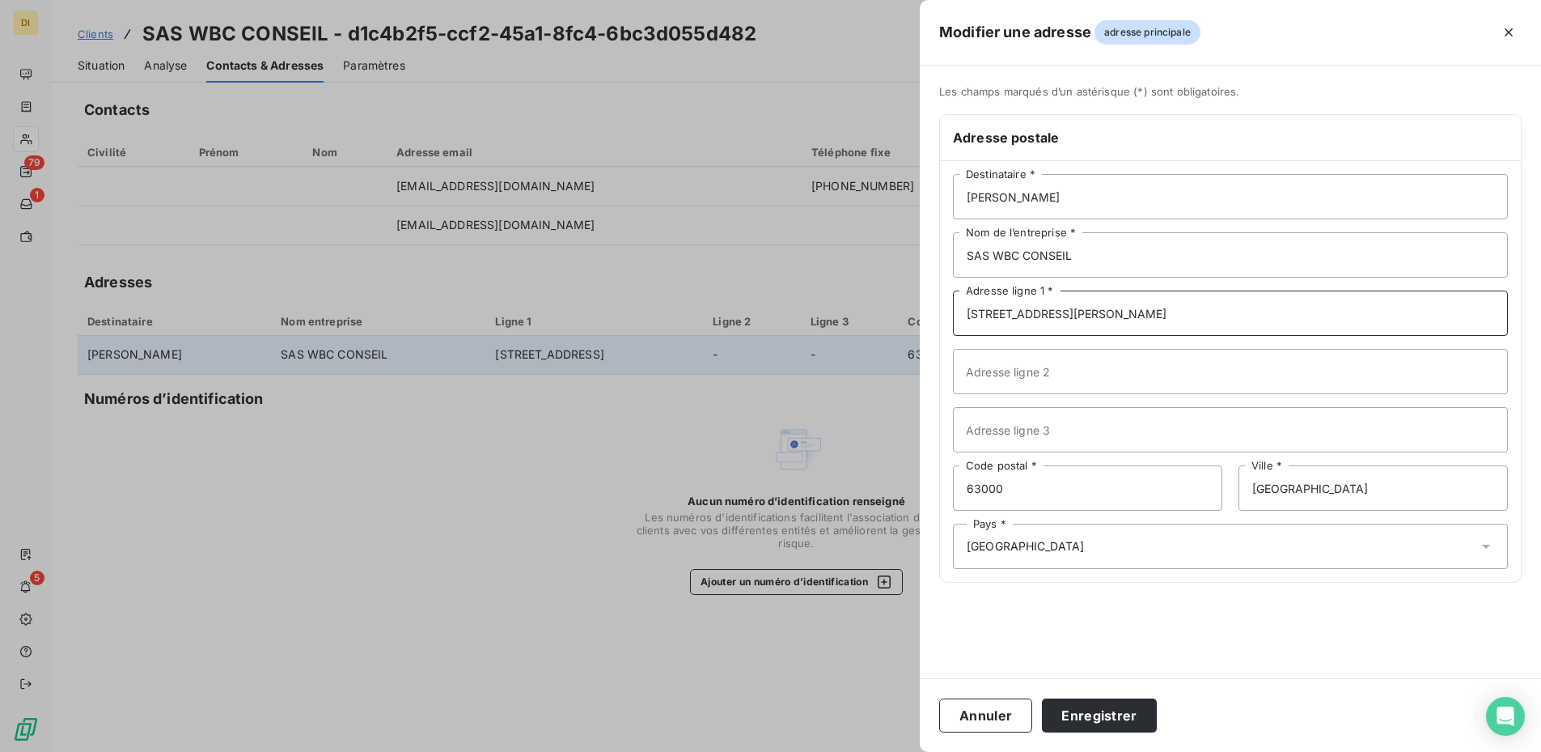
click at [968, 317] on input "[STREET_ADDRESS][PERSON_NAME]" at bounding box center [1230, 312] width 555 height 45
type input "[STREET_ADDRESS][PERSON_NAME]"
click at [1069, 609] on button "Enregistrer" at bounding box center [1099, 715] width 115 height 34
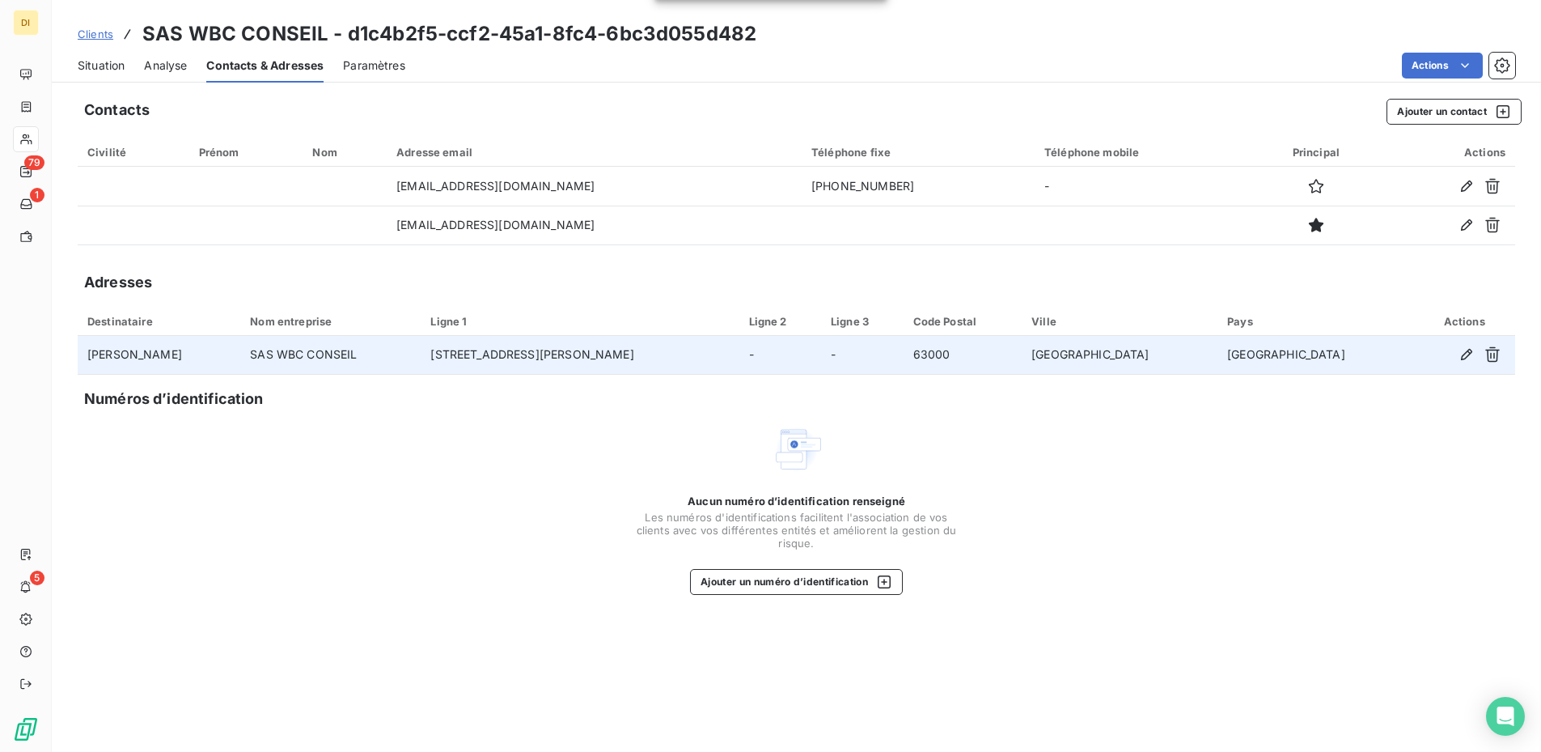
click at [103, 63] on span "Situation" at bounding box center [101, 65] width 47 height 16
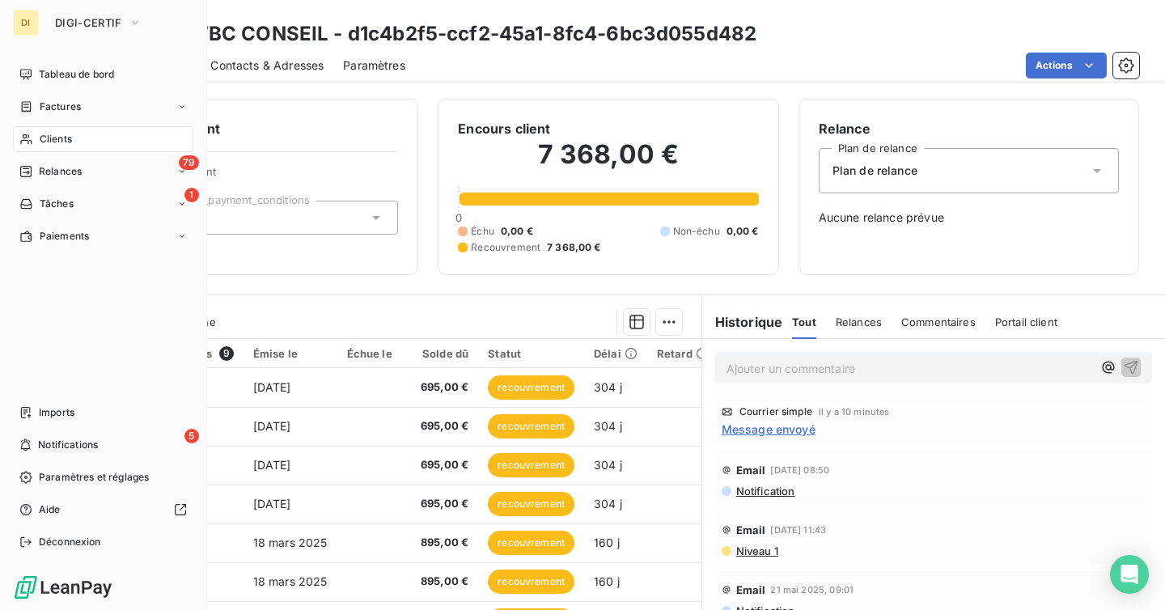
click at [38, 131] on div "Clients" at bounding box center [103, 139] width 180 height 26
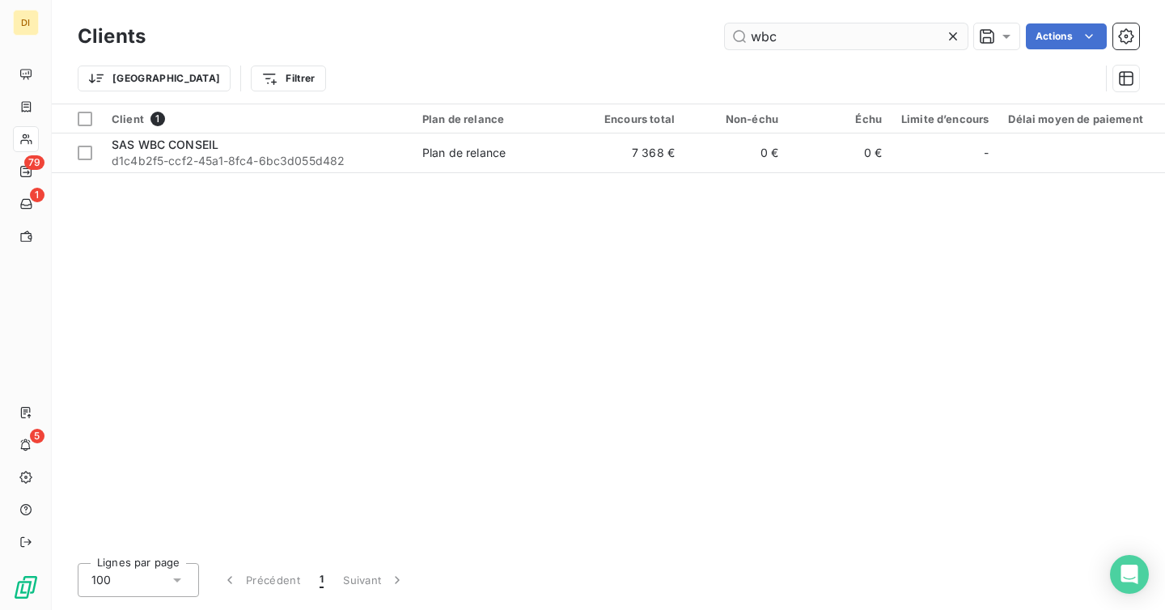
click at [858, 32] on input "wbc" at bounding box center [846, 36] width 243 height 26
click at [775, 44] on input "wbc" at bounding box center [846, 36] width 243 height 26
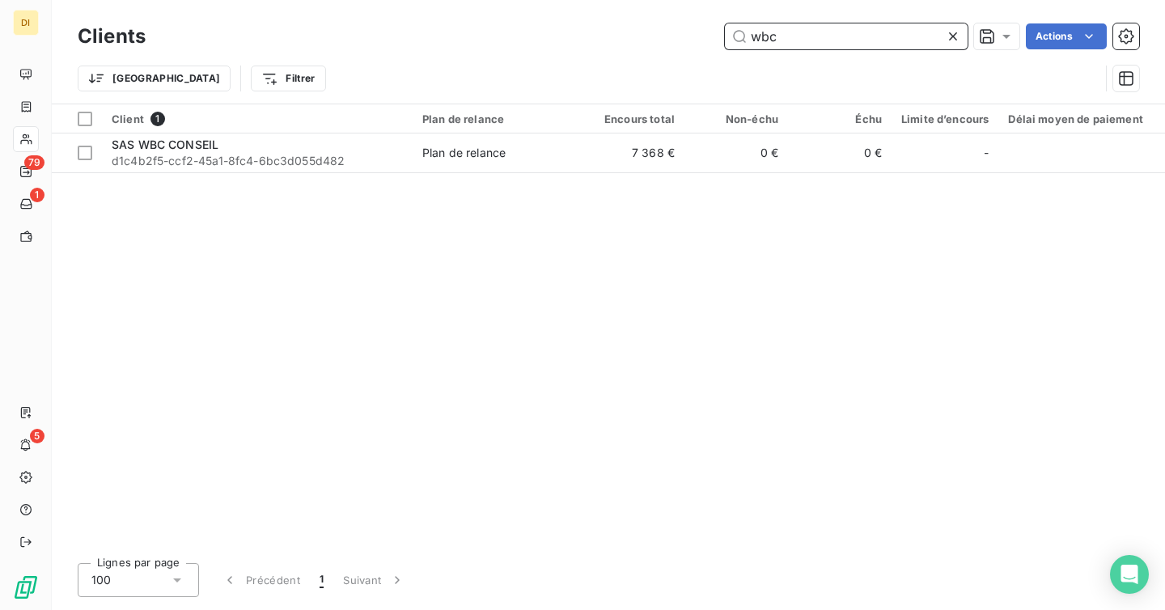
click at [775, 44] on input "wbc" at bounding box center [846, 36] width 243 height 26
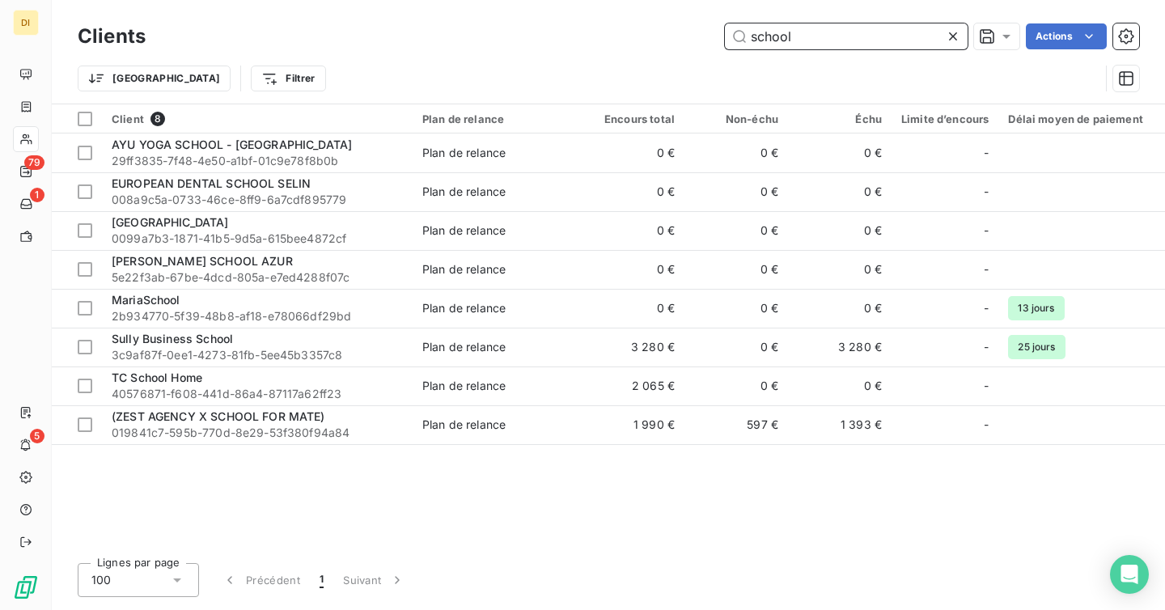
click at [807, 40] on input "school" at bounding box center [846, 36] width 243 height 26
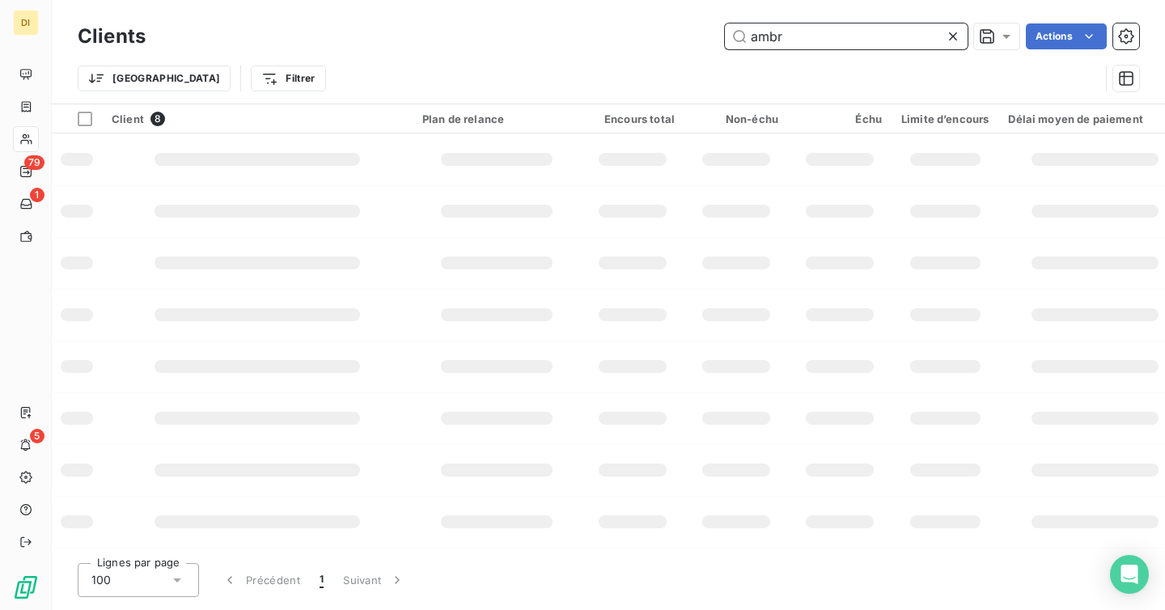
type input "ambre"
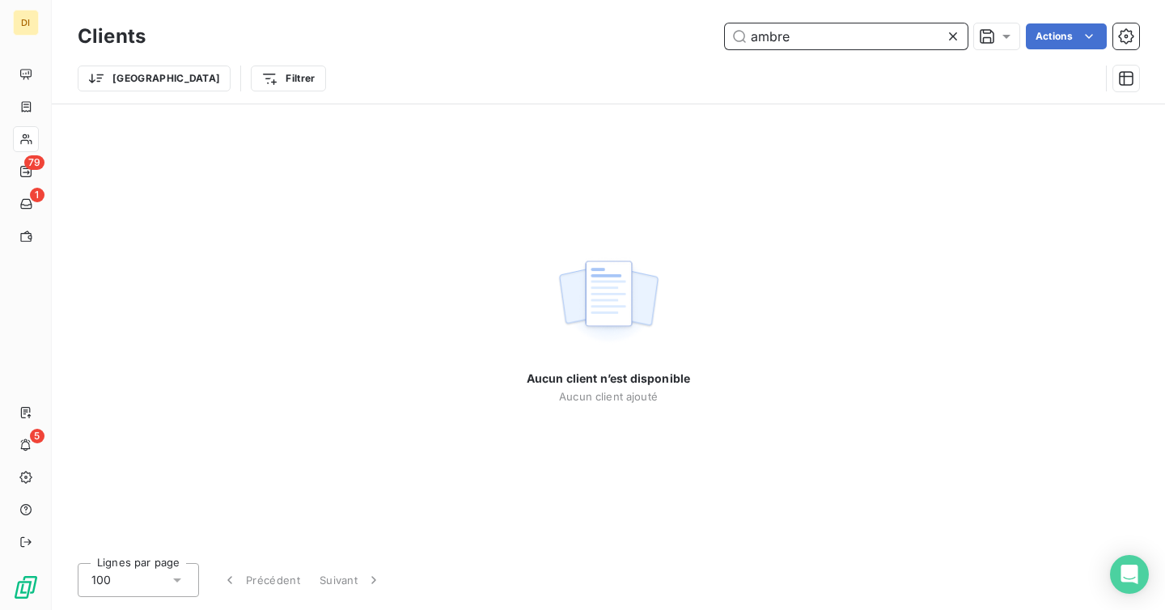
click at [786, 30] on input "ambre" at bounding box center [846, 36] width 243 height 26
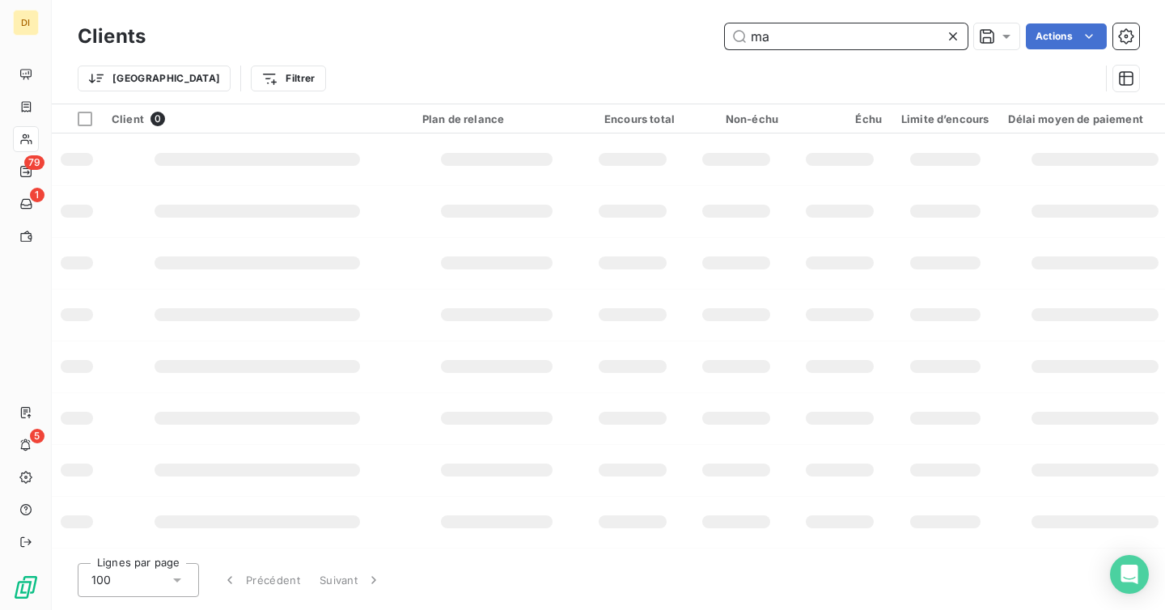
type input "m"
